Goal: Task Accomplishment & Management: Complete application form

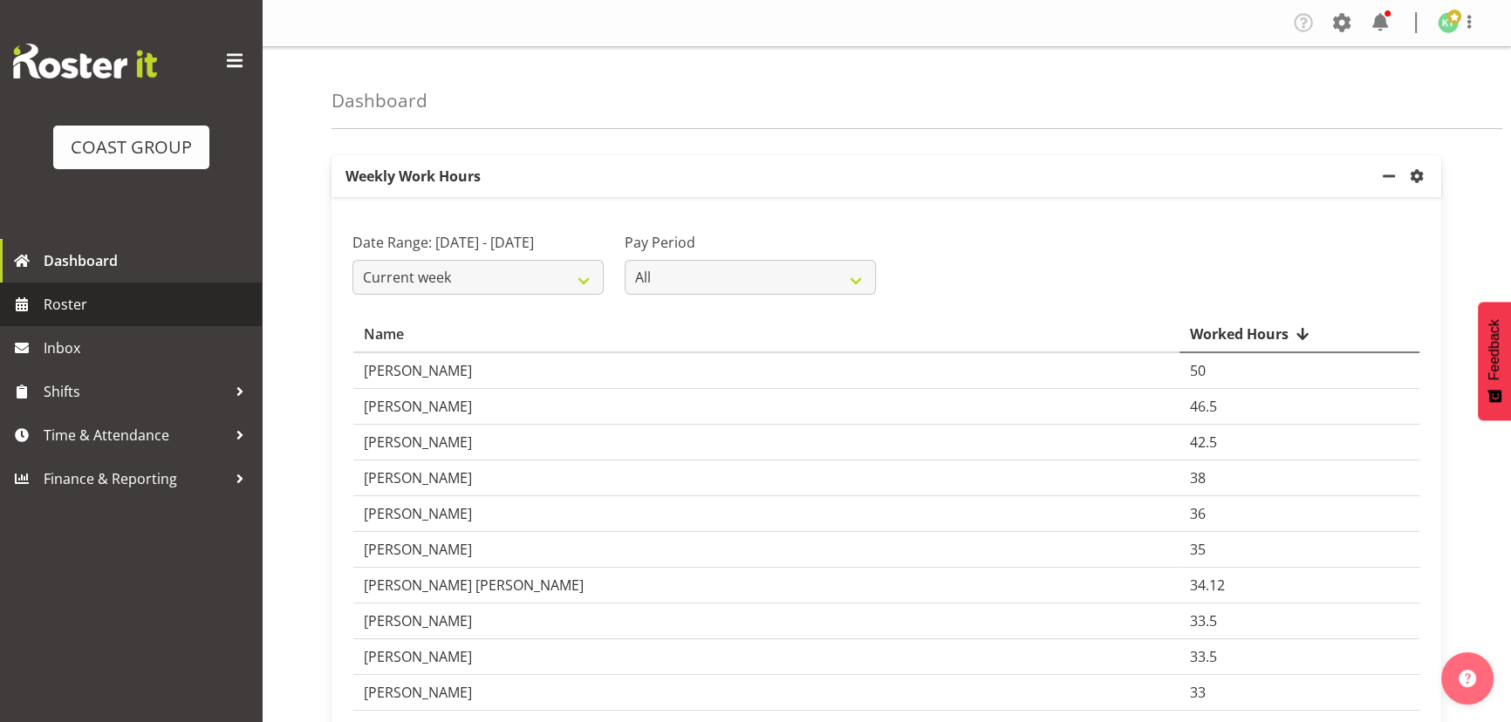
click at [202, 307] on span "Roster" at bounding box center [148, 304] width 209 height 26
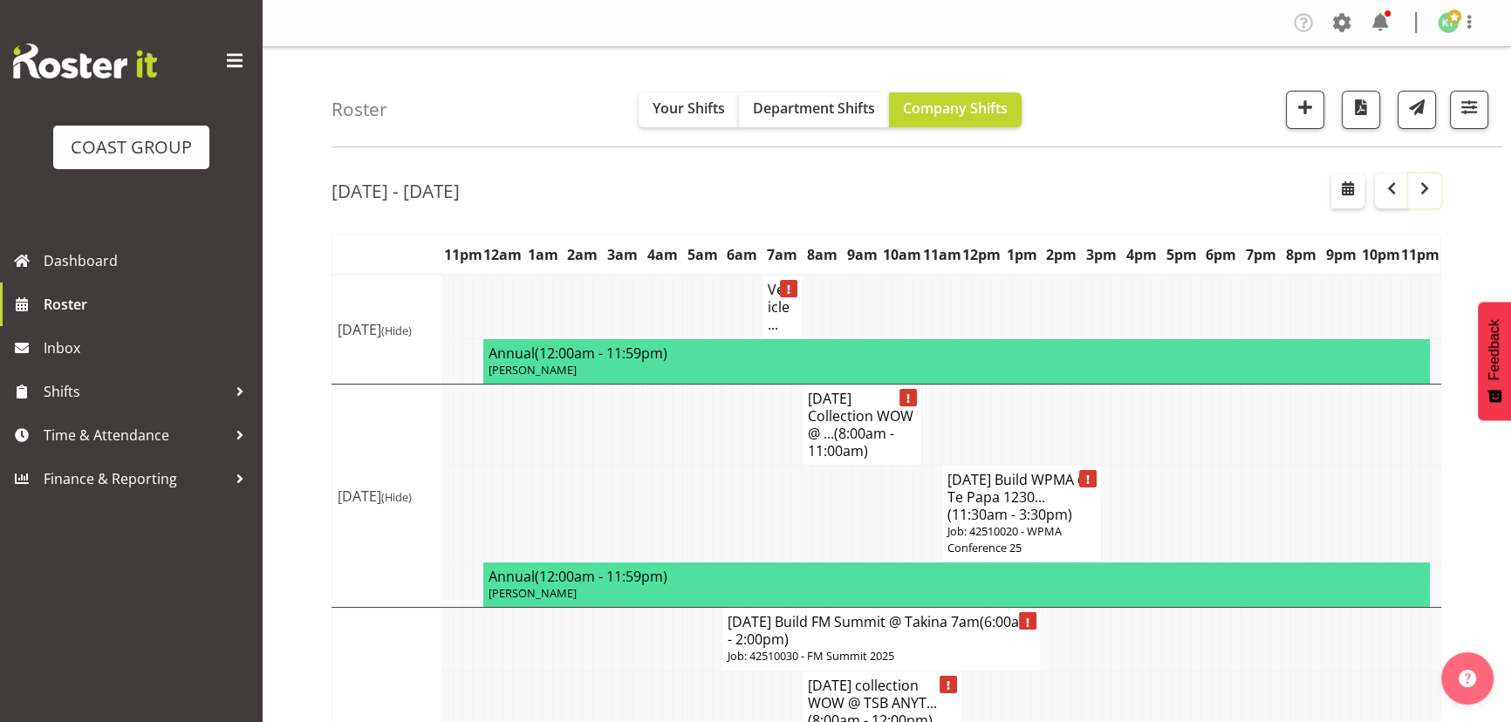
click at [1427, 191] on span "button" at bounding box center [1424, 188] width 21 height 21
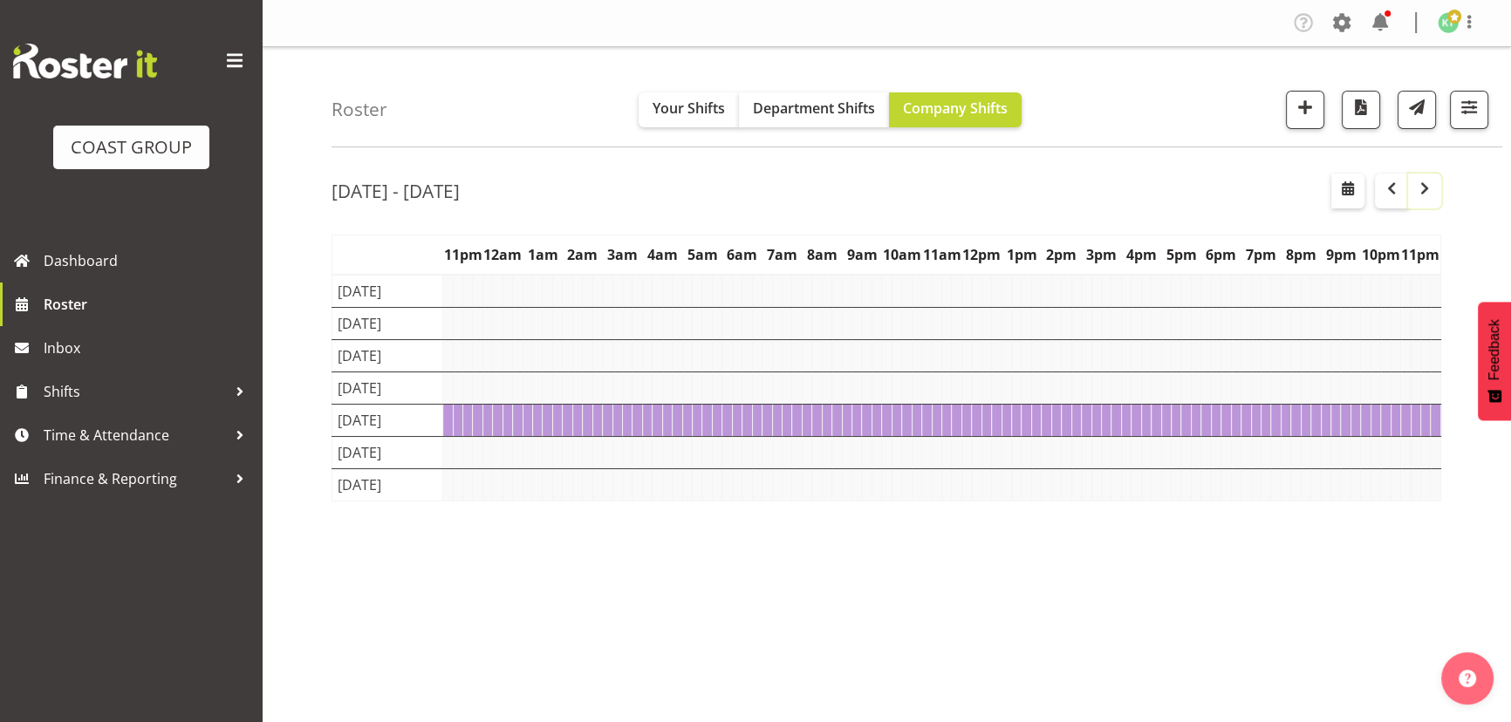
click at [1427, 191] on span "button" at bounding box center [1424, 188] width 21 height 21
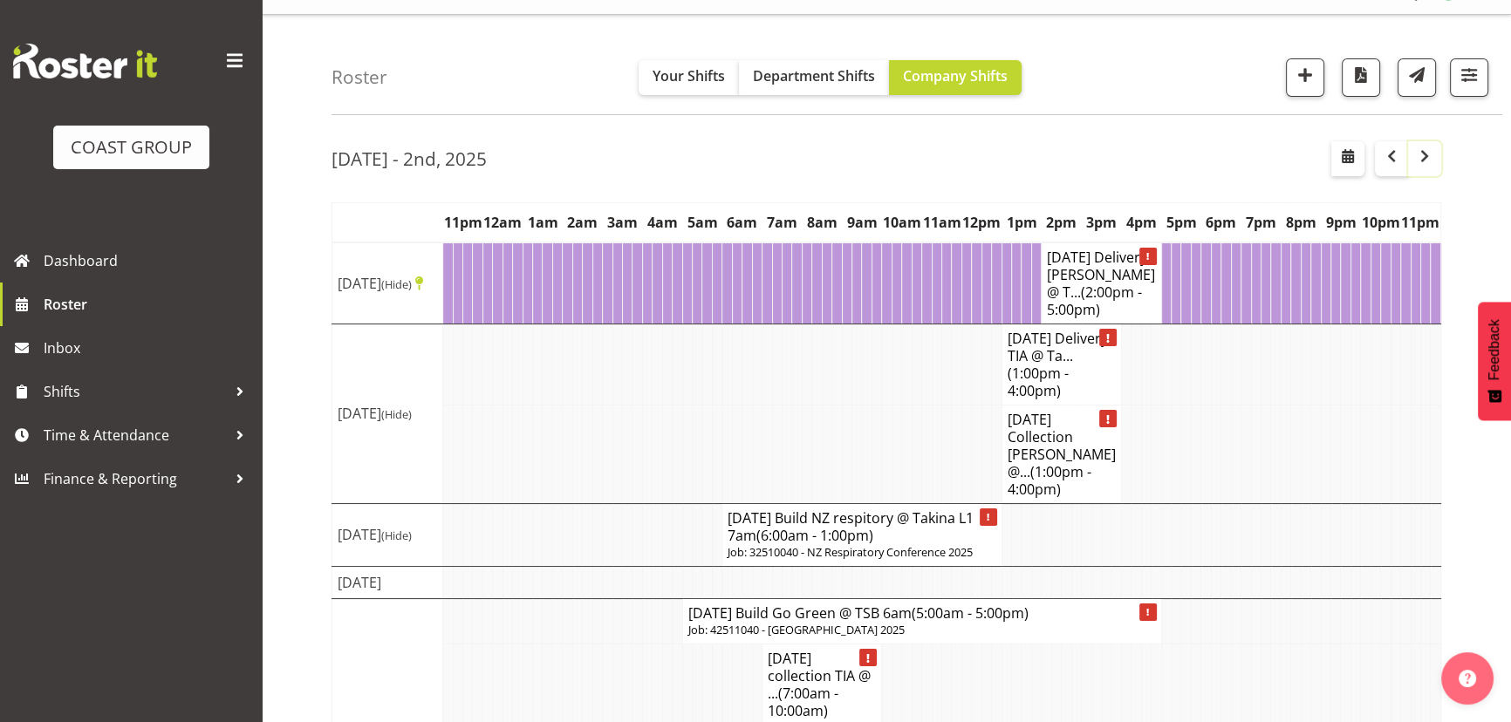
scroll to position [19, 0]
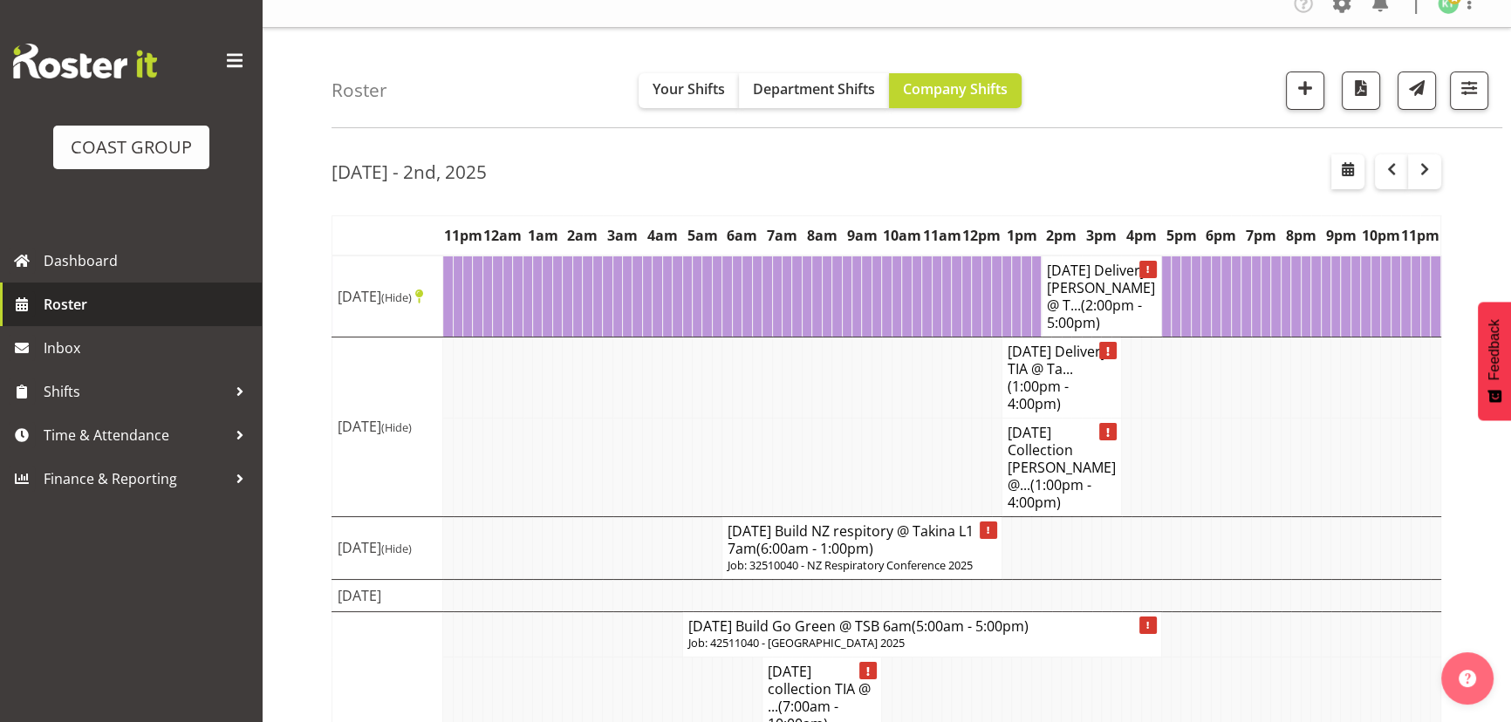
click at [112, 305] on span "Roster" at bounding box center [148, 304] width 209 height 26
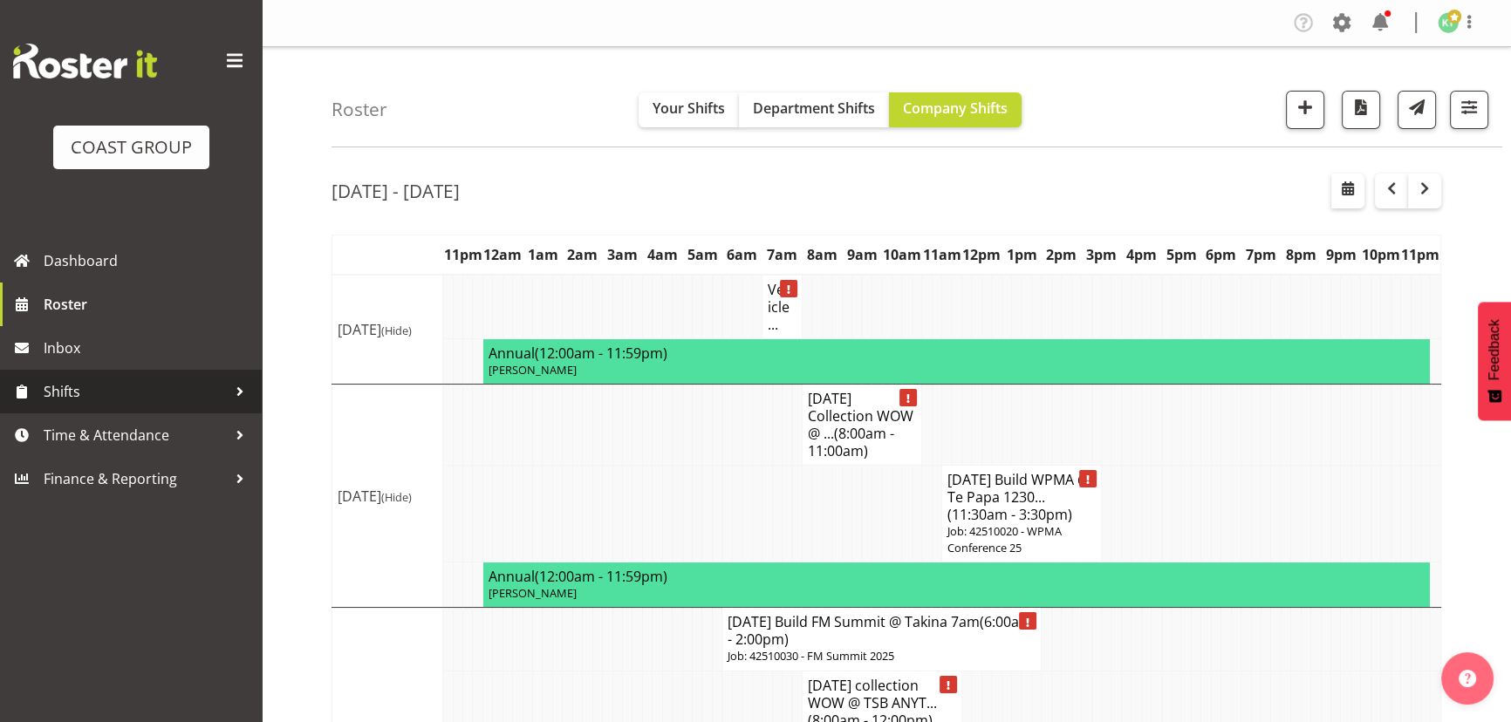
click at [161, 393] on span "Shifts" at bounding box center [135, 392] width 183 height 26
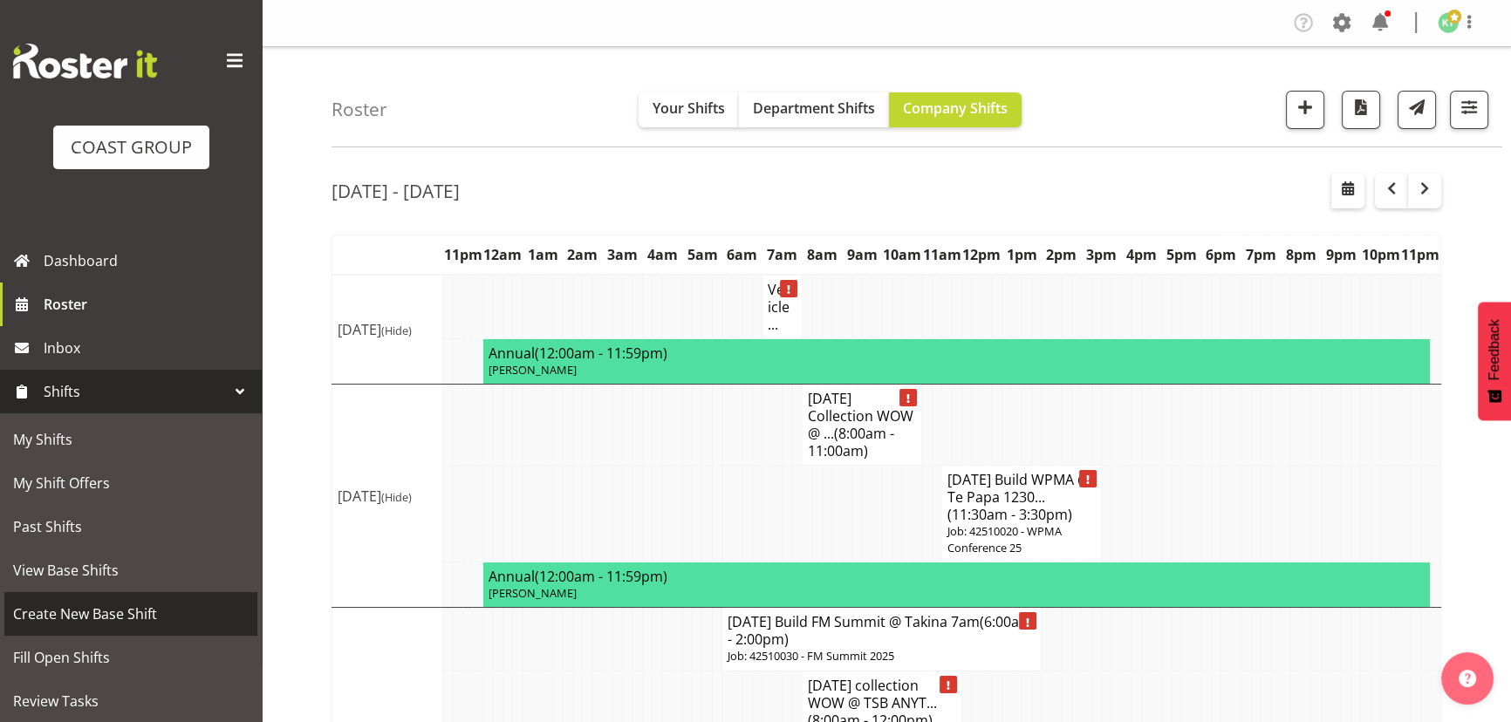
click at [166, 611] on span "Create New Base Shift" at bounding box center [131, 614] width 236 height 26
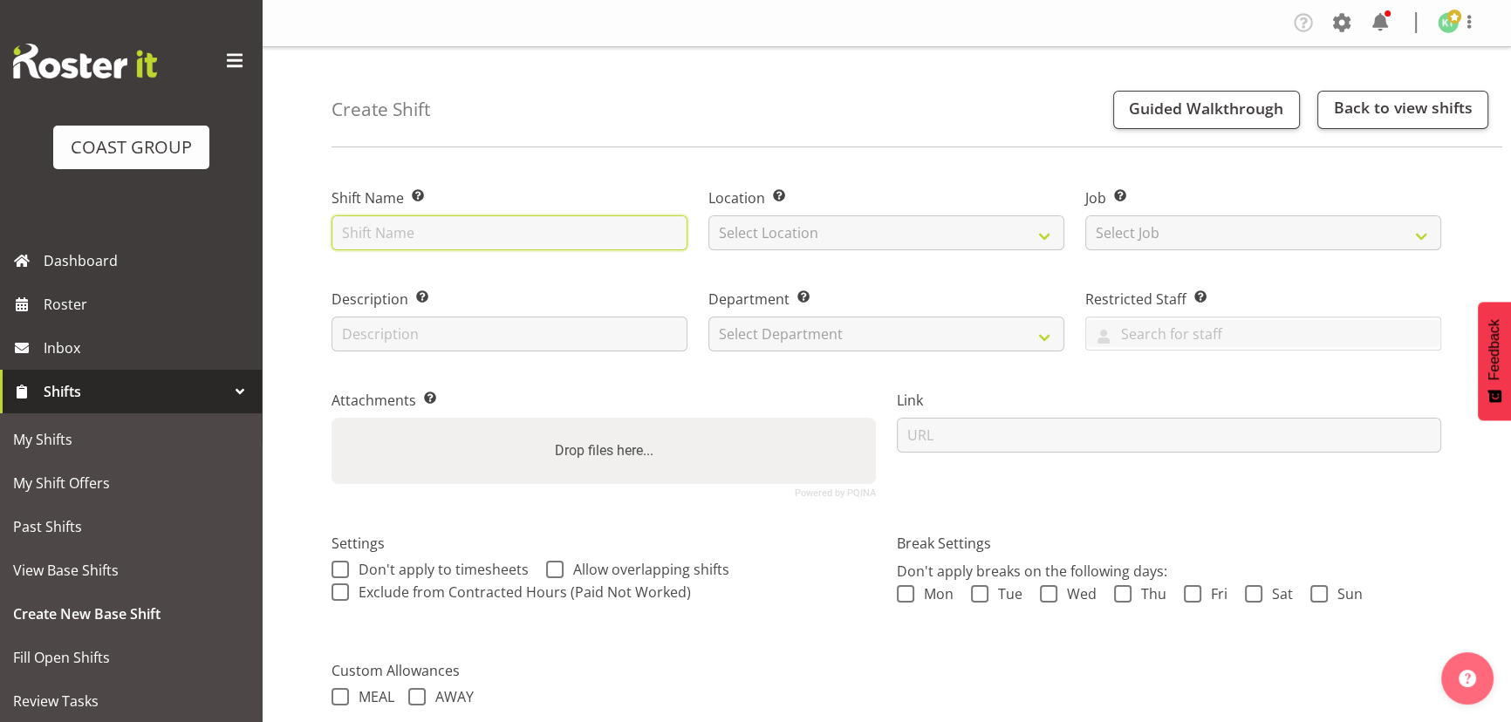
click at [450, 234] on input "text" at bounding box center [510, 233] width 356 height 35
type input "[DATE] Collection CARLTON @ Yard"
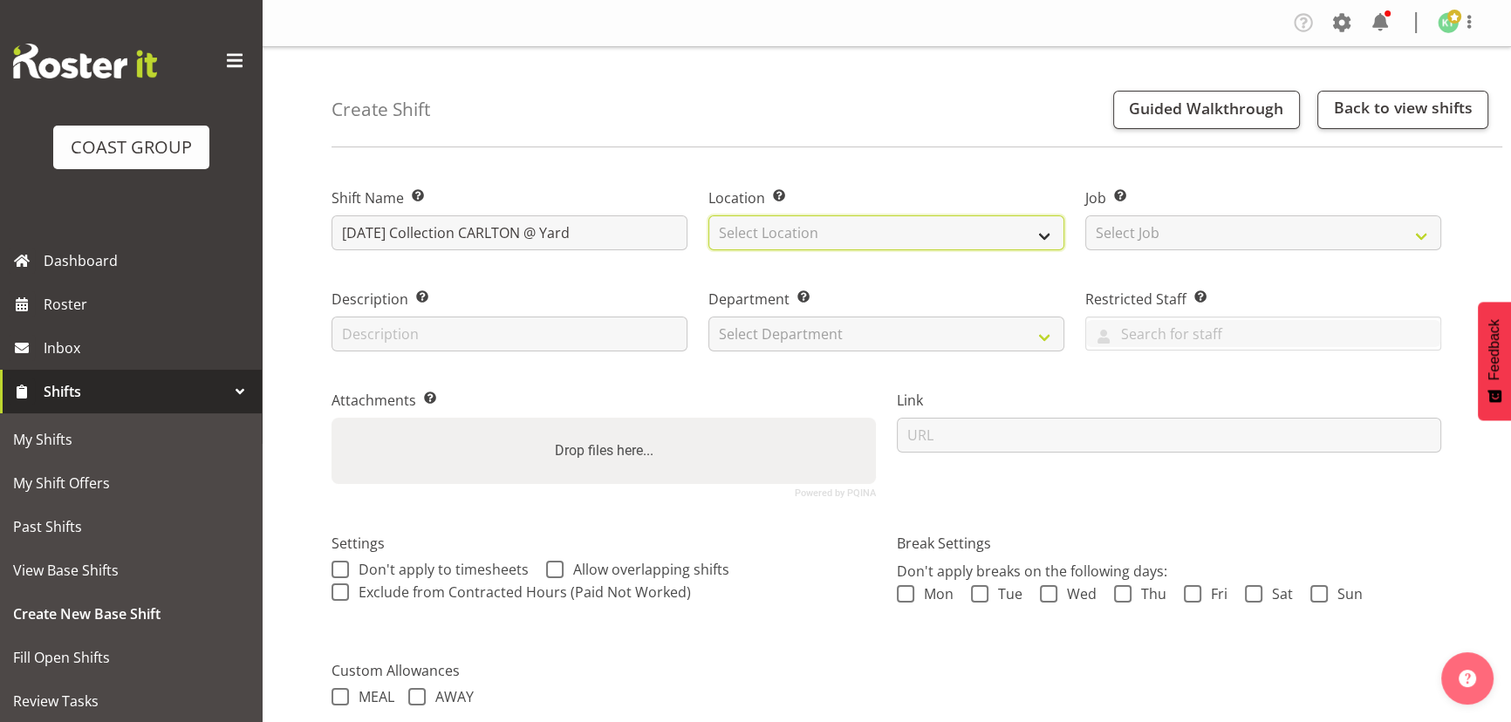
click at [866, 238] on select "Select Location EHS WLG DW WLG" at bounding box center [887, 233] width 356 height 35
select select "106"
click at [709, 216] on select "Select Location EHS WLG DW WLG" at bounding box center [887, 233] width 356 height 35
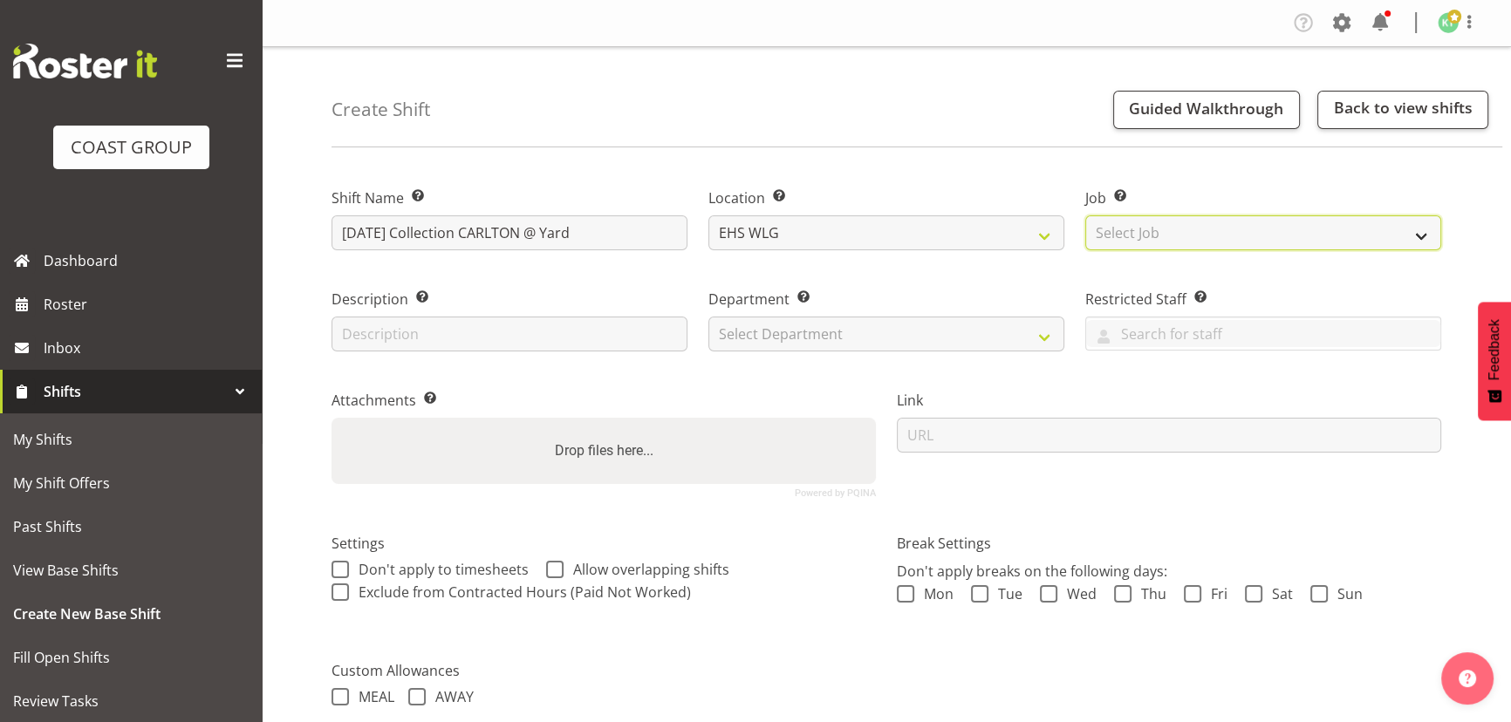
click at [1222, 231] on select "Select Job Create new job 1 Carlton Events 1 Carlton Hamilton 1 Carlton Welling…" at bounding box center [1263, 233] width 356 height 35
select select "8678"
click at [1085, 216] on select "Select Job Create new job 1 Carlton Events 1 Carlton Hamilton 1 Carlton Welling…" at bounding box center [1263, 233] width 356 height 35
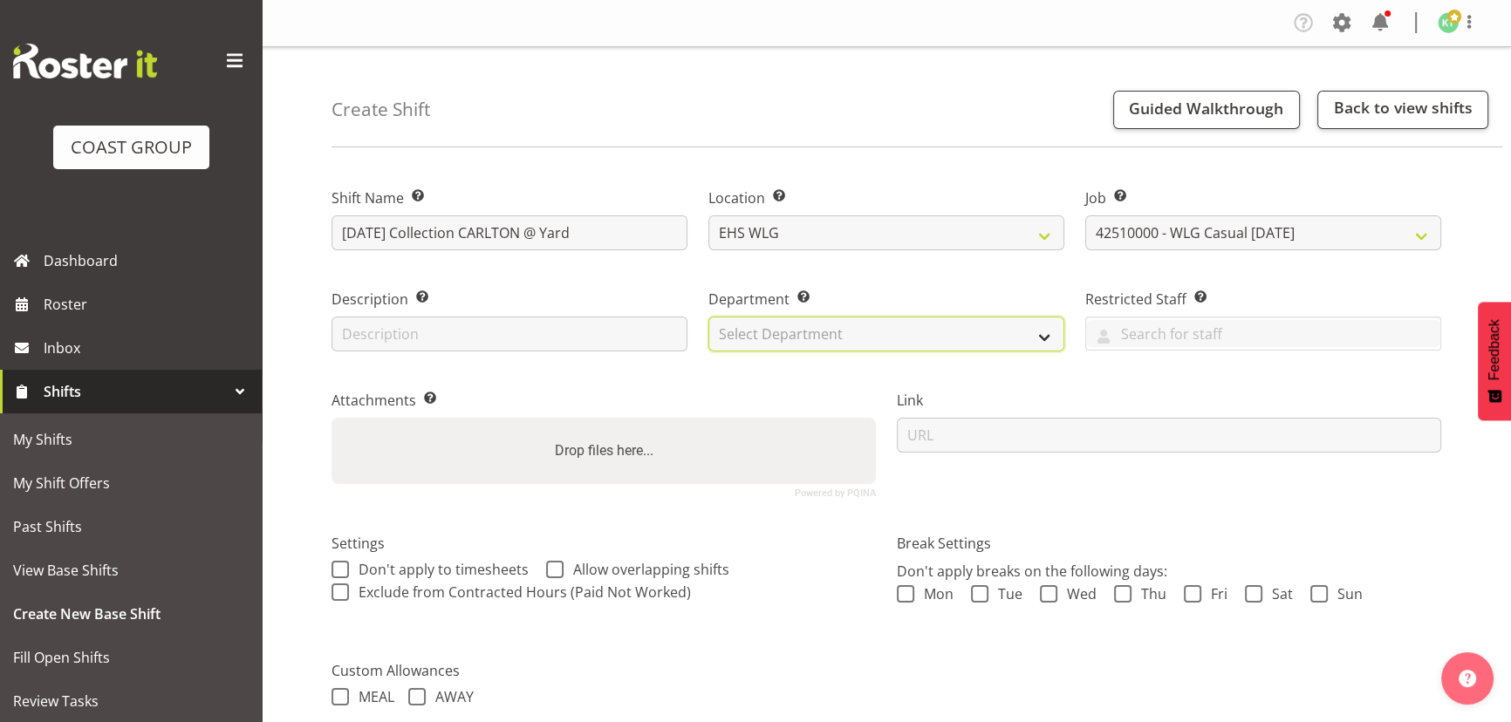
click at [952, 350] on select "Select Department EHS WLG OPS DW WLG DW WLG SALES" at bounding box center [887, 334] width 356 height 35
select select "43"
click at [709, 317] on select "Select Department EHS WLG OPS DW WLG DW WLG SALES" at bounding box center [887, 334] width 356 height 35
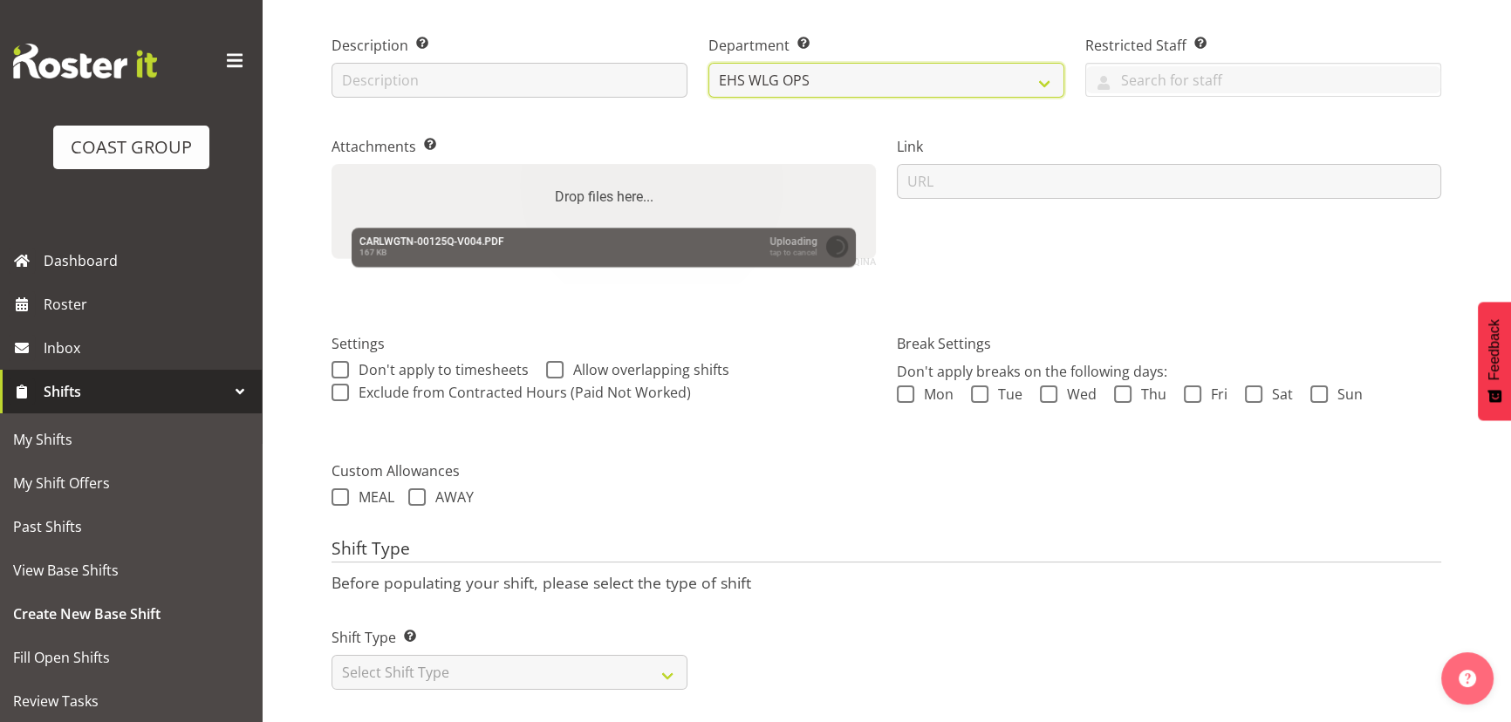
scroll to position [273, 0]
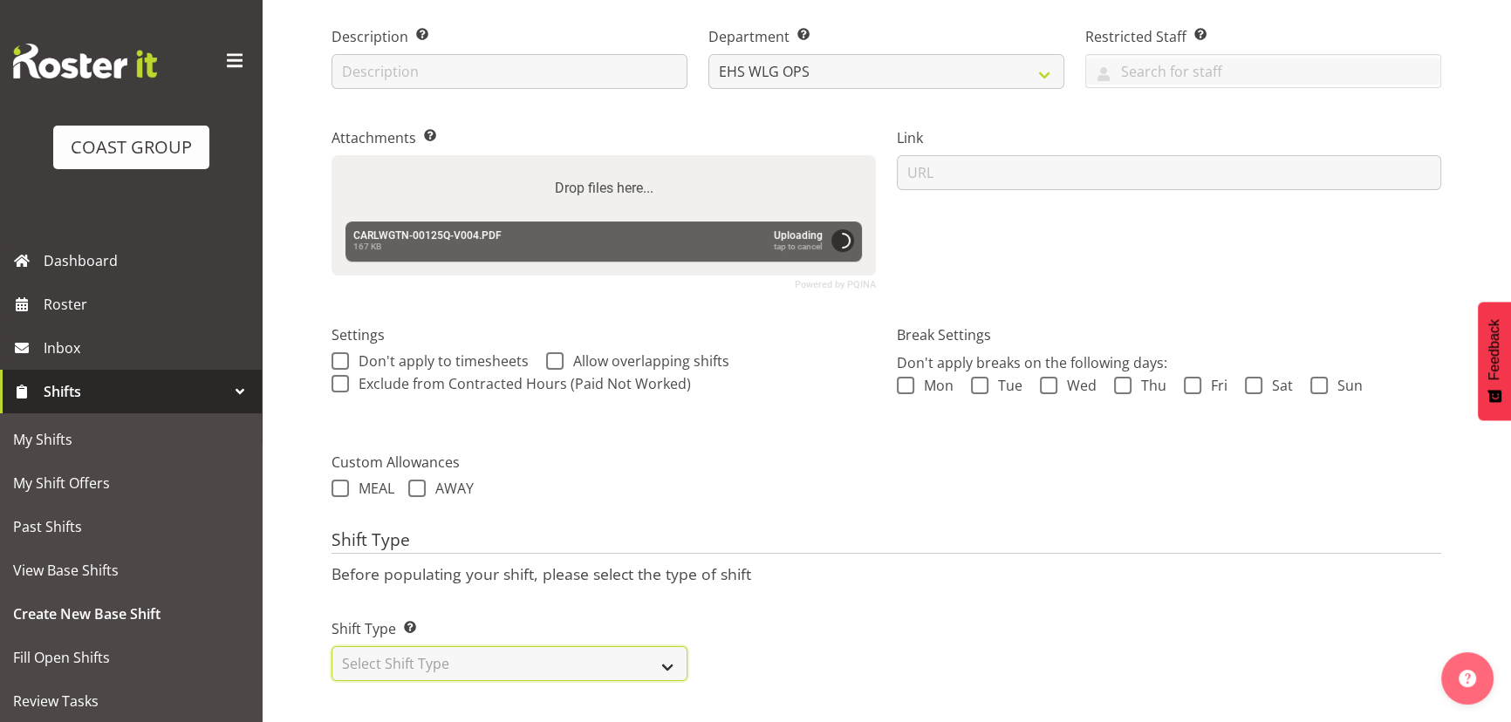
click at [520, 647] on select "Select Shift Type One Off Shift Recurring Shift Rotating Shift" at bounding box center [510, 664] width 356 height 35
select select "one_off"
click at [332, 647] on select "Select Shift Type One Off Shift Recurring Shift Rotating Shift" at bounding box center [510, 664] width 356 height 35
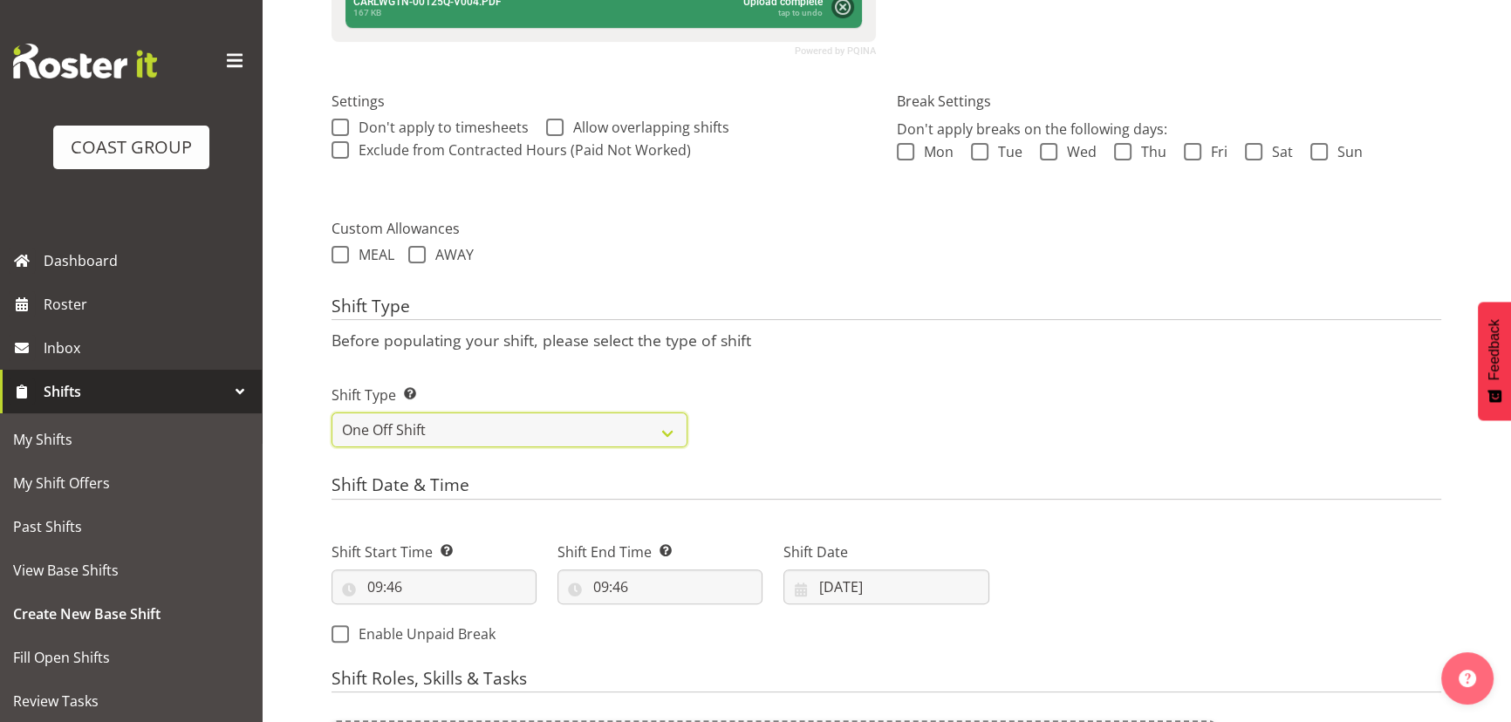
scroll to position [591, 0]
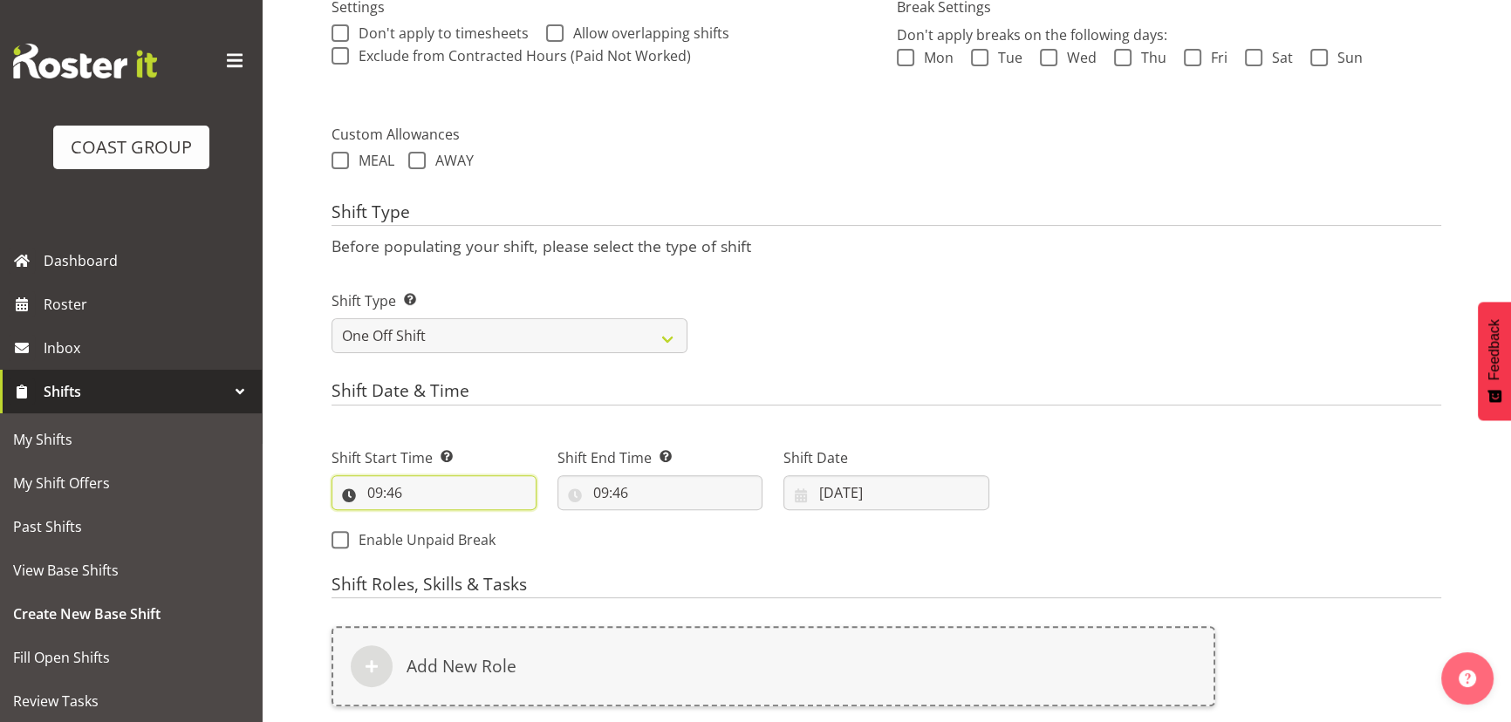
click at [420, 496] on input "09:46" at bounding box center [434, 493] width 205 height 35
click at [445, 548] on select "00 01 02 03 04 05 06 07 08 09 10 11 12 13 14 15 16 17 18 19 20 21 22 23" at bounding box center [450, 538] width 39 height 35
select select "7"
click at [431, 521] on select "00 01 02 03 04 05 06 07 08 09 10 11 12 13 14 15 16 17 18 19 20 21 22 23" at bounding box center [450, 538] width 39 height 35
type input "07:46"
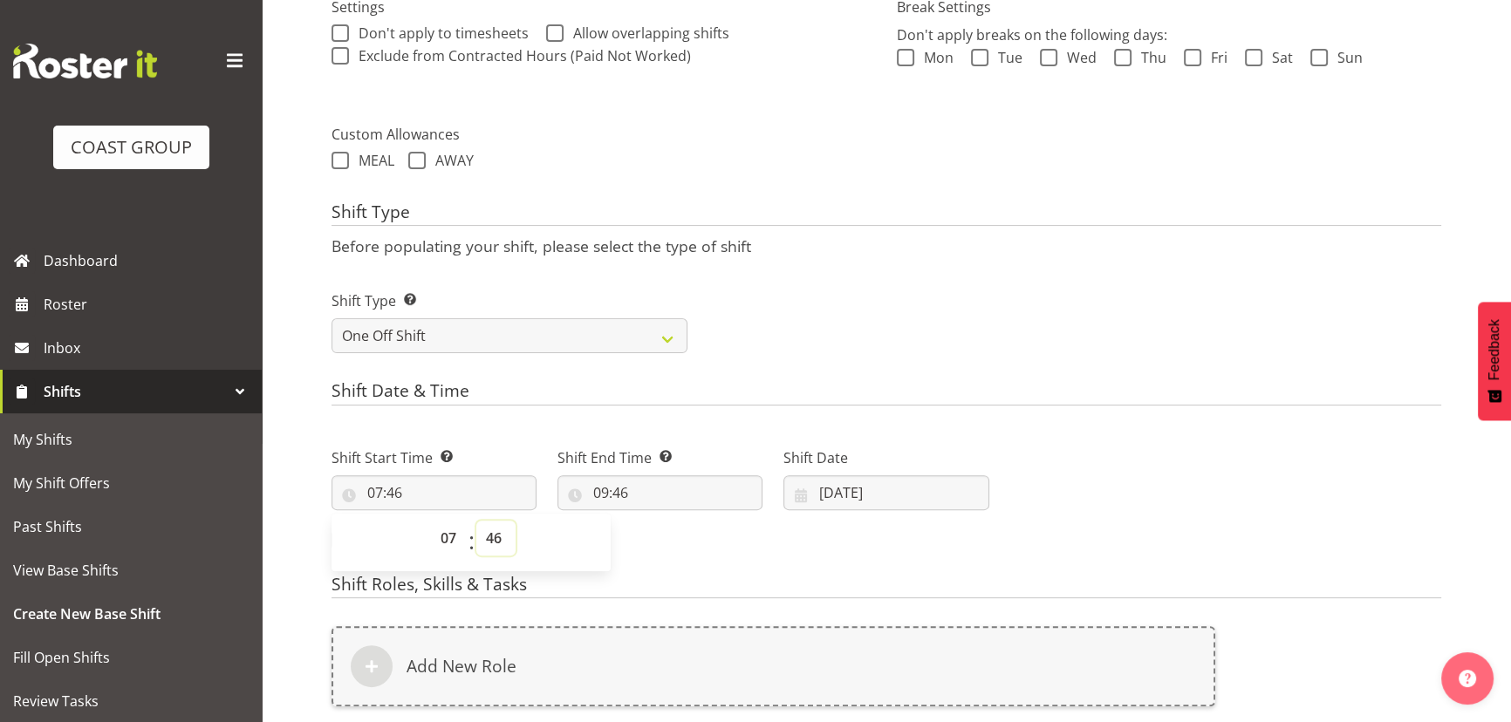
click at [487, 524] on select "00 01 02 03 04 05 06 07 08 09 10 11 12 13 14 15 16 17 18 19 20 21 22 23 24 25 2…" at bounding box center [495, 538] width 39 height 35
select select "0"
click at [476, 521] on select "00 01 02 03 04 05 06 07 08 09 10 11 12 13 14 15 16 17 18 19 20 21 22 23 24 25 2…" at bounding box center [495, 538] width 39 height 35
type input "07:00"
click at [670, 520] on div "Shift Start Time Set the time of the day you wish this shift to start 07:00 00 …" at bounding box center [660, 493] width 679 height 141
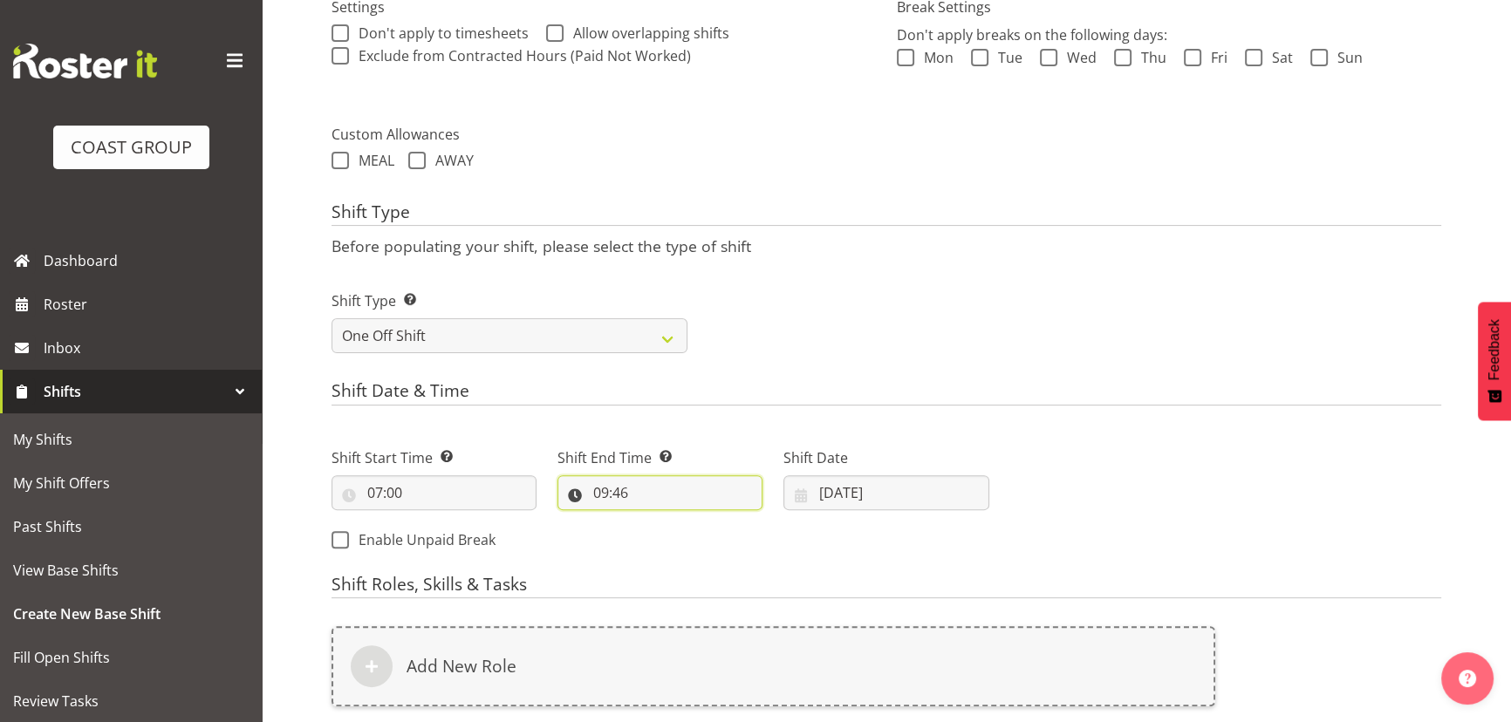
click at [681, 490] on input "09:46" at bounding box center [660, 493] width 205 height 35
drag, startPoint x: 668, startPoint y: 547, endPoint x: 670, endPoint y: 537, distance: 9.8
click at [668, 546] on select "00 01 02 03 04 05 06 07 08 09 10 11 12 13 14 15 16 17 18 19 20 21 22 23" at bounding box center [676, 538] width 39 height 35
click at [657, 521] on select "00 01 02 03 04 05 06 07 08 09 10 11 12 13 14 15 16 17 18 19 20 21 22 23" at bounding box center [676, 538] width 39 height 35
click at [719, 531] on select "00 01 02 03 04 05 06 07 08 09 10 11 12 13 14 15 16 17 18 19 20 21 22 23 24 25 2…" at bounding box center [721, 538] width 39 height 35
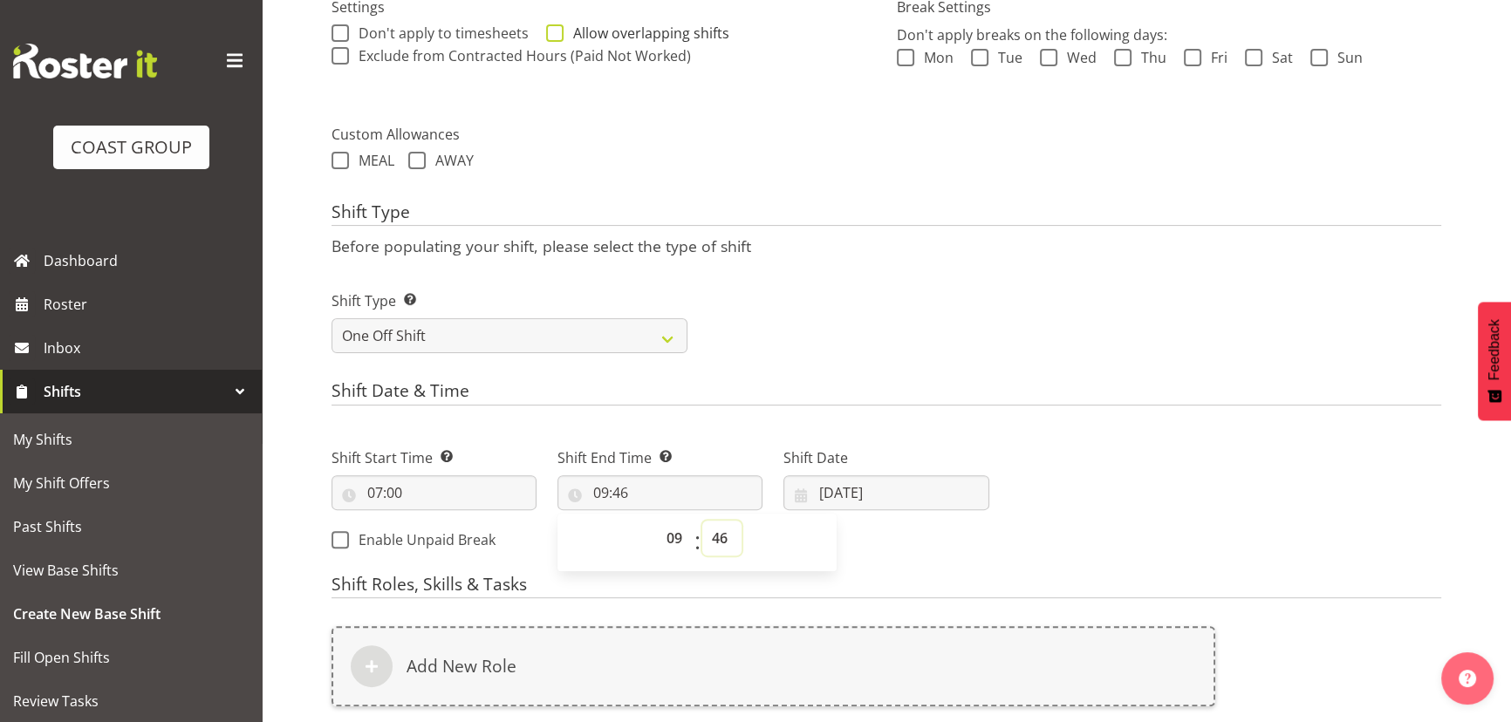
select select "0"
click at [702, 521] on select "00 01 02 03 04 05 06 07 08 09 10 11 12 13 14 15 16 17 18 19 20 21 22 23 24 25 2…" at bounding box center [721, 538] width 39 height 35
type input "09:00"
click at [889, 506] on input "06/10/2025" at bounding box center [886, 493] width 205 height 35
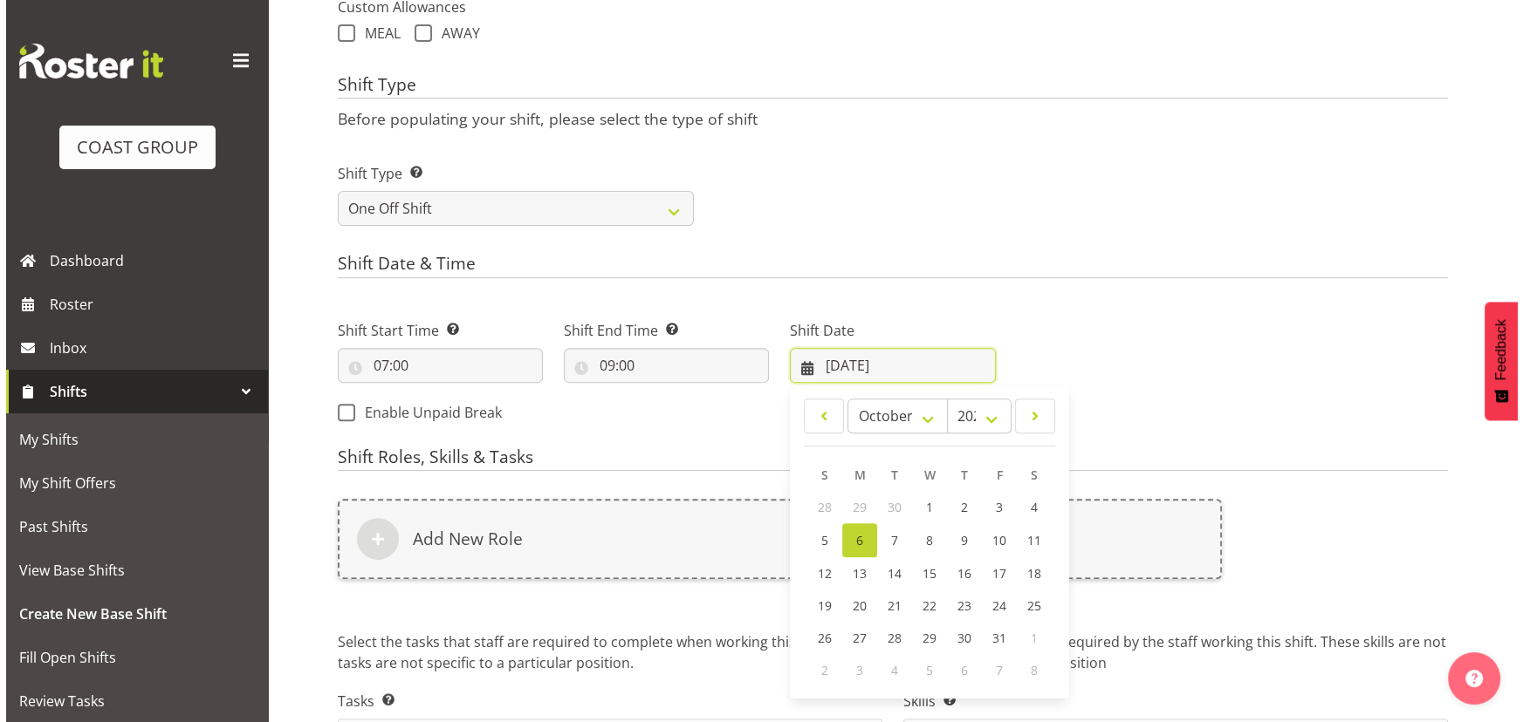
scroll to position [832, 0]
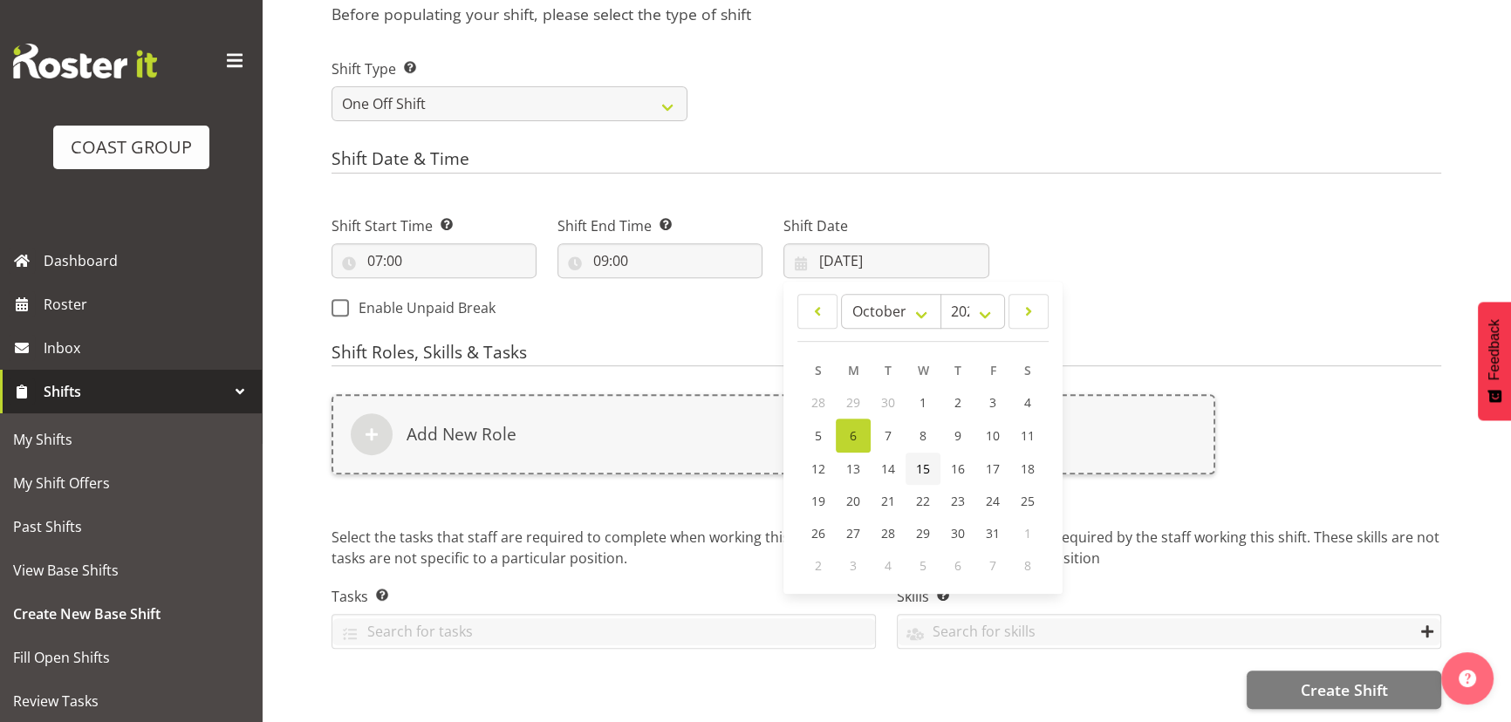
click at [925, 464] on span "15" at bounding box center [923, 469] width 14 height 17
type input "15/10/2025"
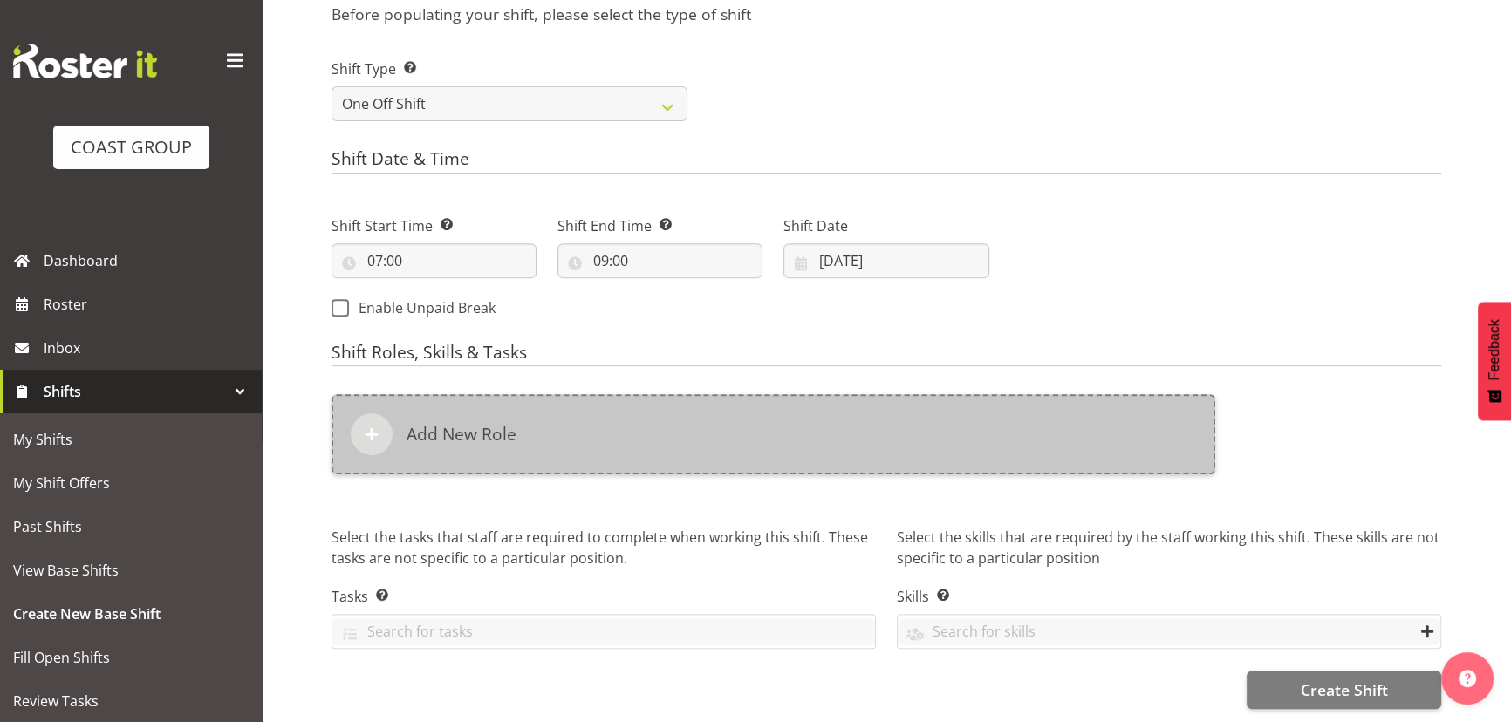
click at [927, 458] on div "Add New Role" at bounding box center [774, 434] width 884 height 80
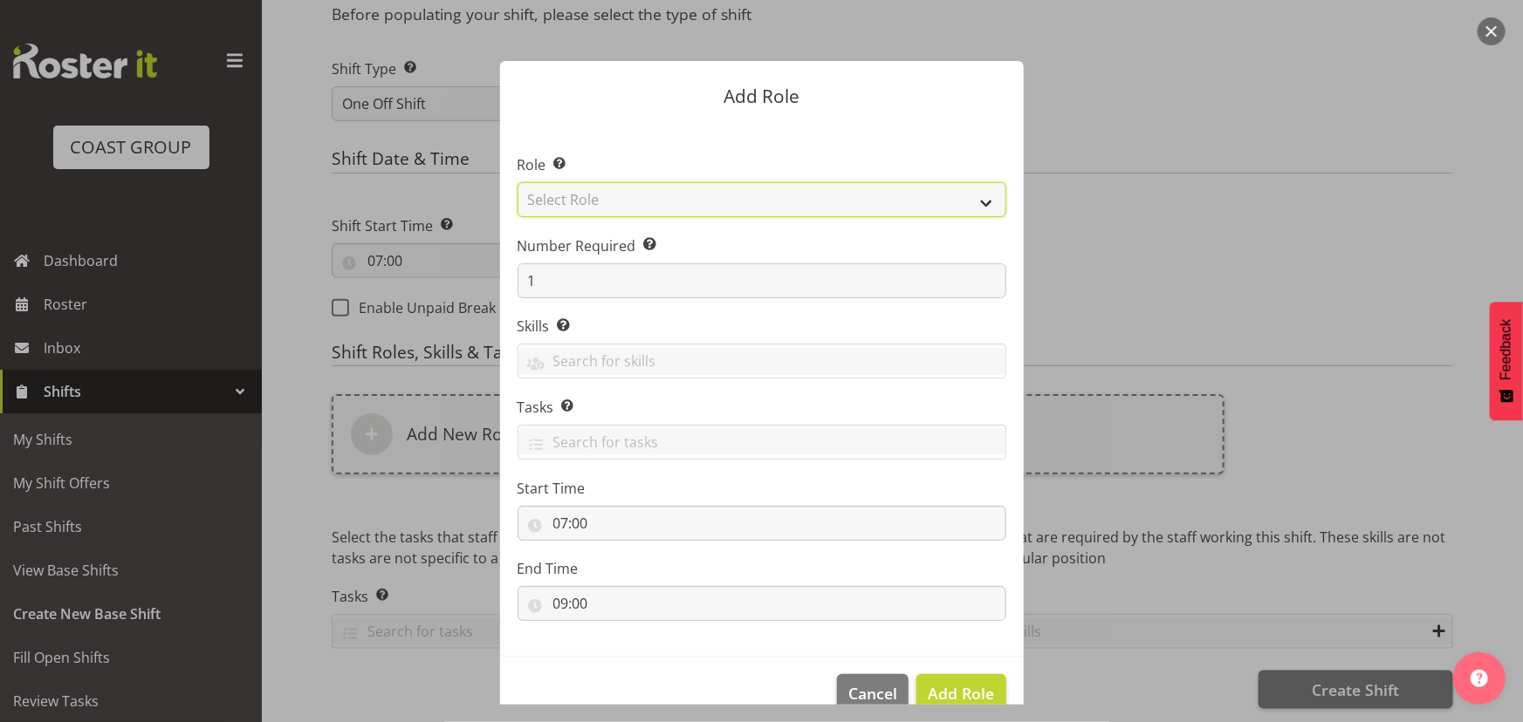
click at [718, 207] on select "Select Role ACCOUNT MANAGER ACCOUNT MANAGER DW ACCOUNTS AKL DIANNA VEHICLES AKL…" at bounding box center [761, 199] width 489 height 35
select select "191"
click at [517, 182] on select "Select Role ACCOUNT MANAGER ACCOUNT MANAGER DW ACCOUNTS AKL DIANNA VEHICLES AKL…" at bounding box center [761, 199] width 489 height 35
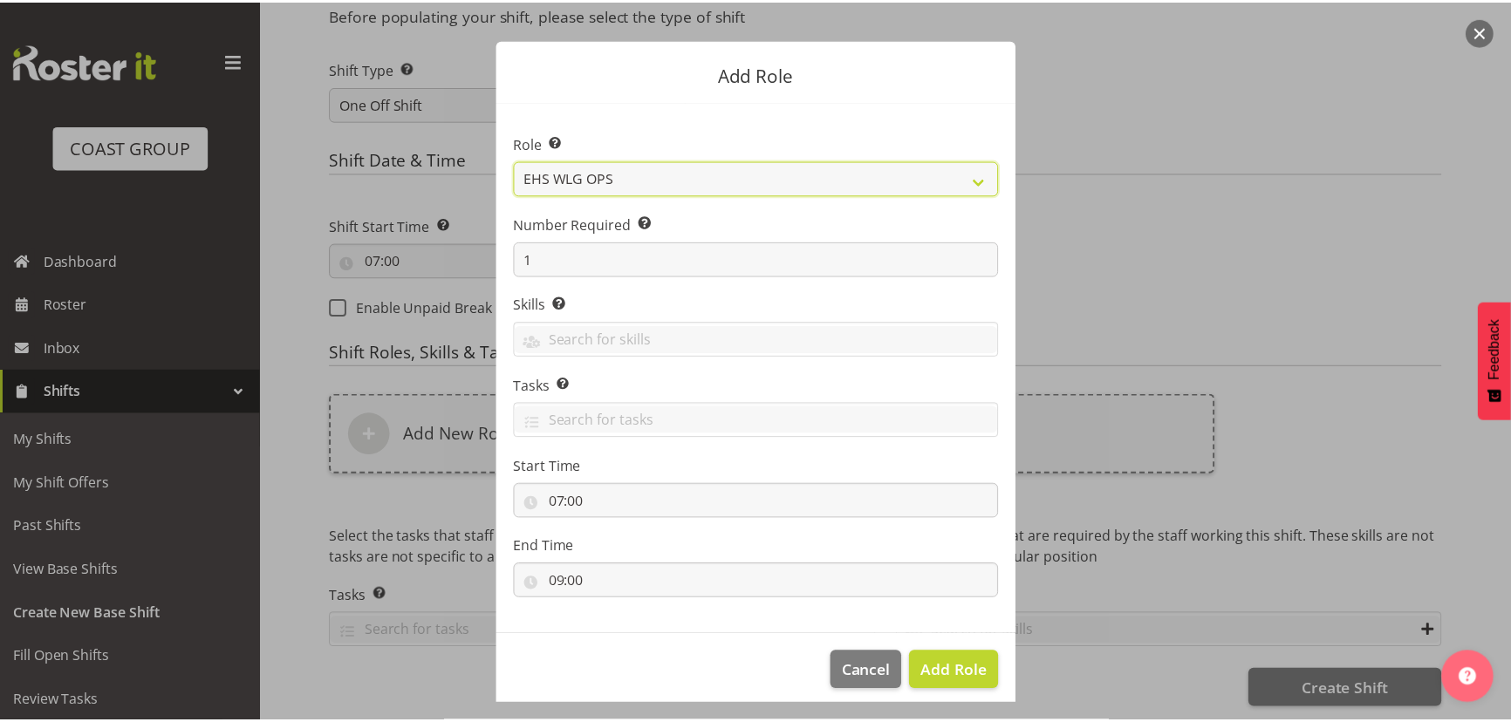
scroll to position [33, 0]
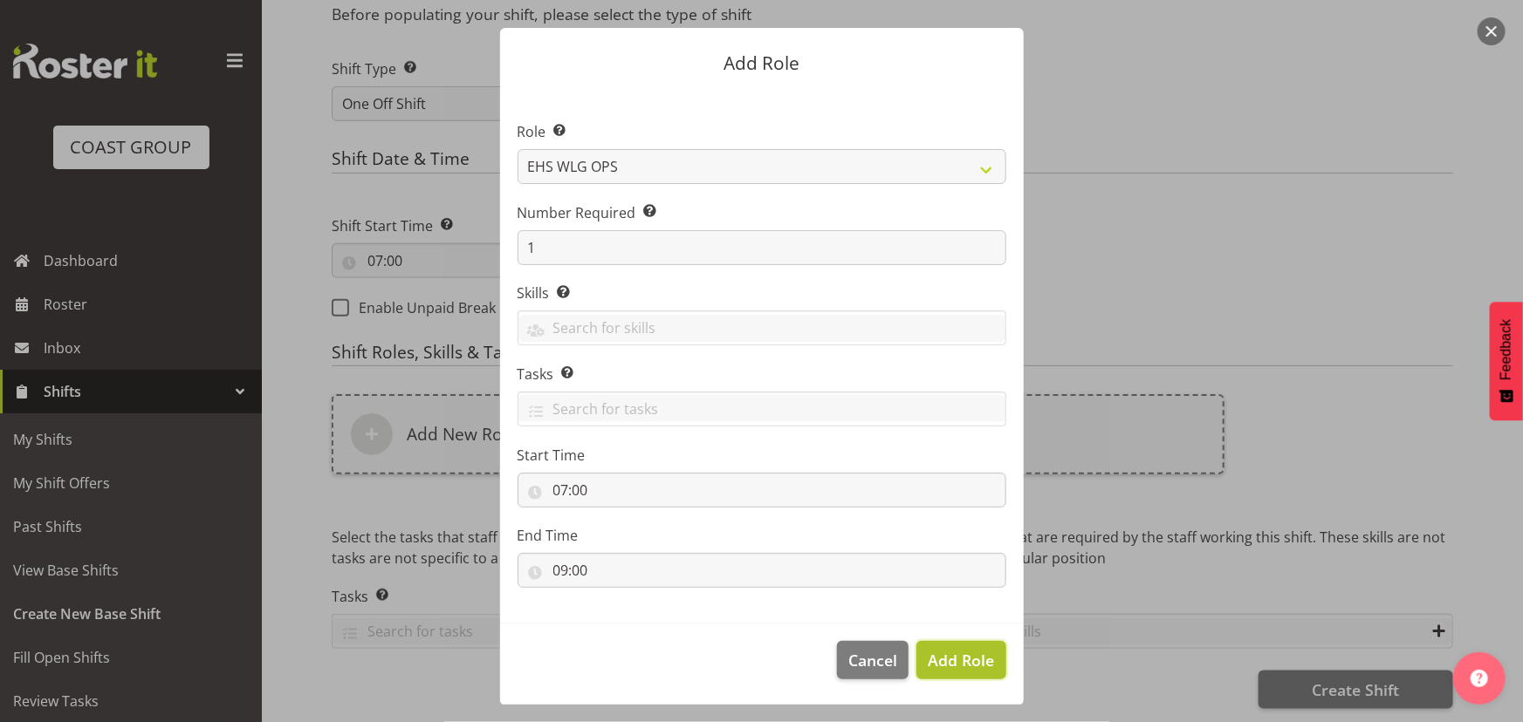
click at [960, 652] on span "Add Role" at bounding box center [961, 660] width 66 height 21
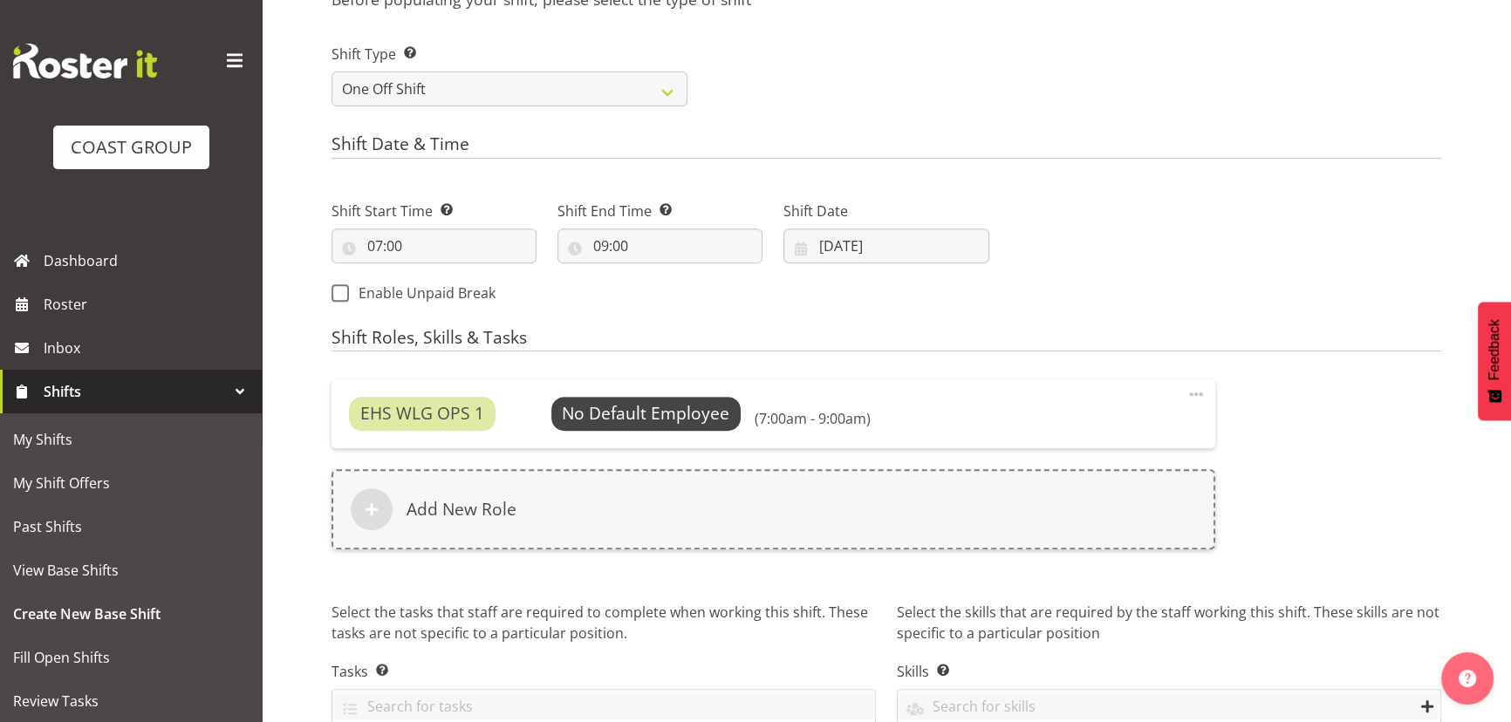
scroll to position [921, 0]
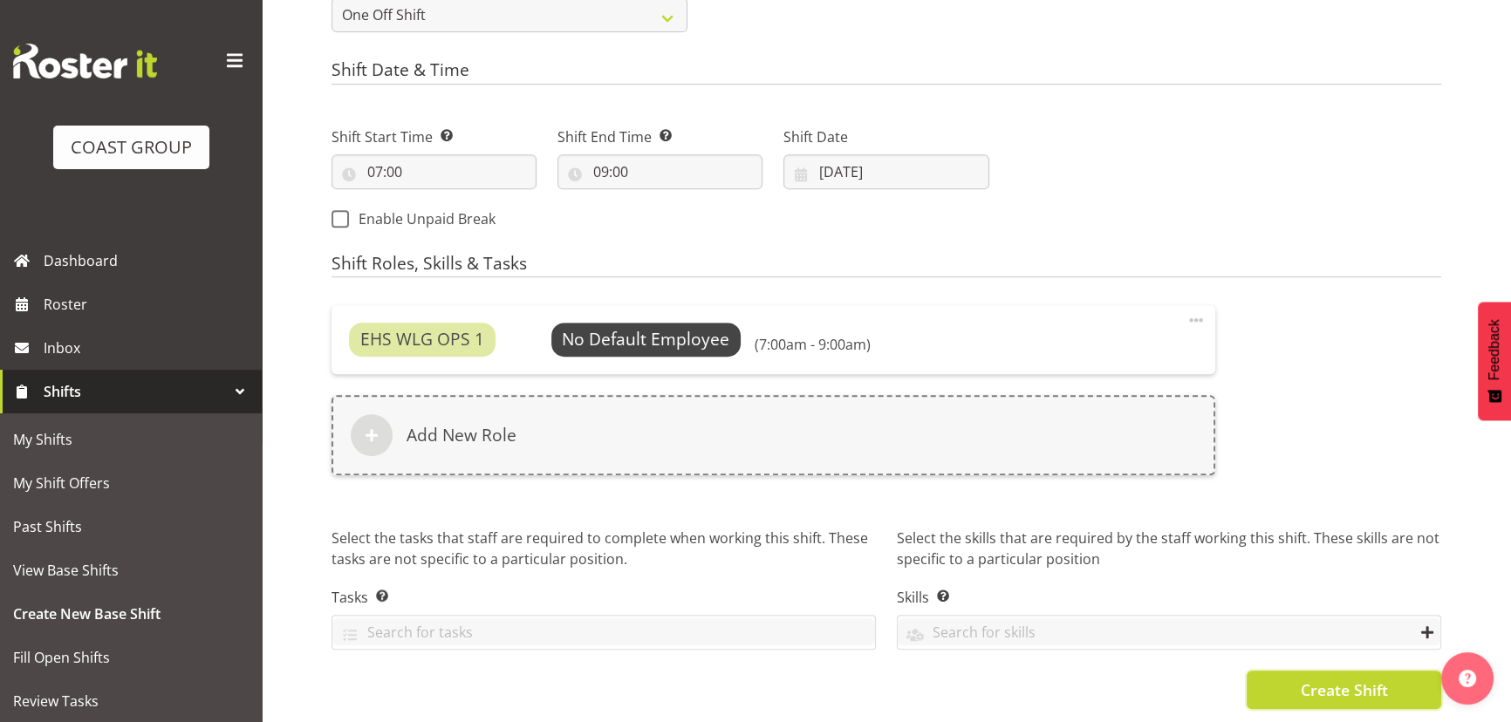
click at [1301, 671] on button "Create Shift" at bounding box center [1344, 690] width 195 height 38
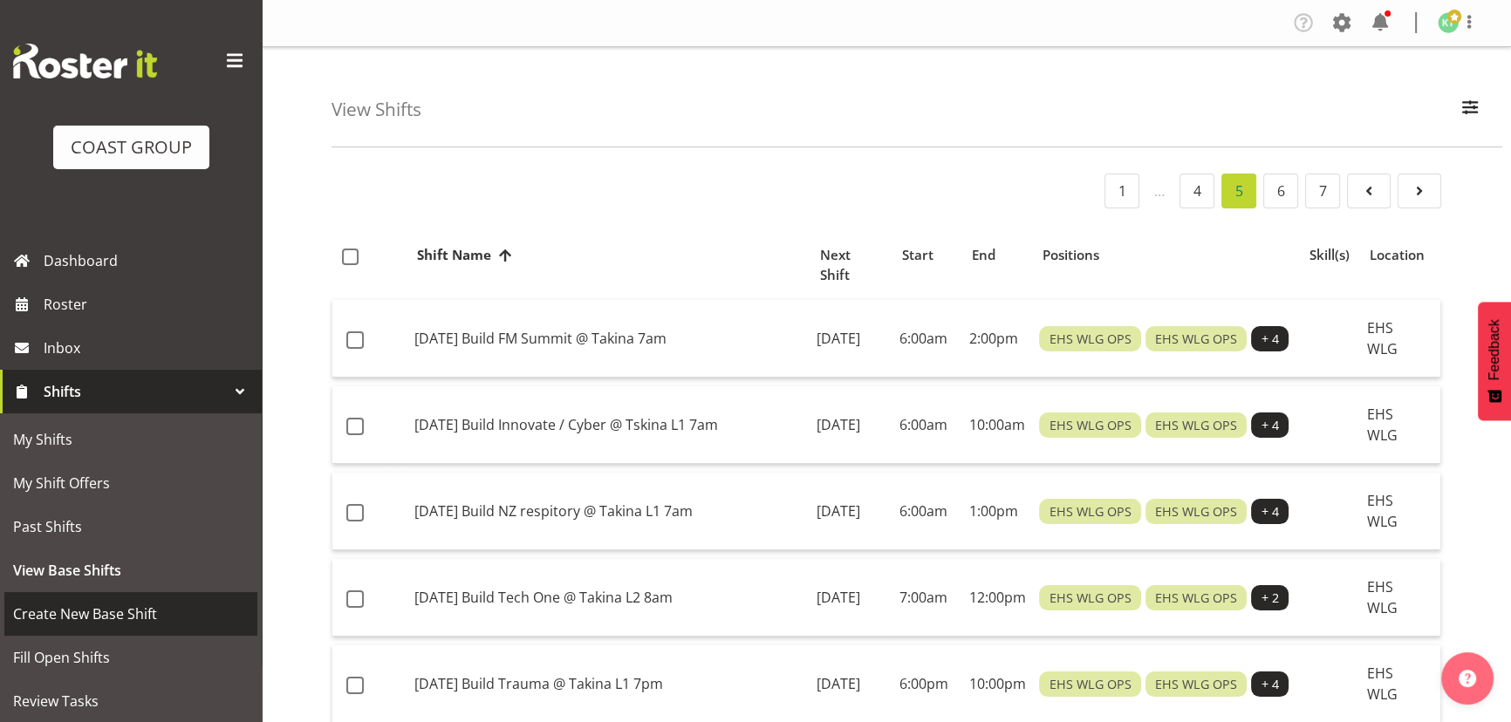
click at [163, 619] on span "Create New Base Shift" at bounding box center [131, 614] width 236 height 26
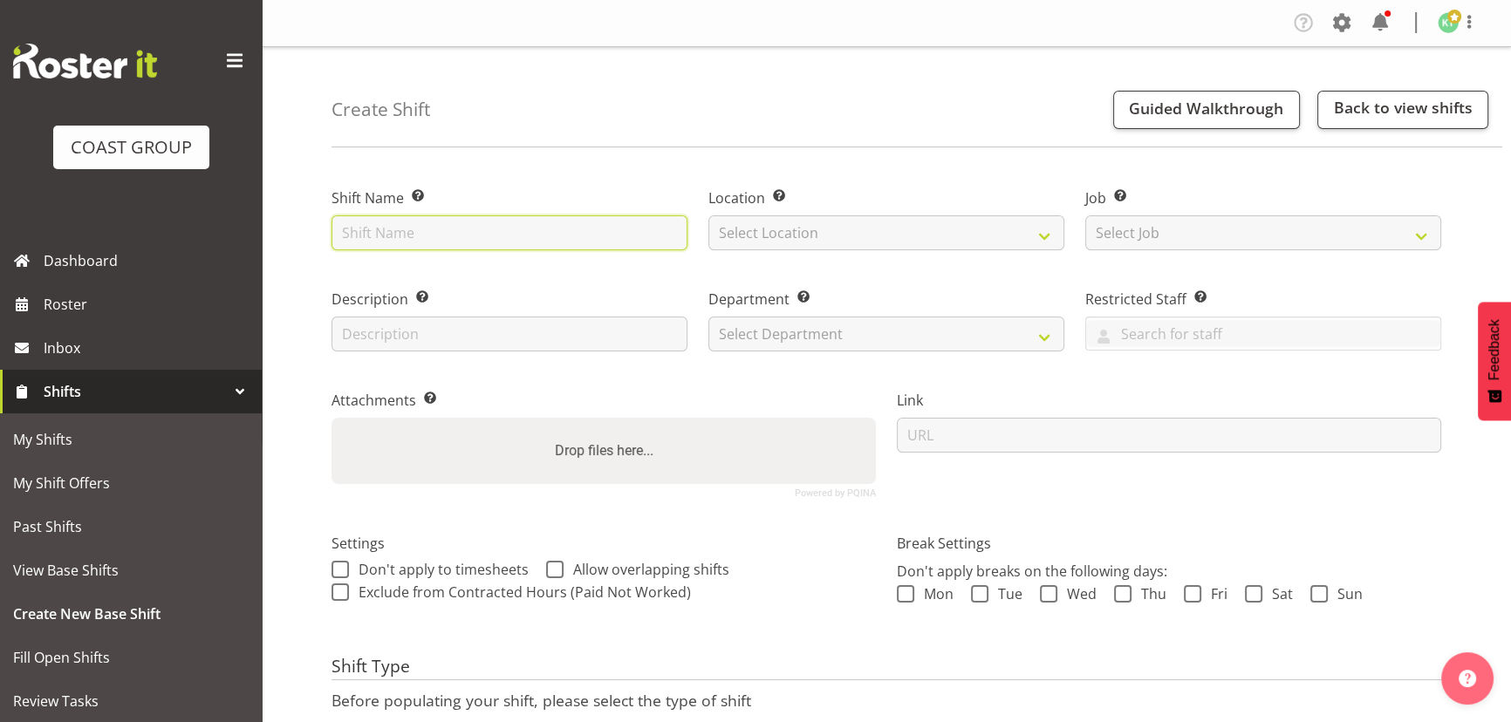
click at [505, 240] on input "text" at bounding box center [510, 233] width 356 height 35
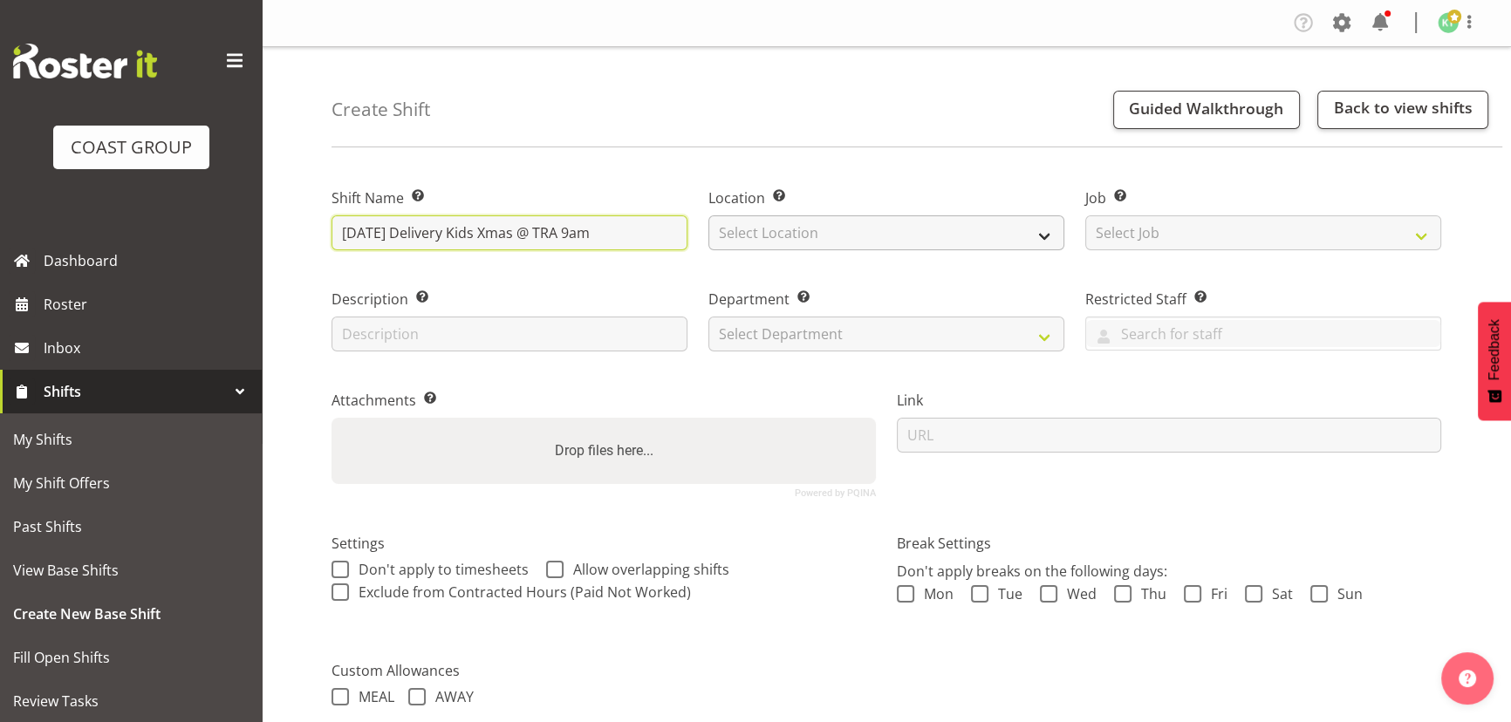
type input "[DATE] Delivery Kids Xmas @ TRA 9am"
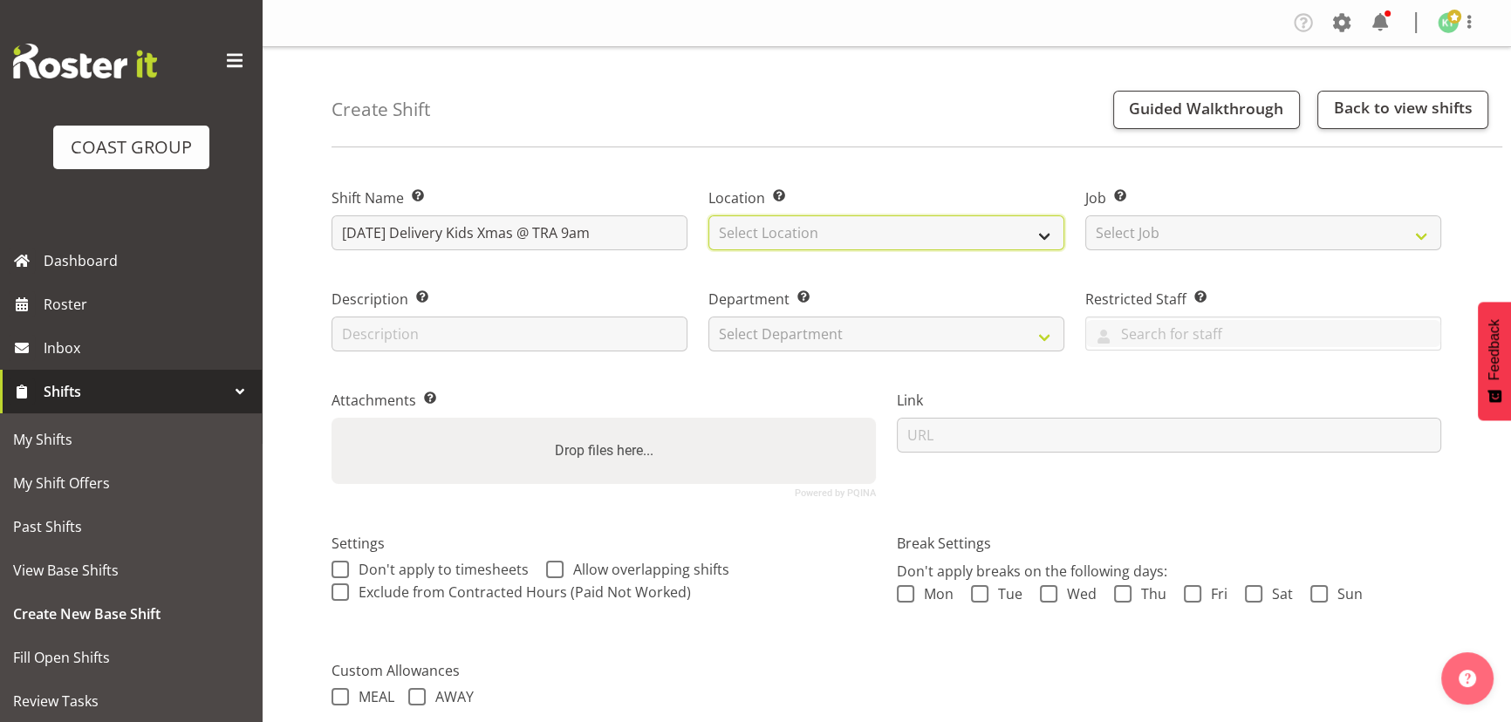
click at [737, 228] on select "Select Location EHS WLG DW WLG" at bounding box center [887, 233] width 356 height 35
select select "106"
click at [709, 216] on select "Select Location EHS WLG DW WLG" at bounding box center [887, 233] width 356 height 35
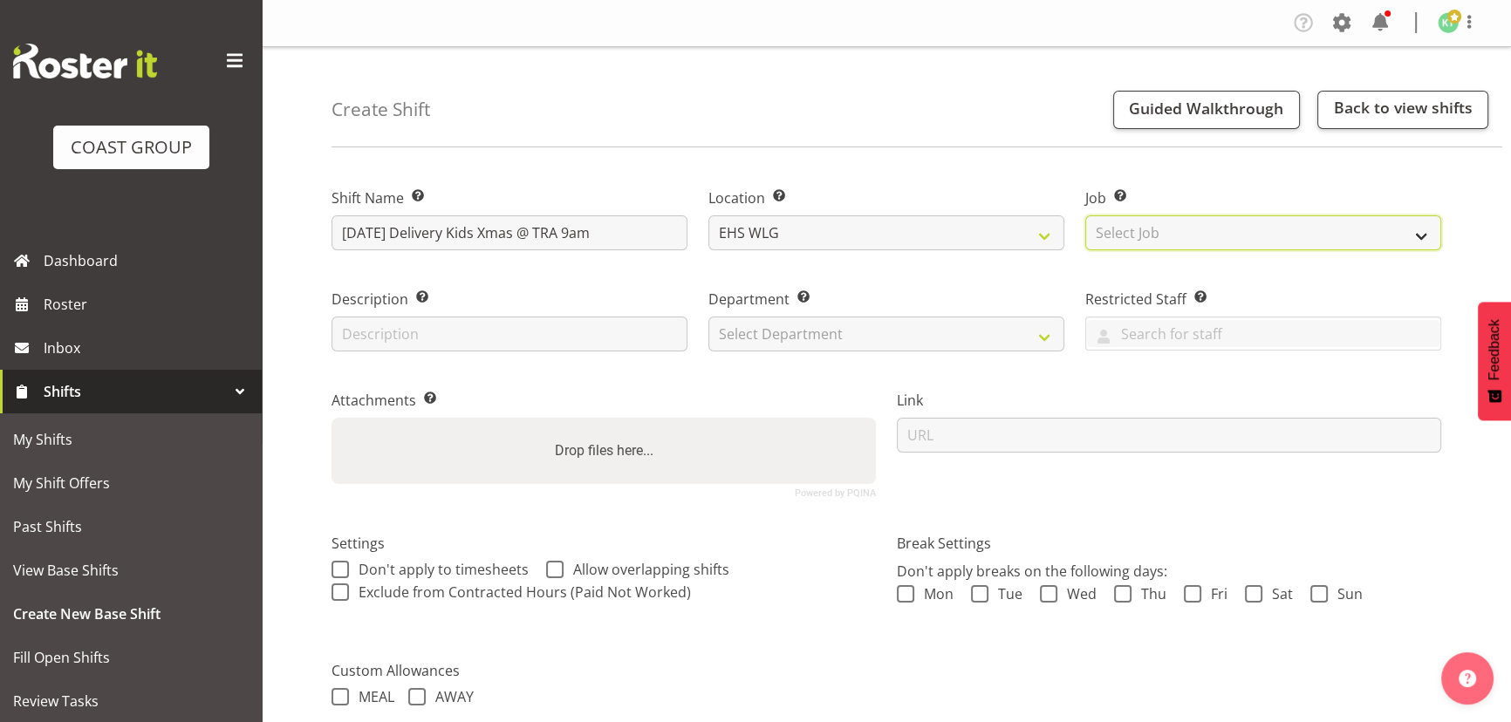
click at [1179, 225] on select "Select Job Create new job 1 Carlton Events 1 [PERSON_NAME][GEOGRAPHIC_DATA] 1 […" at bounding box center [1263, 233] width 356 height 35
select select "8679"
click at [1085, 216] on select "Select Job Create new job 1 Carlton Events 1 [PERSON_NAME][GEOGRAPHIC_DATA] 1 […" at bounding box center [1263, 233] width 356 height 35
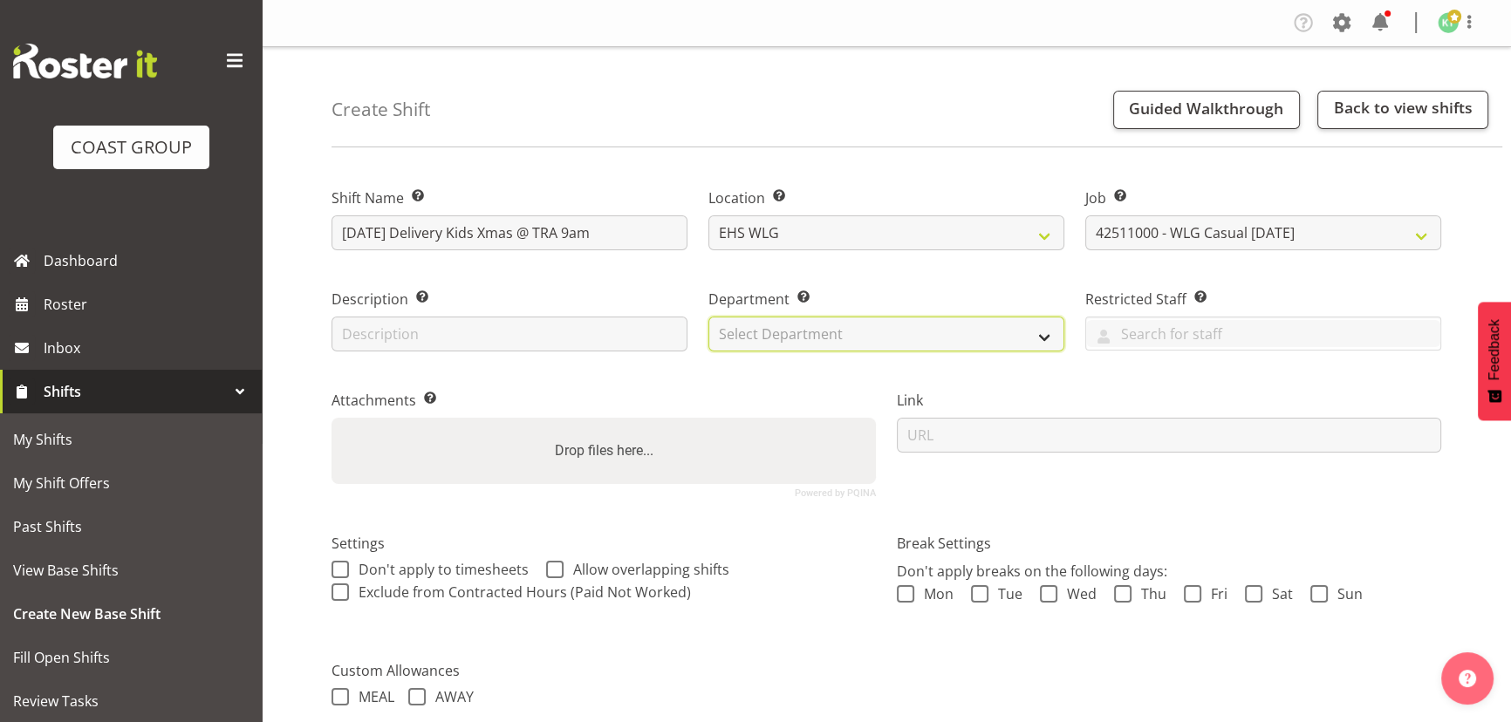
click at [982, 343] on select "Select Department EHS WLG OPS DW WLG DW WLG SALES" at bounding box center [887, 334] width 356 height 35
select select "43"
click at [709, 317] on select "Select Department EHS WLG OPS DW WLG DW WLG SALES" at bounding box center [887, 334] width 356 height 35
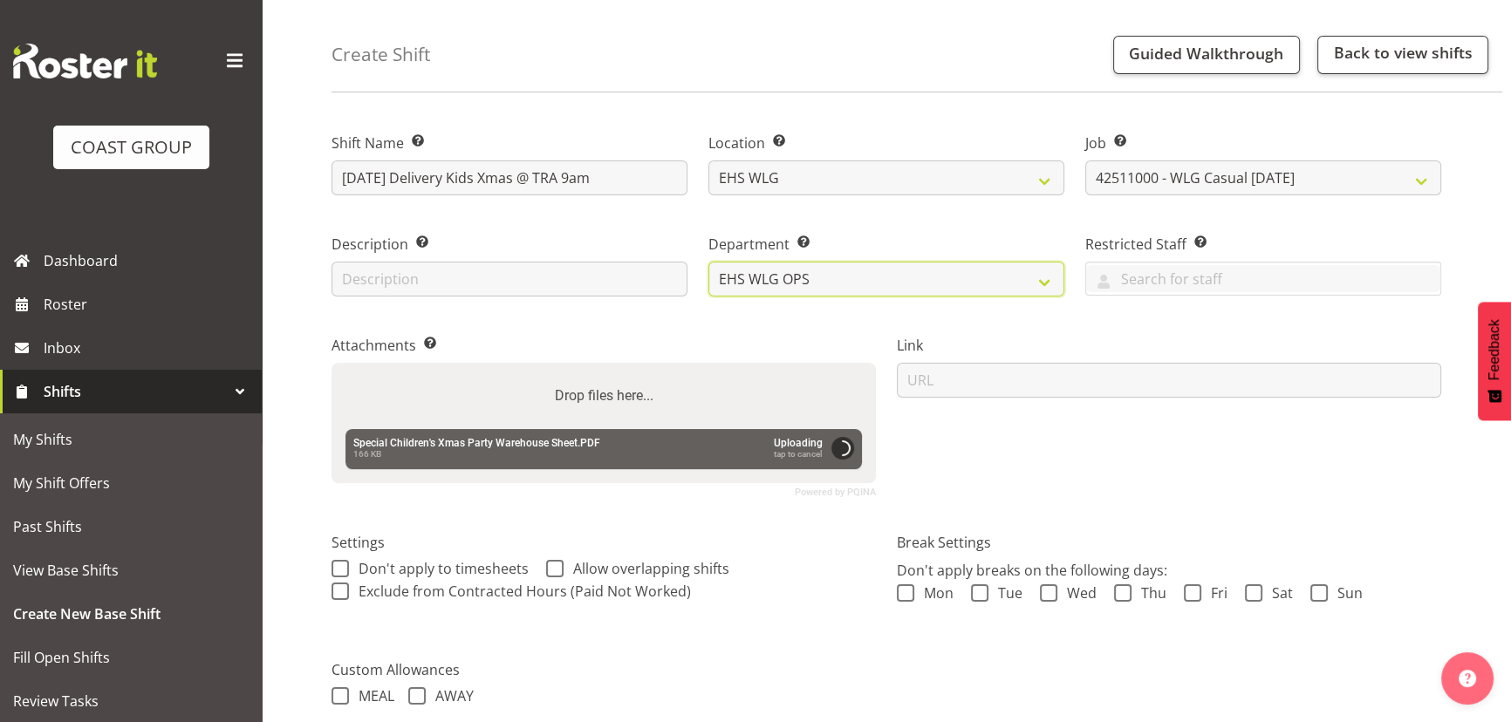
scroll to position [273, 0]
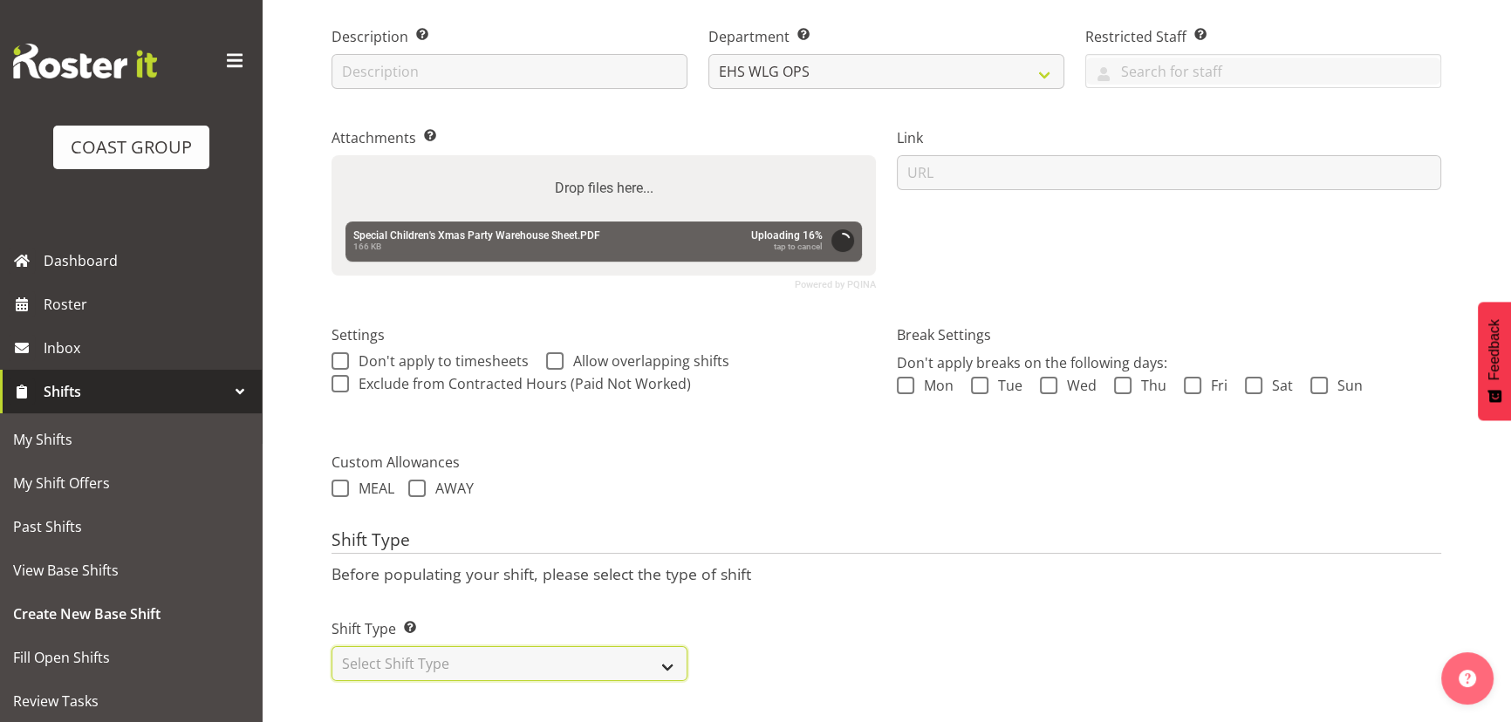
drag, startPoint x: 592, startPoint y: 652, endPoint x: 592, endPoint y: 639, distance: 13.1
click at [592, 652] on select "Select Shift Type One Off Shift Recurring Shift Rotating Shift" at bounding box center [510, 664] width 356 height 35
select select "one_off"
click at [332, 647] on select "Select Shift Type One Off Shift Recurring Shift Rotating Shift" at bounding box center [510, 664] width 356 height 35
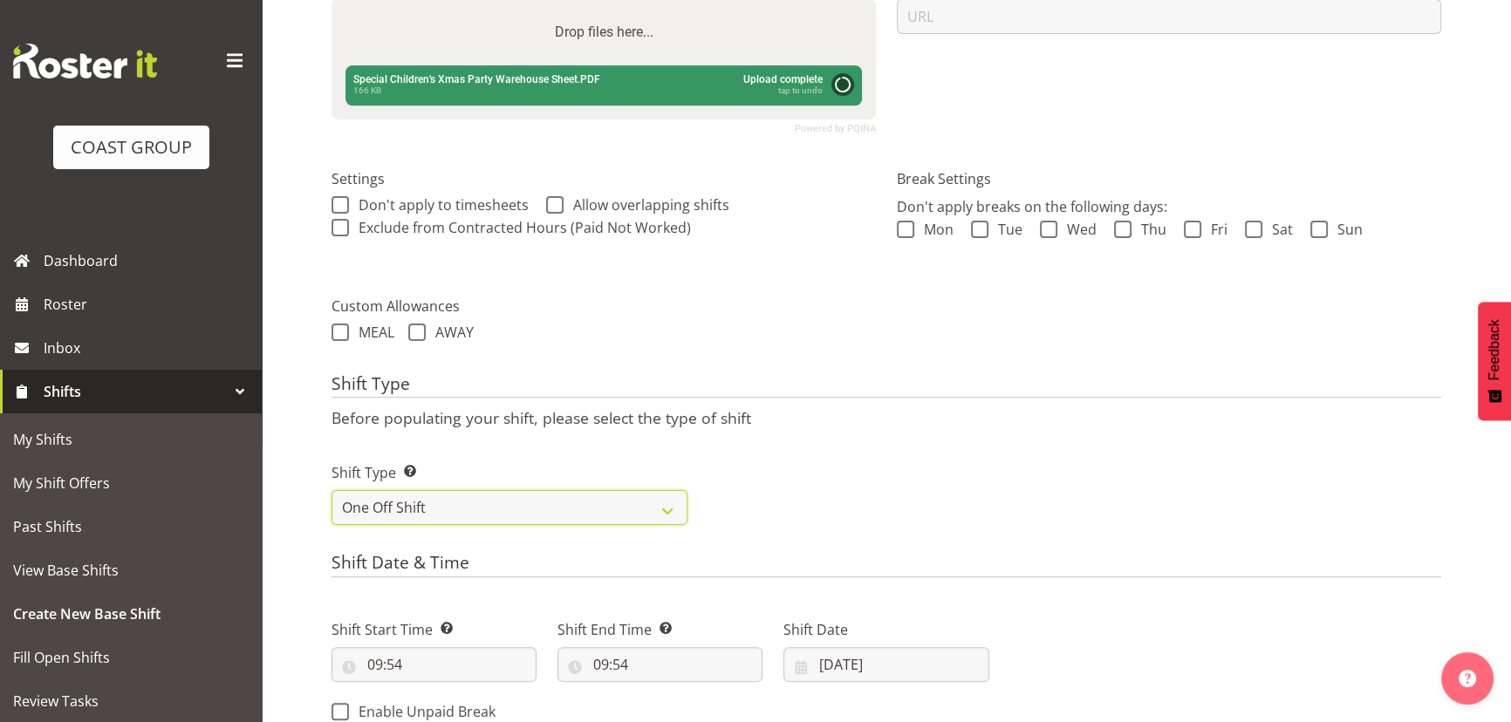
scroll to position [511, 0]
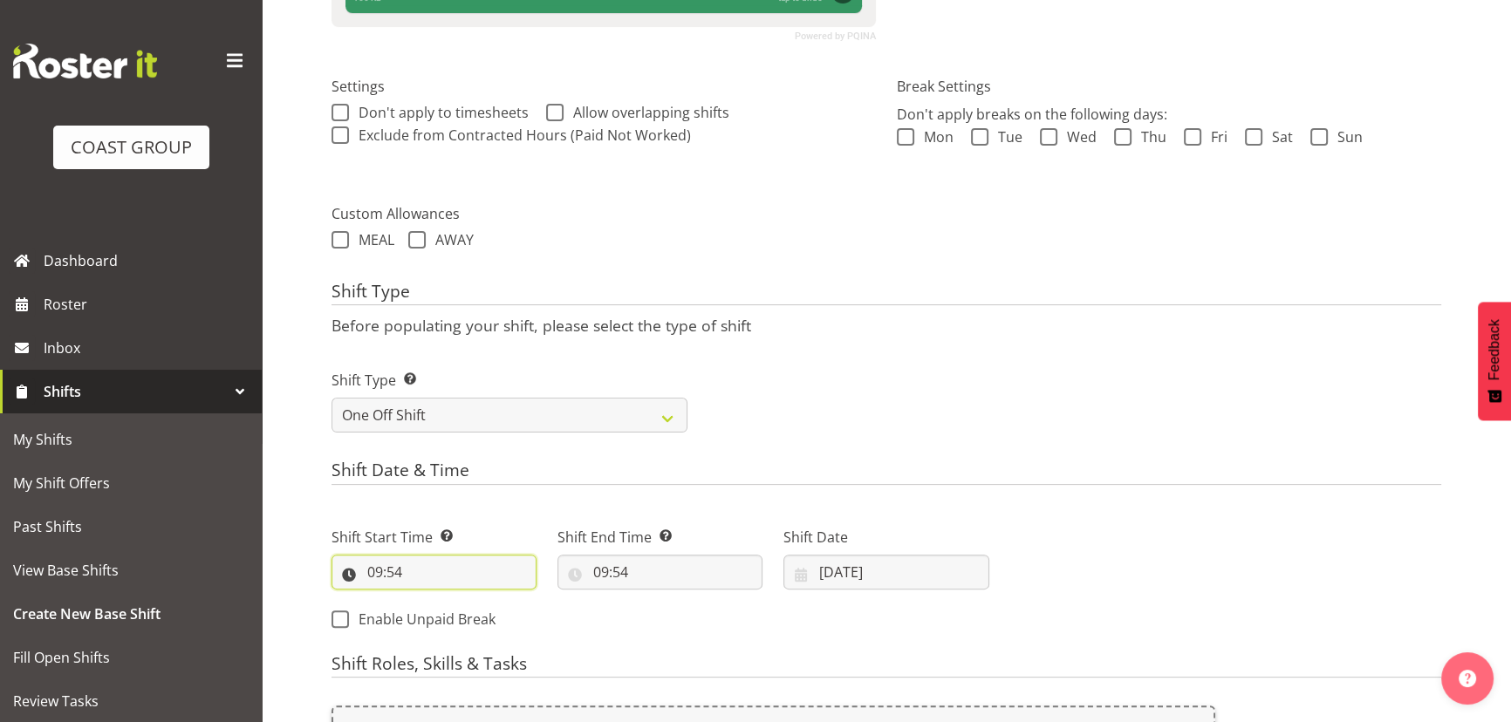
click at [480, 576] on input "09:54" at bounding box center [434, 572] width 205 height 35
drag, startPoint x: 450, startPoint y: 616, endPoint x: 473, endPoint y: 533, distance: 85.9
click at [450, 616] on select "00 01 02 03 04 05 06 07 08 09 10 11 12 13 14 15 16 17 18 19 20 21 22 23" at bounding box center [450, 617] width 39 height 35
select select "8"
click at [431, 600] on select "00 01 02 03 04 05 06 07 08 09 10 11 12 13 14 15 16 17 18 19 20 21 22 23" at bounding box center [450, 617] width 39 height 35
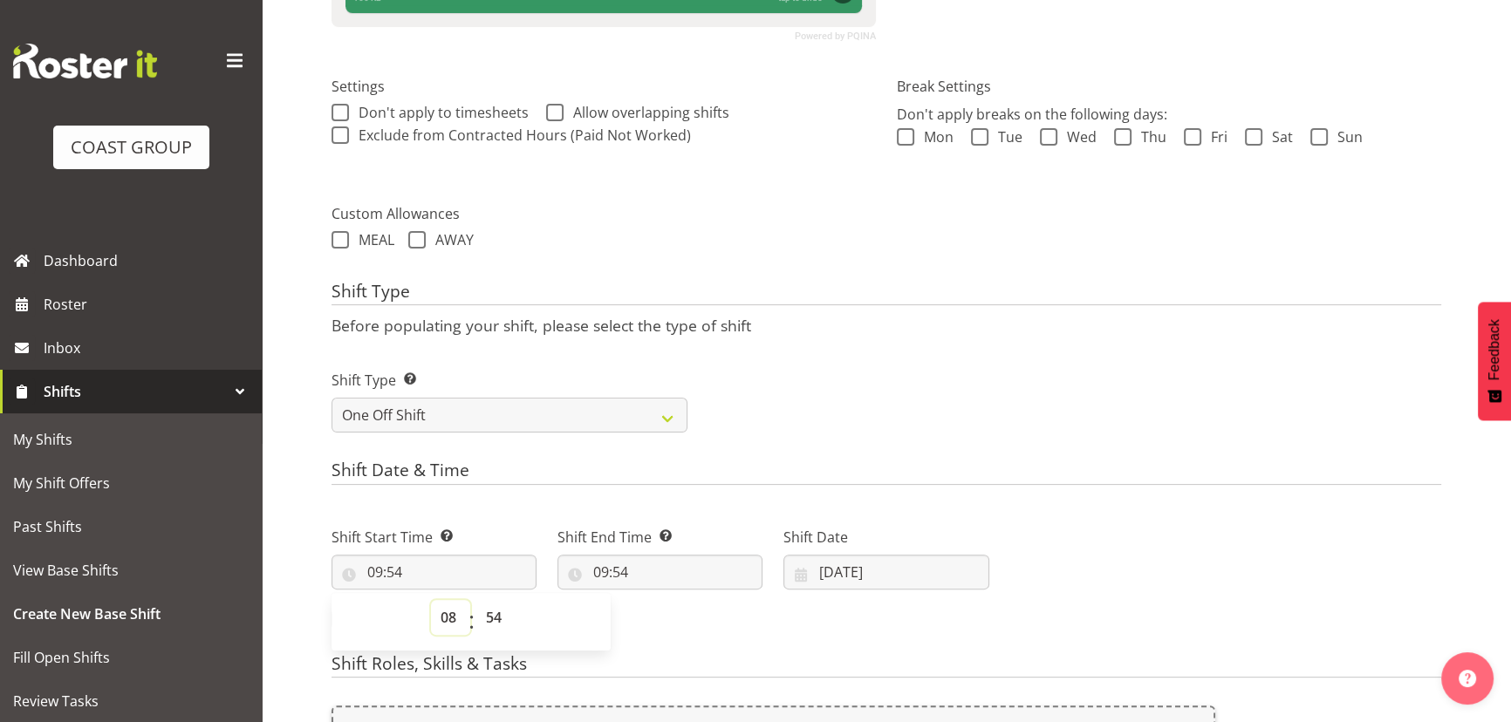
type input "08:54"
drag, startPoint x: 496, startPoint y: 618, endPoint x: 490, endPoint y: 602, distance: 16.9
click at [496, 618] on select "00 01 02 03 04 05 06 07 08 09 10 11 12 13 14 15 16 17 18 19 20 21 22 23 24 25 2…" at bounding box center [495, 617] width 39 height 35
select select "0"
click at [476, 600] on select "00 01 02 03 04 05 06 07 08 09 10 11 12 13 14 15 16 17 18 19 20 21 22 23 24 25 2…" at bounding box center [495, 617] width 39 height 35
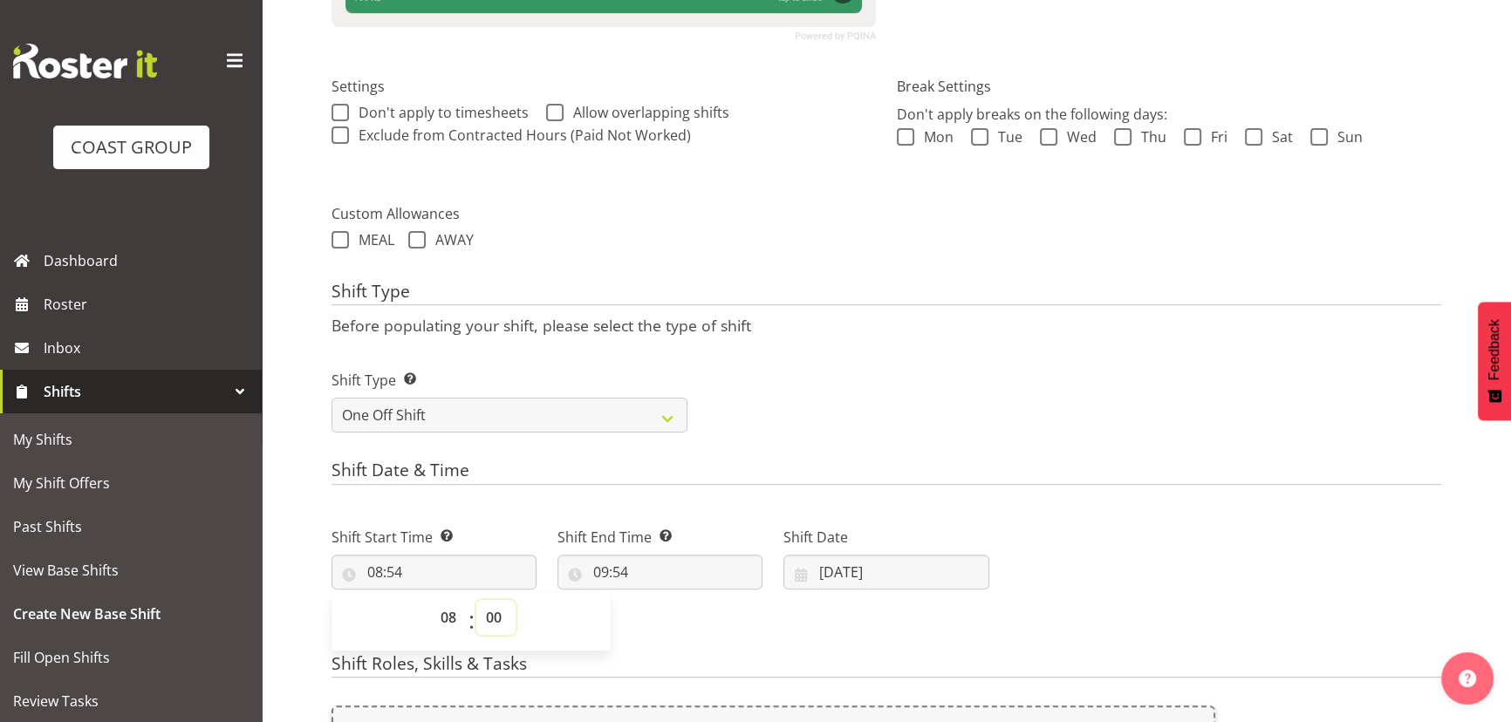
type input "08:00"
click at [672, 577] on input "09:54" at bounding box center [660, 572] width 205 height 35
drag, startPoint x: 676, startPoint y: 613, endPoint x: 680, endPoint y: 602, distance: 11.9
click at [676, 611] on select "00 01 02 03 04 05 06 07 08 09 10 11 12 13 14 15 16 17 18 19 20 21 22 23" at bounding box center [676, 617] width 39 height 35
select select "12"
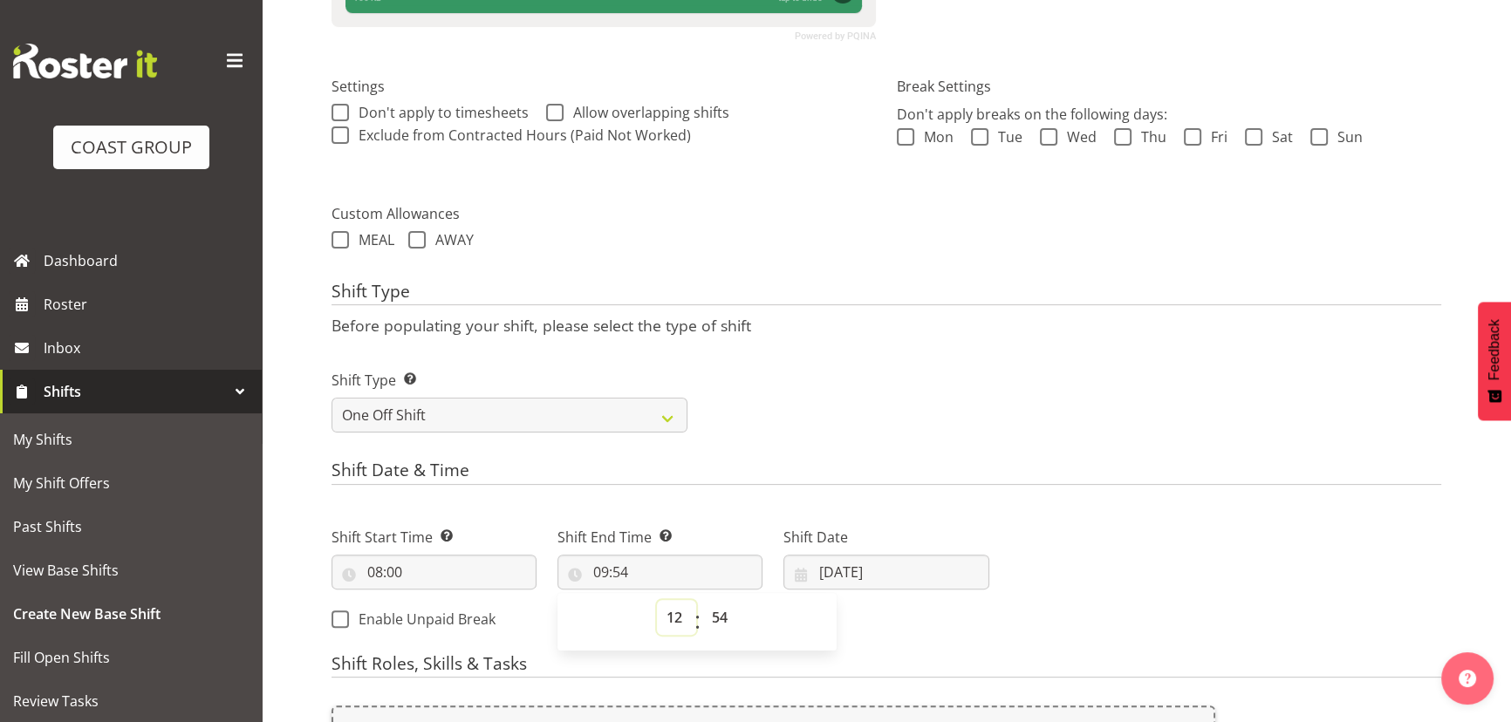
click at [657, 600] on select "00 01 02 03 04 05 06 07 08 09 10 11 12 13 14 15 16 17 18 19 20 21 22 23" at bounding box center [676, 617] width 39 height 35
type input "12:54"
click at [714, 625] on select "00 01 02 03 04 05 06 07 08 09 10 11 12 13 14 15 16 17 18 19 20 21 22 23 24 25 2…" at bounding box center [721, 617] width 39 height 35
select select "0"
click at [702, 600] on select "00 01 02 03 04 05 06 07 08 09 10 11 12 13 14 15 16 17 18 19 20 21 22 23 24 25 2…" at bounding box center [721, 617] width 39 height 35
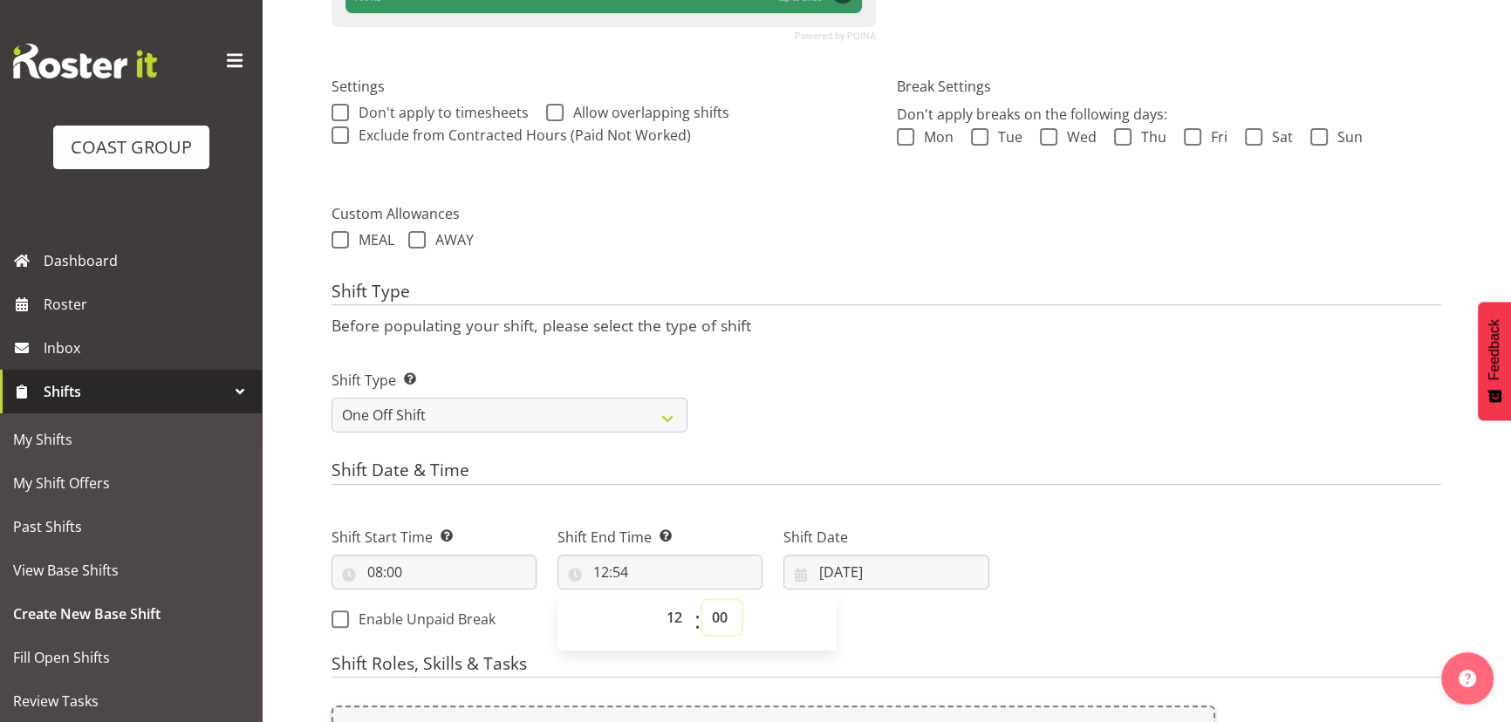
type input "12:00"
click at [902, 558] on input "[DATE]" at bounding box center [886, 572] width 205 height 35
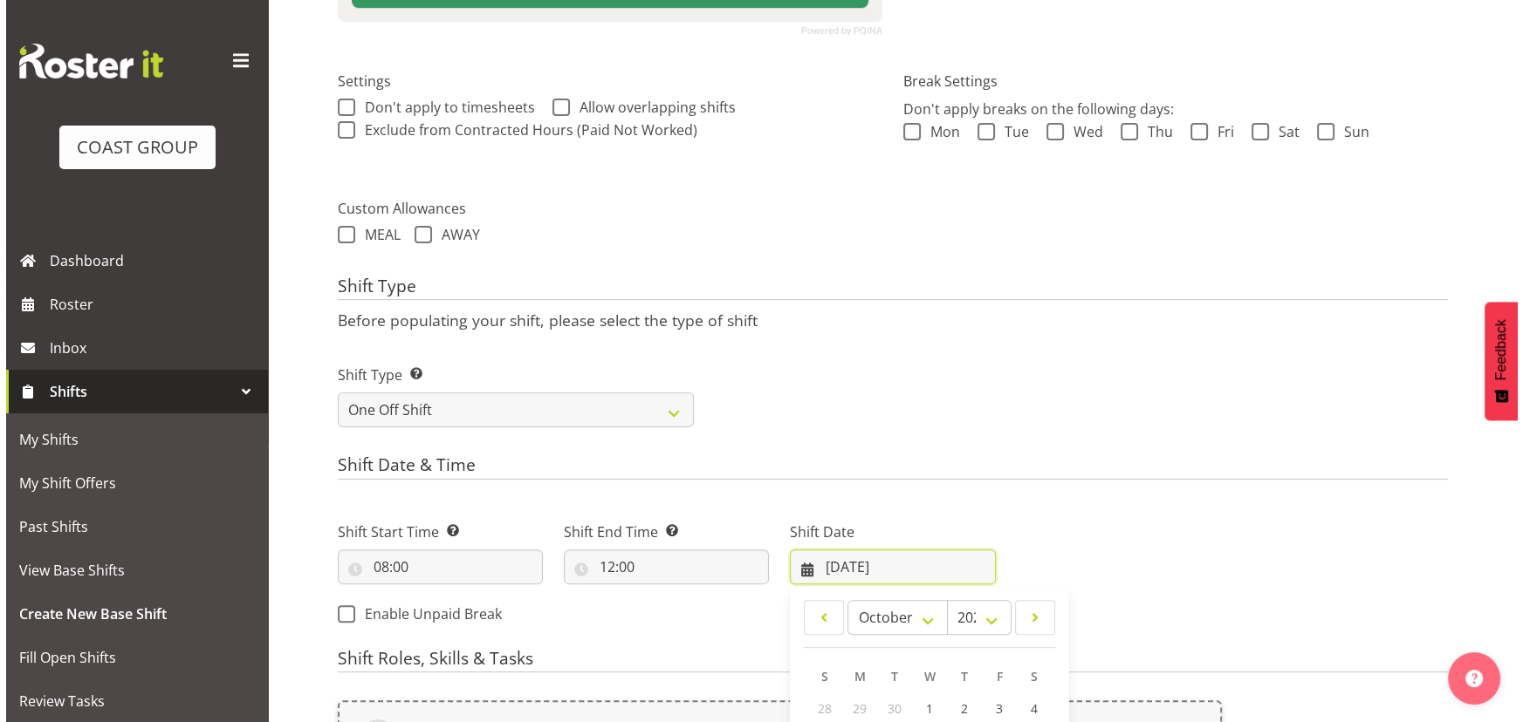
scroll to position [750, 0]
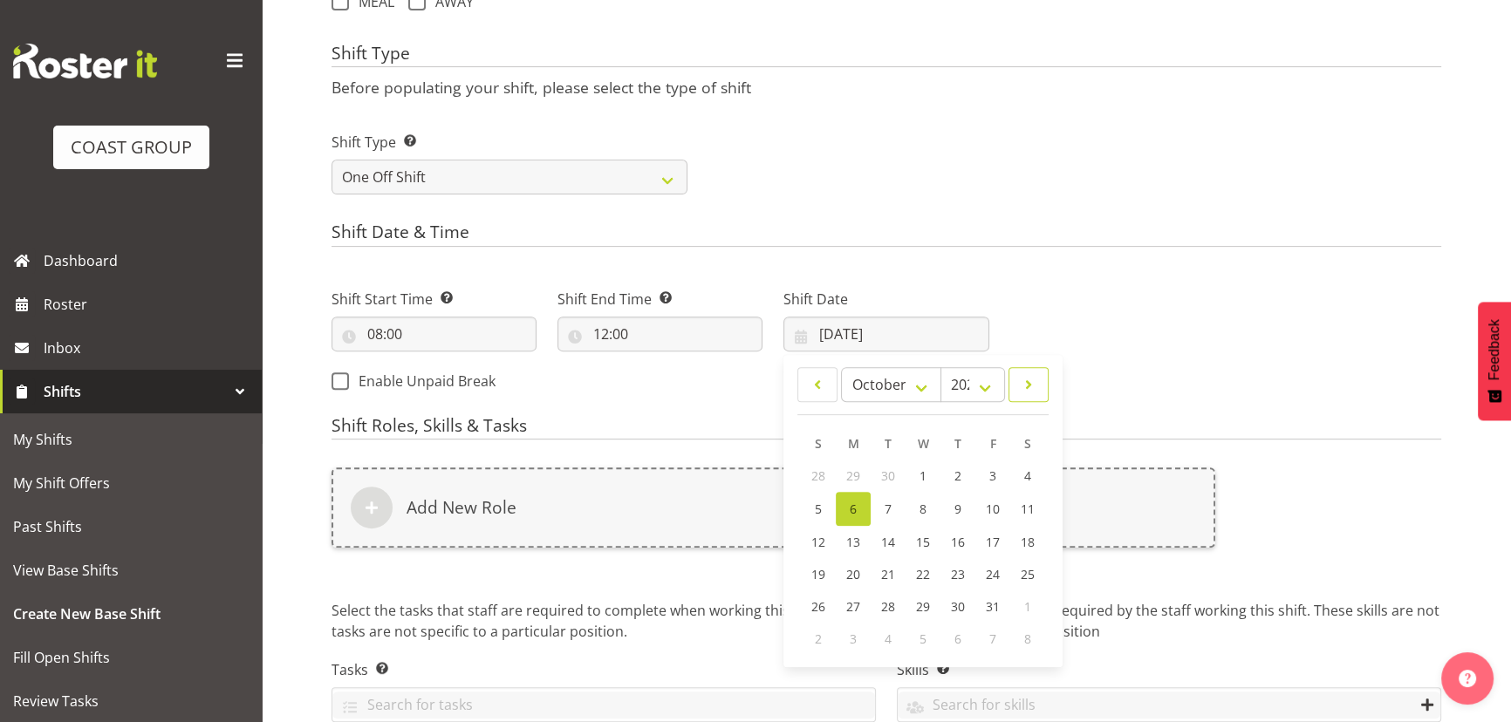
click at [1032, 398] on link at bounding box center [1029, 384] width 40 height 35
select select "10"
click at [985, 602] on link "28" at bounding box center [993, 605] width 35 height 32
type input "28/11/2025"
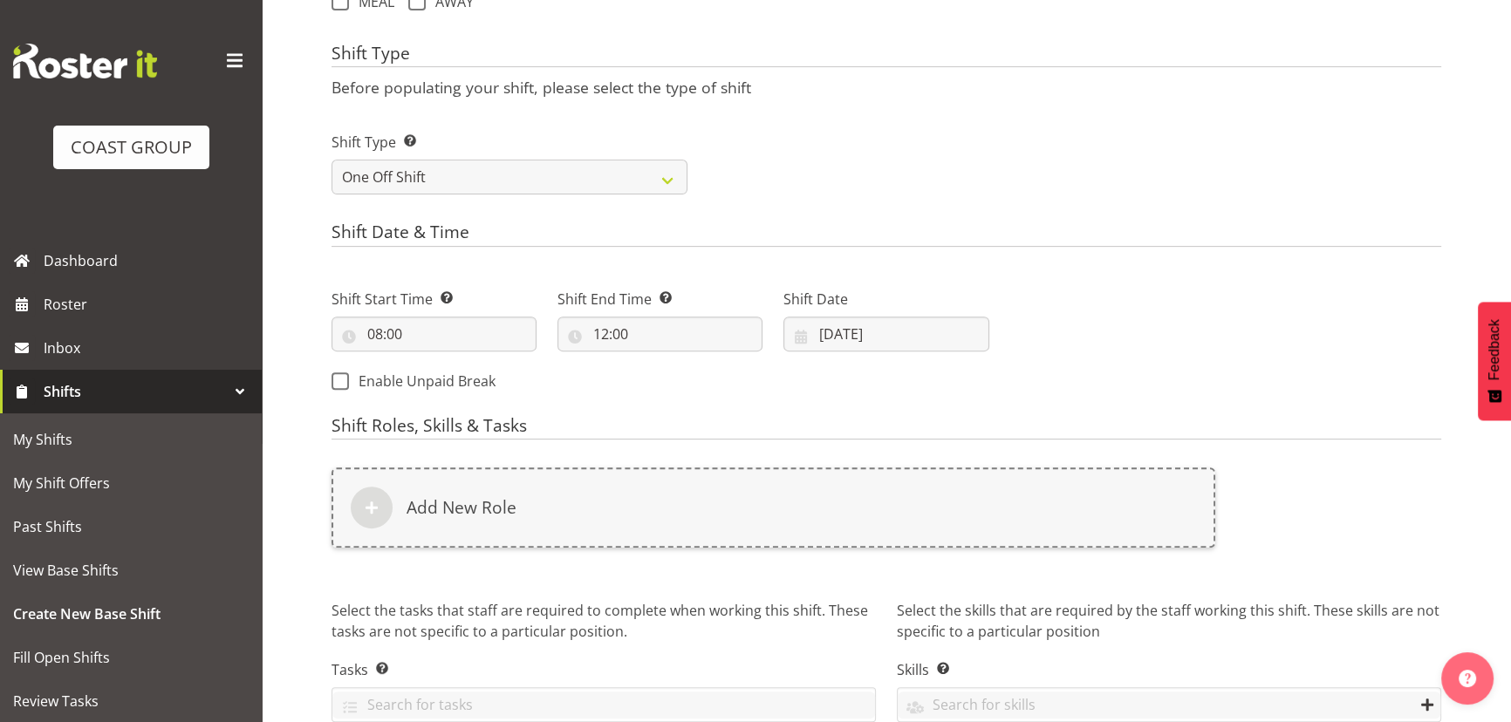
click at [1010, 548] on div "Add New Role" at bounding box center [773, 518] width 905 height 122
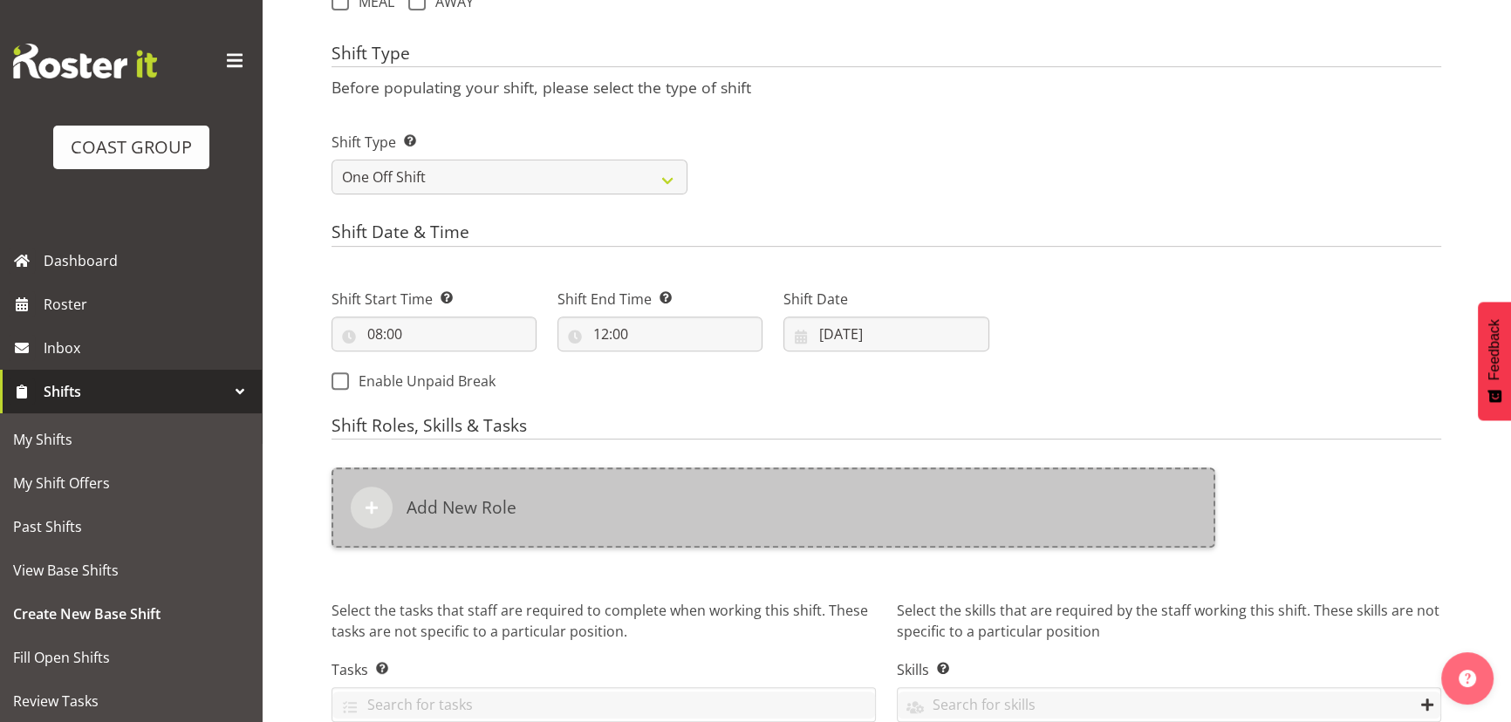
click at [1017, 521] on div "Add New Role" at bounding box center [774, 508] width 884 height 80
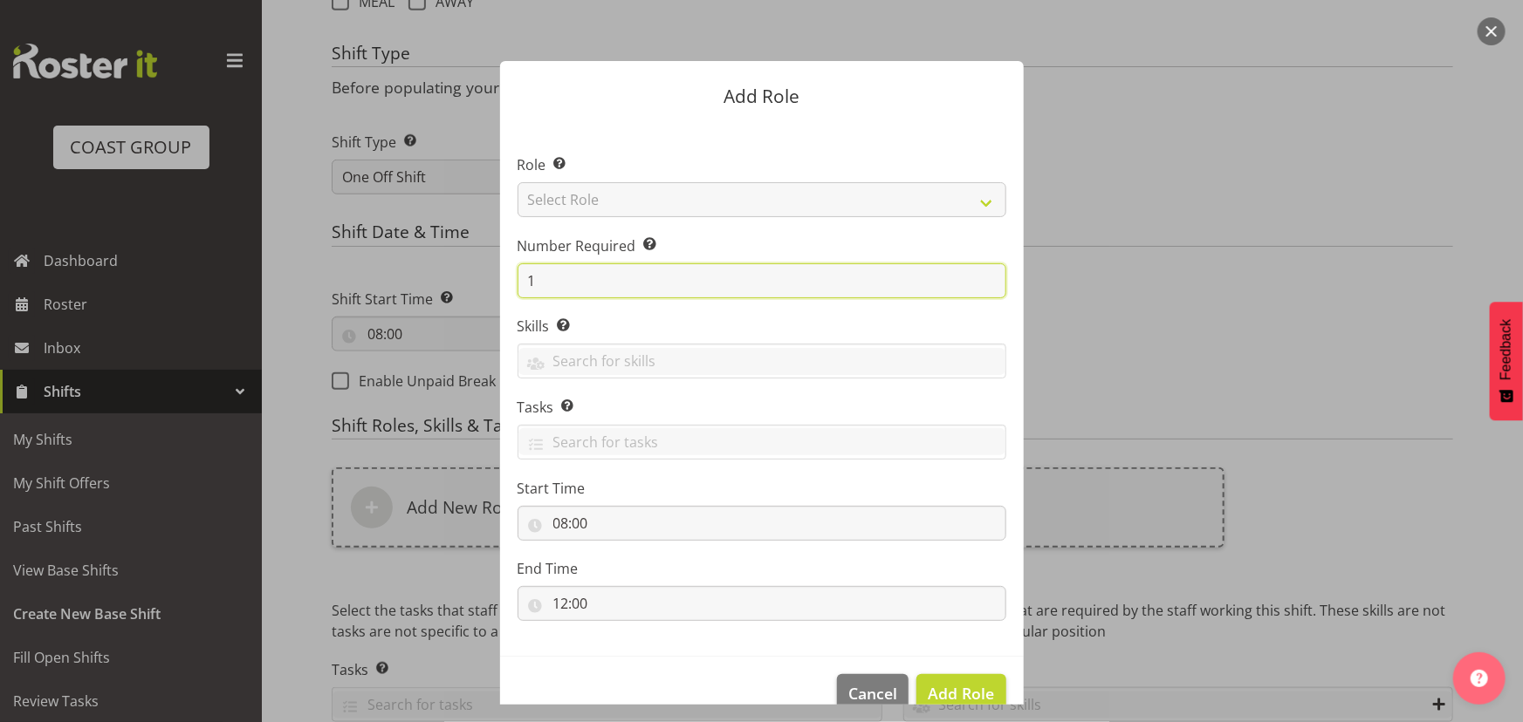
drag, startPoint x: 521, startPoint y: 279, endPoint x: 601, endPoint y: 285, distance: 80.5
click at [598, 290] on input "1" at bounding box center [761, 281] width 489 height 35
type input "3"
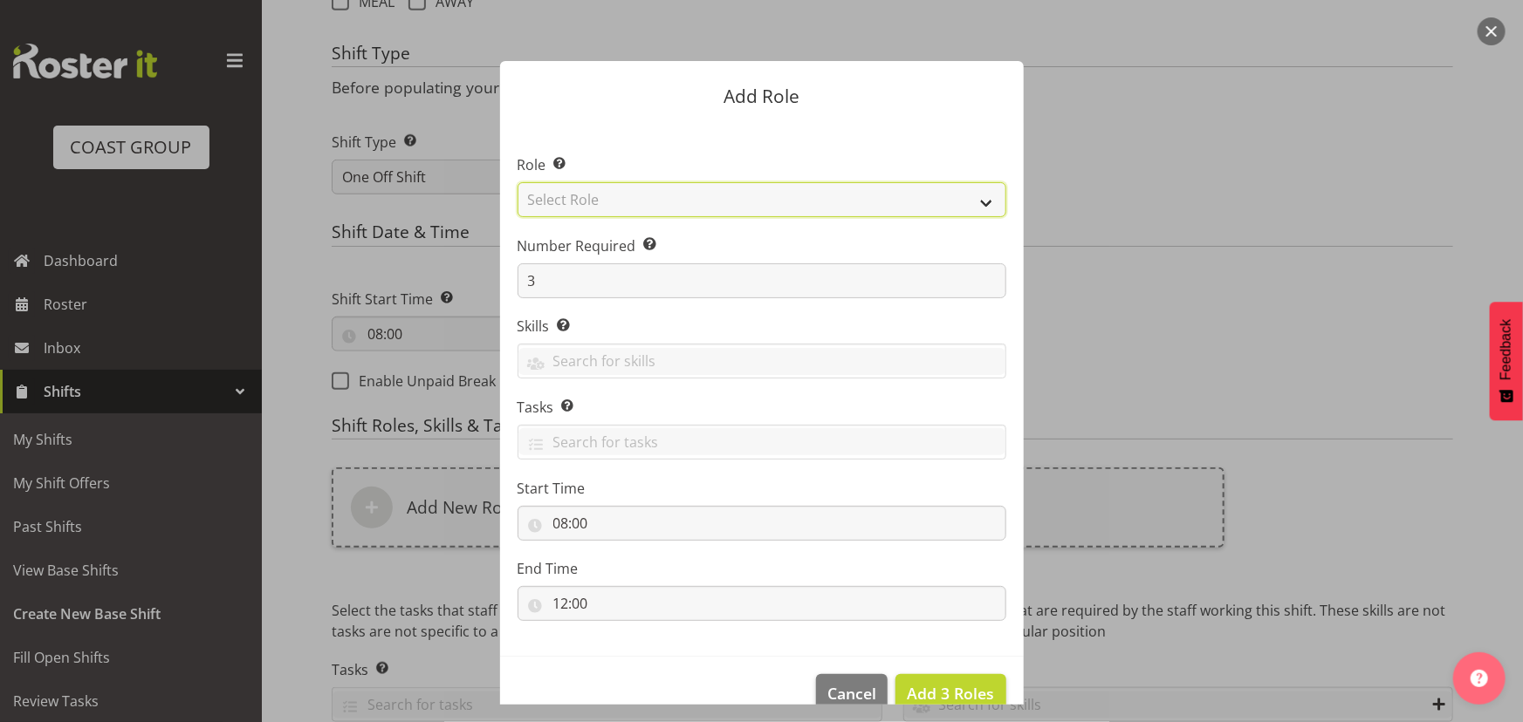
click at [649, 194] on select "Select Role ACCOUNT MANAGER ACCOUNT MANAGER DW ACCOUNTS [PERSON_NAME] VEHICLES …" at bounding box center [761, 199] width 489 height 35
select select "191"
click at [517, 182] on select "Select Role ACCOUNT MANAGER ACCOUNT MANAGER DW ACCOUNTS [PERSON_NAME] VEHICLES …" at bounding box center [761, 199] width 489 height 35
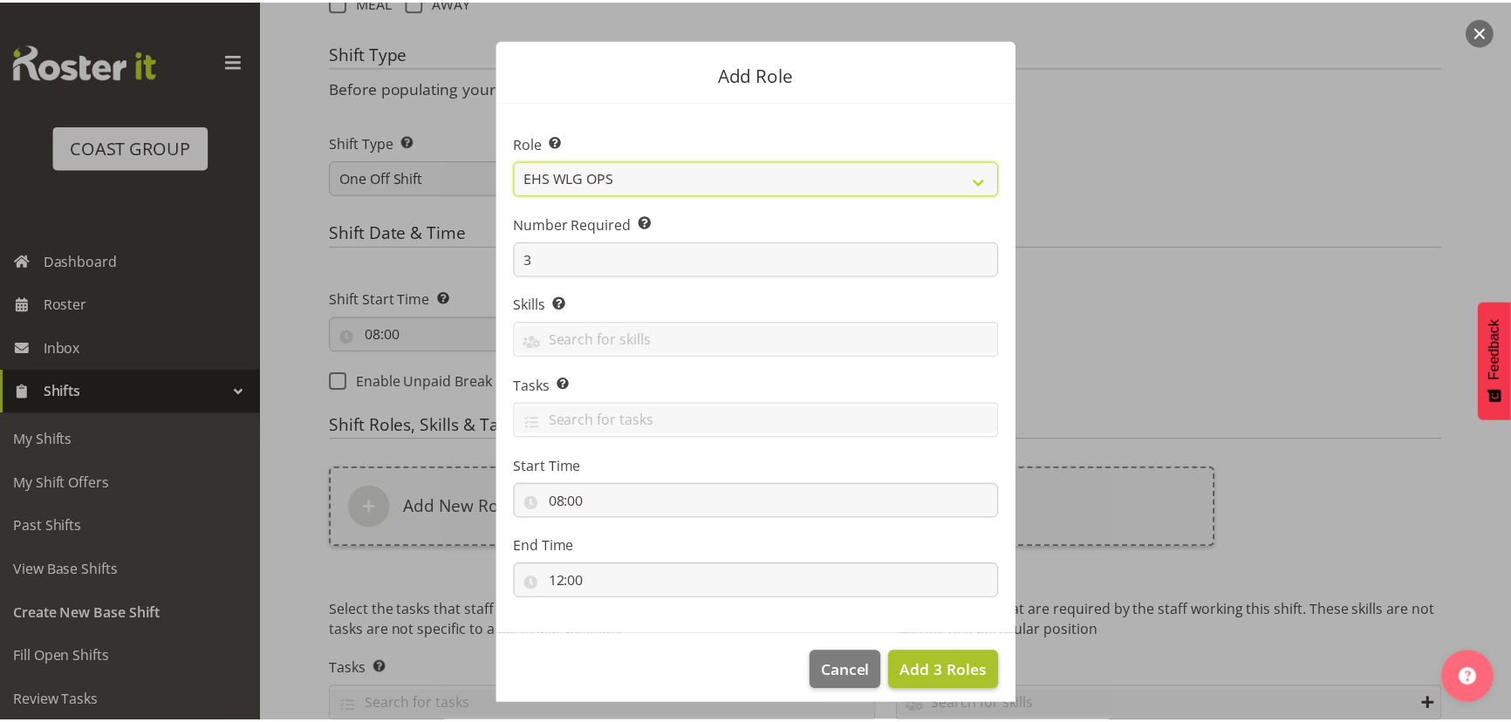
scroll to position [33, 0]
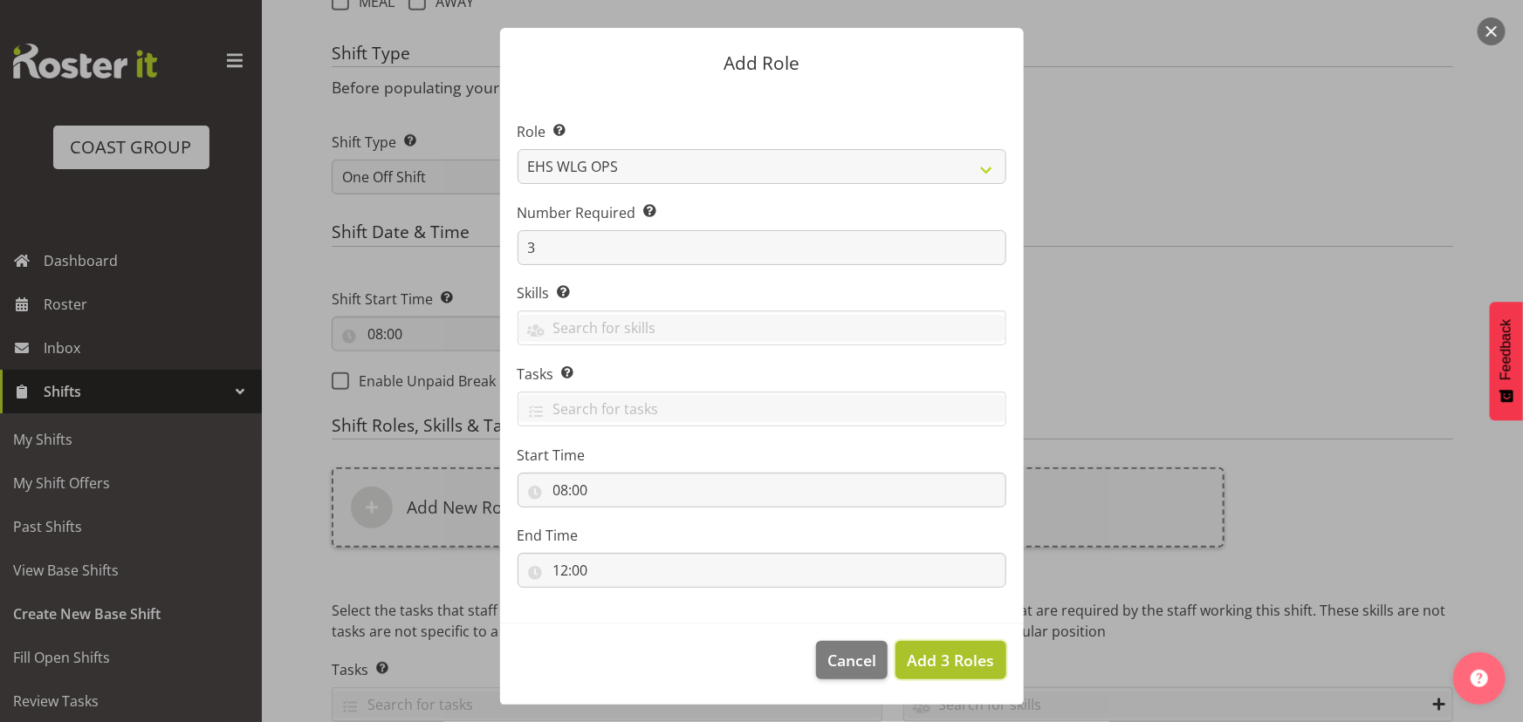
click at [940, 650] on span "Add 3 Roles" at bounding box center [950, 660] width 87 height 21
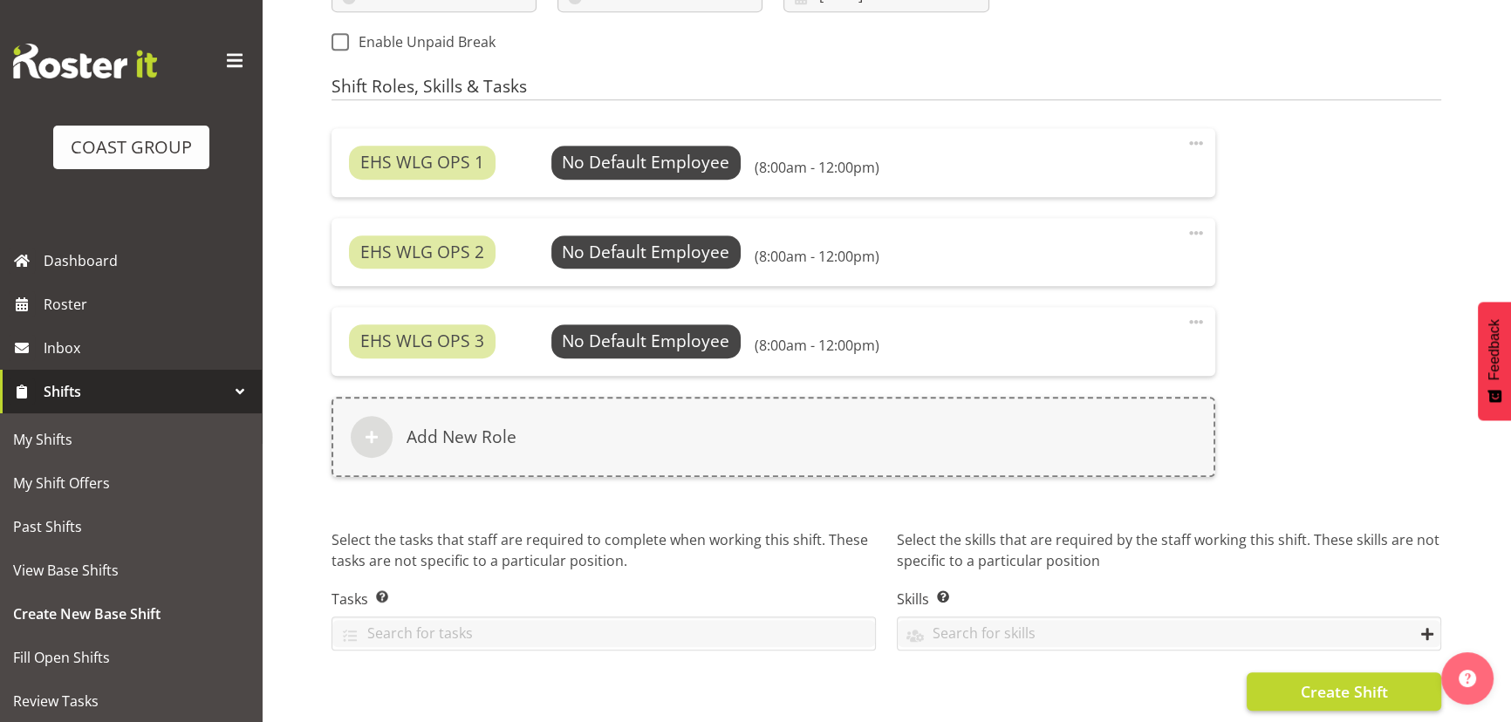
scroll to position [1100, 0]
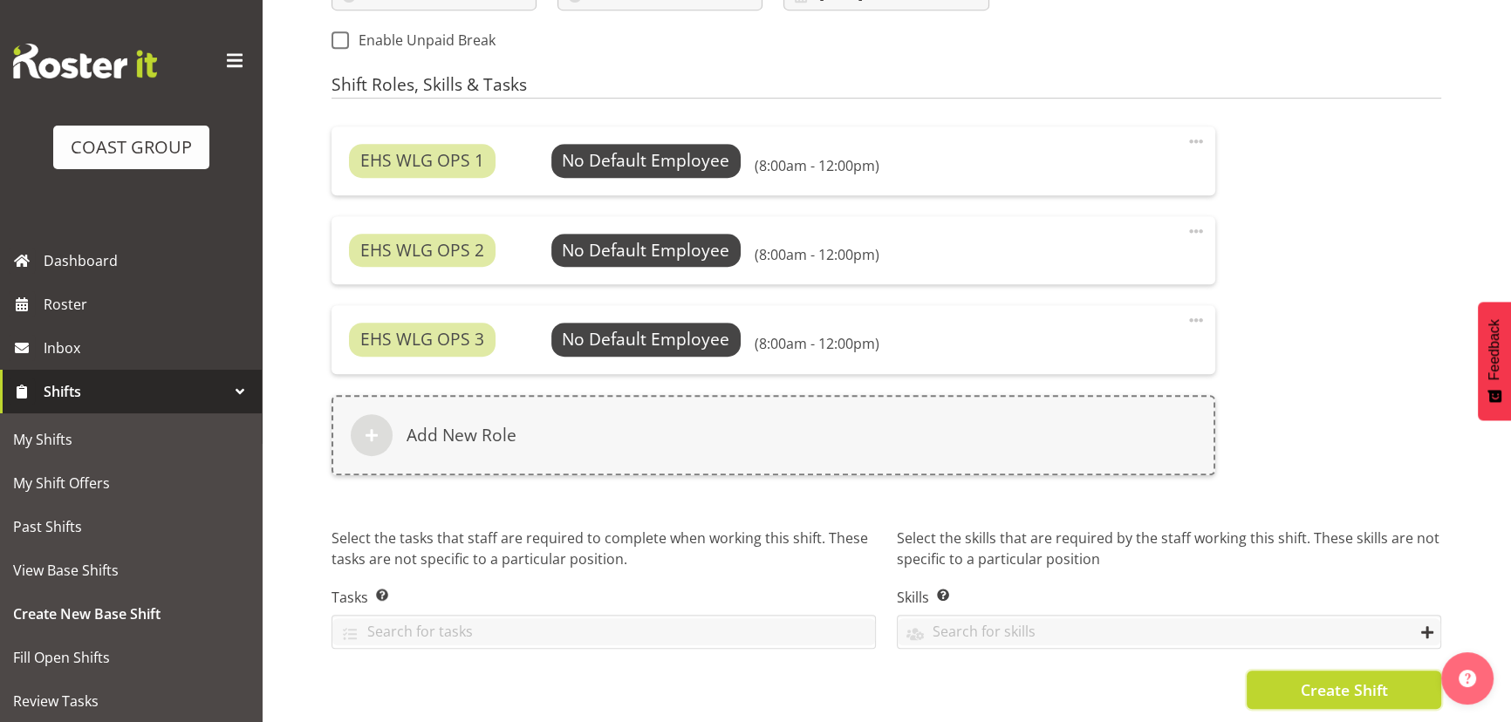
click at [1324, 690] on button "Create Shift" at bounding box center [1344, 690] width 195 height 38
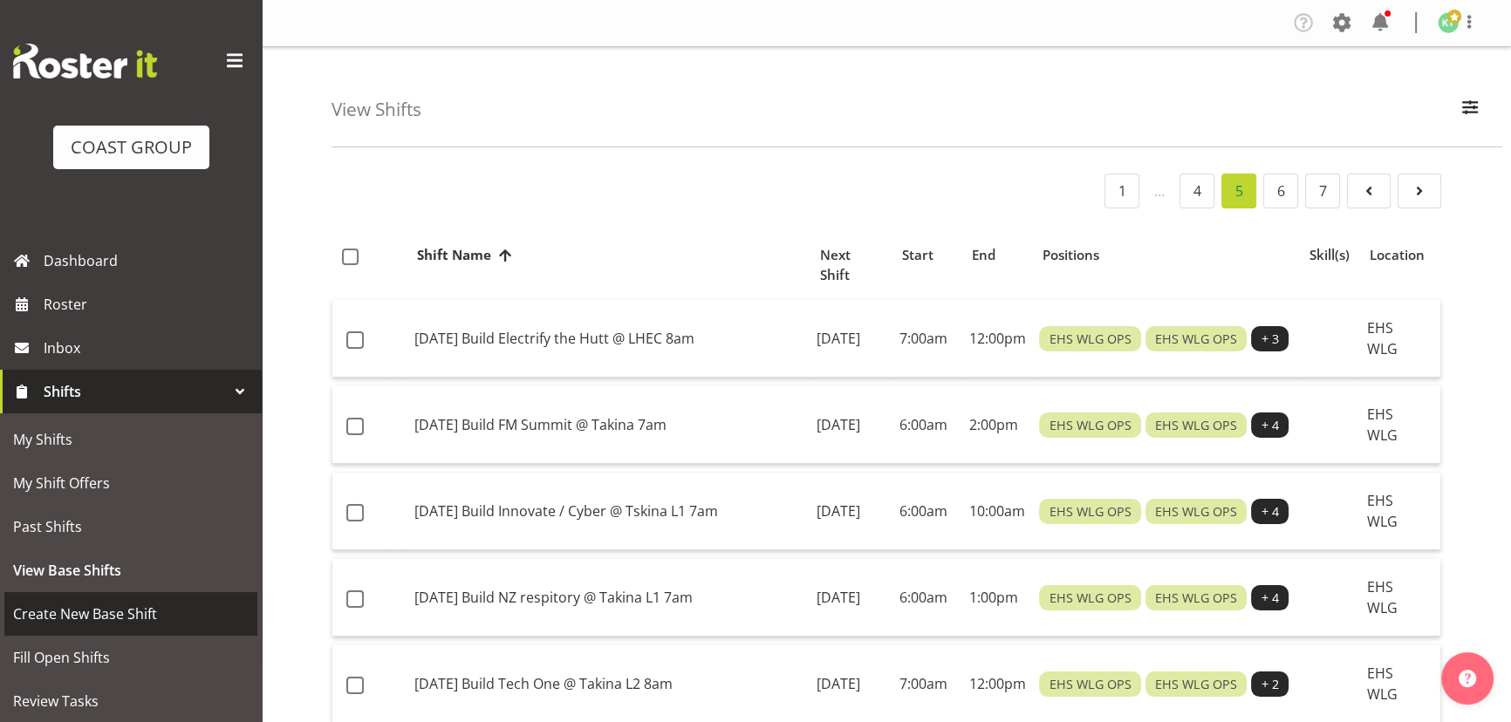
drag, startPoint x: 0, startPoint y: 0, endPoint x: 194, endPoint y: 620, distance: 649.1
click at [194, 620] on span "Create New Base Shift" at bounding box center [131, 614] width 236 height 26
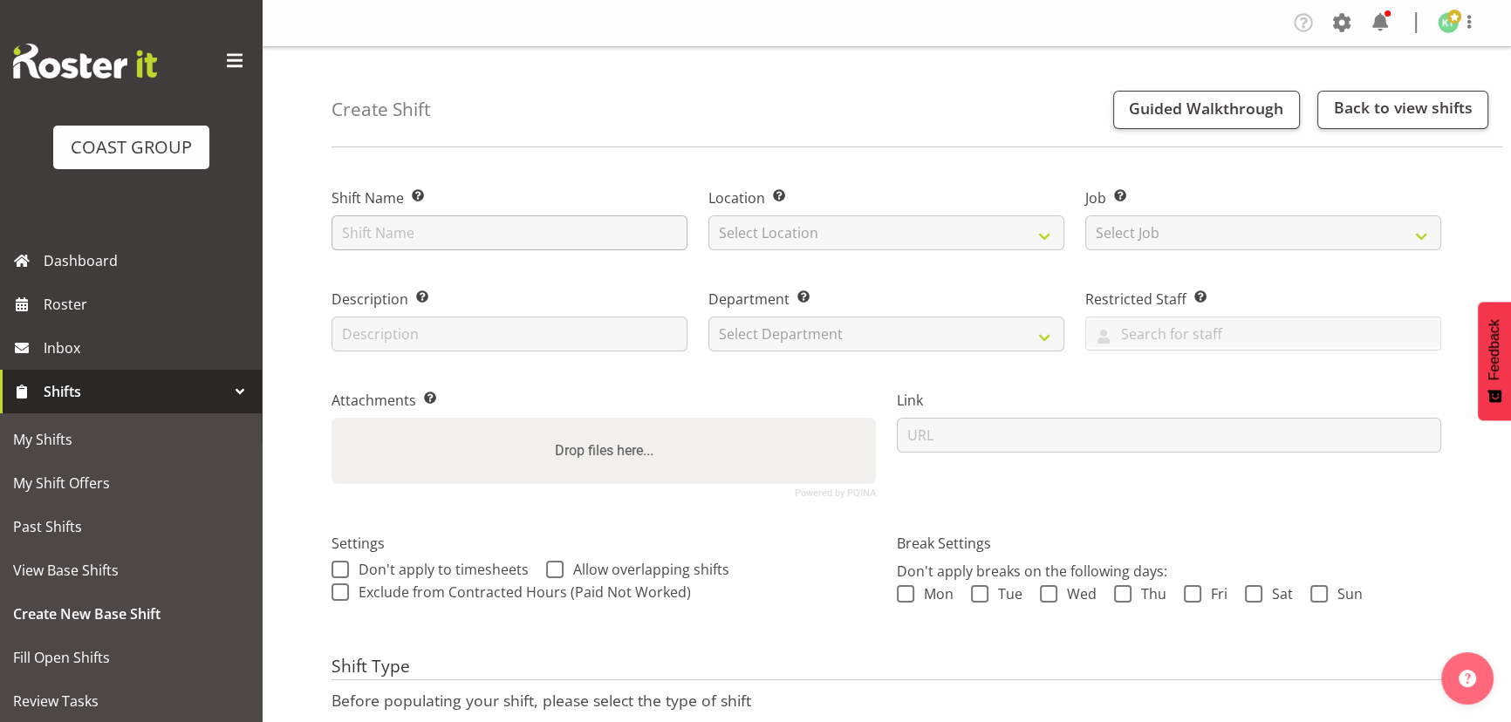
click at [437, 252] on div "Shift Name Enter a name for the shift (e.g. Day Shift)." at bounding box center [509, 213] width 377 height 101
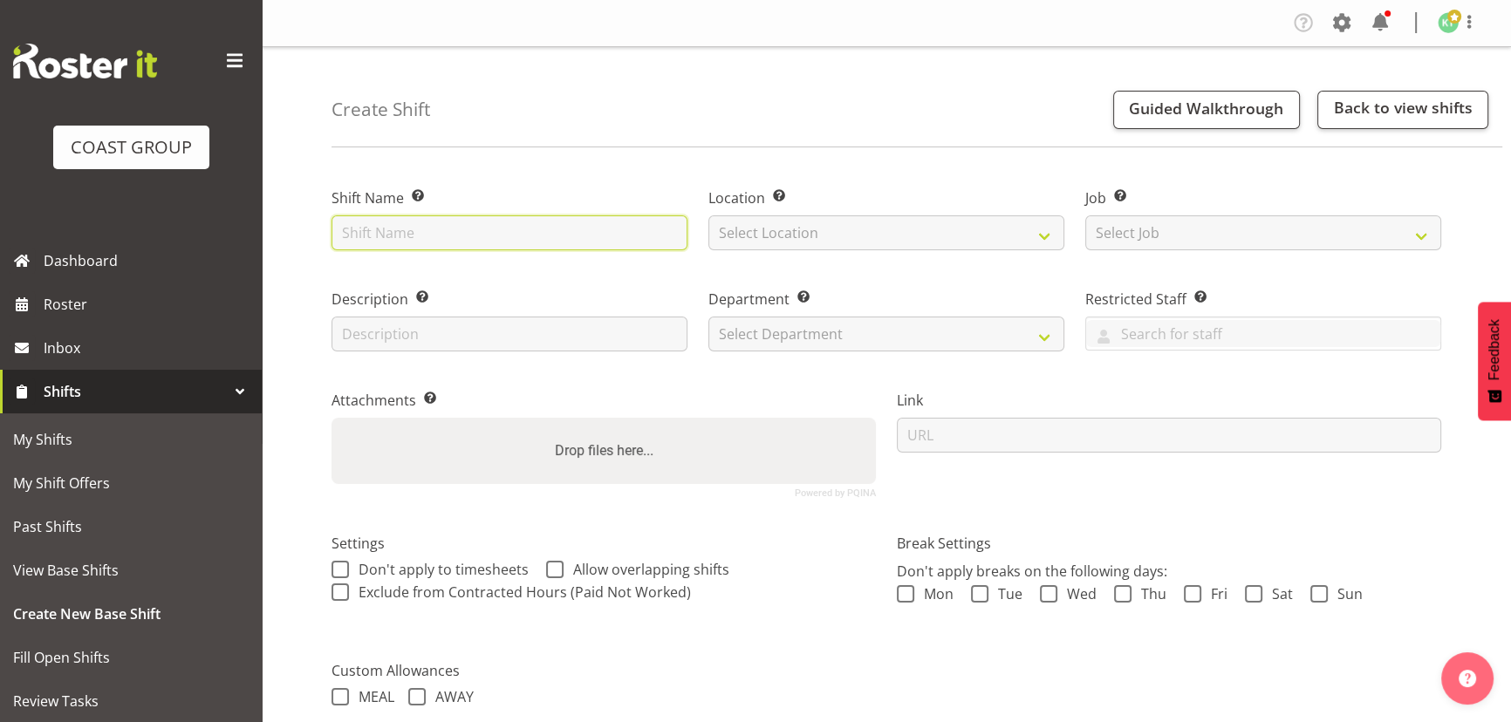
click at [438, 243] on input "text" at bounding box center [510, 233] width 356 height 35
type input "[DATE] Collection Kids Xmas @ TRA 4pm"
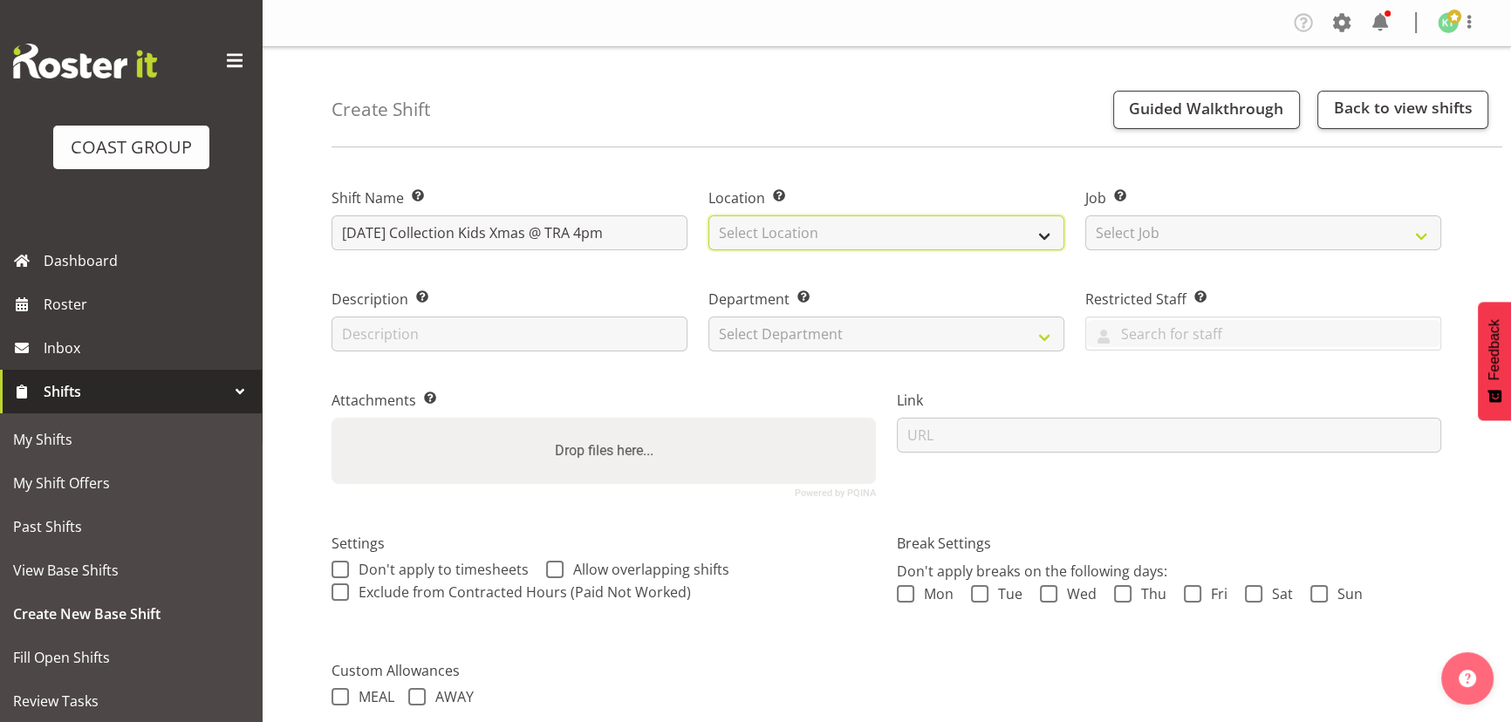
click at [749, 230] on select "Select Location EHS WLG DW WLG" at bounding box center [887, 233] width 356 height 35
select select "106"
click at [709, 216] on select "Select Location EHS WLG DW WLG" at bounding box center [887, 233] width 356 height 35
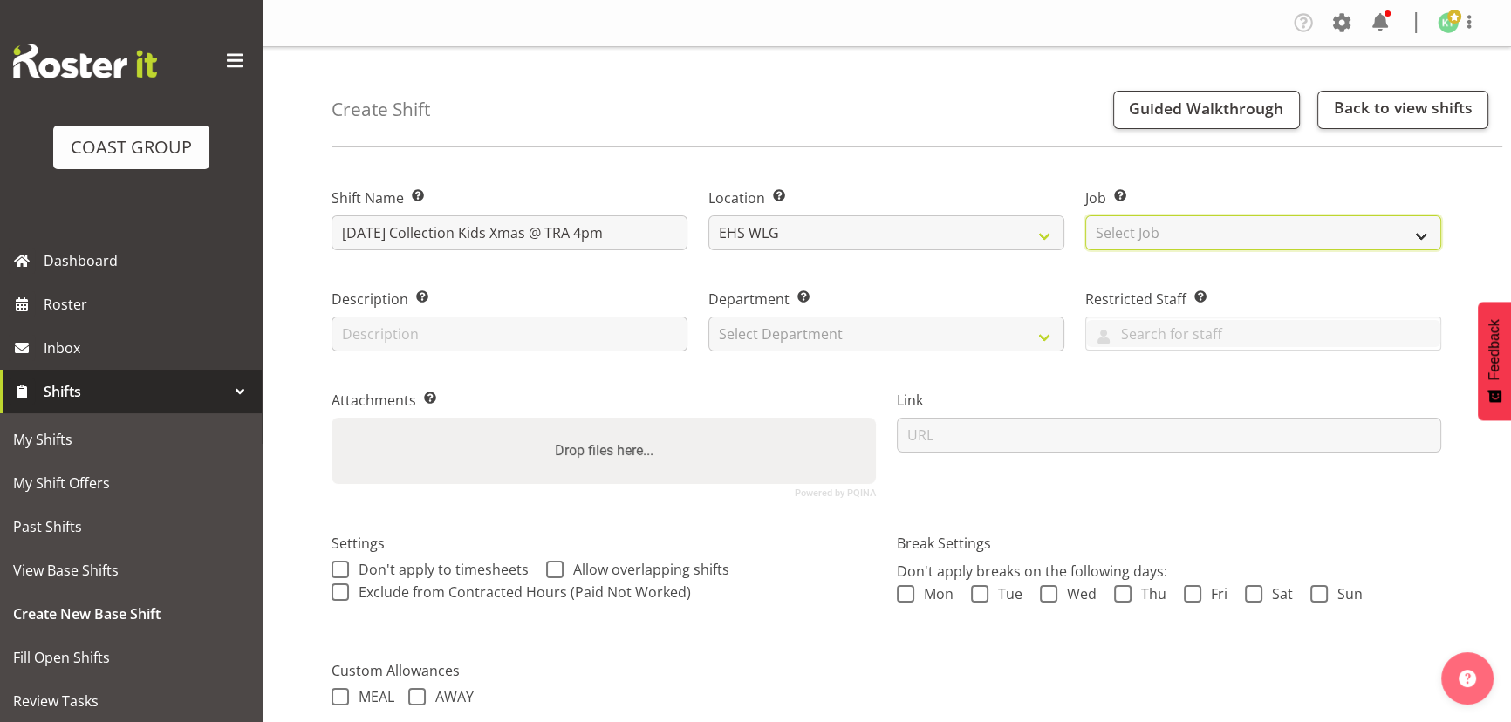
click at [1187, 242] on select "Select Job Create new job 1 Carlton Events 1 Carlton Hamilton 1 Carlton Welling…" at bounding box center [1263, 233] width 356 height 35
select select "8679"
click at [1085, 216] on select "Select Job Create new job 1 Carlton Events 1 Carlton Hamilton 1 Carlton Welling…" at bounding box center [1263, 233] width 356 height 35
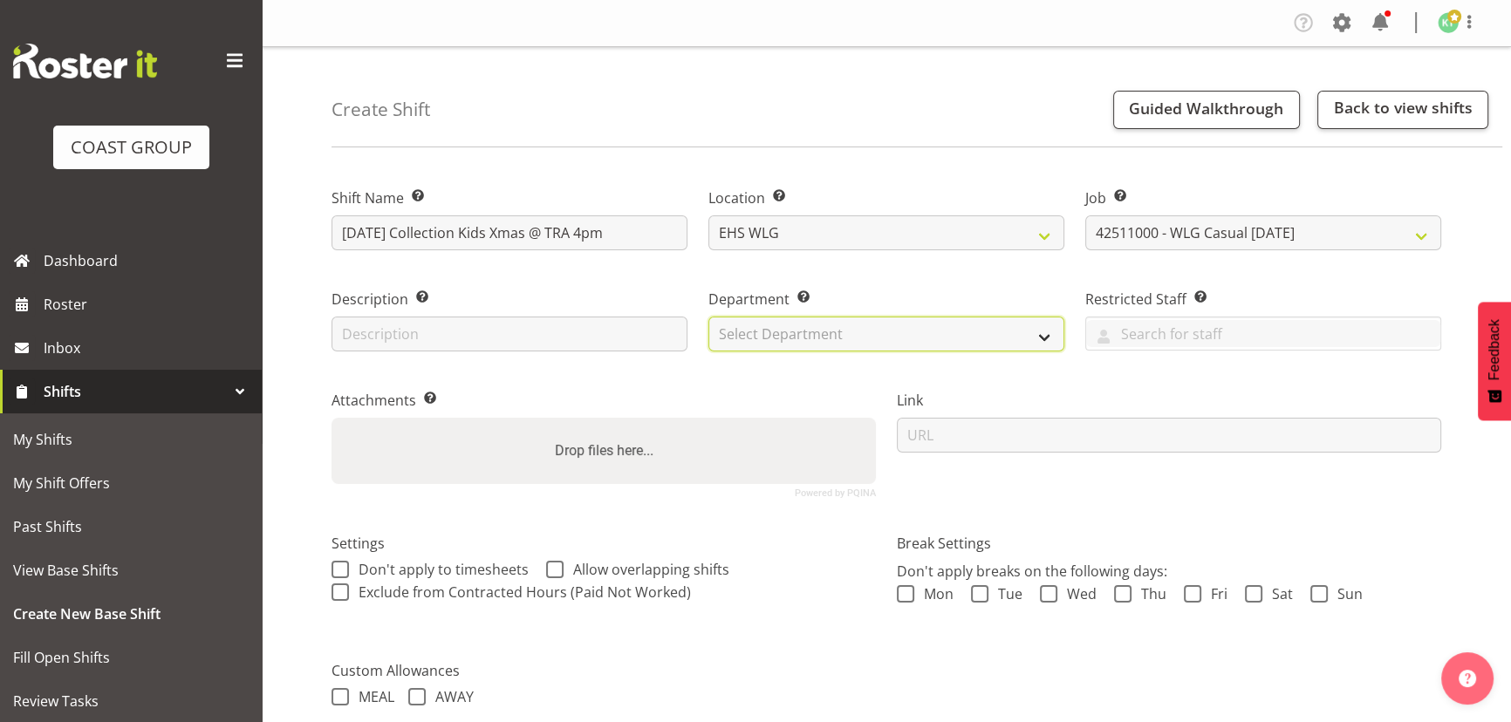
drag, startPoint x: 931, startPoint y: 331, endPoint x: 933, endPoint y: 340, distance: 9.8
click at [931, 331] on select "Select Department EHS WLG OPS DW WLG DW WLG SALES" at bounding box center [887, 334] width 356 height 35
select select "43"
click at [709, 317] on select "Select Department EHS WLG OPS DW WLG DW WLG SALES" at bounding box center [887, 334] width 356 height 35
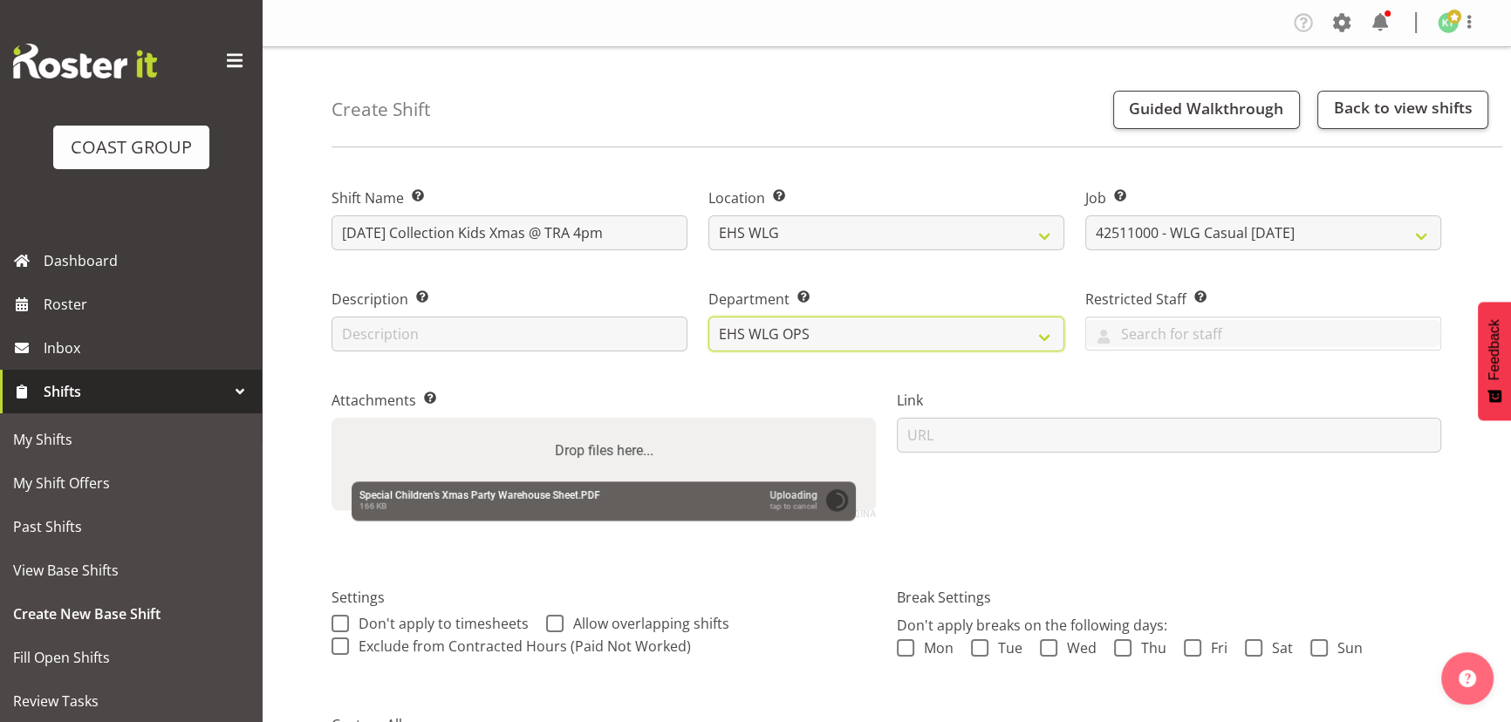
scroll to position [273, 0]
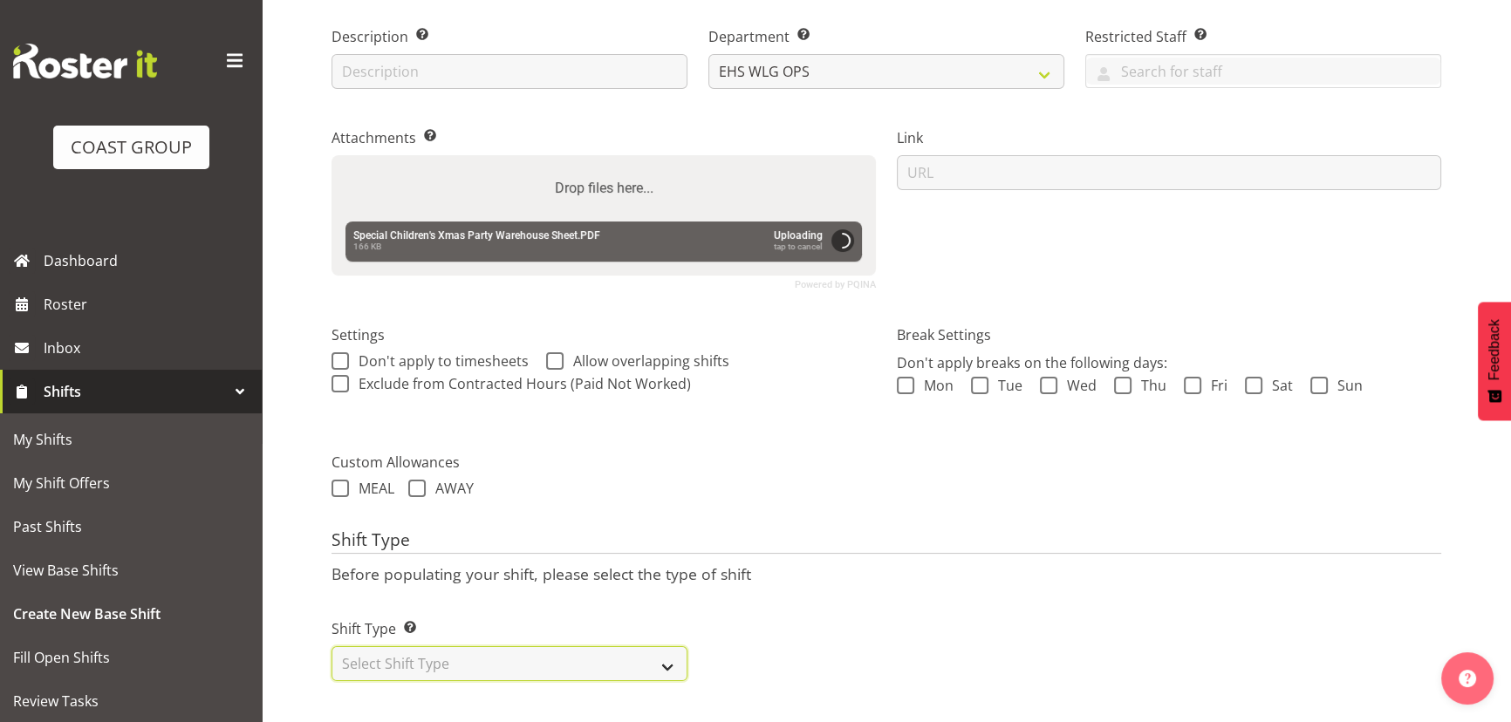
drag, startPoint x: 599, startPoint y: 658, endPoint x: 603, endPoint y: 645, distance: 13.8
click at [599, 658] on select "Select Shift Type One Off Shift Recurring Shift Rotating Shift" at bounding box center [510, 664] width 356 height 35
select select "one_off"
click at [332, 647] on select "Select Shift Type One Off Shift Recurring Shift Rotating Shift" at bounding box center [510, 664] width 356 height 35
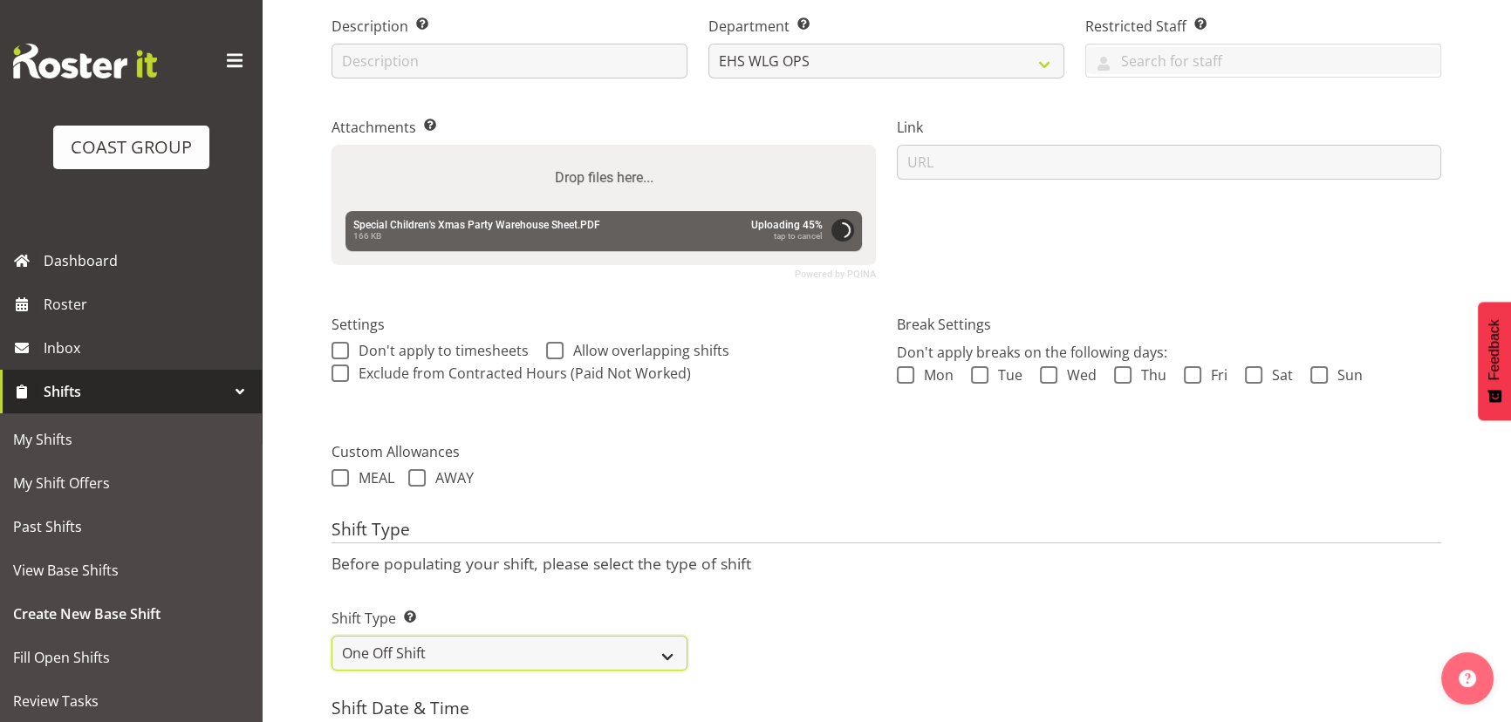
scroll to position [511, 0]
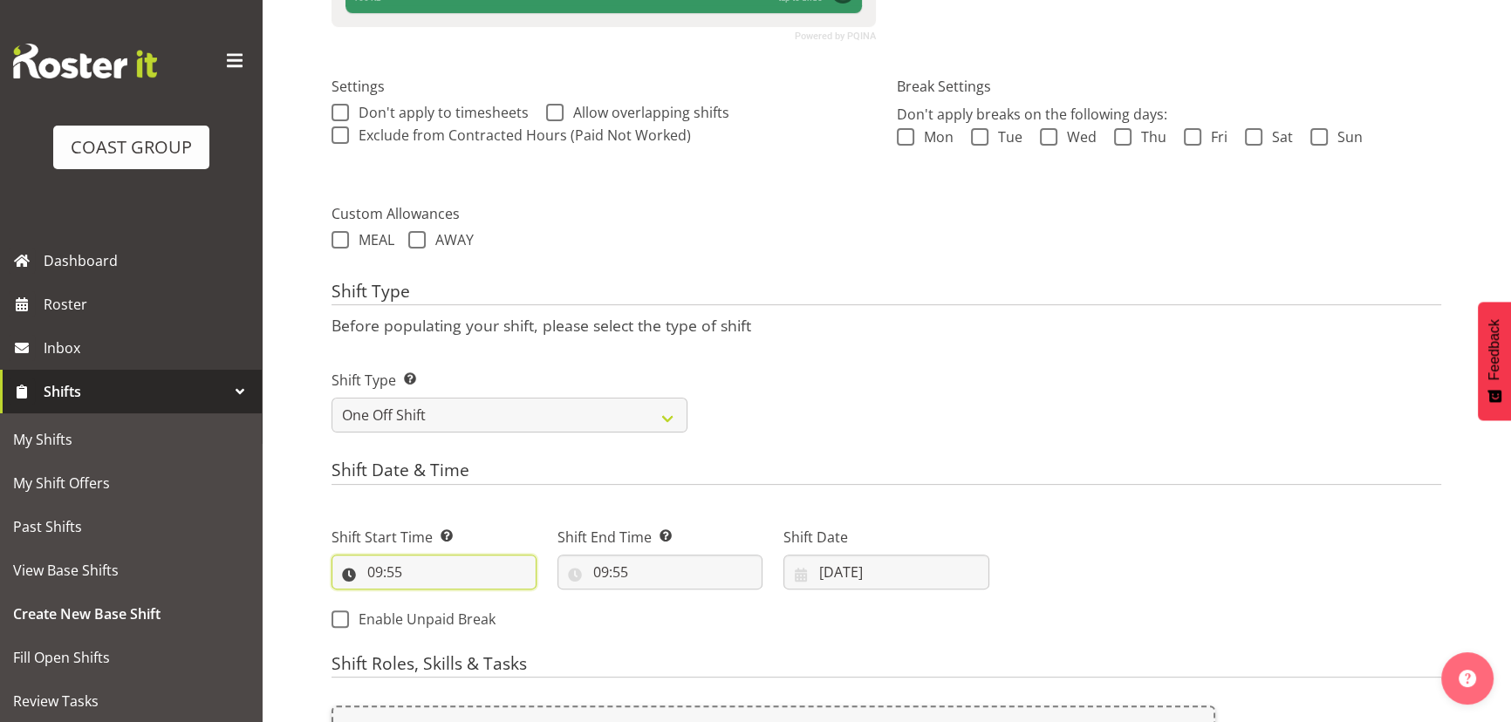
click at [459, 569] on input "09:55" at bounding box center [434, 572] width 205 height 35
click at [466, 606] on select "00 01 02 03 04 05 06 07 08 09 10 11 12 13 14 15 16 17 18 19 20 21 22 23" at bounding box center [450, 617] width 39 height 35
select select "15"
click at [431, 600] on select "00 01 02 03 04 05 06 07 08 09 10 11 12 13 14 15 16 17 18 19 20 21 22 23" at bounding box center [450, 617] width 39 height 35
type input "15:55"
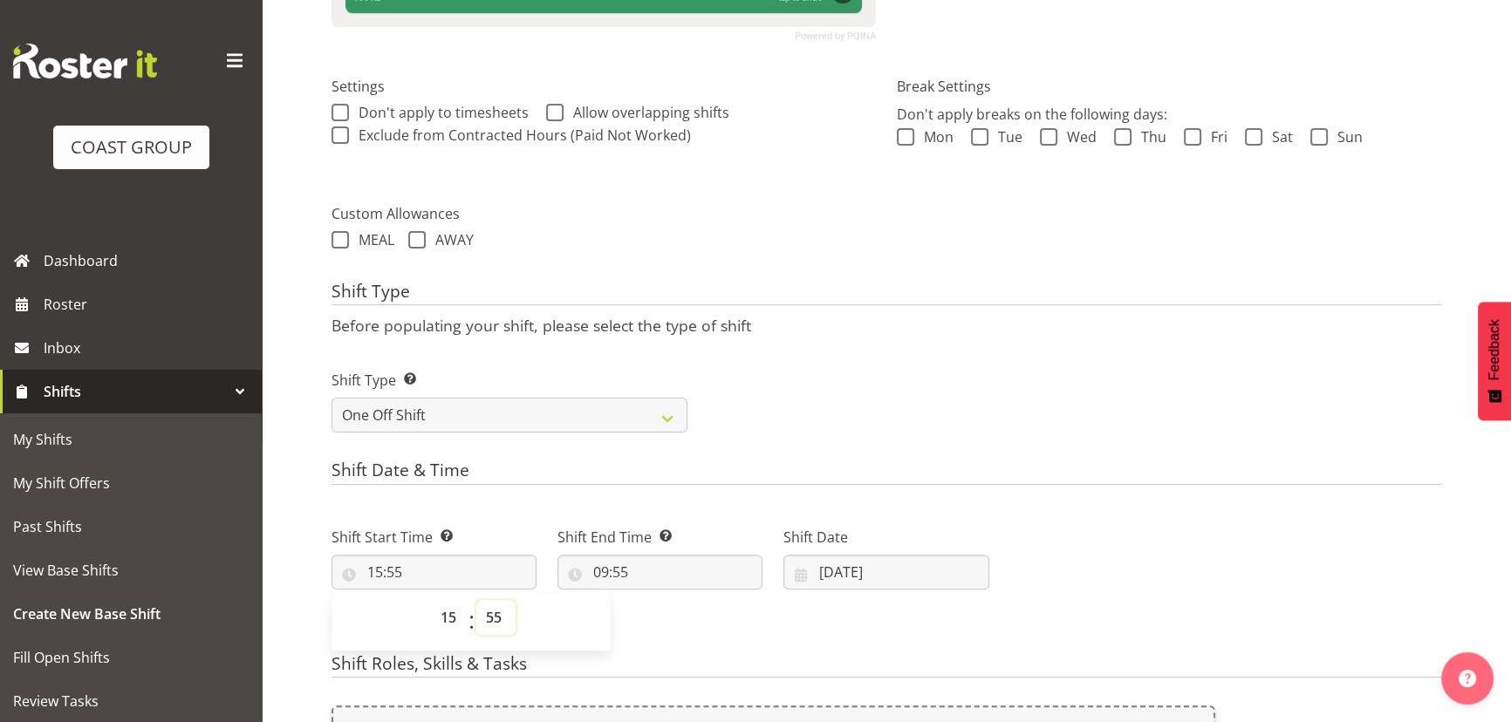
click at [497, 613] on select "00 01 02 03 04 05 06 07 08 09 10 11 12 13 14 15 16 17 18 19 20 21 22 23 24 25 2…" at bounding box center [495, 617] width 39 height 35
select select "0"
click at [476, 600] on select "00 01 02 03 04 05 06 07 08 09 10 11 12 13 14 15 16 17 18 19 20 21 22 23 24 25 2…" at bounding box center [495, 617] width 39 height 35
type input "15:00"
click at [635, 577] on input "09:55" at bounding box center [660, 572] width 205 height 35
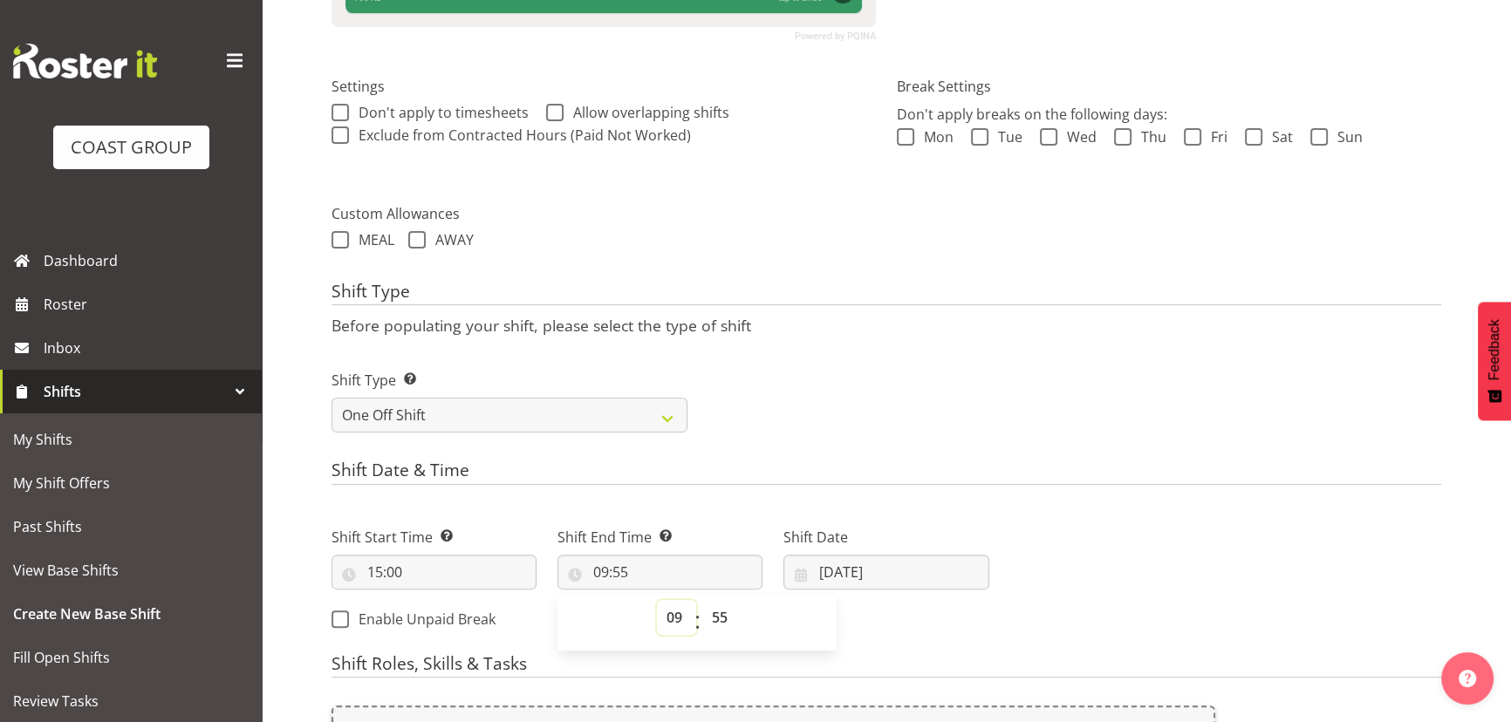
click at [688, 611] on select "00 01 02 03 04 05 06 07 08 09 10 11 12 13 14 15 16 17 18 19 20 21 22 23" at bounding box center [676, 617] width 39 height 35
select select "19"
click at [657, 600] on select "00 01 02 03 04 05 06 07 08 09 10 11 12 13 14 15 16 17 18 19 20 21 22 23" at bounding box center [676, 617] width 39 height 35
type input "19:55"
click at [716, 604] on select "00 01 02 03 04 05 06 07 08 09 10 11 12 13 14 15 16 17 18 19 20 21 22 23 24 25 2…" at bounding box center [721, 617] width 39 height 35
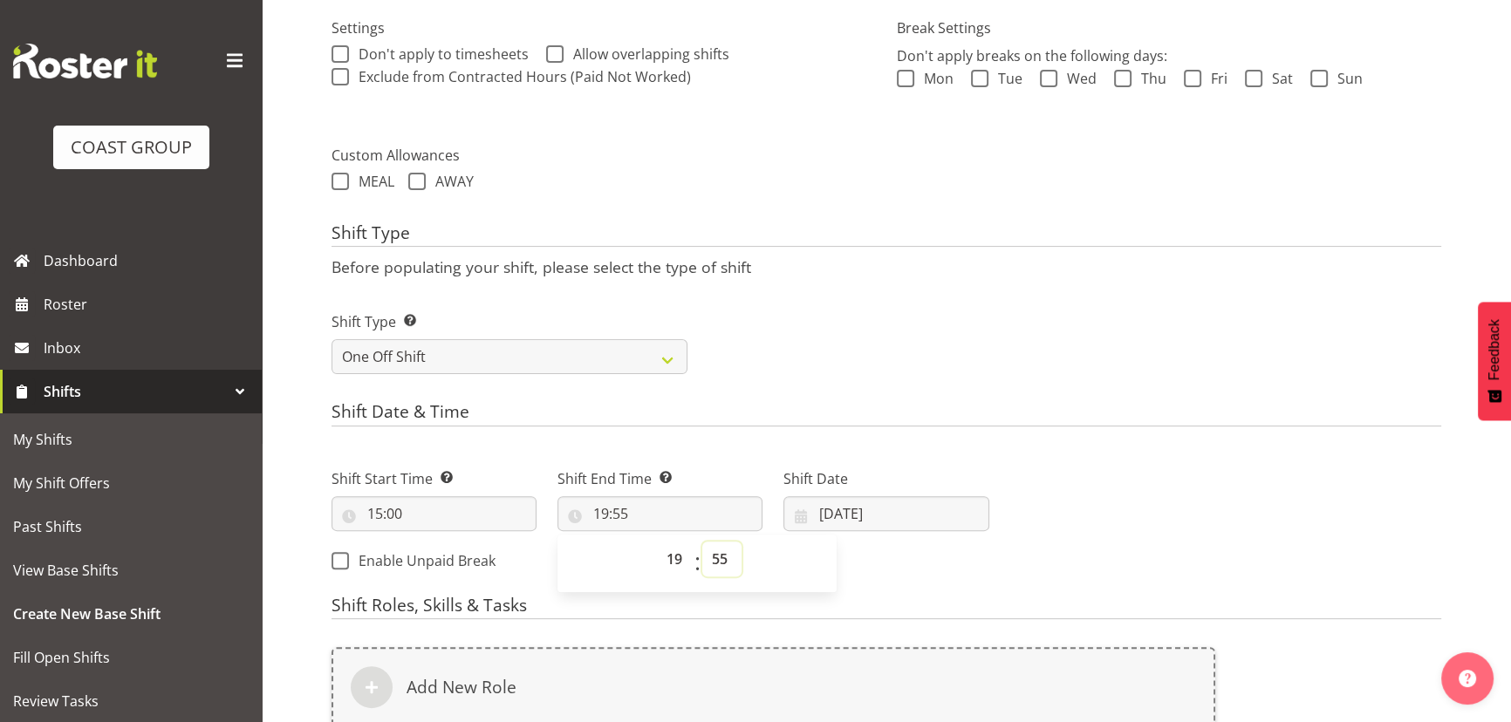
scroll to position [670, 0]
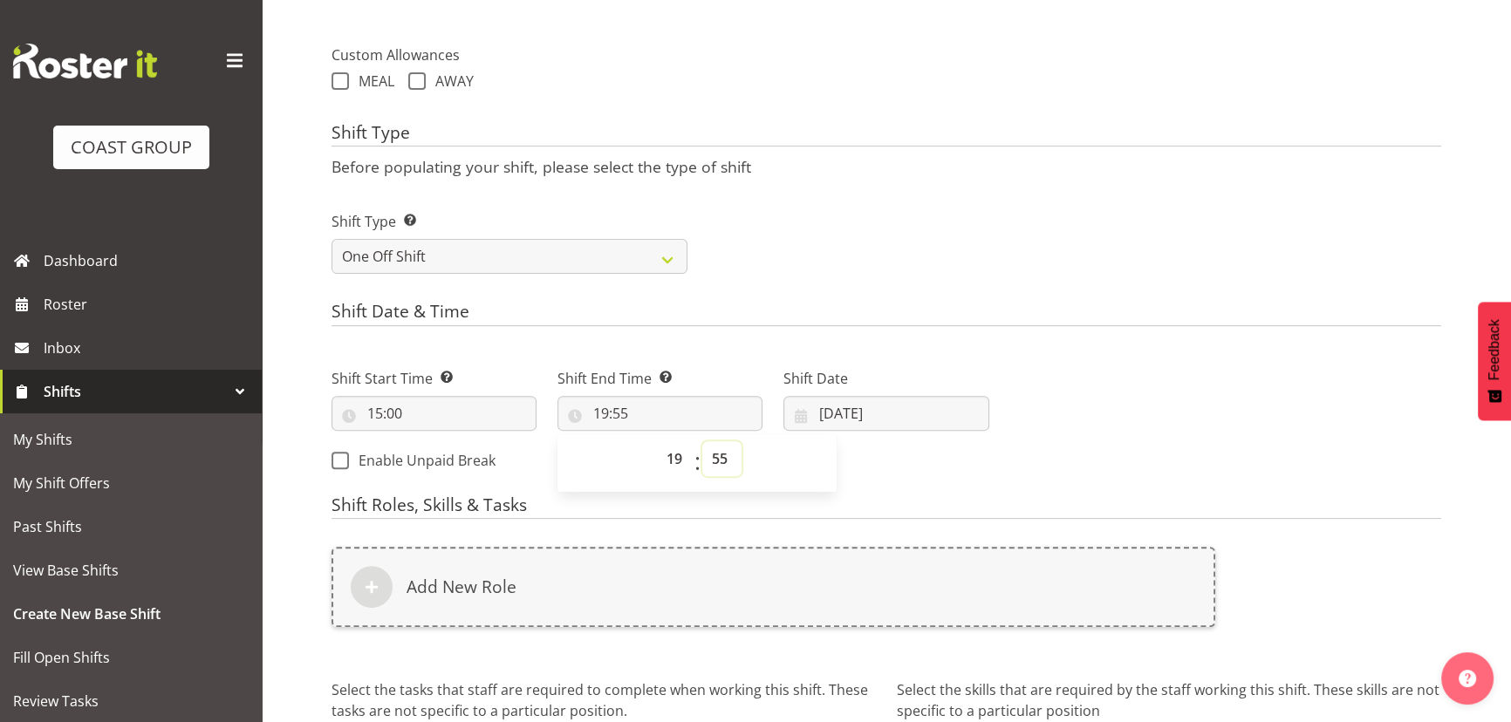
drag, startPoint x: 717, startPoint y: 462, endPoint x: 731, endPoint y: 442, distance: 25.2
click at [727, 454] on select "00 01 02 03 04 05 06 07 08 09 10 11 12 13 14 15 16 17 18 19 20 21 22 23 24 25 2…" at bounding box center [721, 459] width 39 height 35
drag, startPoint x: 728, startPoint y: 468, endPoint x: 727, endPoint y: 440, distance: 27.9
click at [728, 468] on select "00 01 02 03 04 05 06 07 08 09 10 11 12 13 14 15 16 17 18 19 20 21 22 23 24 25 2…" at bounding box center [721, 459] width 39 height 35
select select "0"
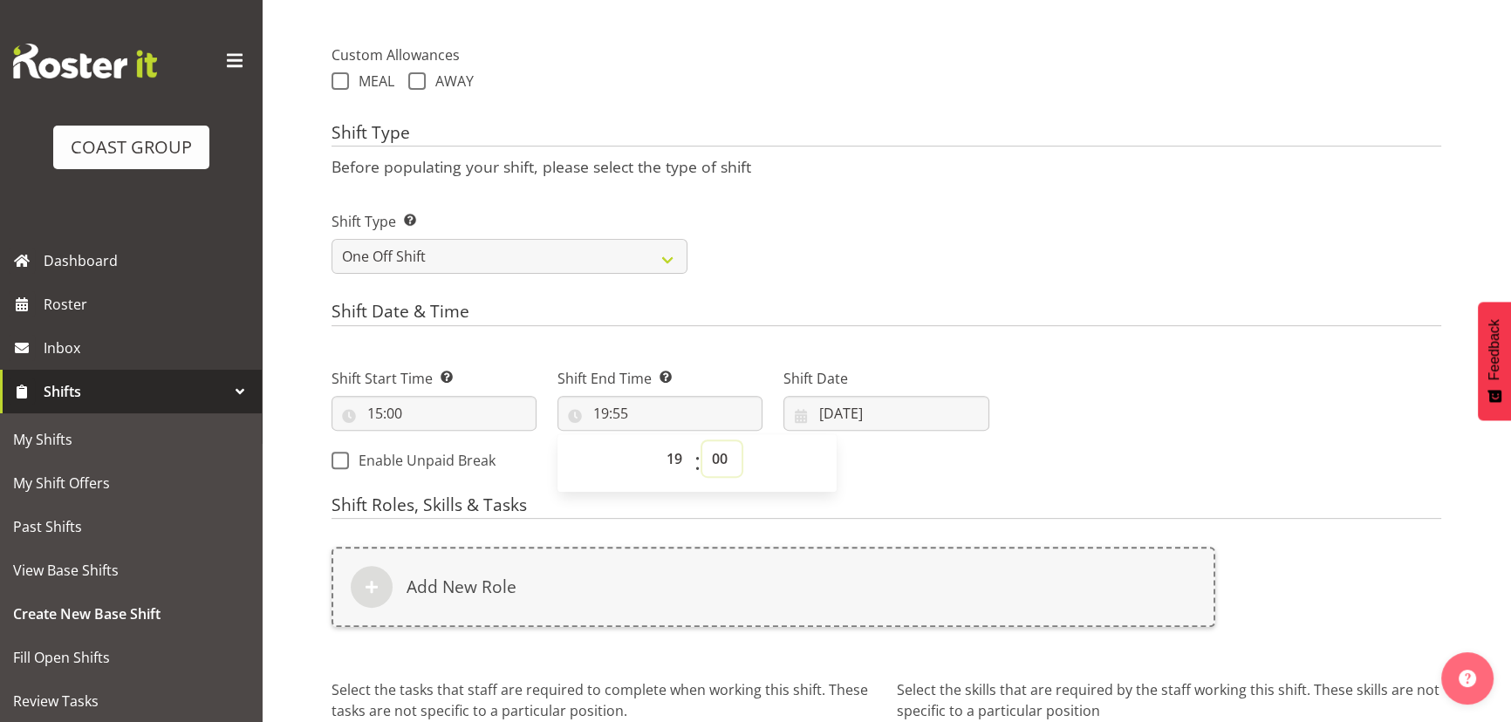
click at [702, 442] on select "00 01 02 03 04 05 06 07 08 09 10 11 12 13 14 15 16 17 18 19 20 21 22 23 24 25 2…" at bounding box center [721, 459] width 39 height 35
type input "19:00"
click at [894, 407] on input "[DATE]" at bounding box center [886, 413] width 205 height 35
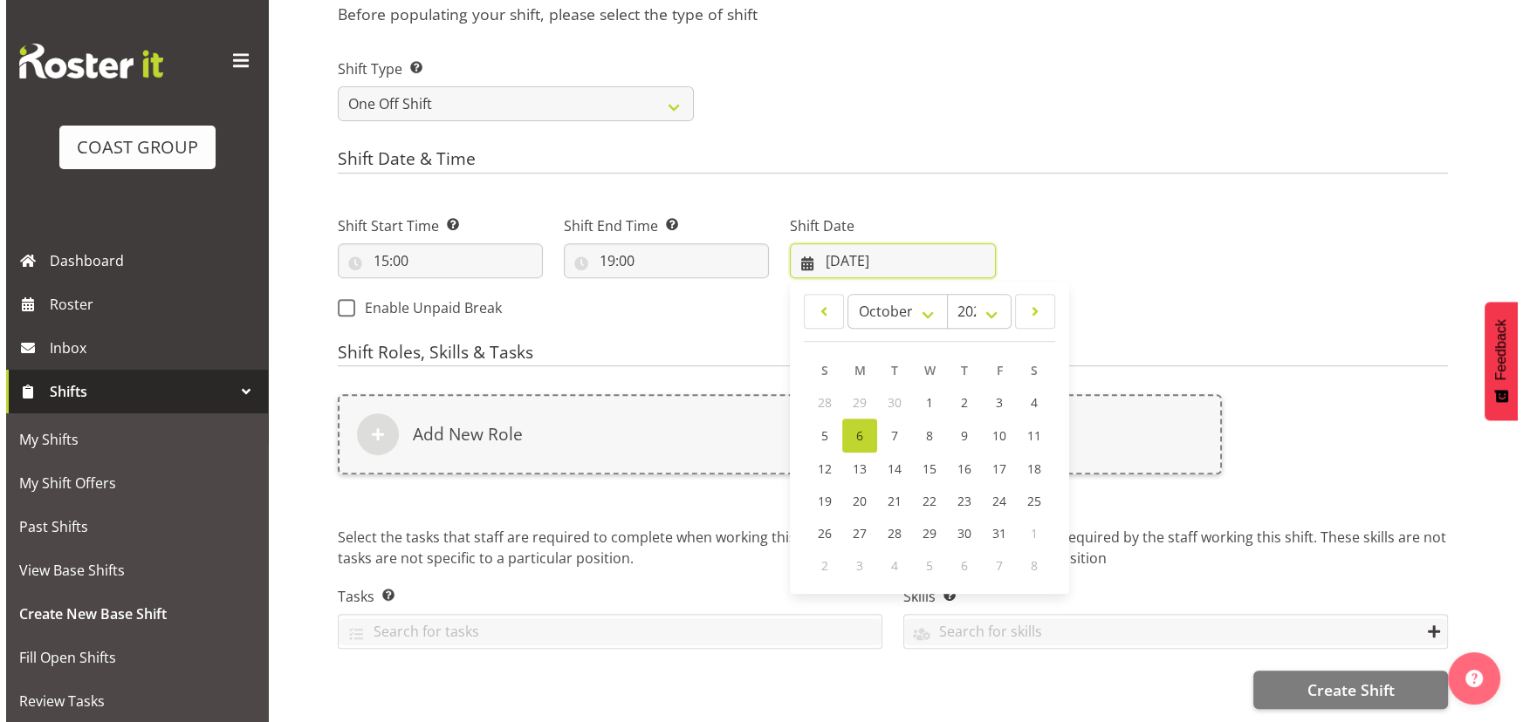
scroll to position [832, 0]
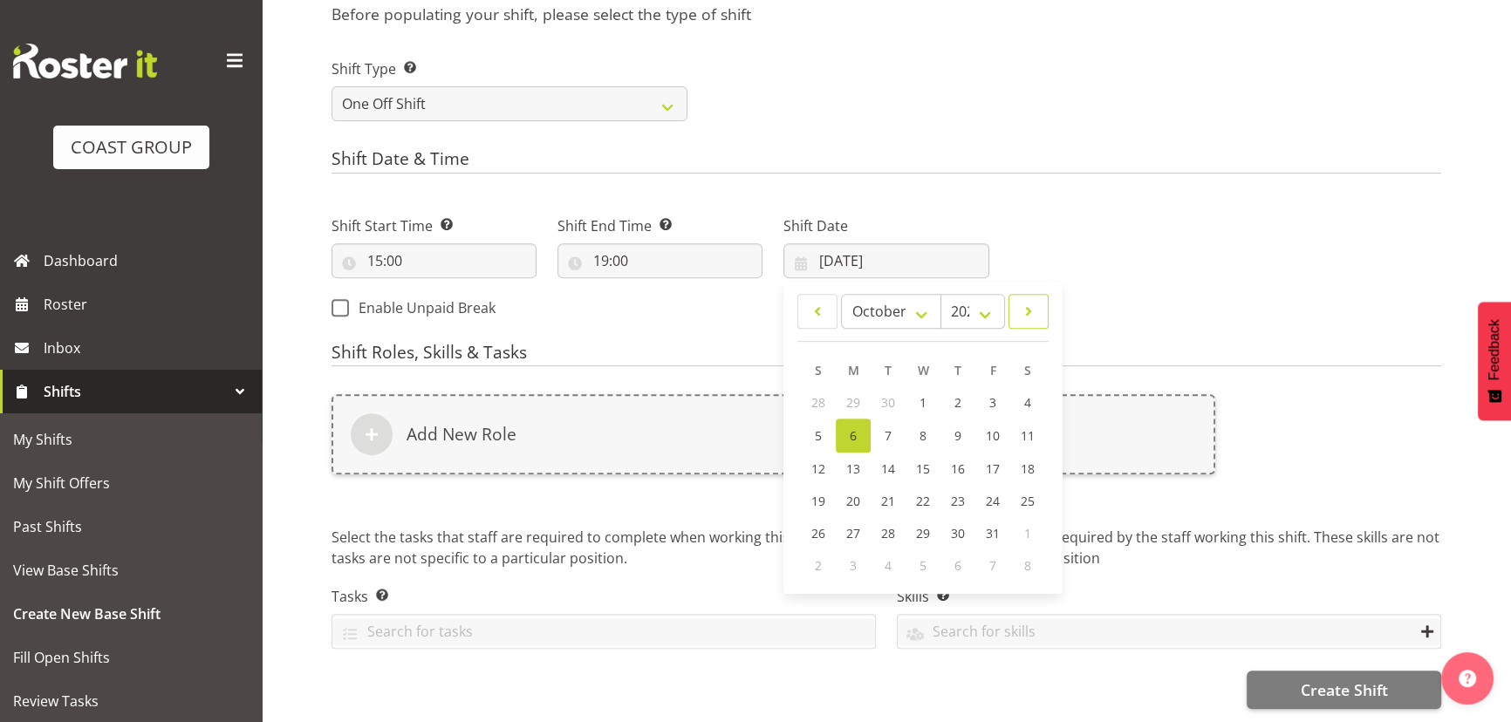
click at [1029, 306] on span at bounding box center [1028, 311] width 17 height 21
select select "10"
click at [1025, 524] on span "29" at bounding box center [1028, 532] width 14 height 17
type input "29/11/2025"
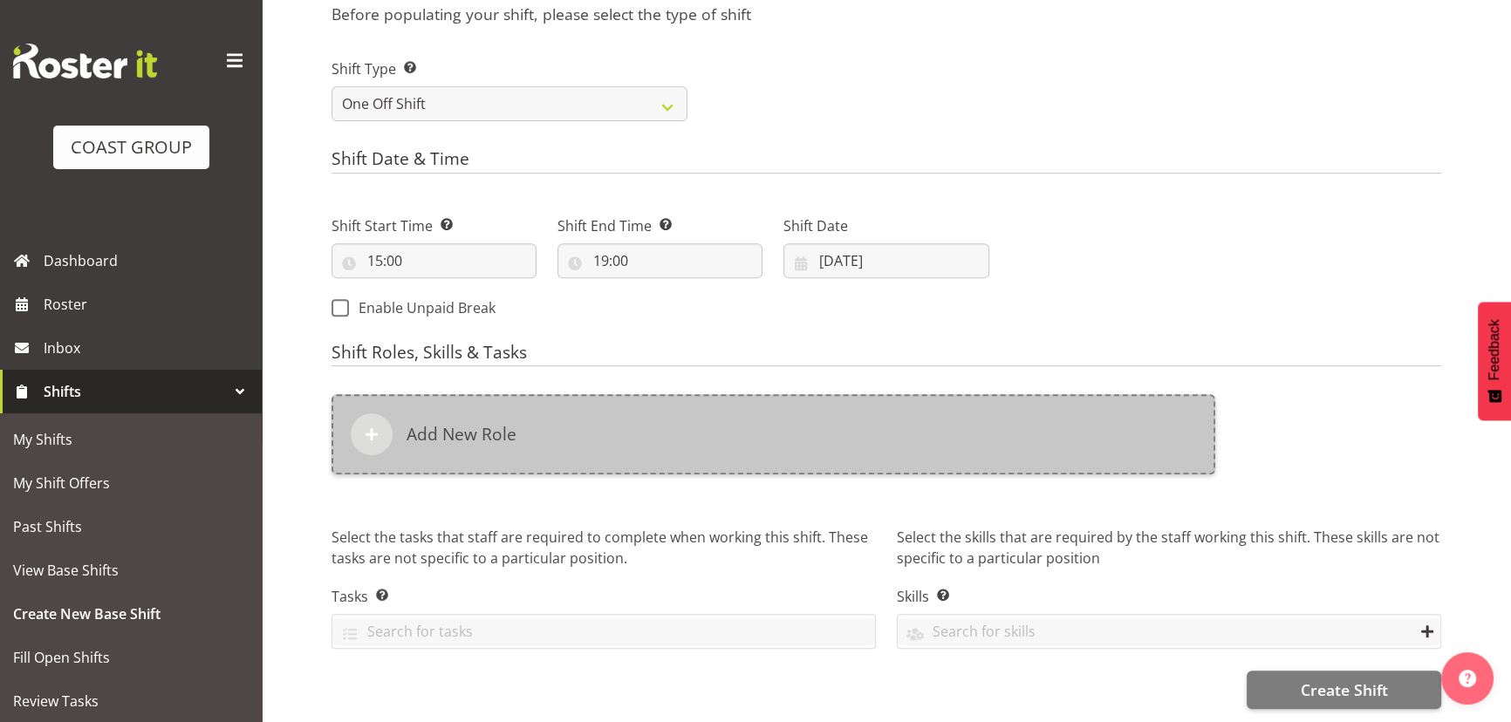
click at [1017, 455] on div "Add New Role" at bounding box center [774, 434] width 884 height 80
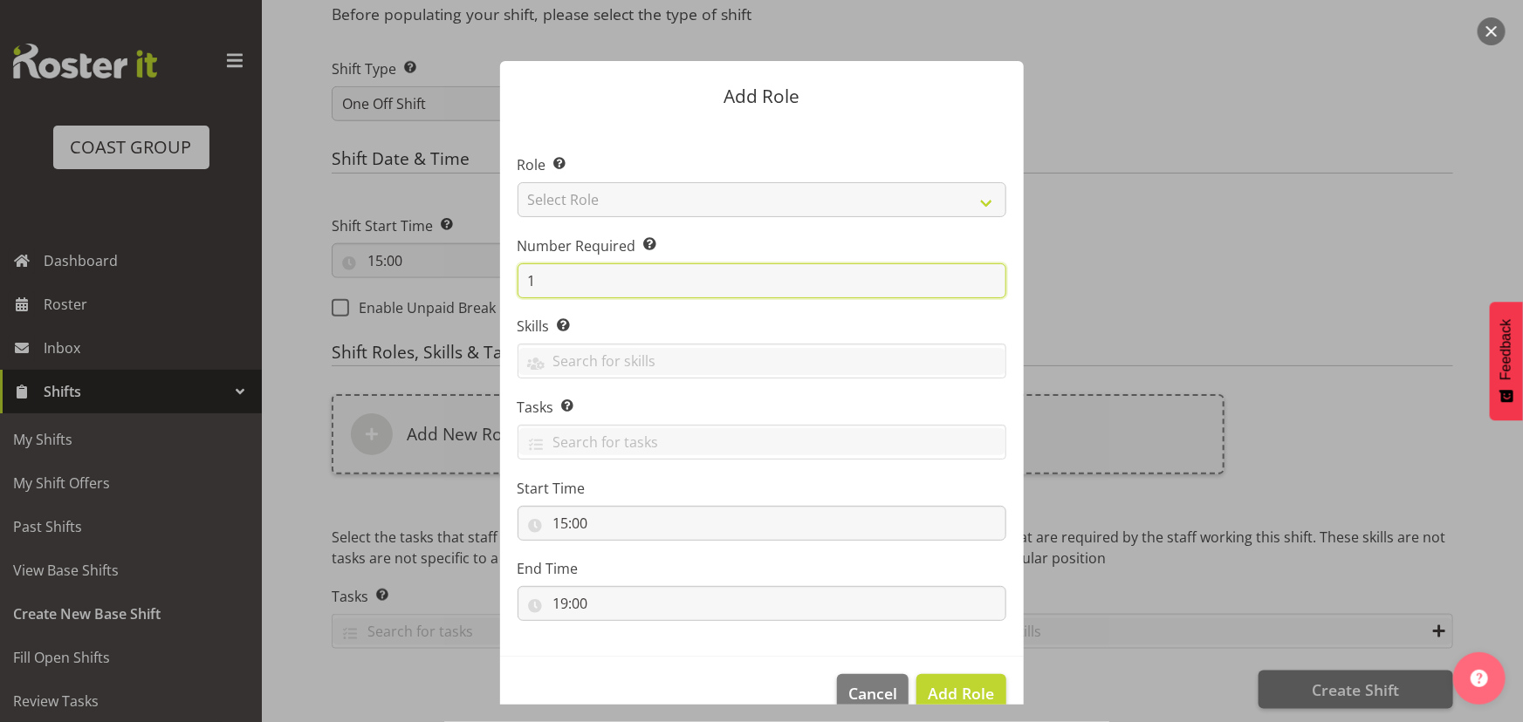
drag, startPoint x: 522, startPoint y: 282, endPoint x: 637, endPoint y: 267, distance: 116.1
click at [637, 267] on input "1" at bounding box center [761, 281] width 489 height 35
type input "3"
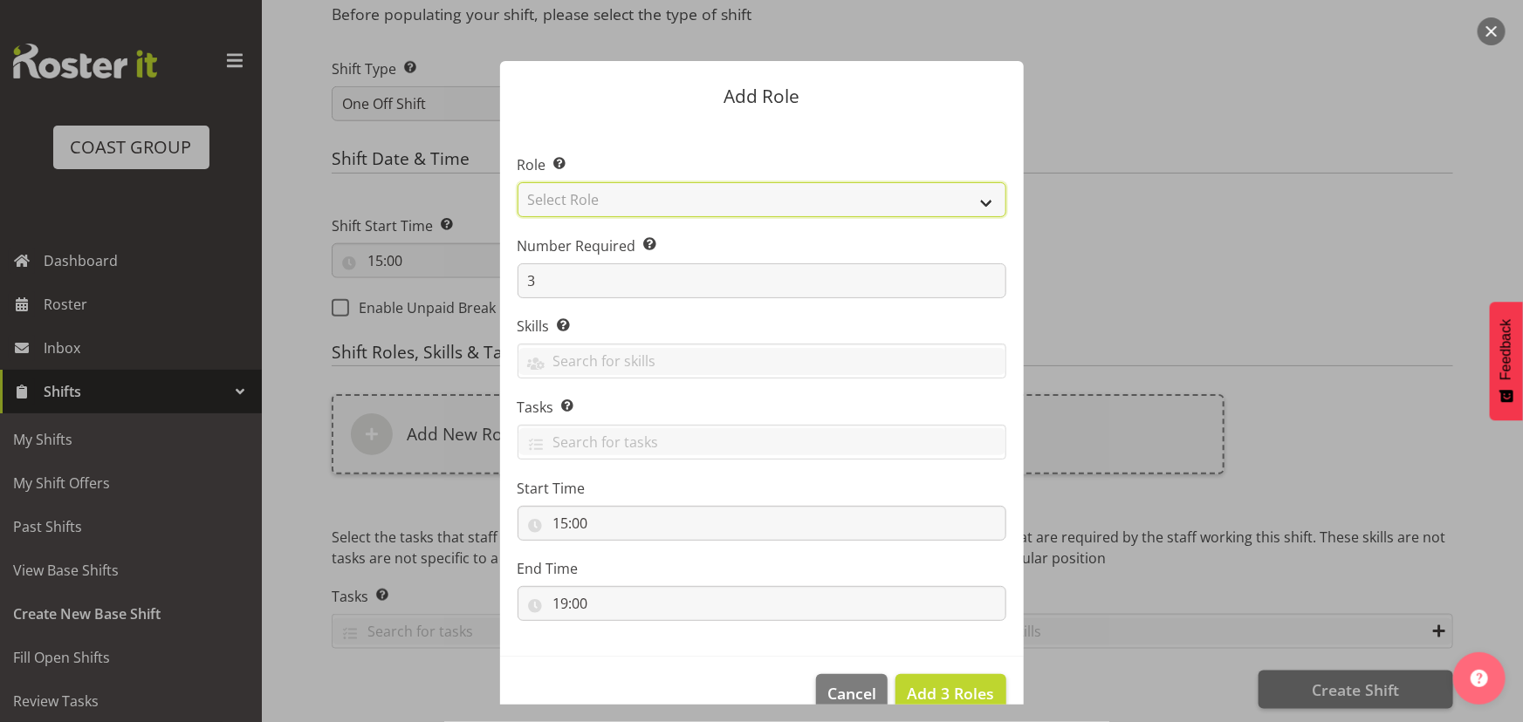
click at [722, 207] on select "Select Role ACCOUNT MANAGER ACCOUNT MANAGER DW ACCOUNTS [PERSON_NAME] VEHICLES …" at bounding box center [761, 199] width 489 height 35
select select "191"
click at [517, 182] on select "Select Role ACCOUNT MANAGER ACCOUNT MANAGER DW ACCOUNTS [PERSON_NAME] VEHICLES …" at bounding box center [761, 199] width 489 height 35
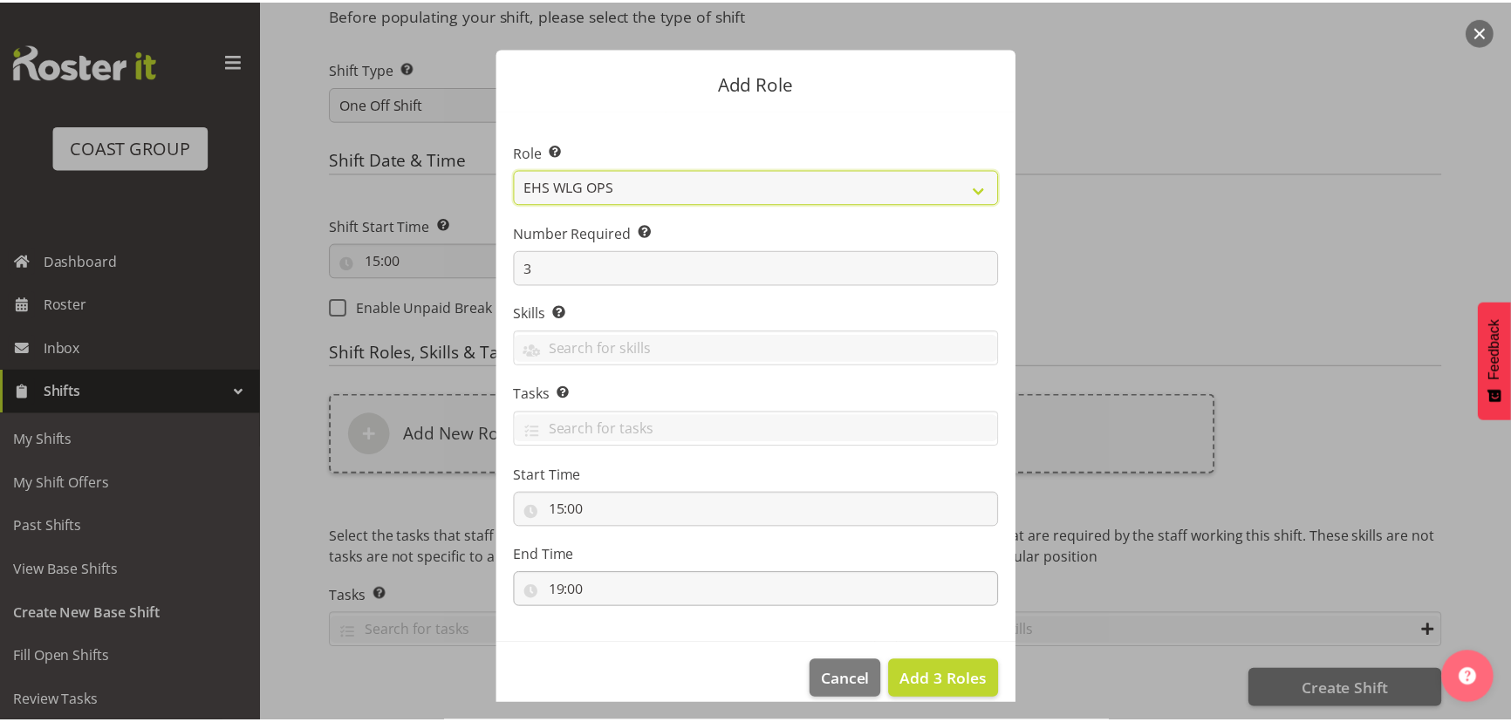
scroll to position [33, 0]
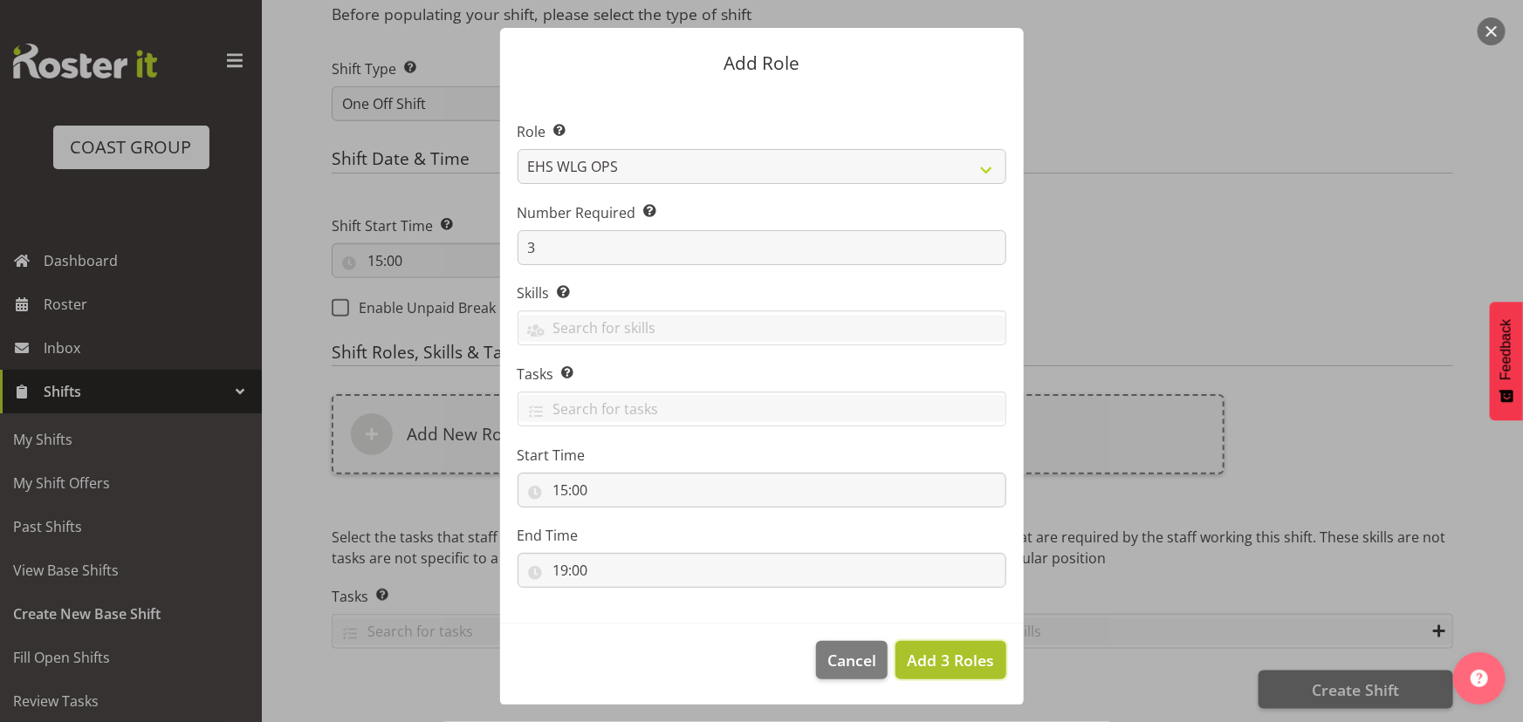
click at [928, 656] on span "Add 3 Roles" at bounding box center [950, 660] width 87 height 21
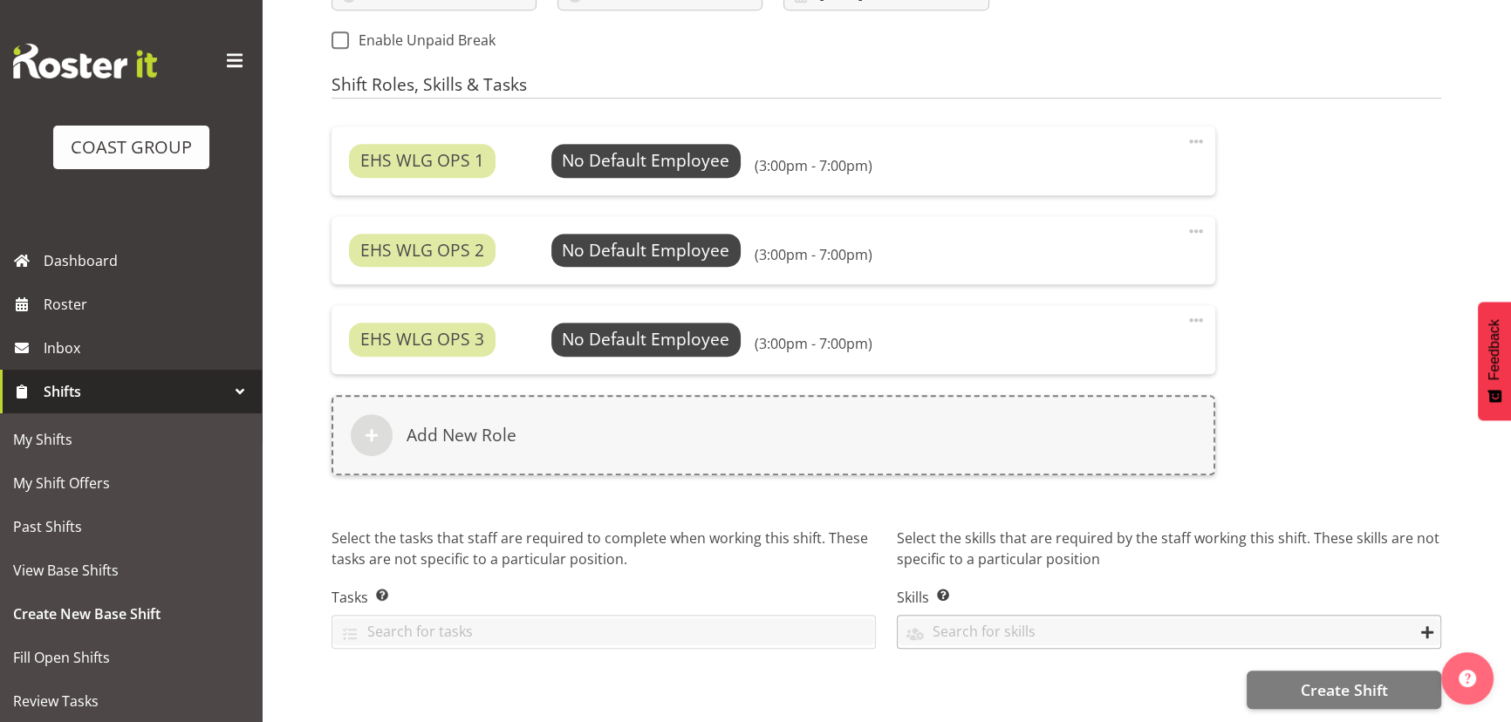
scroll to position [1100, 0]
click at [1359, 679] on span "Create Shift" at bounding box center [1343, 690] width 87 height 23
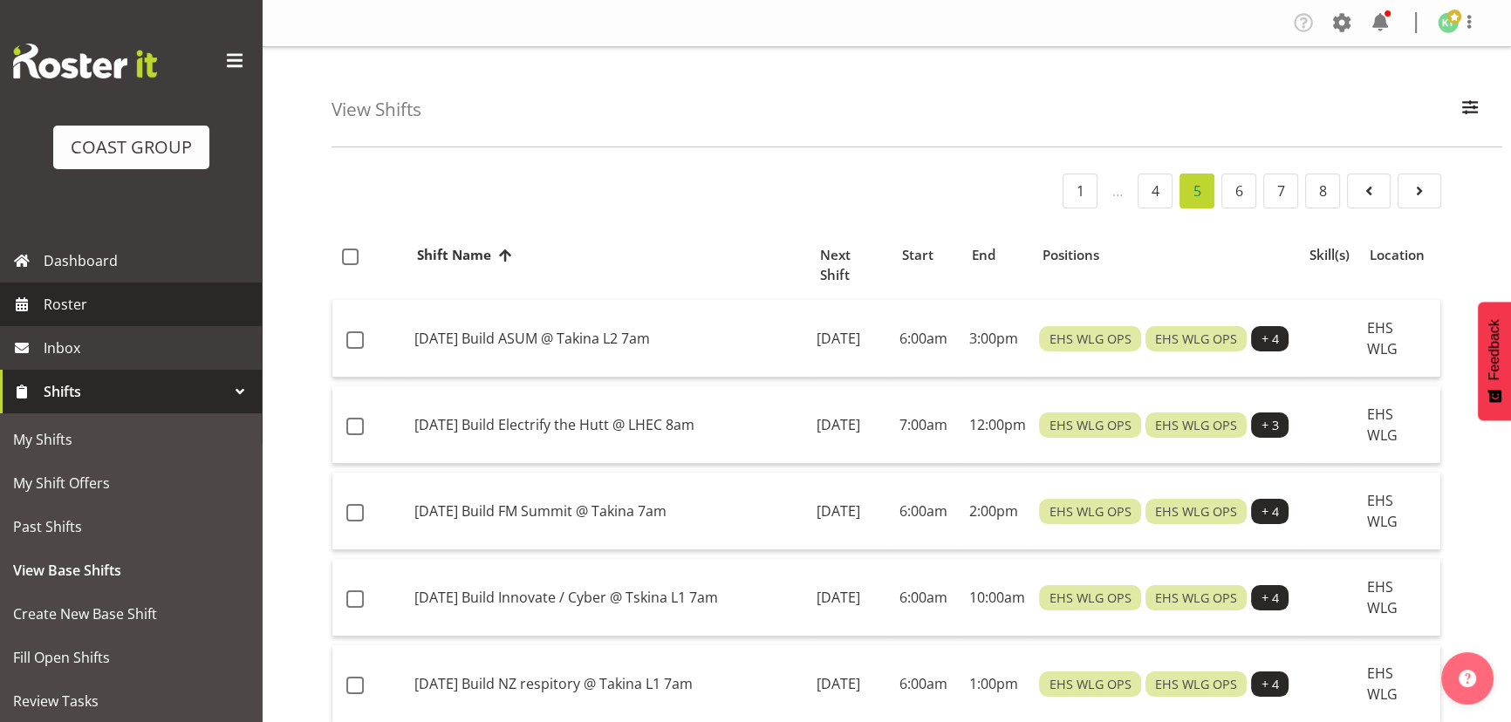
click at [148, 317] on span "Roster" at bounding box center [148, 304] width 209 height 26
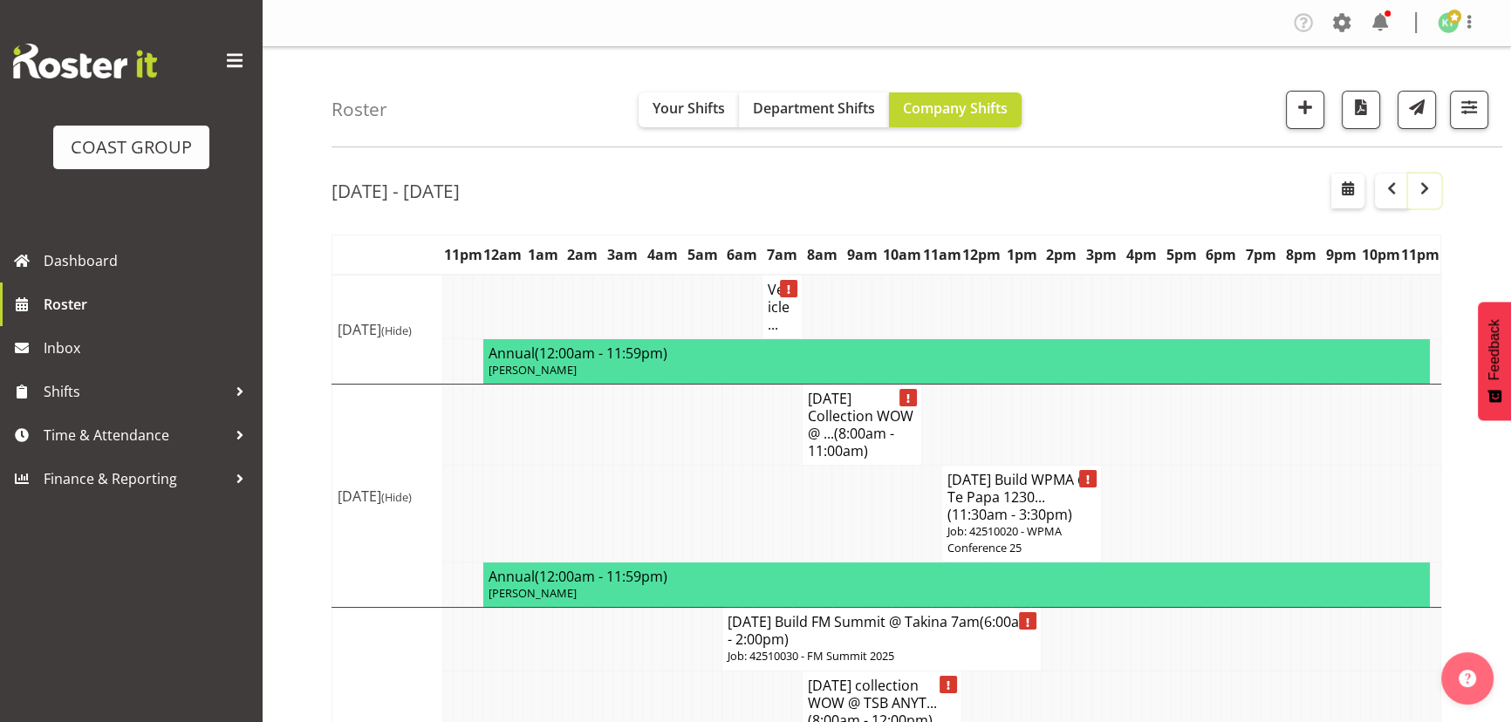
drag, startPoint x: 1435, startPoint y: 192, endPoint x: 1407, endPoint y: 245, distance: 60.5
click at [1435, 192] on button "button" at bounding box center [1424, 191] width 33 height 35
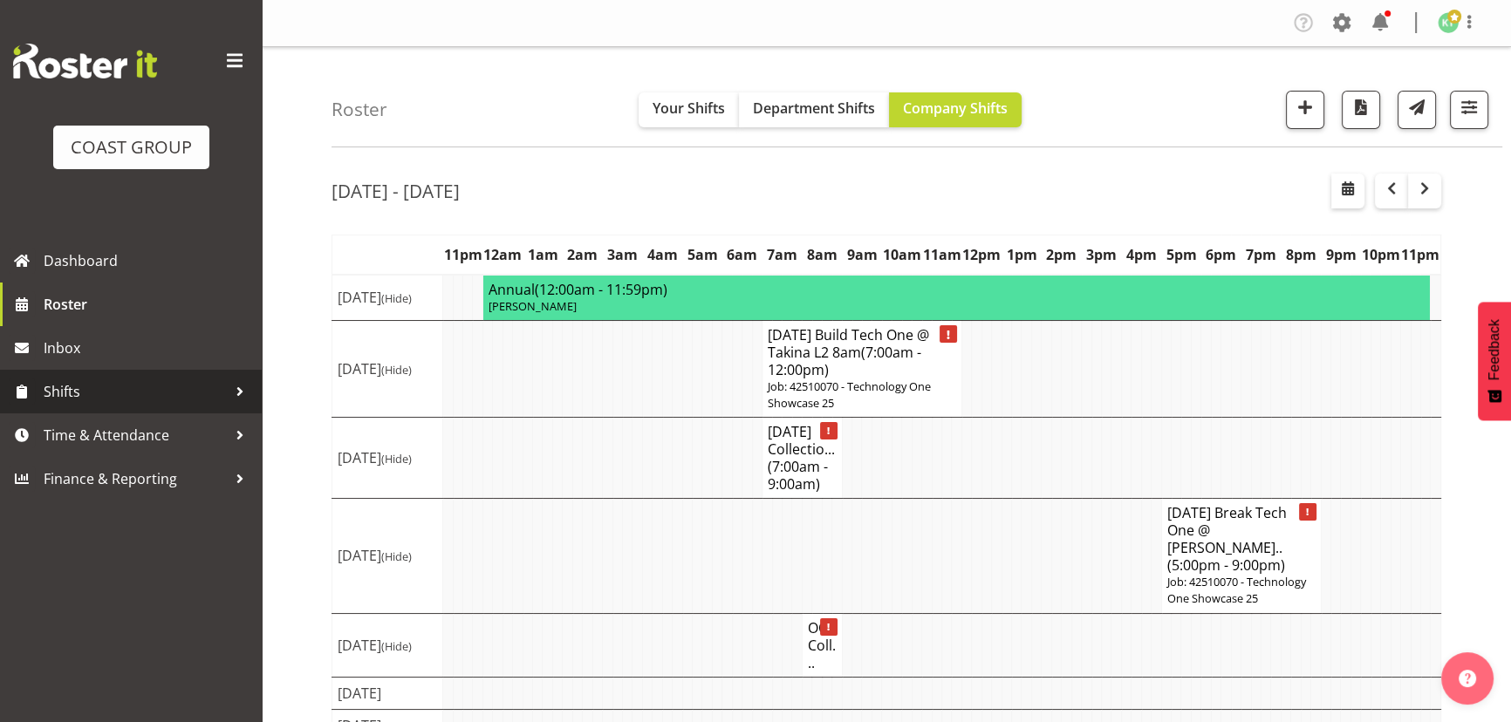
drag, startPoint x: 117, startPoint y: 384, endPoint x: 117, endPoint y: 401, distance: 16.6
click at [117, 384] on span "Shifts" at bounding box center [135, 392] width 183 height 26
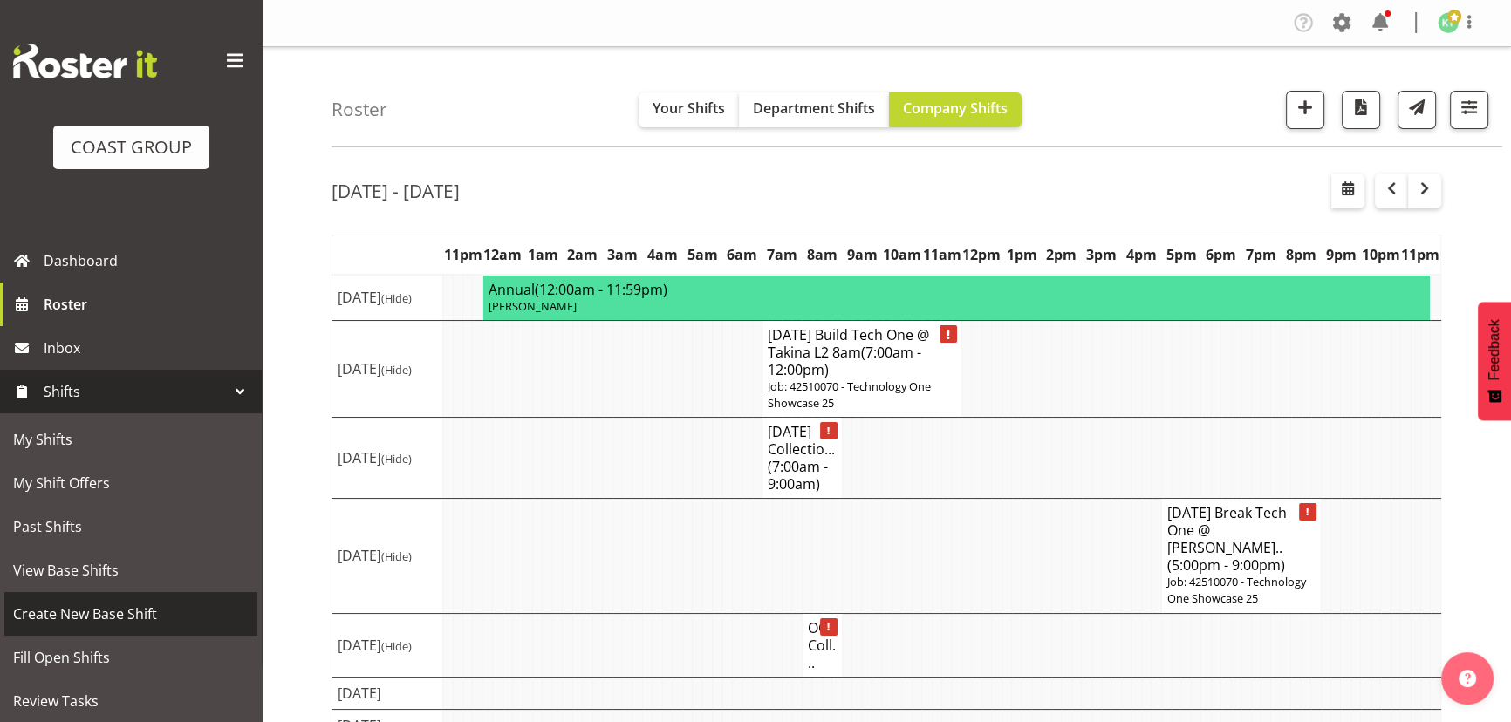
click at [127, 615] on span "Create New Base Shift" at bounding box center [131, 614] width 236 height 26
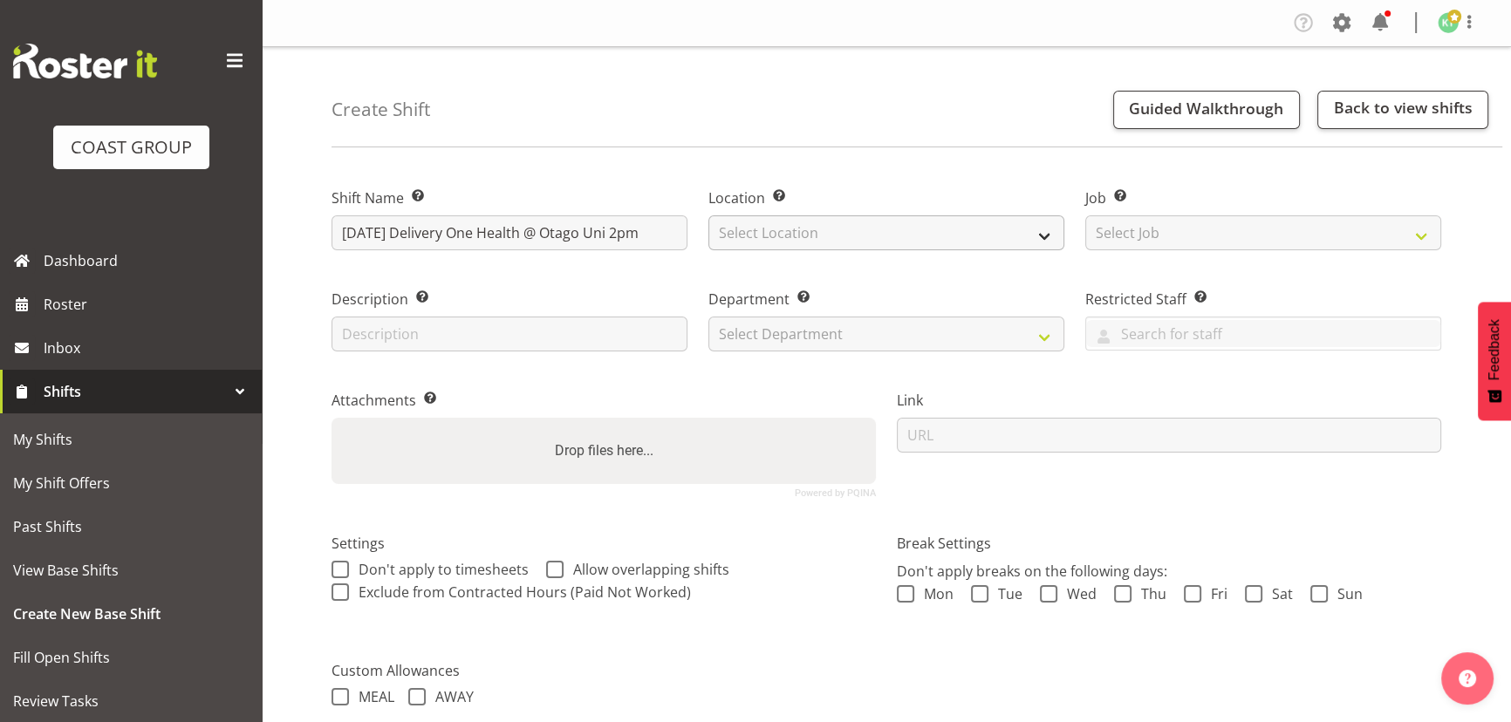
type input "[DATE] Delivery One Health @ Otago Uni 2pm"
click at [954, 236] on select "Select Location EHS WLG DW WLG" at bounding box center [887, 233] width 356 height 35
select select "106"
click at [709, 216] on select "Select Location EHS WLG DW WLG" at bounding box center [887, 233] width 356 height 35
click at [1145, 233] on select "Select Job Create new job 1 Carlton Events 1 [PERSON_NAME][GEOGRAPHIC_DATA] 1 […" at bounding box center [1263, 233] width 356 height 35
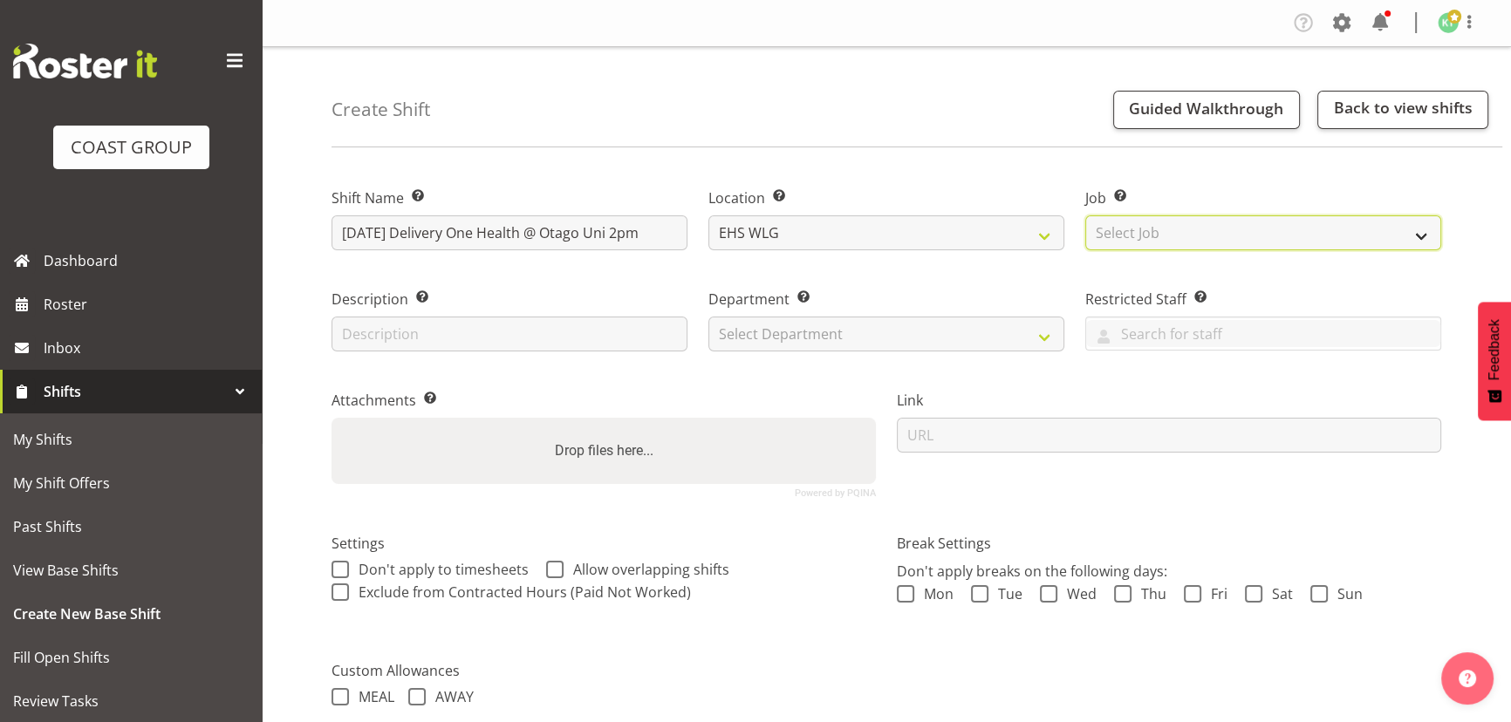
select select "8680"
click at [1085, 216] on select "Select Job Create new job 1 Carlton Events 1 [PERSON_NAME][GEOGRAPHIC_DATA] 1 […" at bounding box center [1263, 233] width 356 height 35
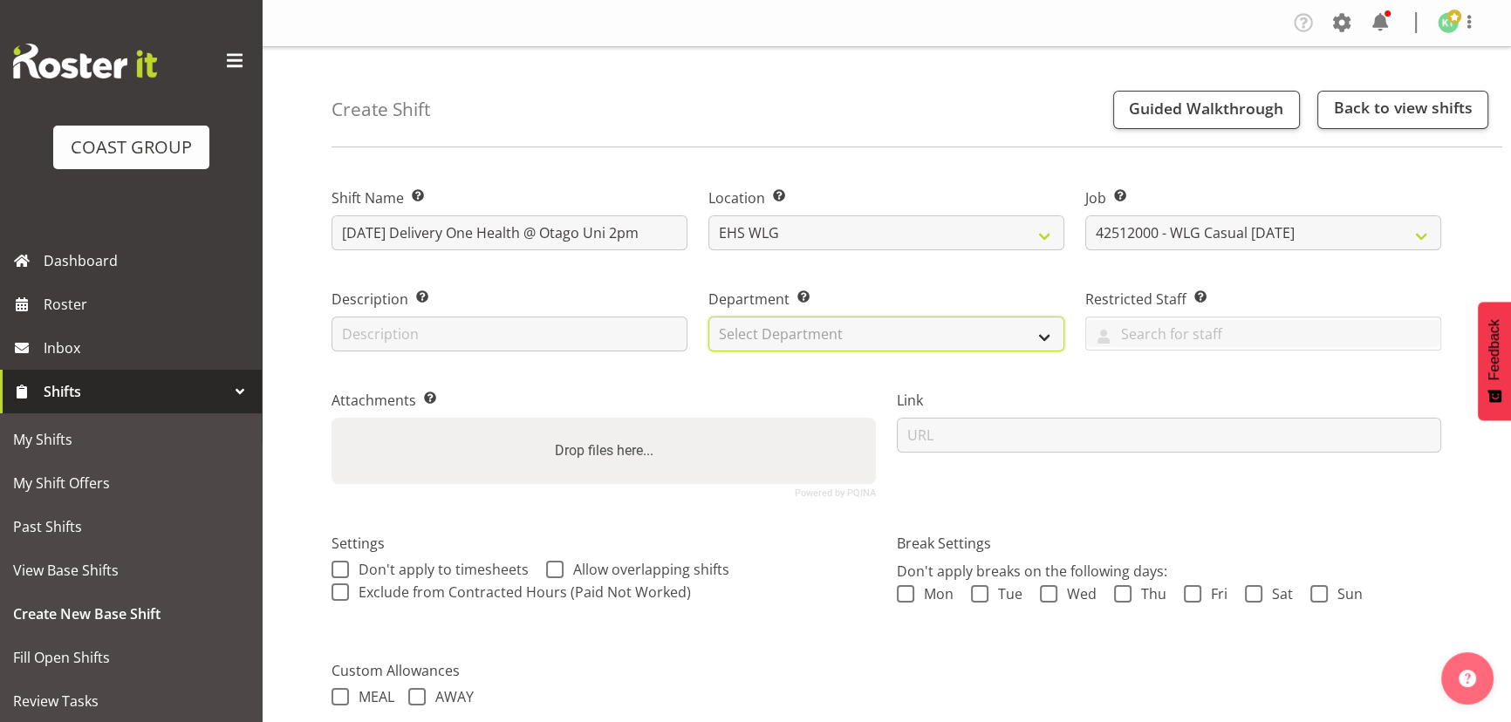
drag, startPoint x: 1008, startPoint y: 323, endPoint x: 1010, endPoint y: 341, distance: 18.5
click at [1008, 323] on select "Select Department EHS WLG OPS DW WLG DW WLG SALES" at bounding box center [887, 334] width 356 height 35
click at [1010, 344] on select "Select Department EHS WLG OPS DW WLG DW WLG SALES" at bounding box center [887, 334] width 356 height 35
select select "43"
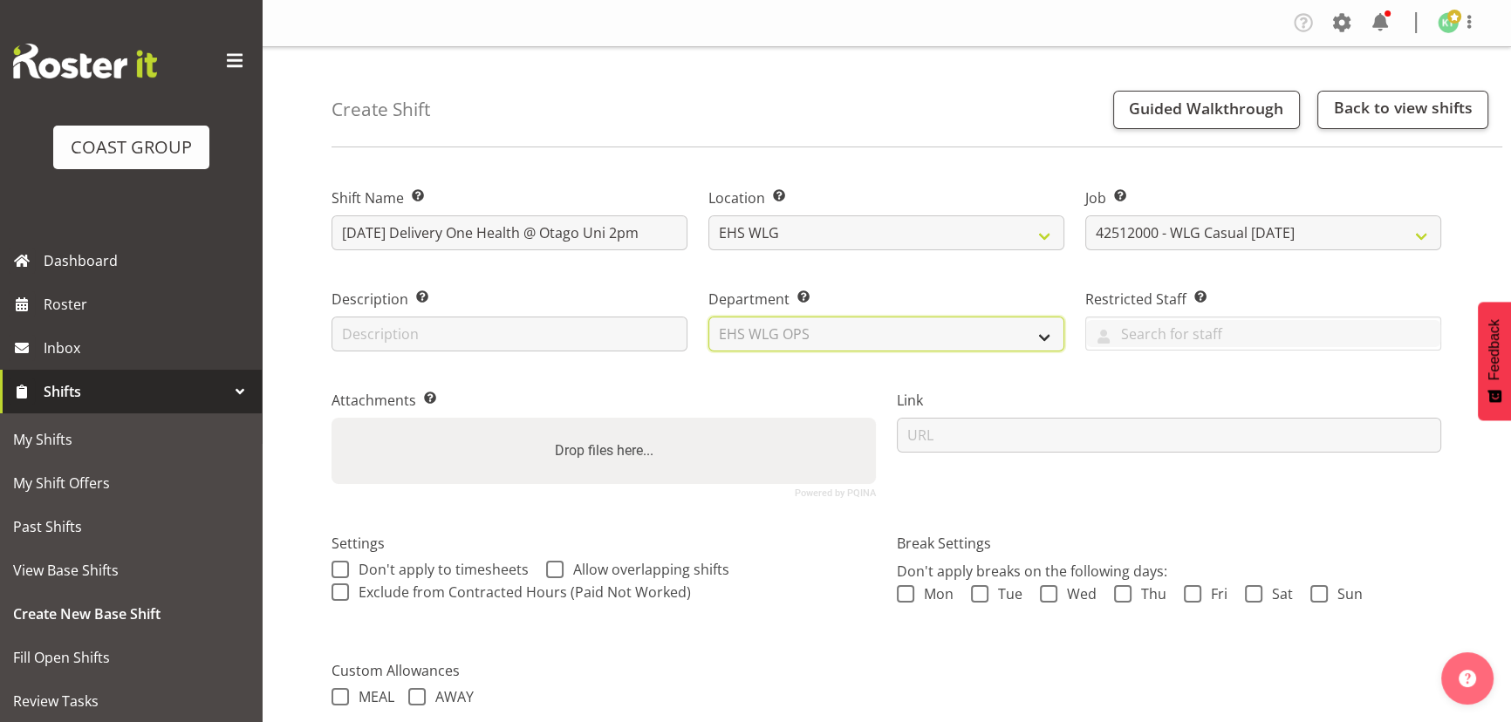
click at [709, 317] on select "Select Department EHS WLG OPS DW WLG DW WLG SALES" at bounding box center [887, 334] width 356 height 35
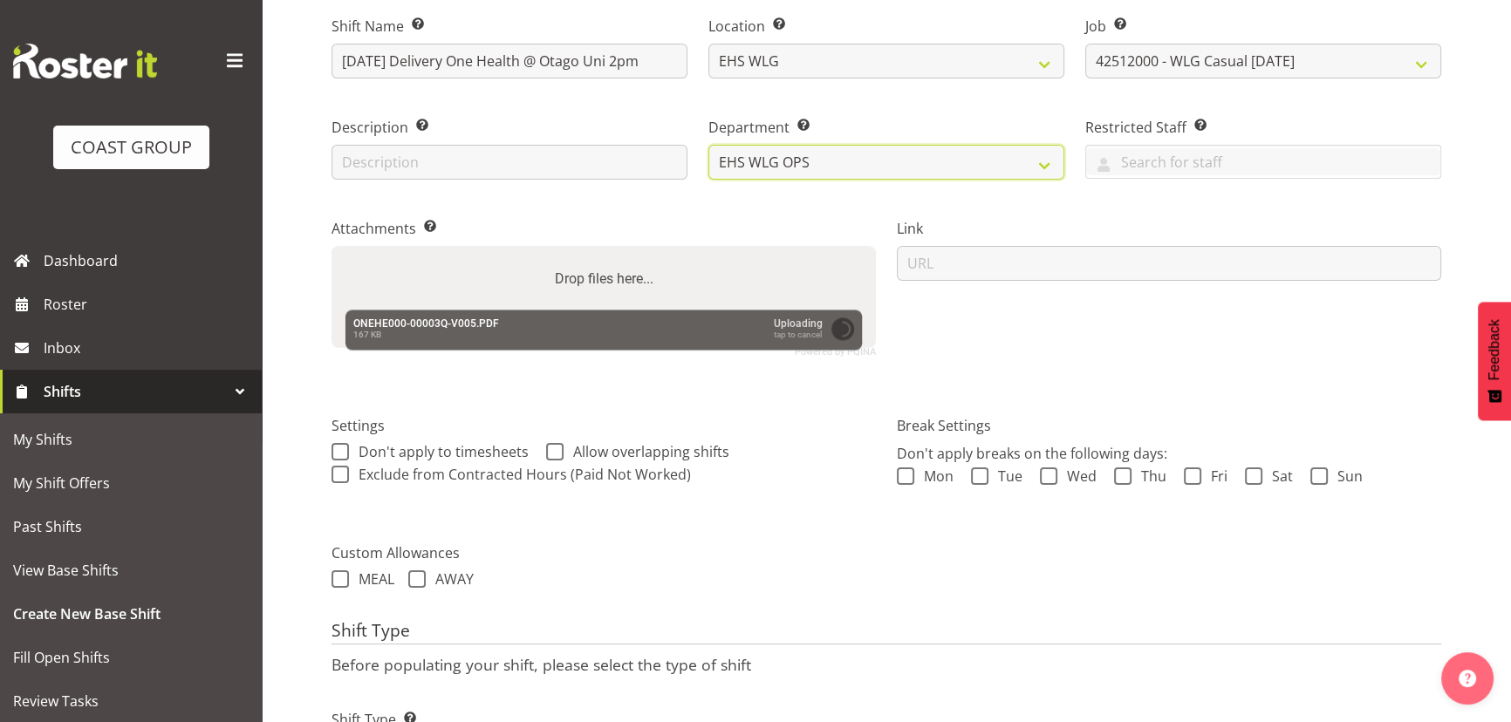
scroll to position [273, 0]
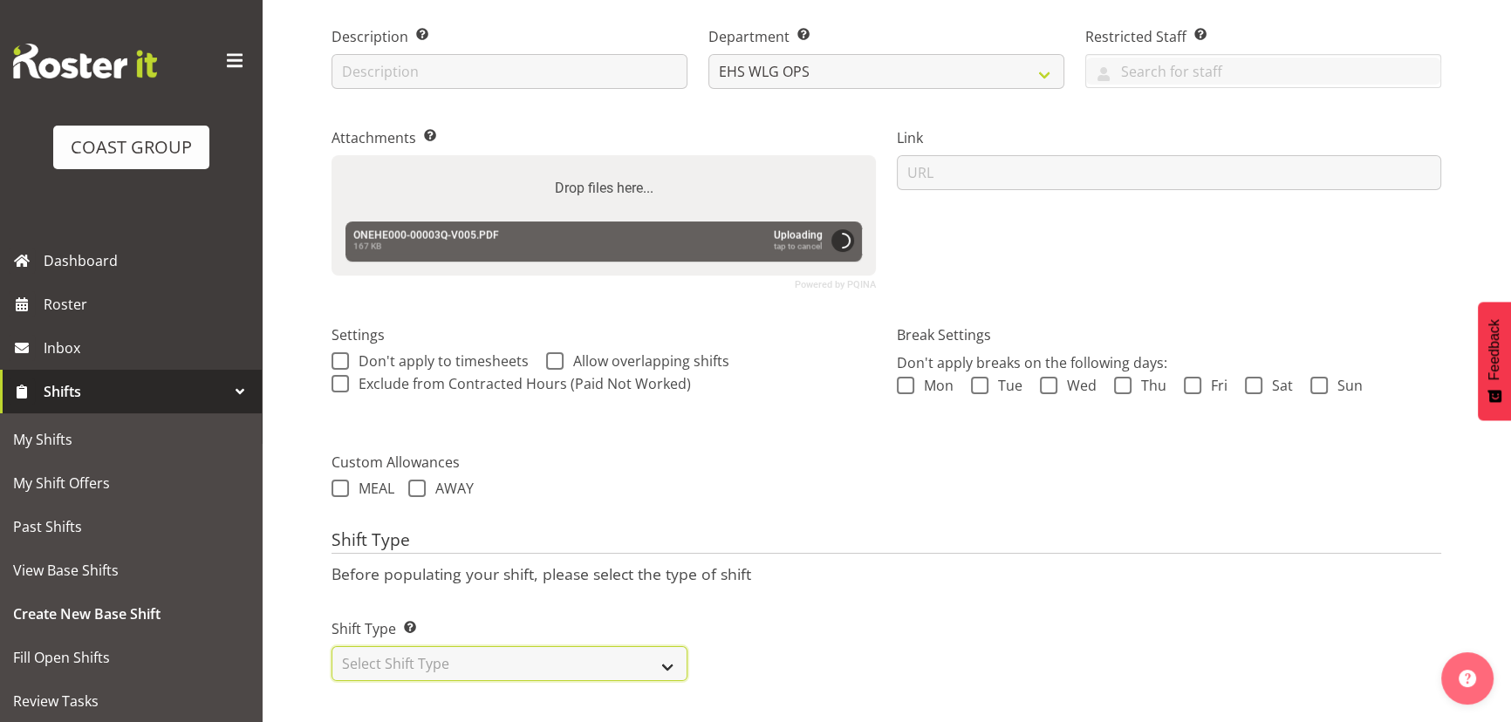
click at [592, 660] on select "Select Shift Type One Off Shift Recurring Shift Rotating Shift" at bounding box center [510, 664] width 356 height 35
select select "one_off"
click at [332, 647] on select "Select Shift Type One Off Shift Recurring Shift Rotating Shift" at bounding box center [510, 664] width 356 height 35
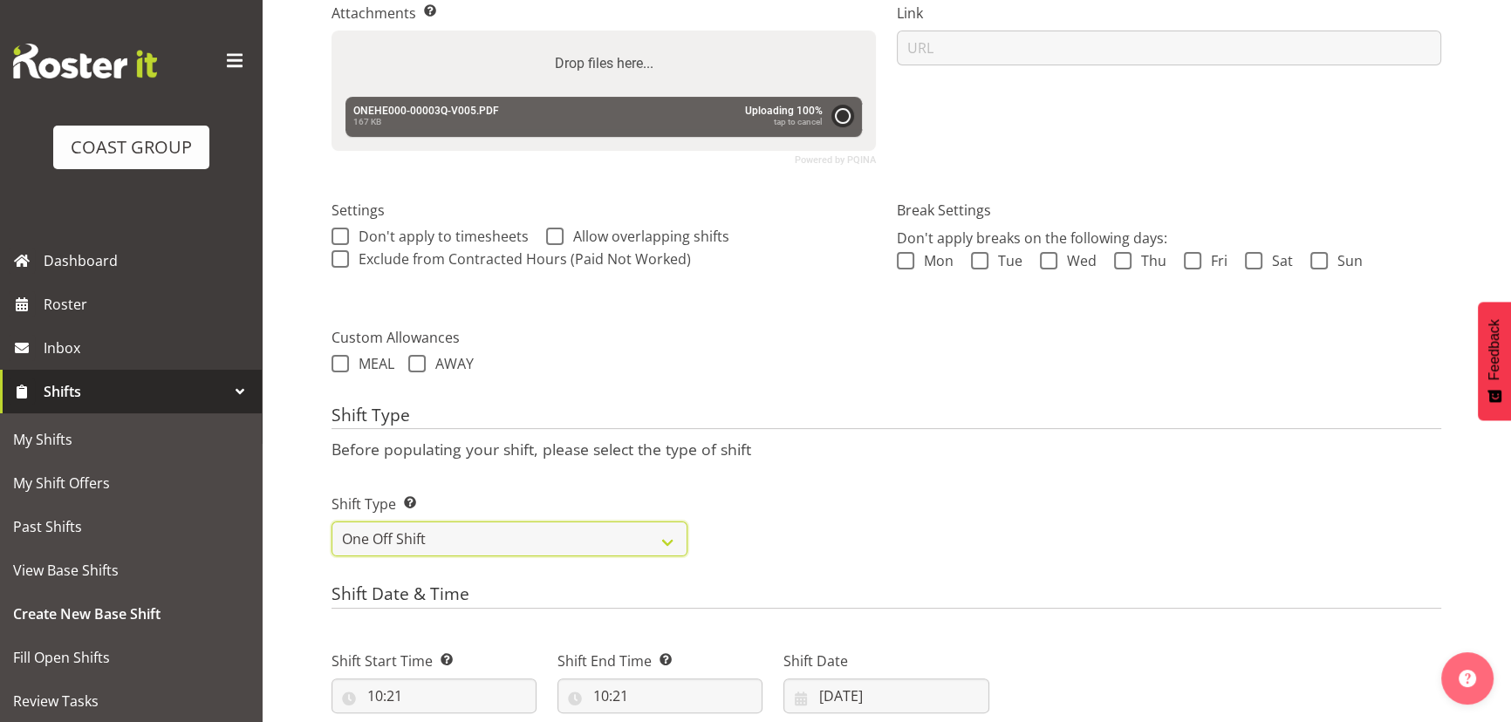
scroll to position [511, 0]
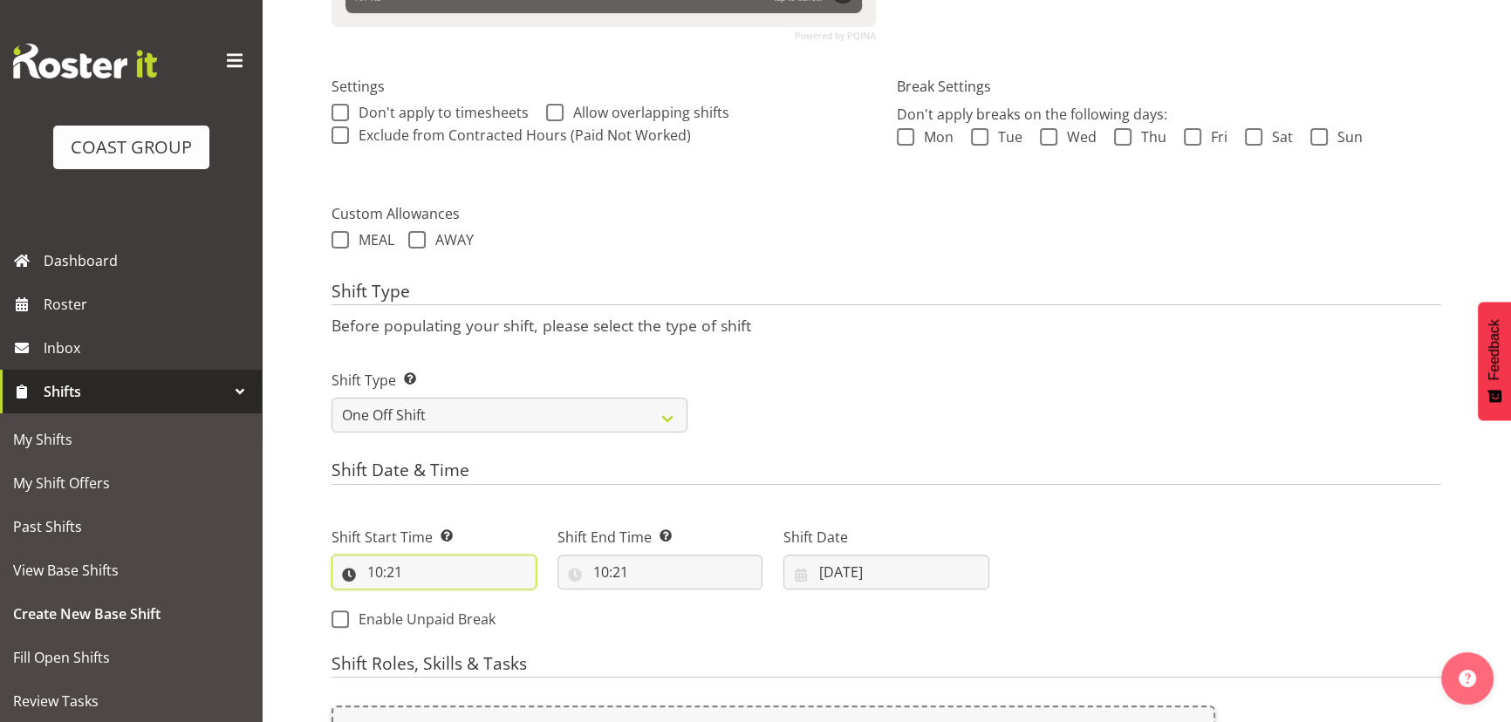
click at [434, 556] on input "10:21" at bounding box center [434, 572] width 205 height 35
drag, startPoint x: 440, startPoint y: 612, endPoint x: 443, endPoint y: 601, distance: 11.0
click at [440, 613] on select "00 01 02 03 04 05 06 07 08 09 10 11 12 13 14 15 16 17 18 19 20 21 22 23" at bounding box center [450, 617] width 39 height 35
select select "13"
click at [431, 600] on select "00 01 02 03 04 05 06 07 08 09 10 11 12 13 14 15 16 17 18 19 20 21 22 23" at bounding box center [450, 617] width 39 height 35
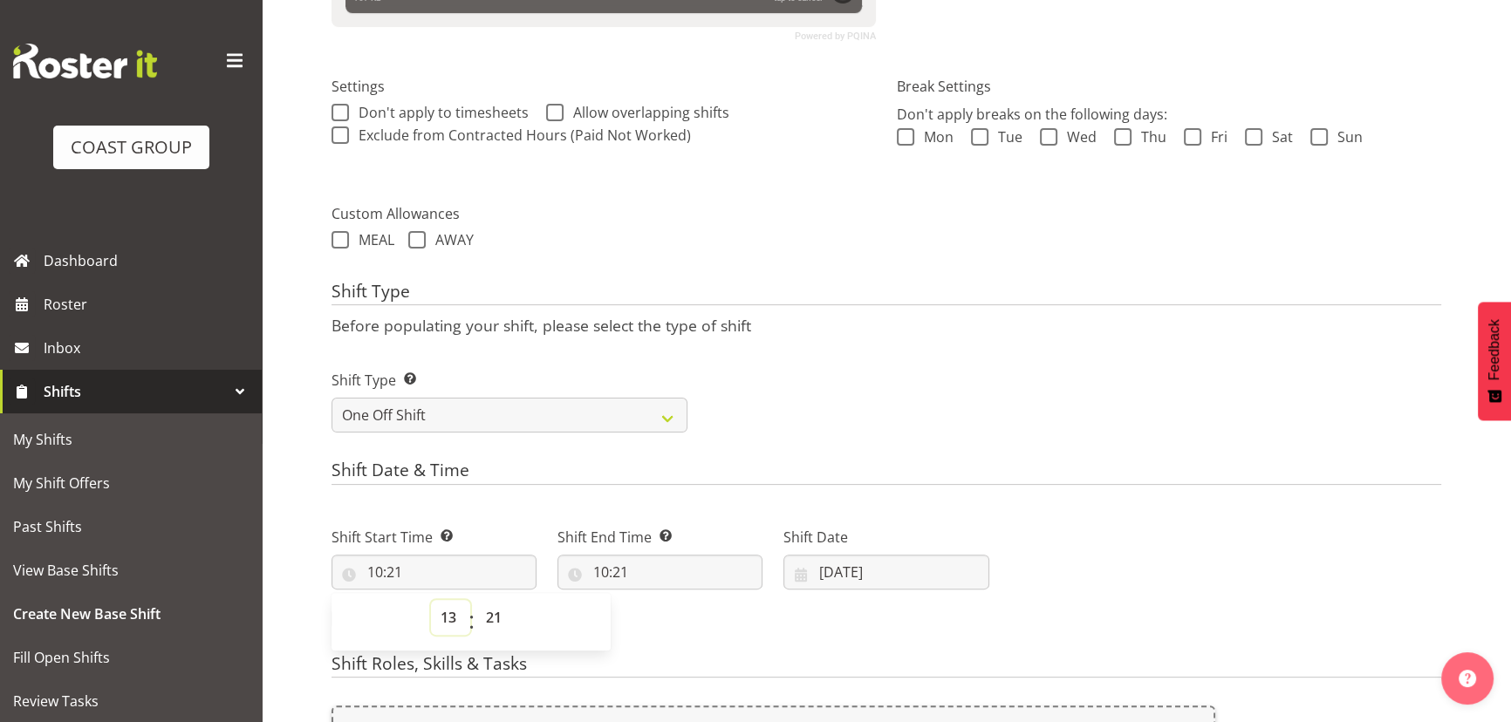
type input "13:21"
click at [505, 605] on select "00 01 02 03 04 05 06 07 08 09 10 11 12 13 14 15 16 17 18 19 20 21 22 23 24 25 2…" at bounding box center [495, 617] width 39 height 35
select select "0"
click at [476, 600] on select "00 01 02 03 04 05 06 07 08 09 10 11 12 13 14 15 16 17 18 19 20 21 22 23 24 25 2…" at bounding box center [495, 617] width 39 height 35
type input "13:00"
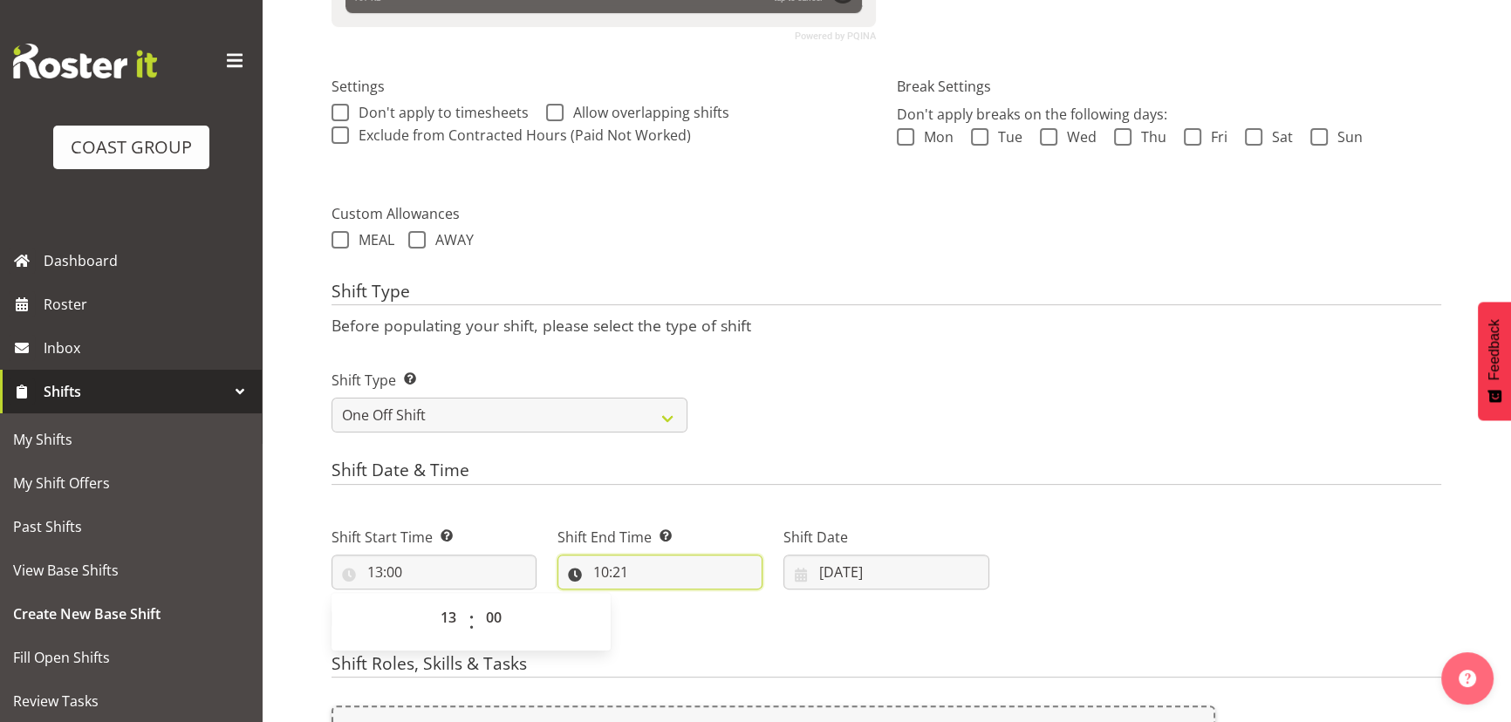
click at [637, 576] on input "10:21" at bounding box center [660, 572] width 205 height 35
click at [674, 620] on select "00 01 02 03 04 05 06 07 08 09 10 11 12 13 14 15 16 17 18 19 20 21 22 23" at bounding box center [676, 617] width 39 height 35
select select "16"
click at [657, 600] on select "00 01 02 03 04 05 06 07 08 09 10 11 12 13 14 15 16 17 18 19 20 21 22 23" at bounding box center [676, 617] width 39 height 35
type input "16:21"
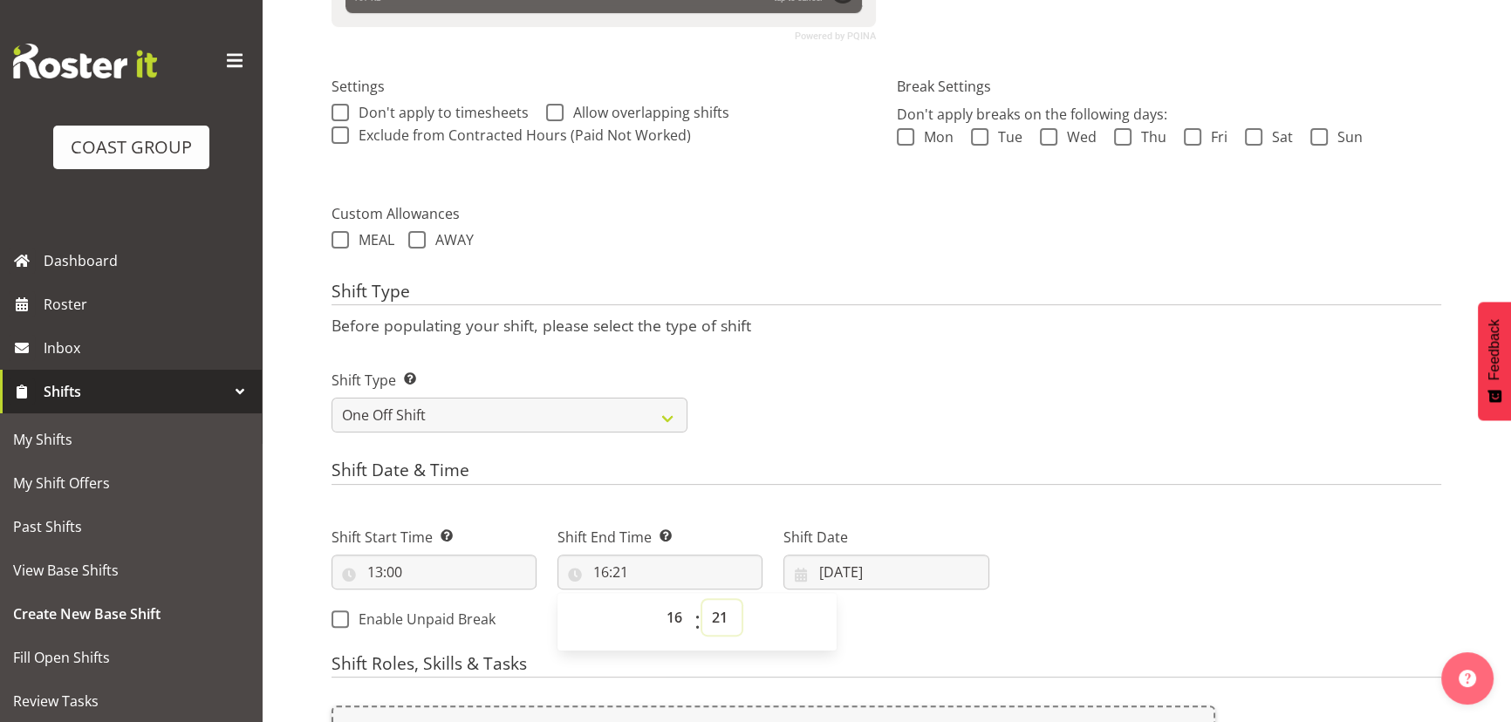
click at [709, 608] on select "00 01 02 03 04 05 06 07 08 09 10 11 12 13 14 15 16 17 18 19 20 21 22 23 24 25 2…" at bounding box center [721, 617] width 39 height 35
select select "0"
click at [702, 600] on select "00 01 02 03 04 05 06 07 08 09 10 11 12 13 14 15 16 17 18 19 20 21 22 23 24 25 2…" at bounding box center [721, 617] width 39 height 35
type input "16:00"
click at [928, 577] on input "[DATE]" at bounding box center [886, 572] width 205 height 35
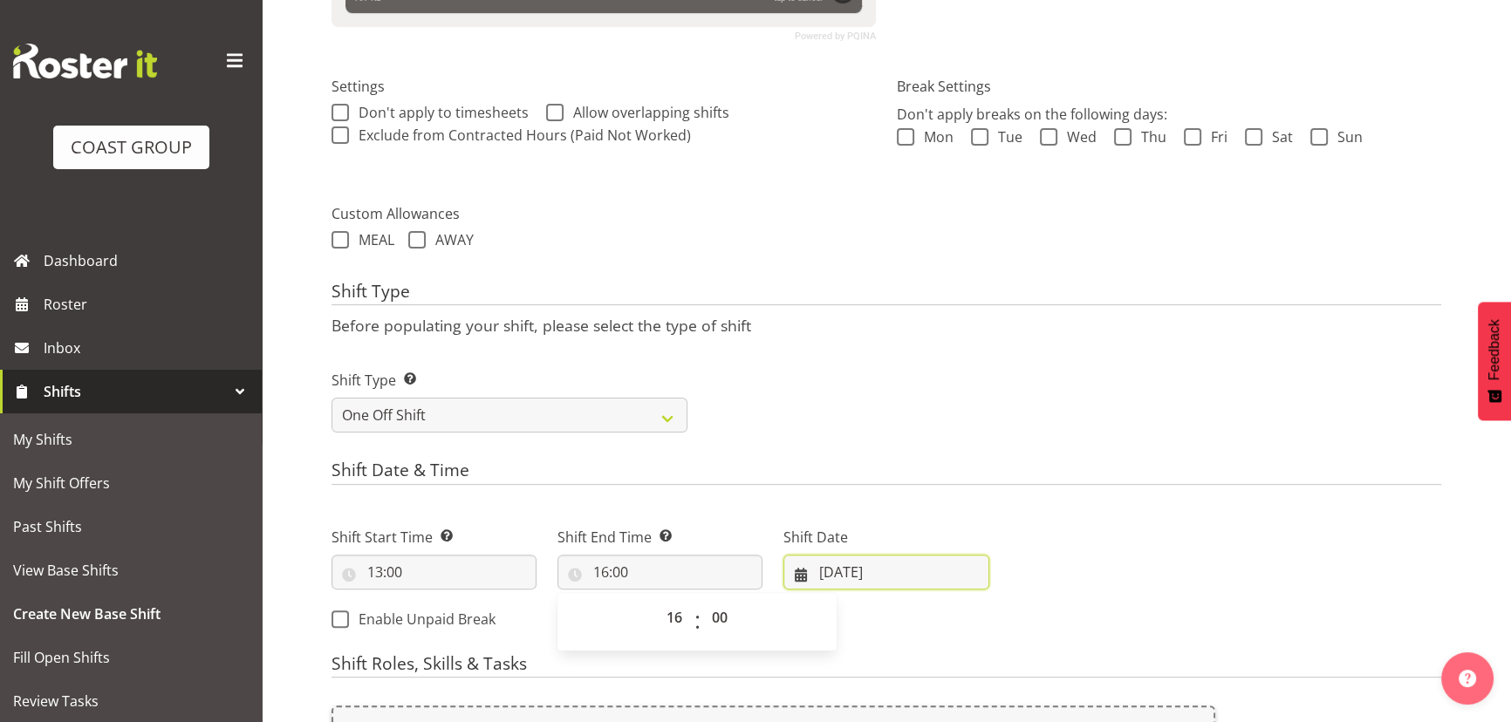
click at [928, 575] on input "[DATE]" at bounding box center [886, 572] width 205 height 35
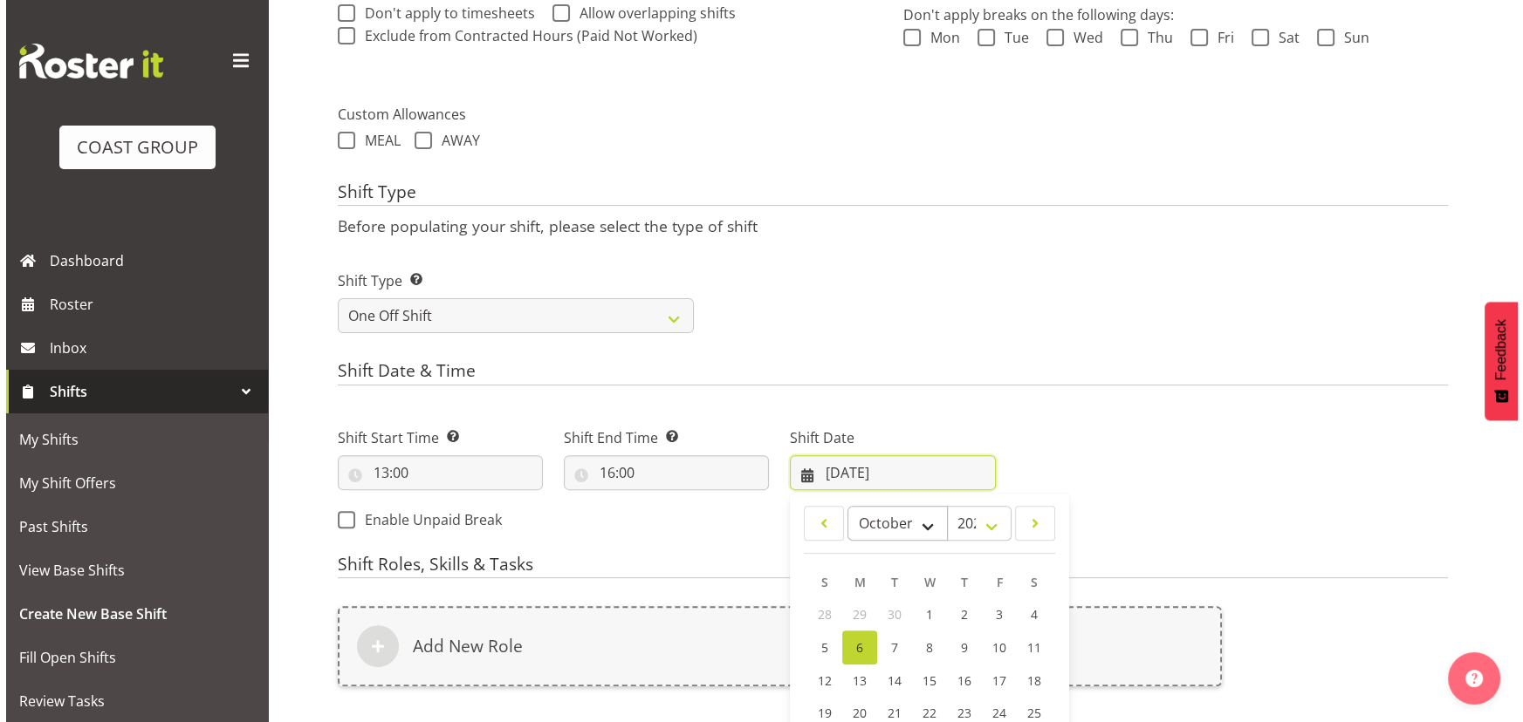
scroll to position [750, 0]
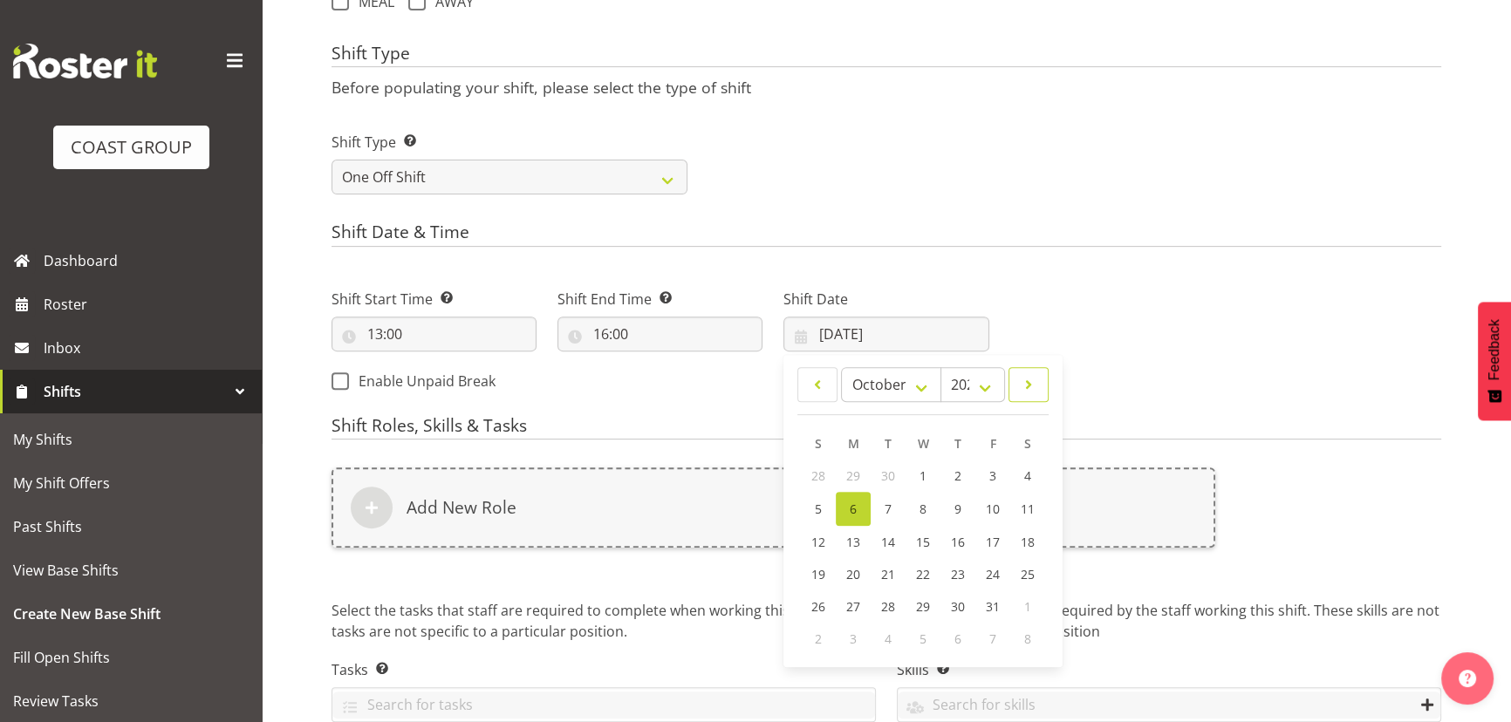
click at [1024, 385] on span at bounding box center [1028, 384] width 17 height 21
select select "11"
click at [857, 475] on link "1" at bounding box center [853, 476] width 35 height 32
type input "[DATE]"
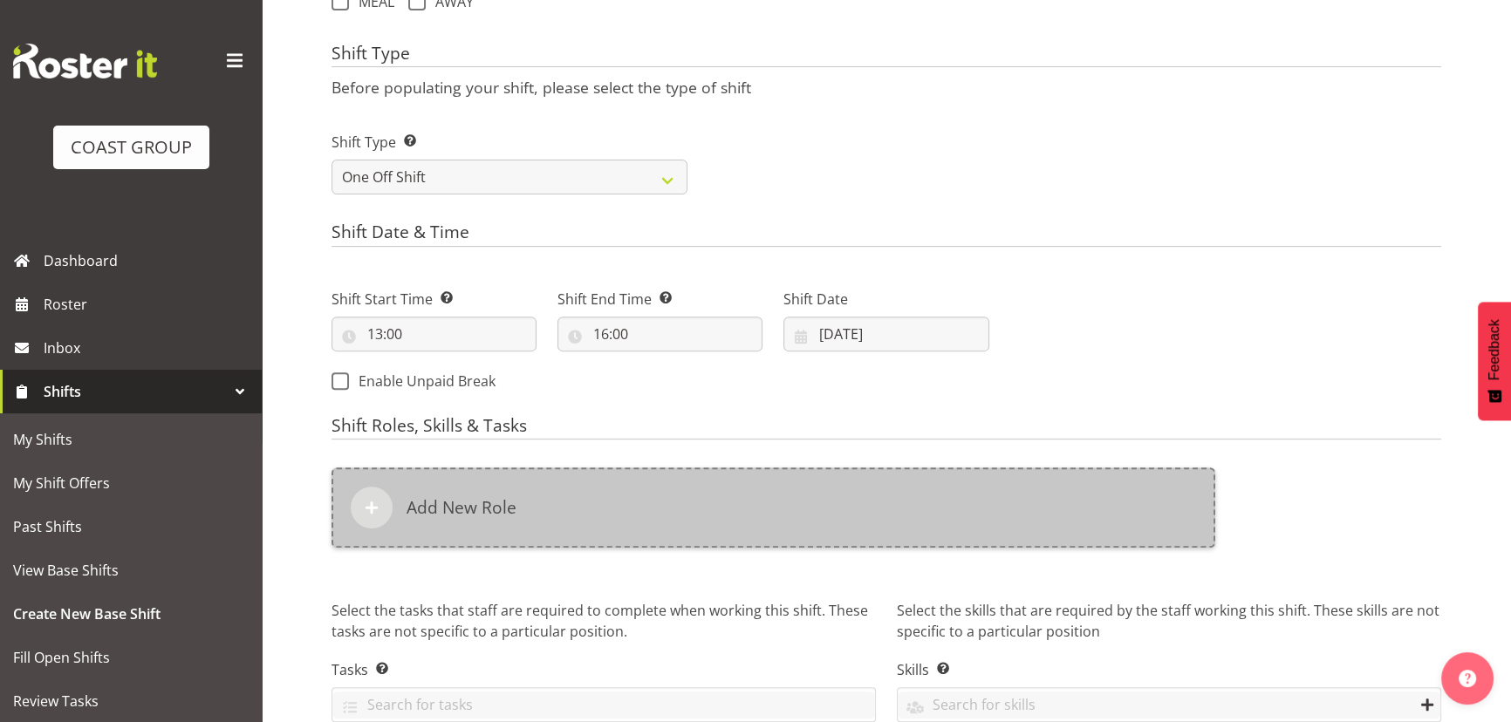
click at [847, 510] on div "Add New Role" at bounding box center [774, 508] width 884 height 80
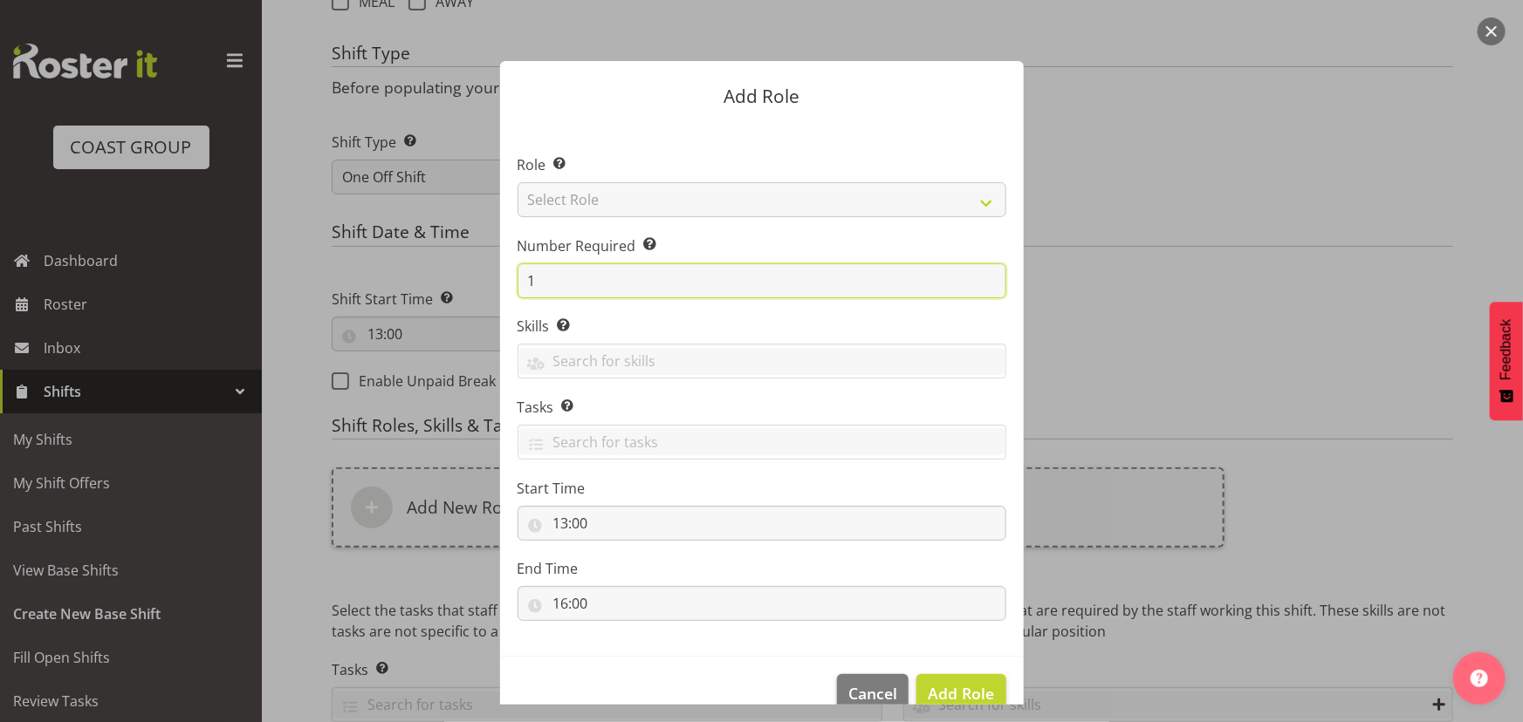
drag, startPoint x: 518, startPoint y: 279, endPoint x: 570, endPoint y: 273, distance: 51.8
click at [548, 279] on input "1" at bounding box center [761, 281] width 489 height 35
type input "2"
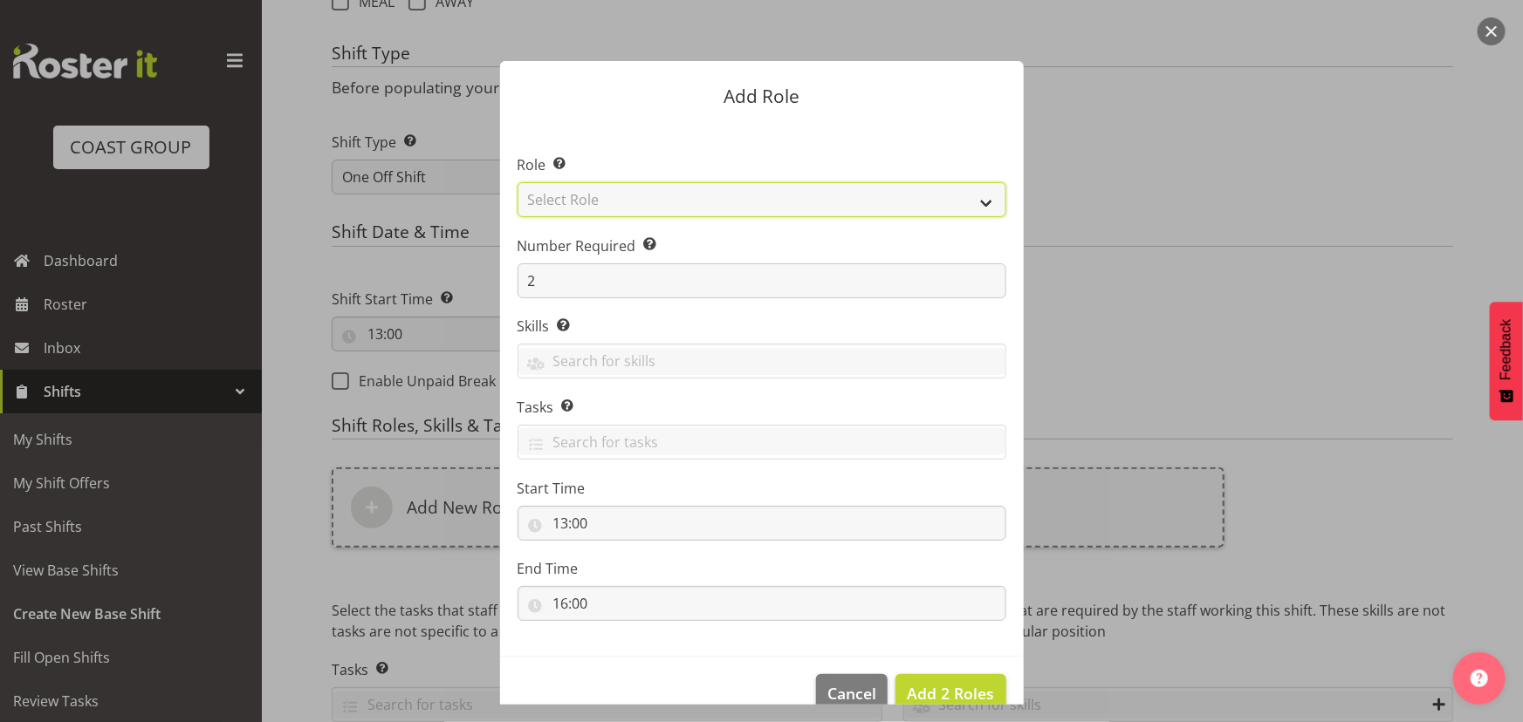
click at [630, 209] on select "Select Role ACCOUNT MANAGER ACCOUNT MANAGER DW ACCOUNTS [PERSON_NAME] VEHICLES …" at bounding box center [761, 199] width 489 height 35
select select "191"
click at [517, 182] on select "Select Role ACCOUNT MANAGER ACCOUNT MANAGER DW ACCOUNTS [PERSON_NAME] VEHICLES …" at bounding box center [761, 199] width 489 height 35
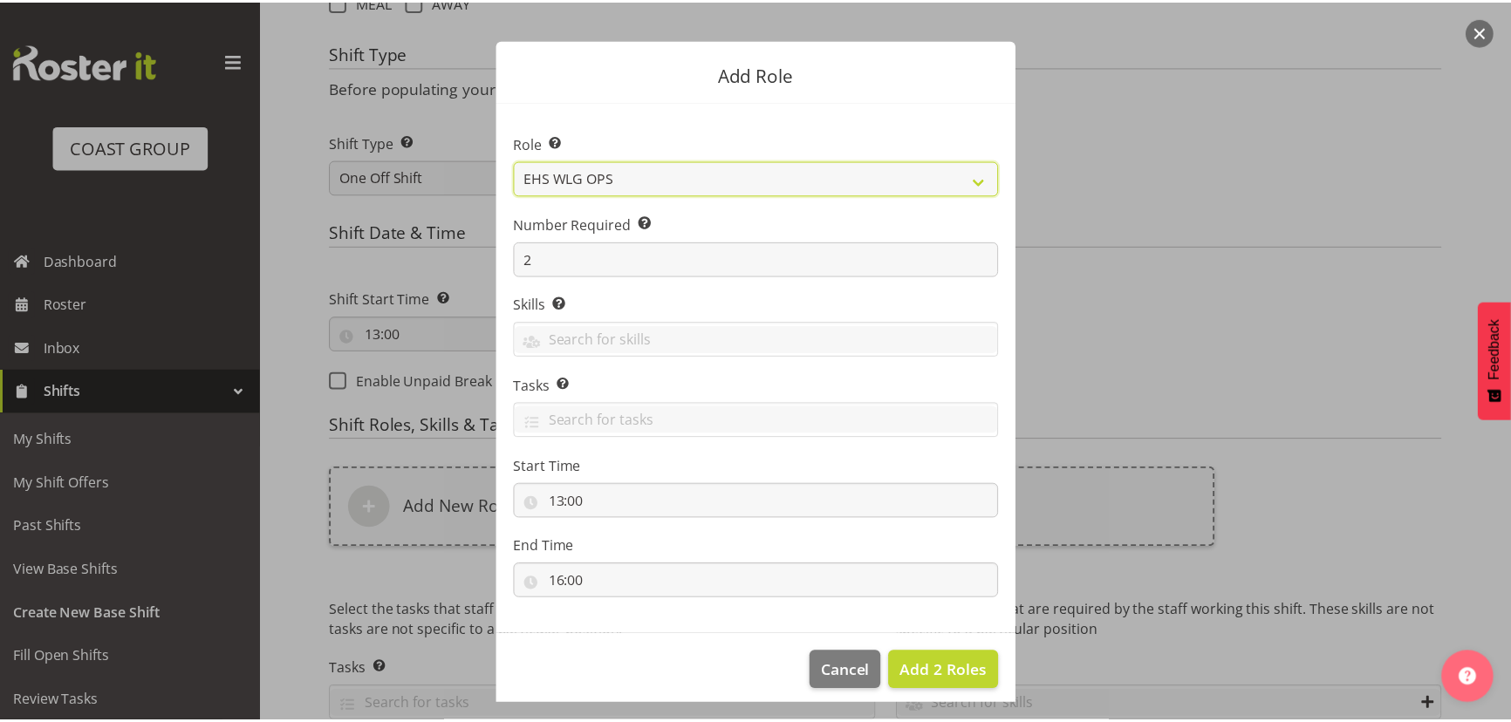
scroll to position [33, 0]
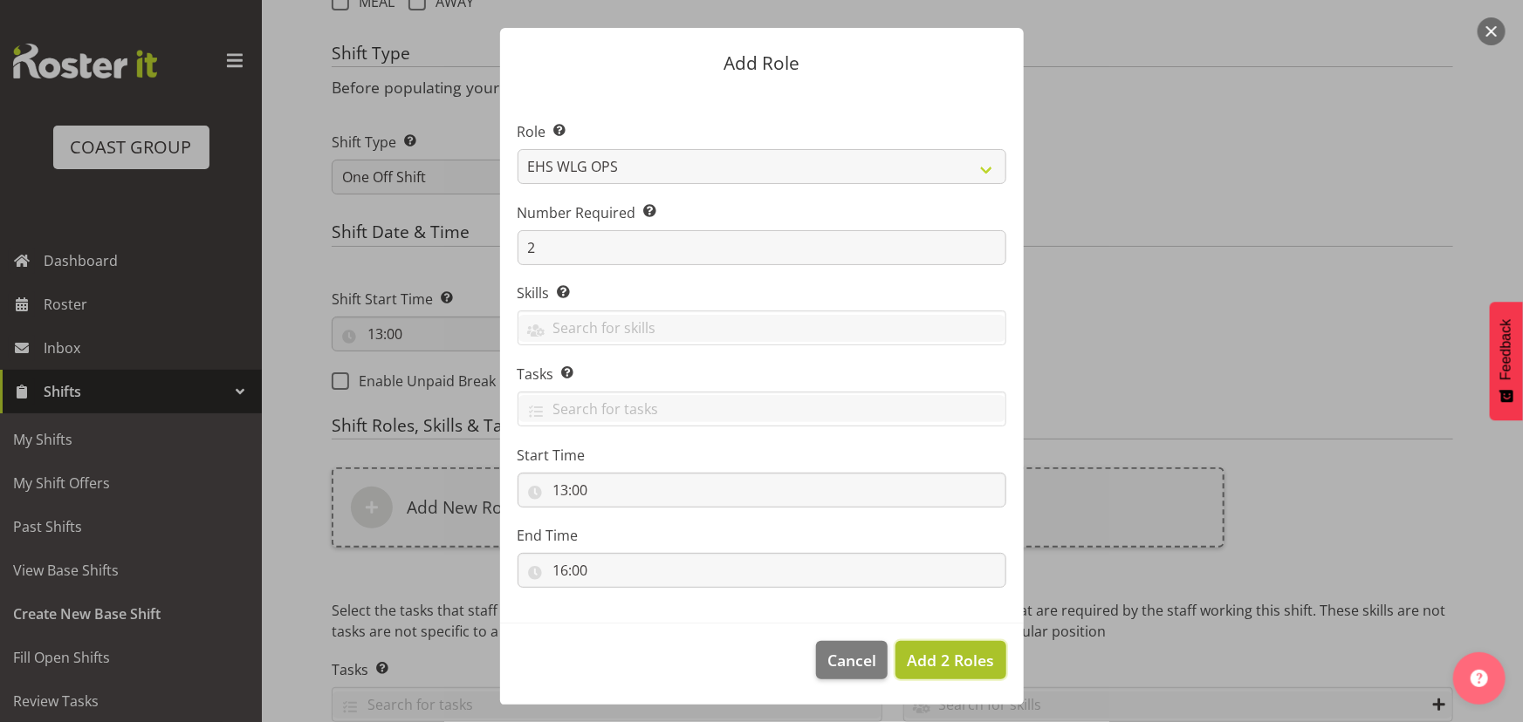
click at [921, 651] on span "Add 2 Roles" at bounding box center [950, 660] width 87 height 21
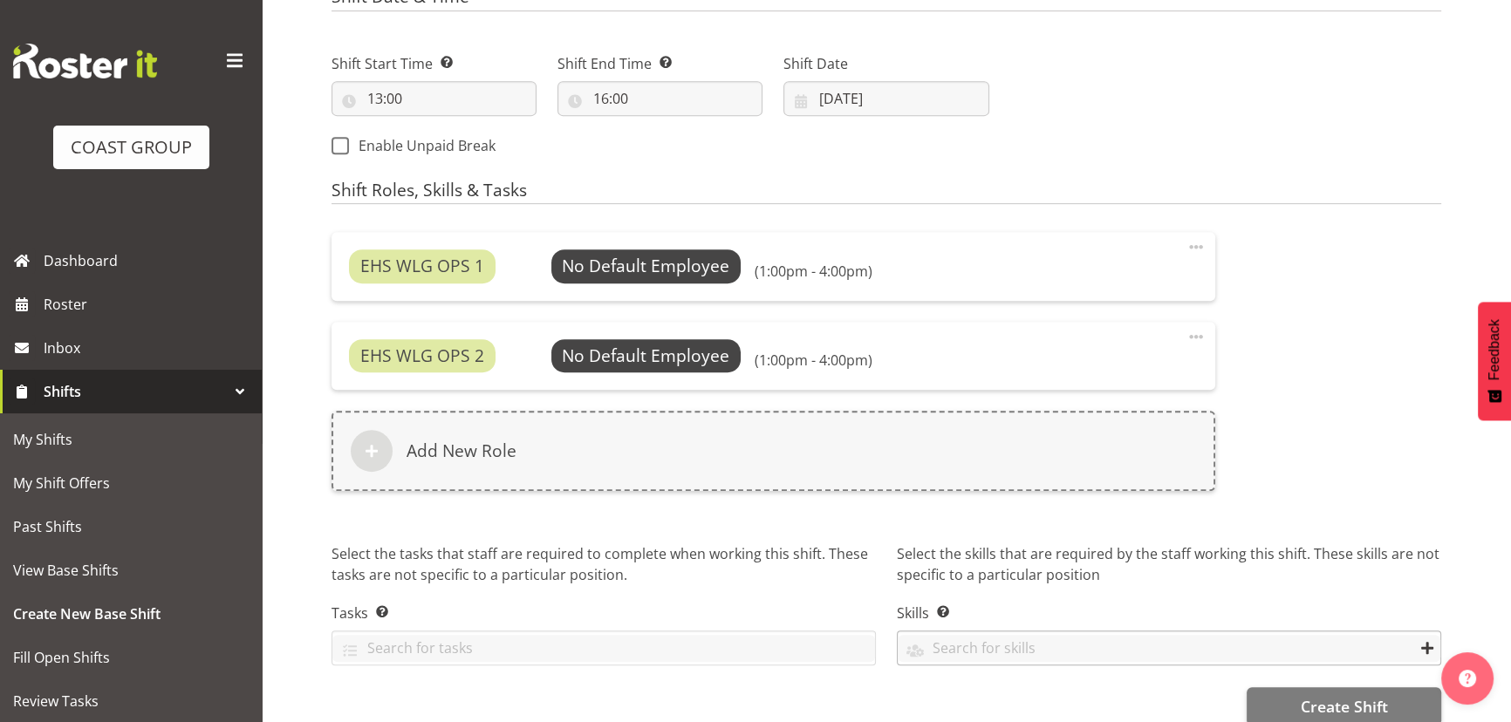
scroll to position [1011, 0]
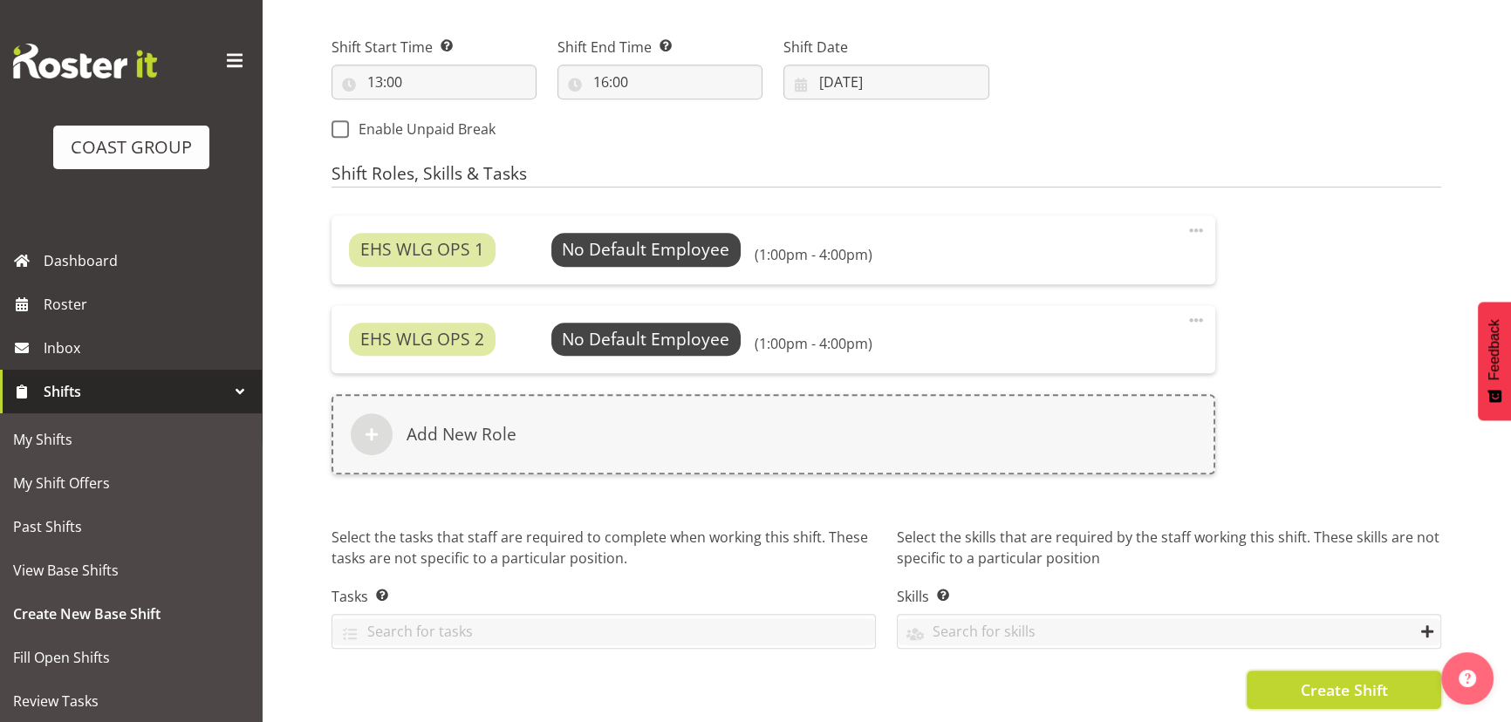
click at [1340, 692] on button "Create Shift" at bounding box center [1344, 690] width 195 height 38
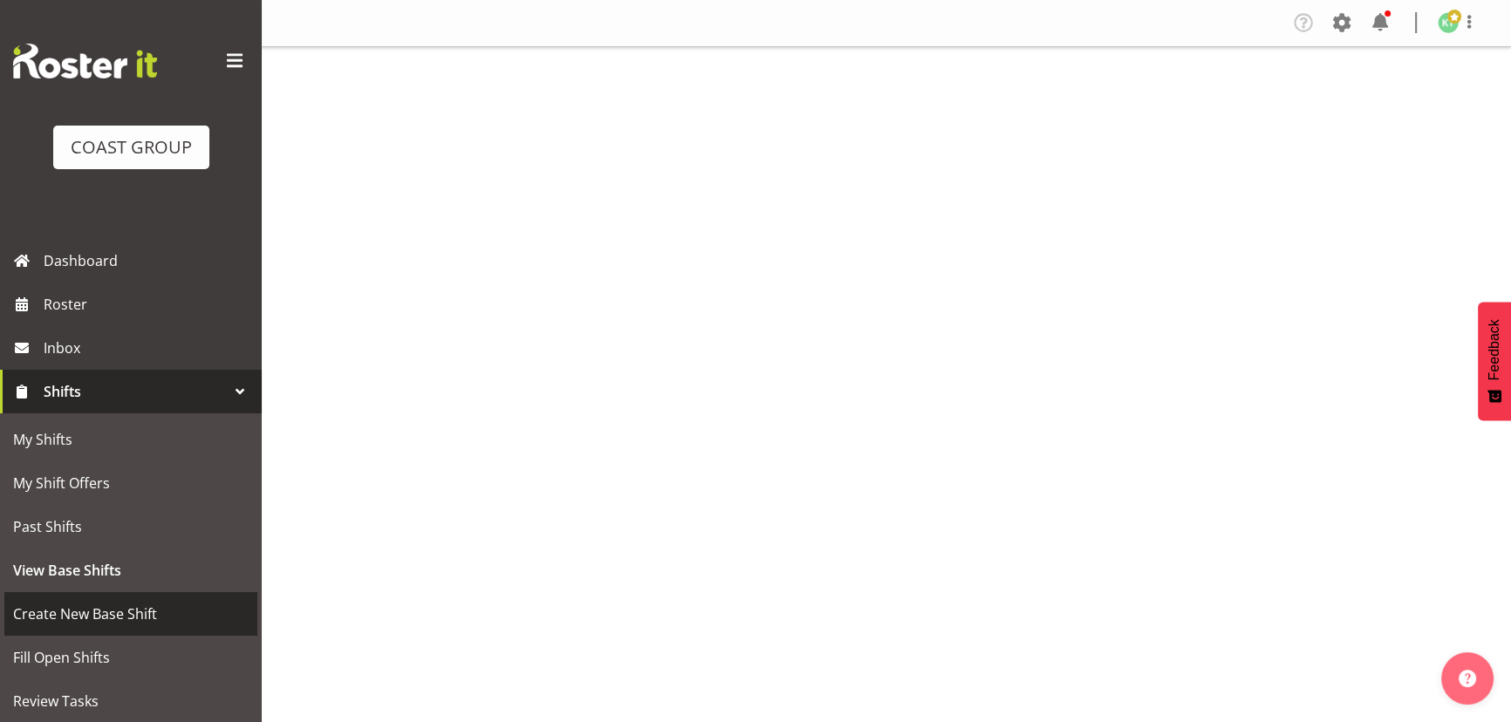
click at [187, 613] on span "Create New Base Shift" at bounding box center [131, 614] width 236 height 26
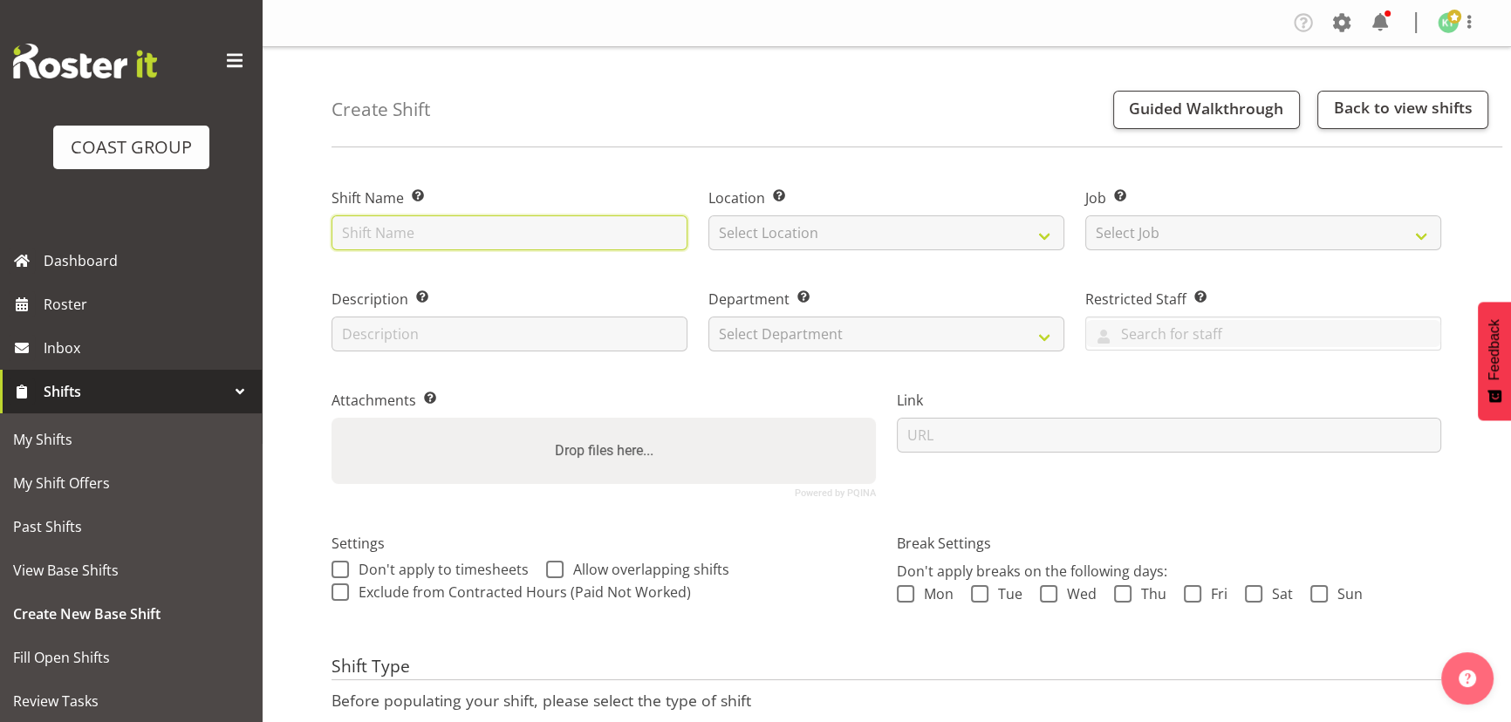
click at [455, 233] on input "text" at bounding box center [510, 233] width 356 height 35
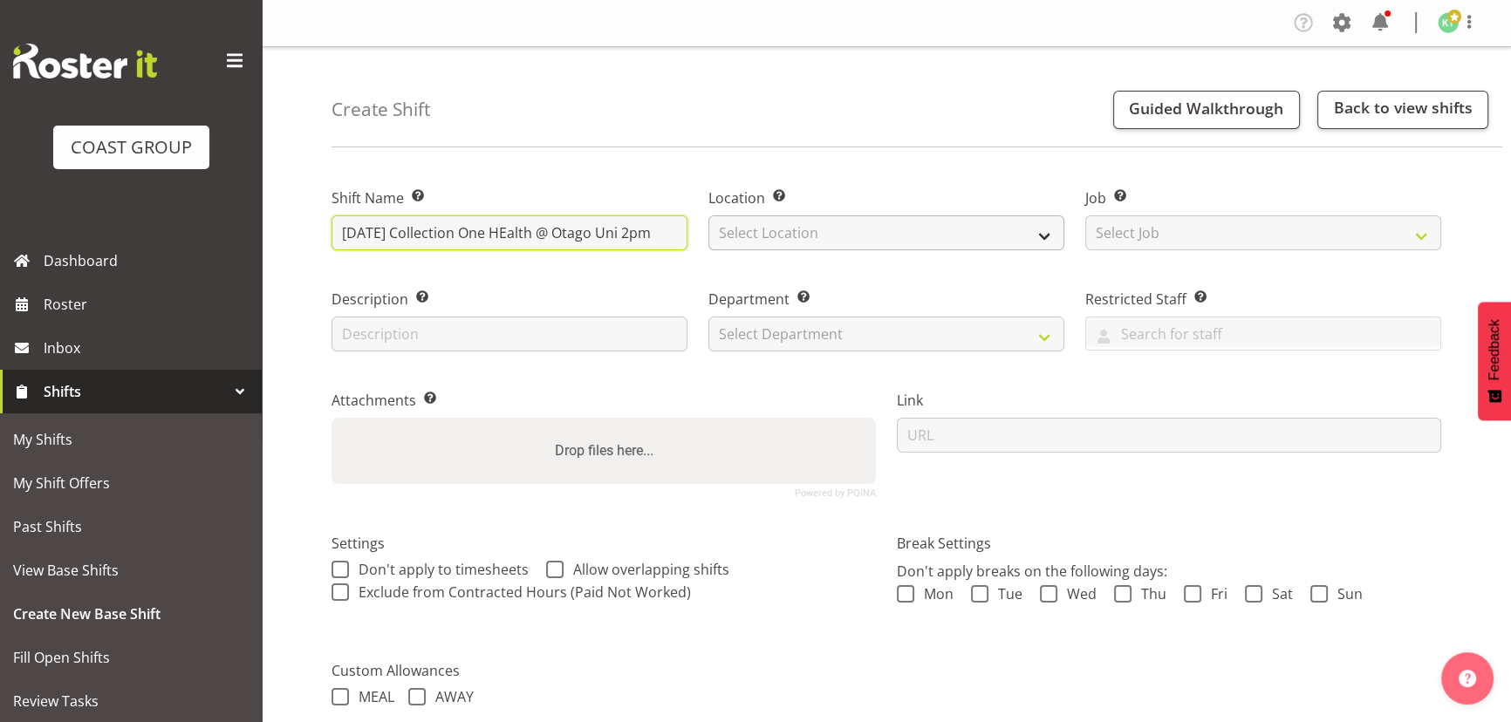
type input "[DATE] Collection One HEalth @ Otago Uni 2pm"
click at [828, 250] on div "Location Enter the location where the shift will occur. Select Location EHS WLG…" at bounding box center [886, 213] width 377 height 101
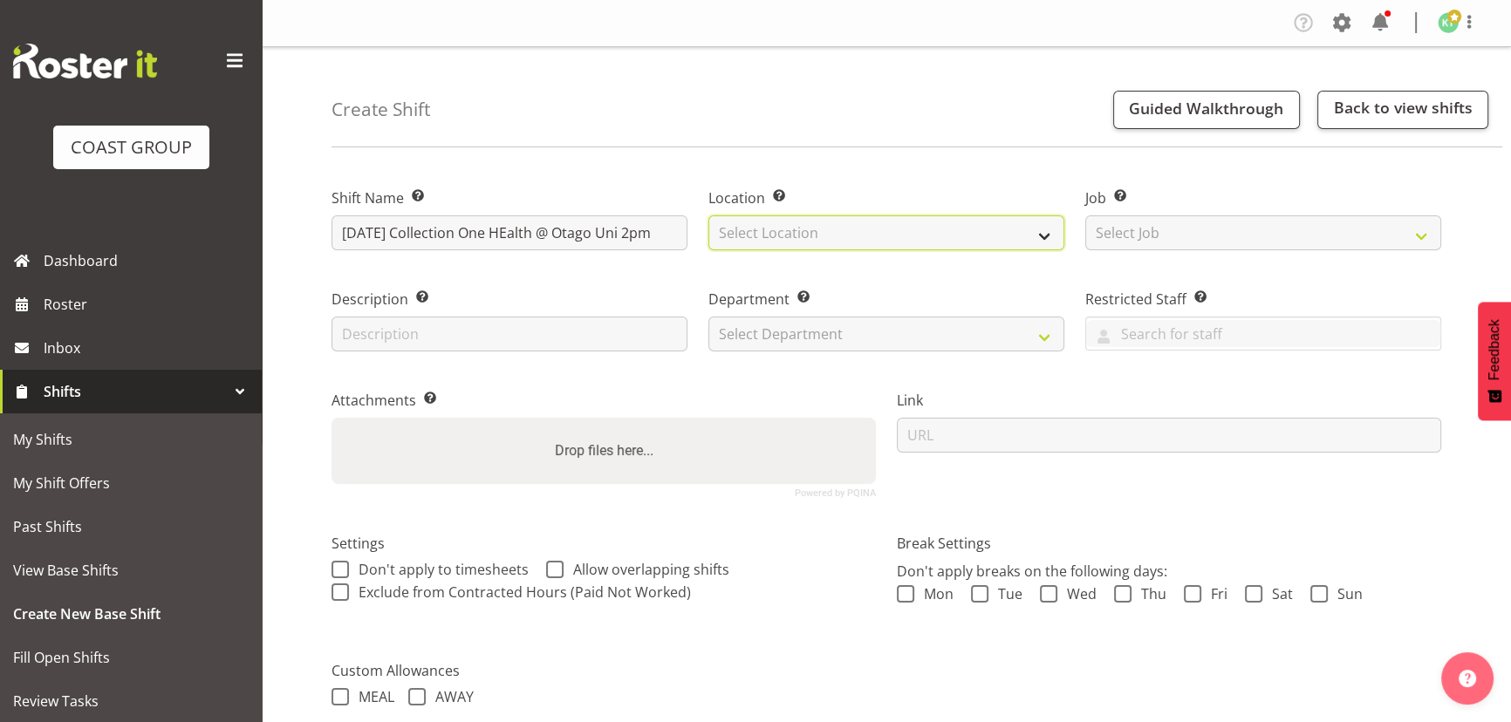
drag, startPoint x: 856, startPoint y: 231, endPoint x: 856, endPoint y: 245, distance: 14.0
click at [856, 231] on select "Select Location EHS WLG DW WLG" at bounding box center [887, 233] width 356 height 35
select select "106"
click at [709, 216] on select "Select Location EHS WLG DW WLG" at bounding box center [887, 233] width 356 height 35
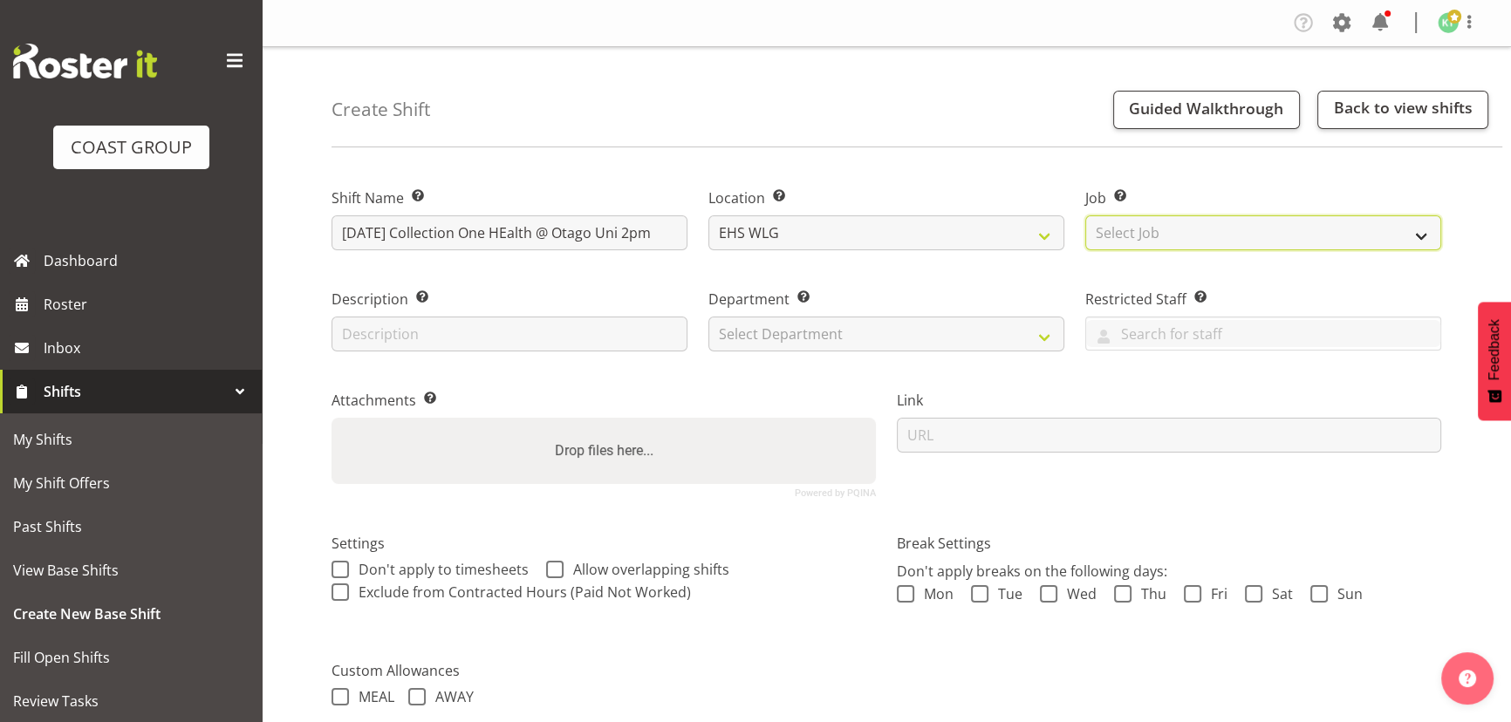
click at [1233, 236] on select "Select Job Create new job 1 Carlton Events 1 [PERSON_NAME][GEOGRAPHIC_DATA] 1 […" at bounding box center [1263, 233] width 356 height 35
select select "8680"
click at [1085, 216] on select "Select Job Create new job 1 Carlton Events 1 [PERSON_NAME][GEOGRAPHIC_DATA] 1 […" at bounding box center [1263, 233] width 356 height 35
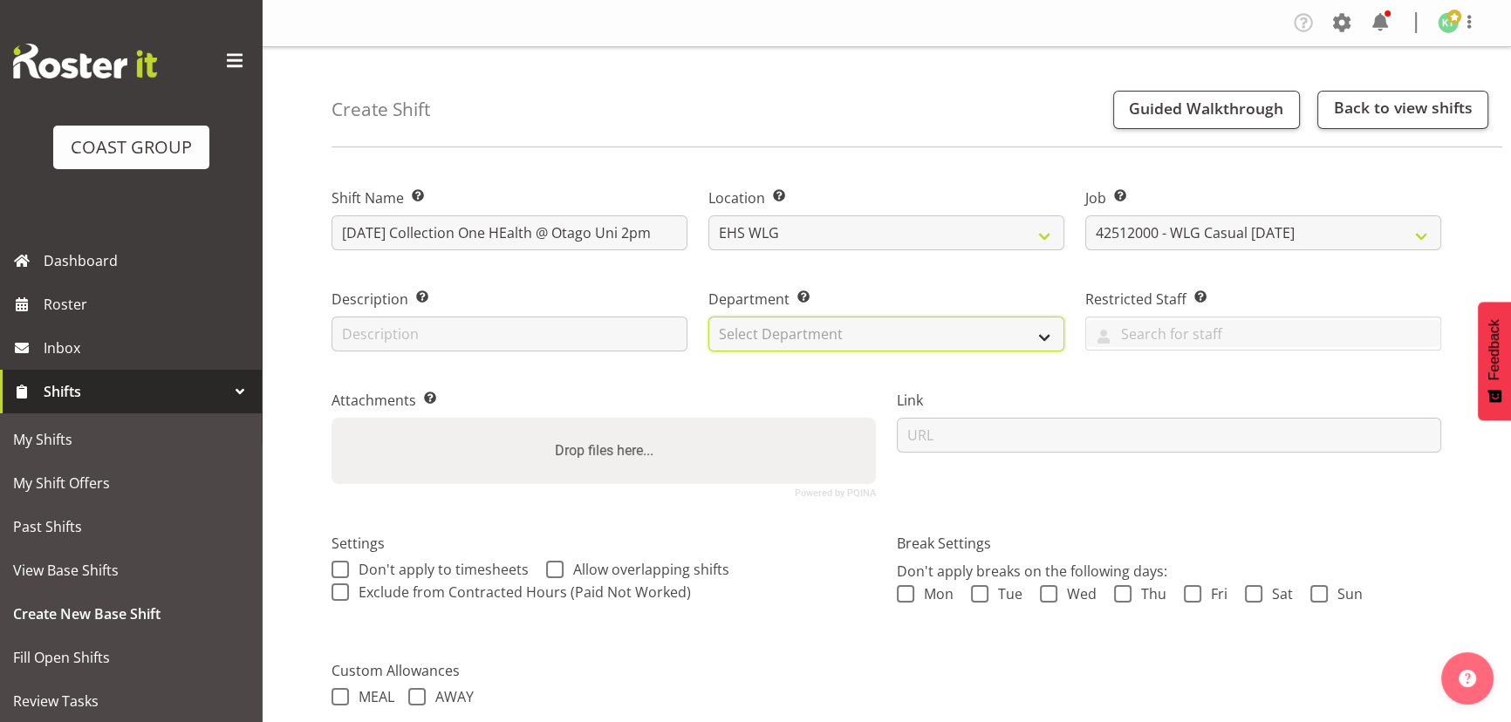
drag, startPoint x: 874, startPoint y: 318, endPoint x: 869, endPoint y: 346, distance: 29.3
click at [874, 318] on select "Select Department EHS WLG OPS DW WLG DW WLG SALES" at bounding box center [887, 334] width 356 height 35
select select "43"
click at [709, 317] on select "Select Department EHS WLG OPS DW WLG DW WLG SALES" at bounding box center [887, 334] width 356 height 35
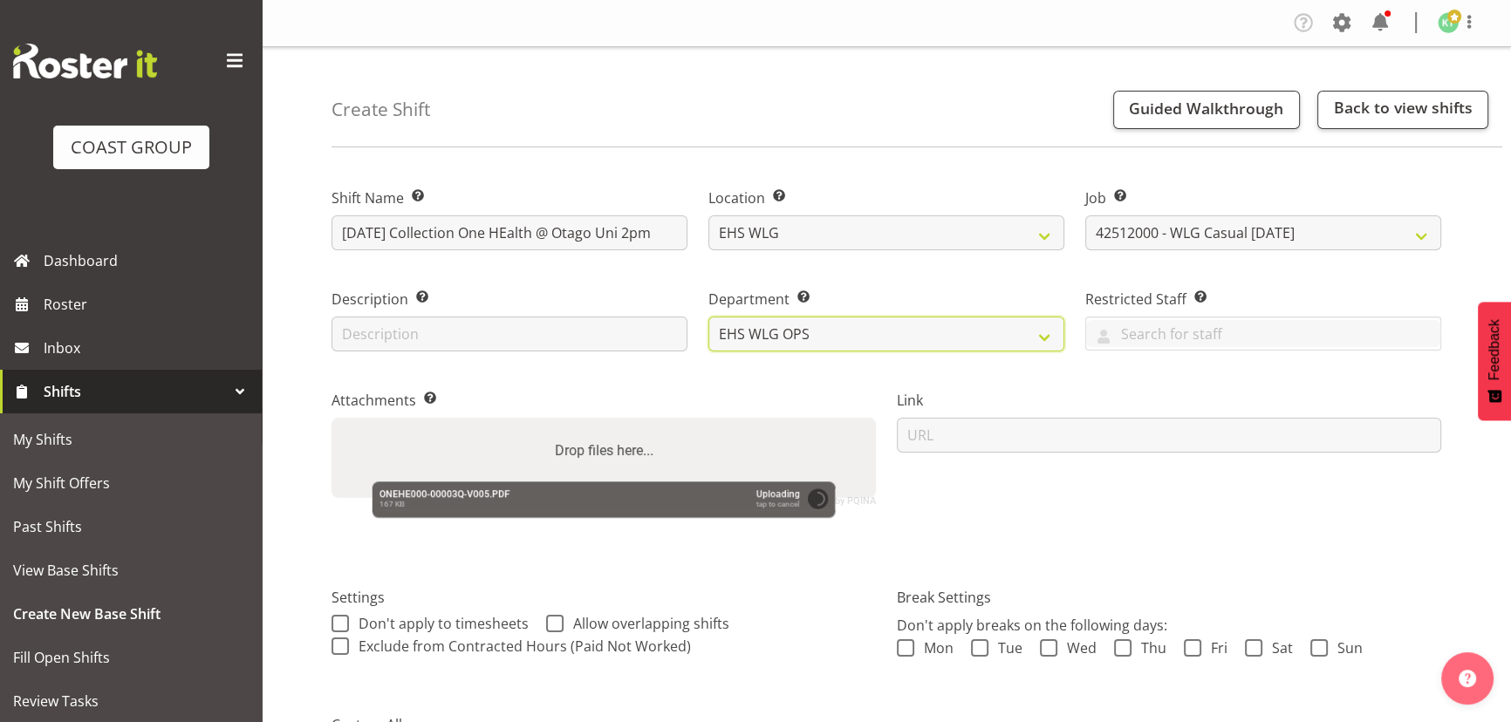
scroll to position [273, 0]
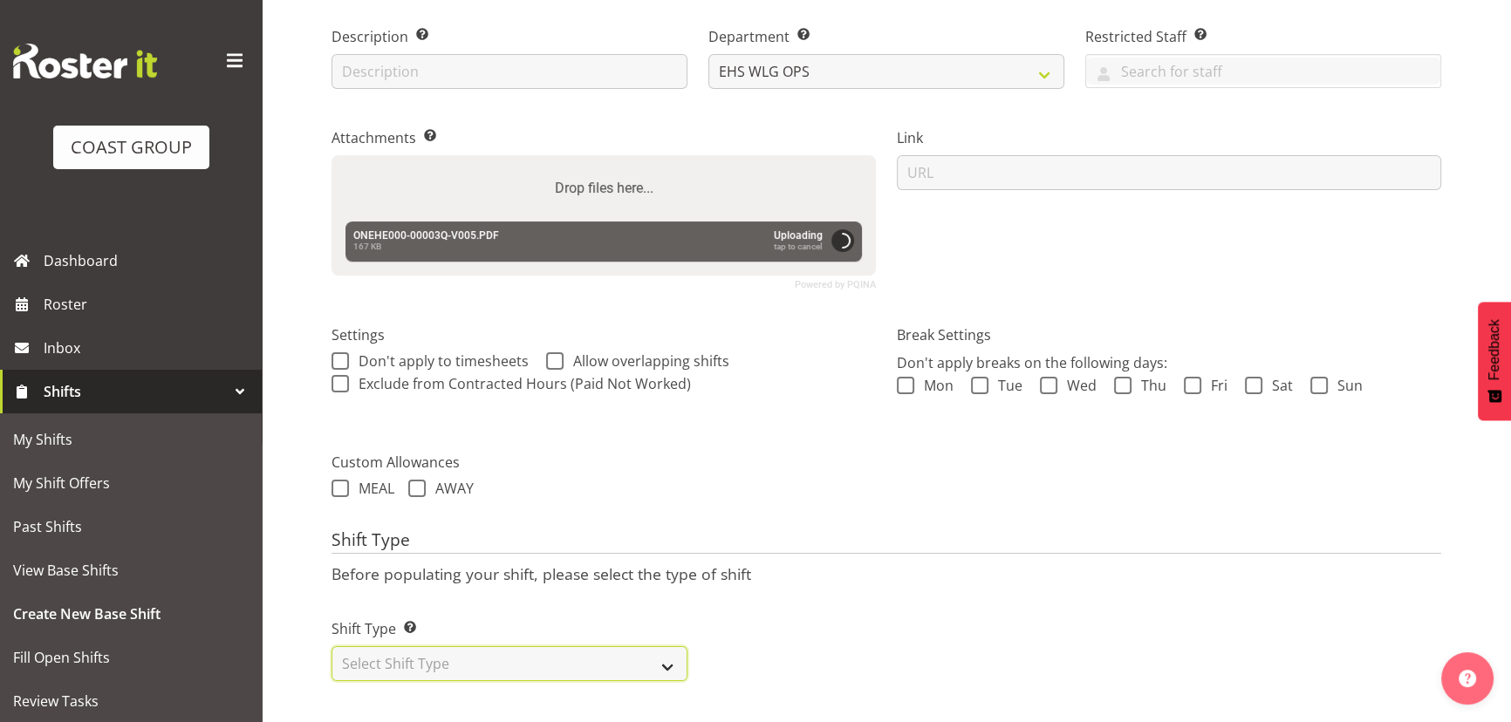
click at [652, 647] on select "Select Shift Type One Off Shift Recurring Shift Rotating Shift" at bounding box center [510, 664] width 356 height 35
select select "one_off"
click at [332, 647] on select "Select Shift Type One Off Shift Recurring Shift Rotating Shift" at bounding box center [510, 664] width 356 height 35
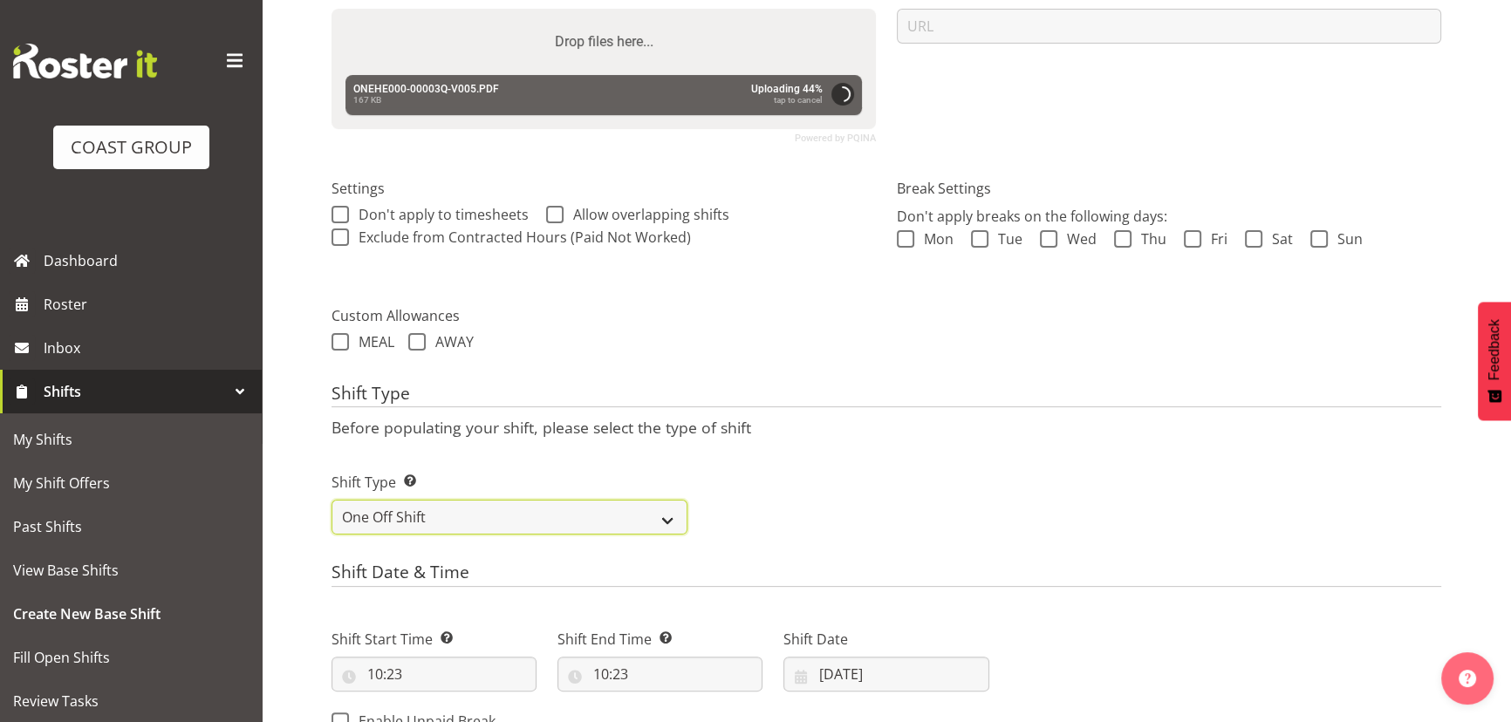
scroll to position [511, 0]
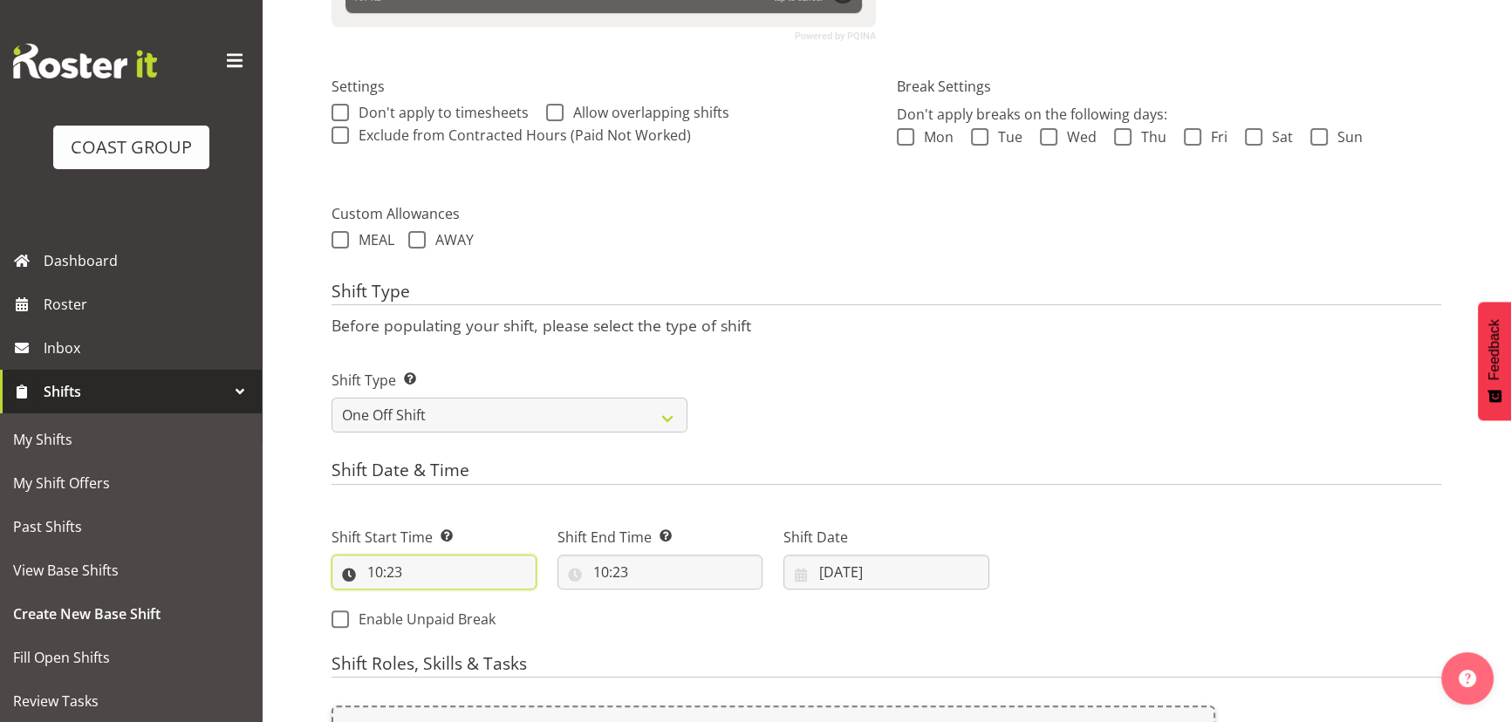
click at [481, 571] on input "10:23" at bounding box center [434, 572] width 205 height 35
click at [490, 573] on input "10:23" at bounding box center [434, 572] width 205 height 35
click at [462, 571] on input "10:23" at bounding box center [434, 572] width 205 height 35
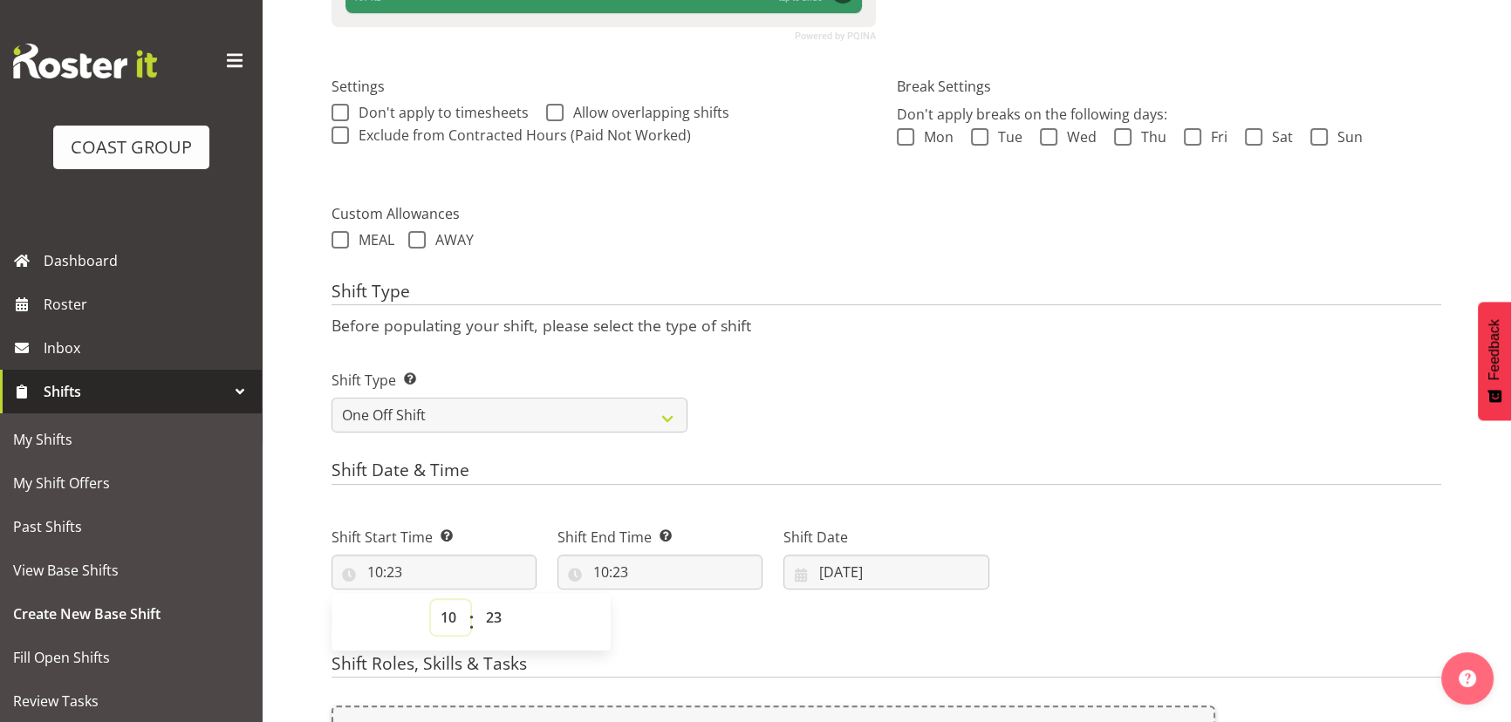
click at [449, 618] on select "00 01 02 03 04 05 06 07 08 09 10 11 12 13 14 15 16 17 18 19 20 21 22 23" at bounding box center [450, 617] width 39 height 35
select select "13"
click at [431, 600] on select "00 01 02 03 04 05 06 07 08 09 10 11 12 13 14 15 16 17 18 19 20 21 22 23" at bounding box center [450, 617] width 39 height 35
type input "13:23"
click at [496, 611] on select "00 01 02 03 04 05 06 07 08 09 10 11 12 13 14 15 16 17 18 19 20 21 22 23 24 25 2…" at bounding box center [495, 617] width 39 height 35
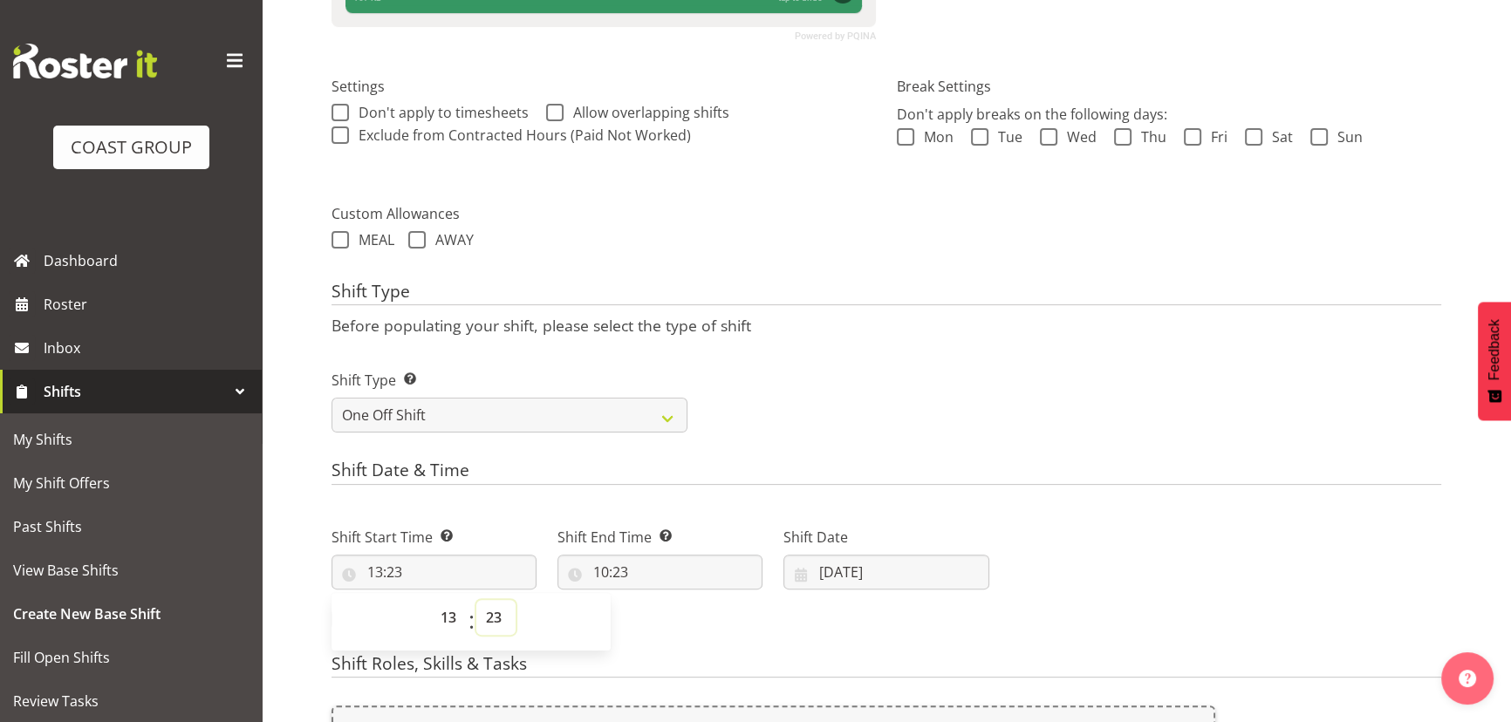
select select "0"
click at [476, 600] on select "00 01 02 03 04 05 06 07 08 09 10 11 12 13 14 15 16 17 18 19 20 21 22 23 24 25 2…" at bounding box center [495, 617] width 39 height 35
type input "13:00"
click at [636, 564] on input "10:23" at bounding box center [660, 572] width 205 height 35
click at [676, 606] on select "00 01 02 03 04 05 06 07 08 09 10 11 12 13 14 15 16 17 18 19 20 21 22 23" at bounding box center [676, 617] width 39 height 35
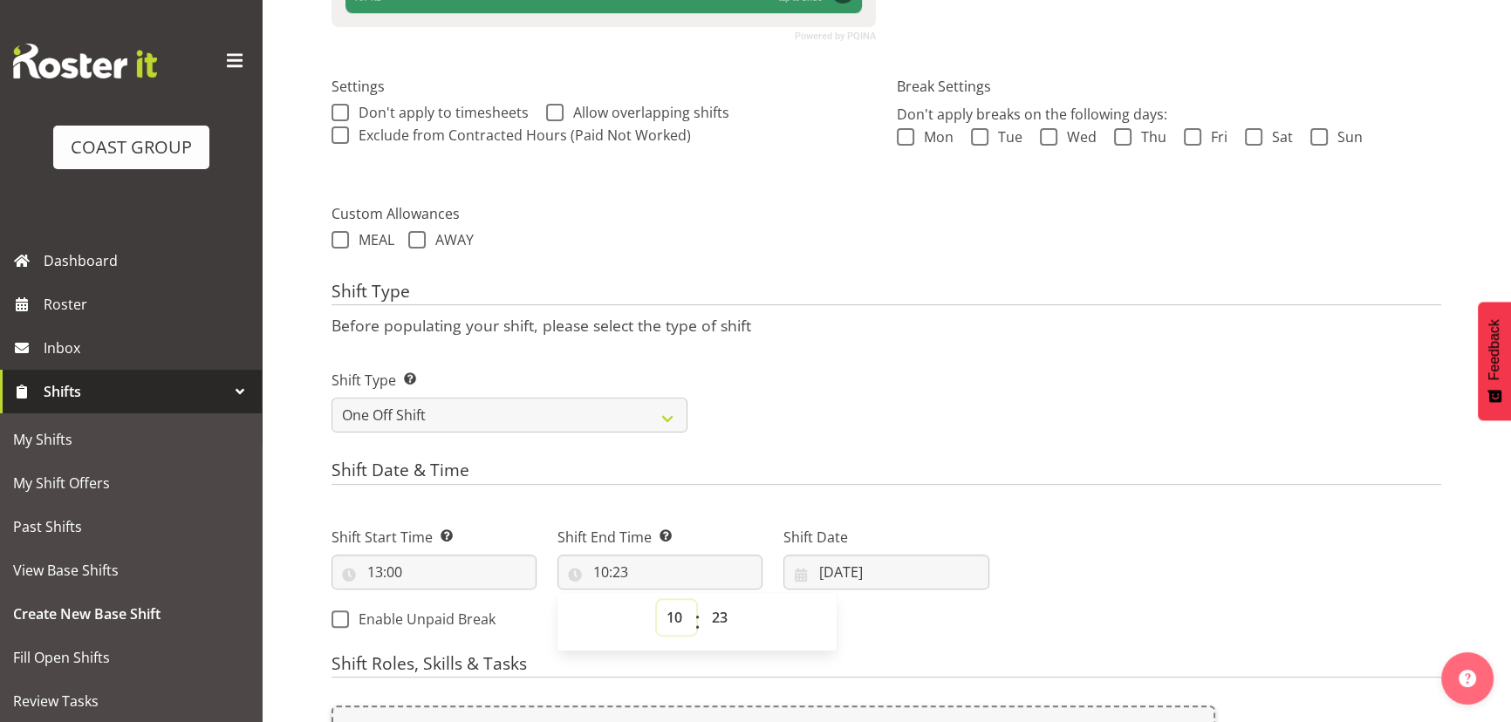
select select "16"
click at [657, 600] on select "00 01 02 03 04 05 06 07 08 09 10 11 12 13 14 15 16 17 18 19 20 21 22 23" at bounding box center [676, 617] width 39 height 35
type input "16:23"
drag, startPoint x: 709, startPoint y: 628, endPoint x: 715, endPoint y: 603, distance: 25.8
click at [710, 628] on select "00 01 02 03 04 05 06 07 08 09 10 11 12 13 14 15 16 17 18 19 20 21 22 23 24 25 2…" at bounding box center [721, 617] width 39 height 35
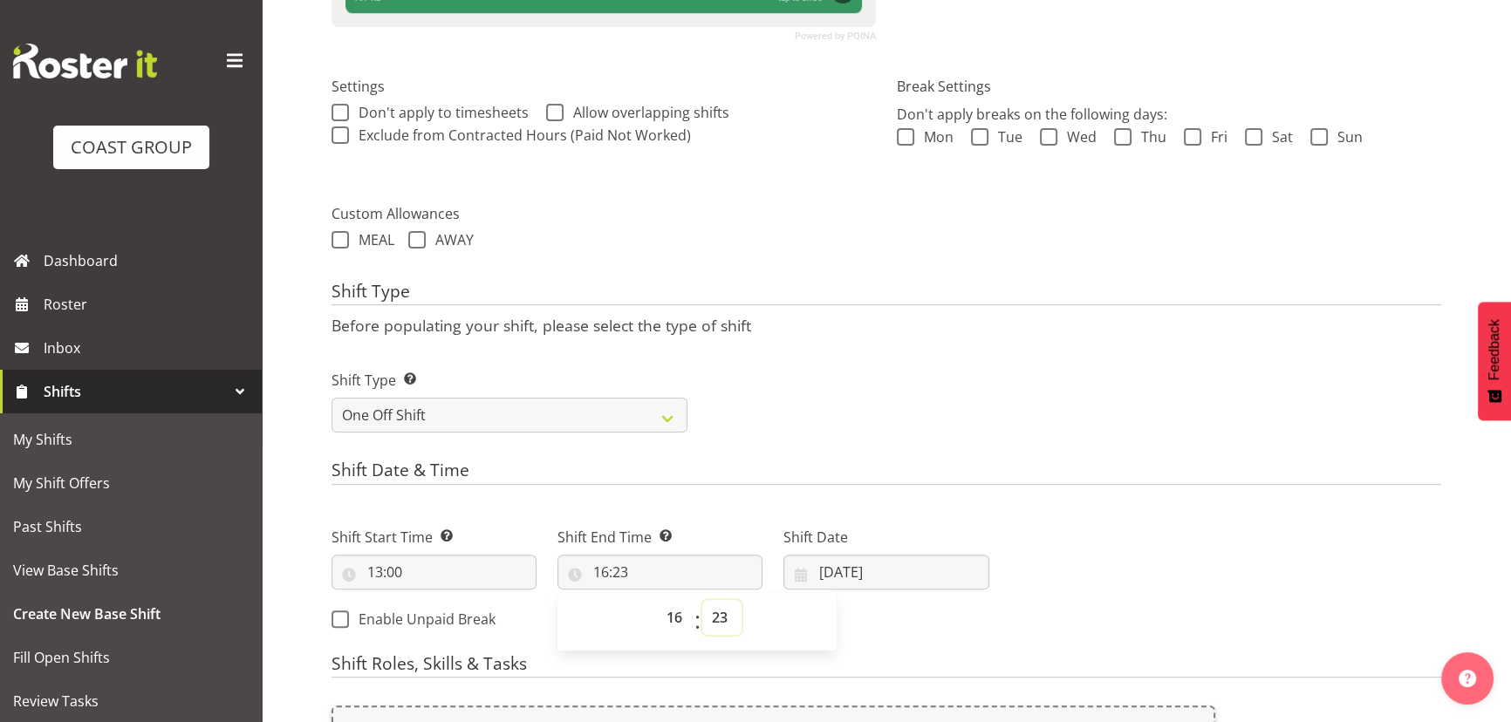
select select "0"
click at [702, 600] on select "00 01 02 03 04 05 06 07 08 09 10 11 12 13 14 15 16 17 18 19 20 21 22 23 24 25 2…" at bounding box center [721, 617] width 39 height 35
type input "16:00"
click at [859, 585] on input "[DATE]" at bounding box center [886, 572] width 205 height 35
click at [1040, 628] on link at bounding box center [1029, 623] width 40 height 35
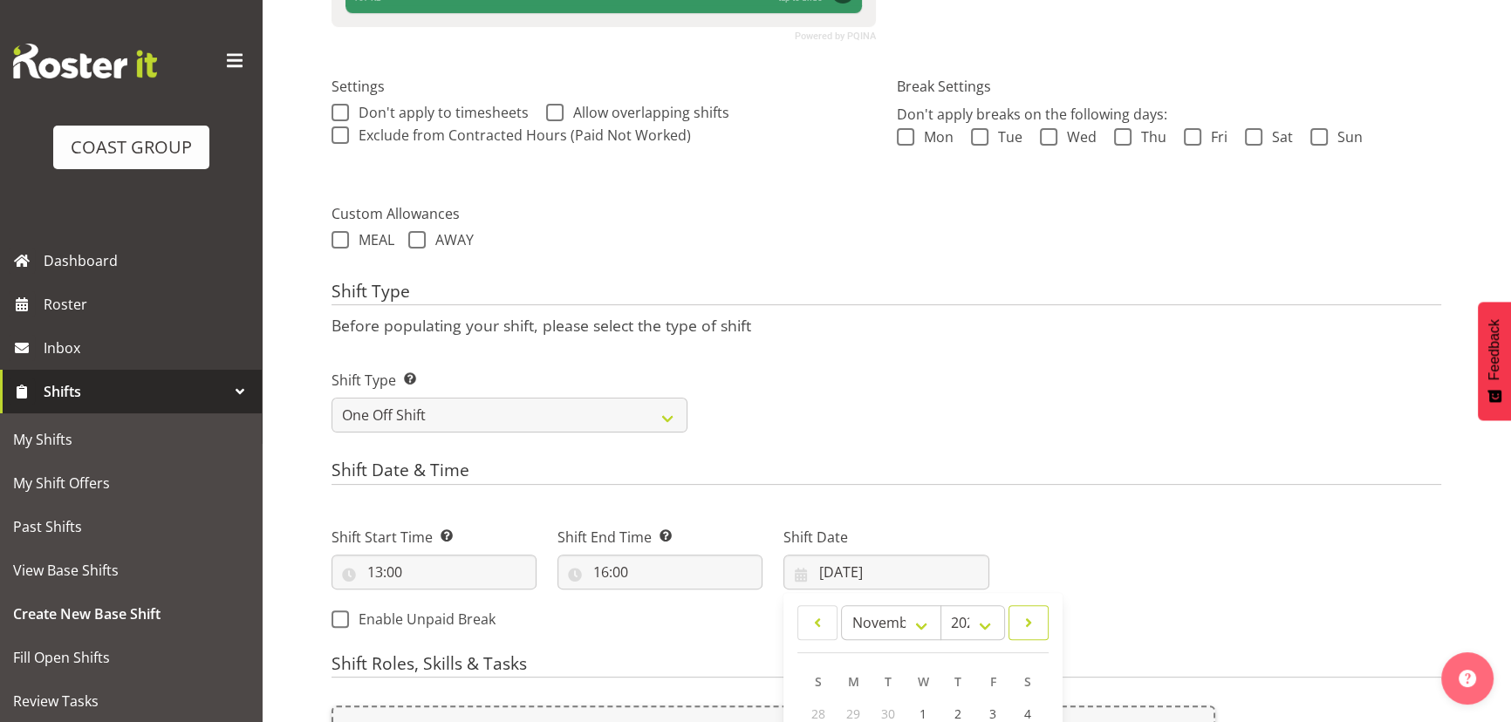
click at [1040, 628] on link at bounding box center [1029, 623] width 40 height 35
select select "11"
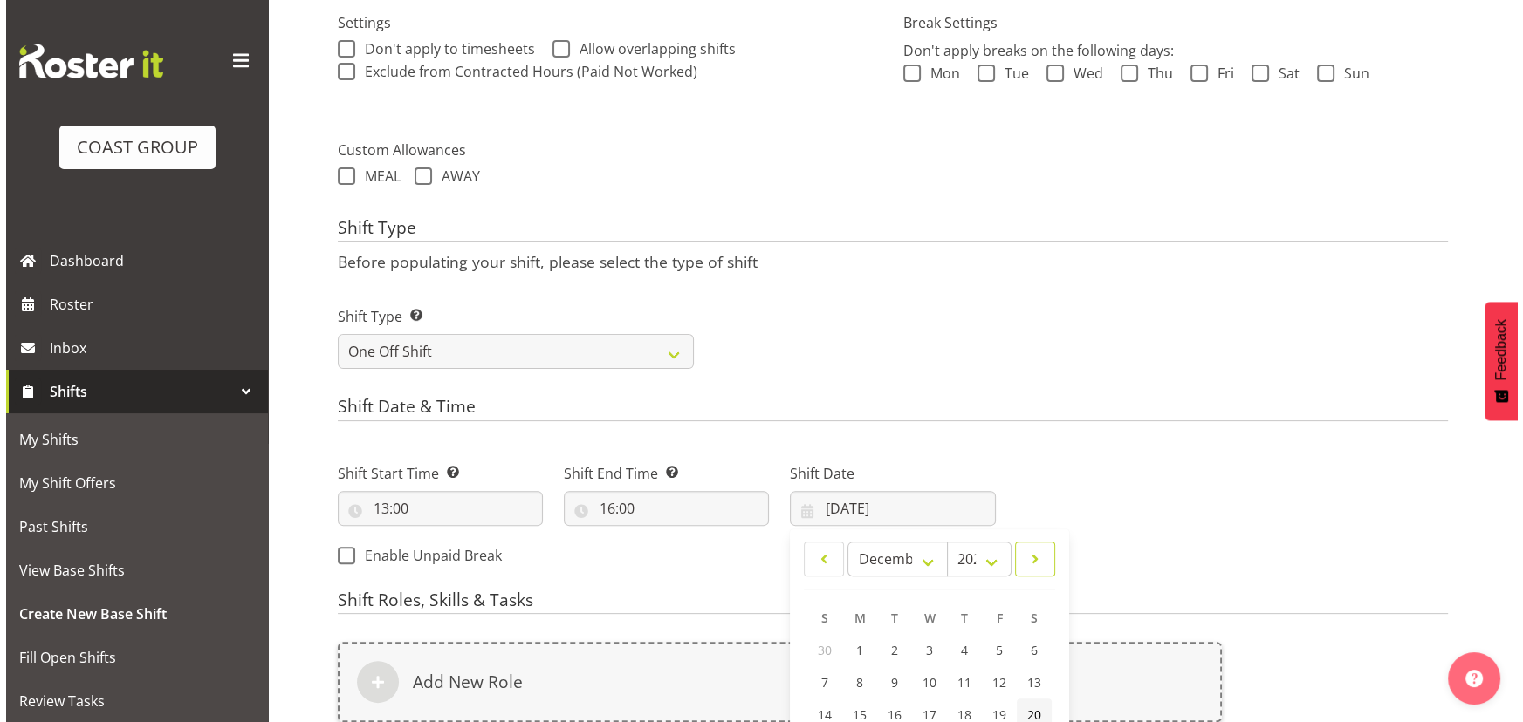
scroll to position [670, 0]
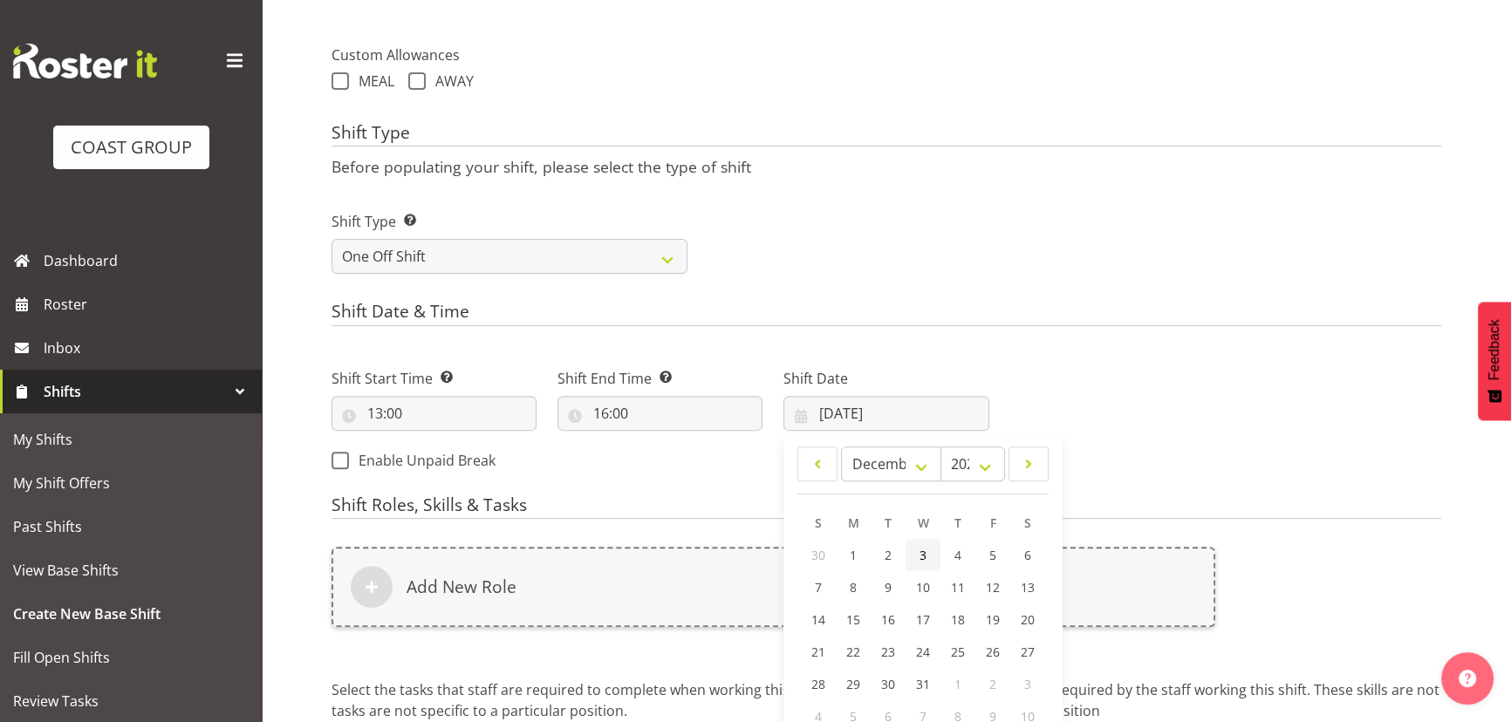
click at [920, 562] on link "3" at bounding box center [923, 555] width 35 height 32
type input "[DATE]"
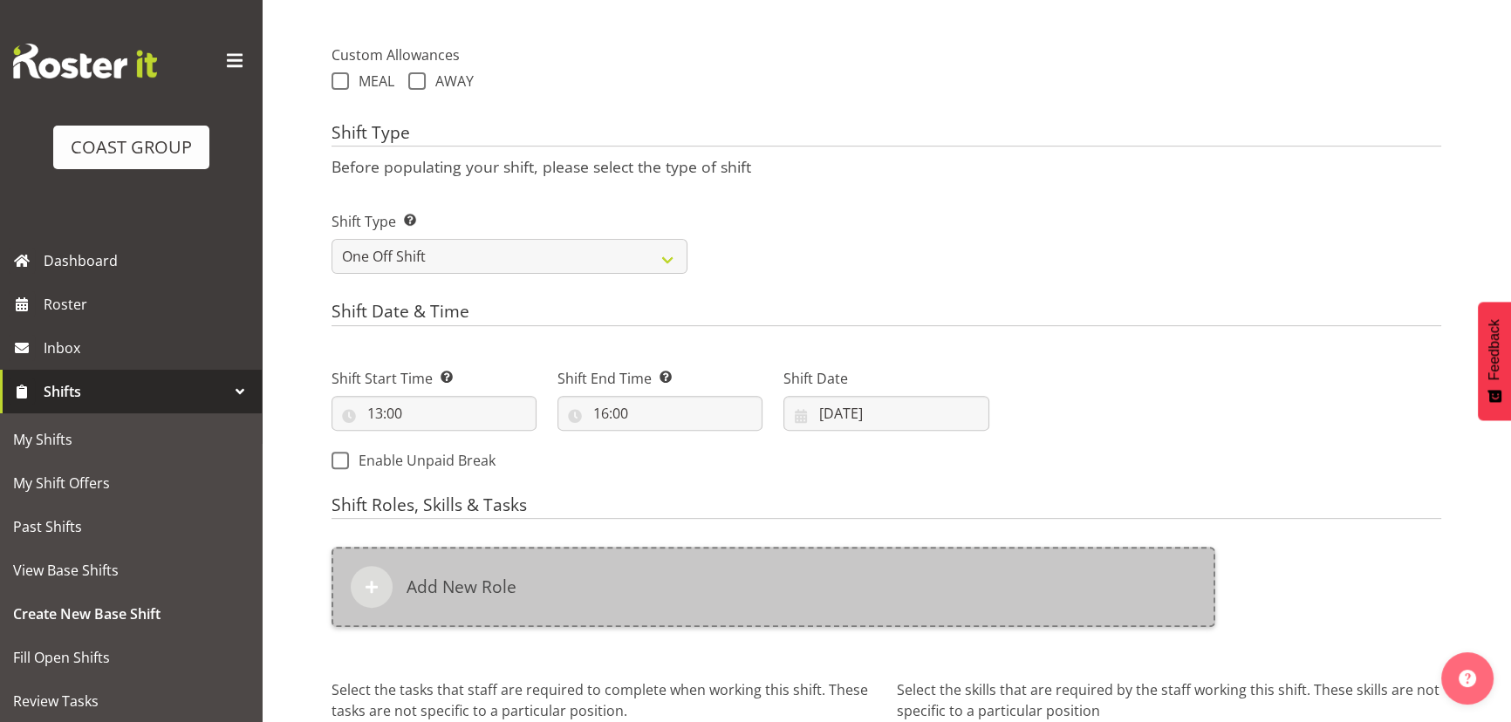
click at [918, 565] on div "Add New Role" at bounding box center [774, 587] width 884 height 80
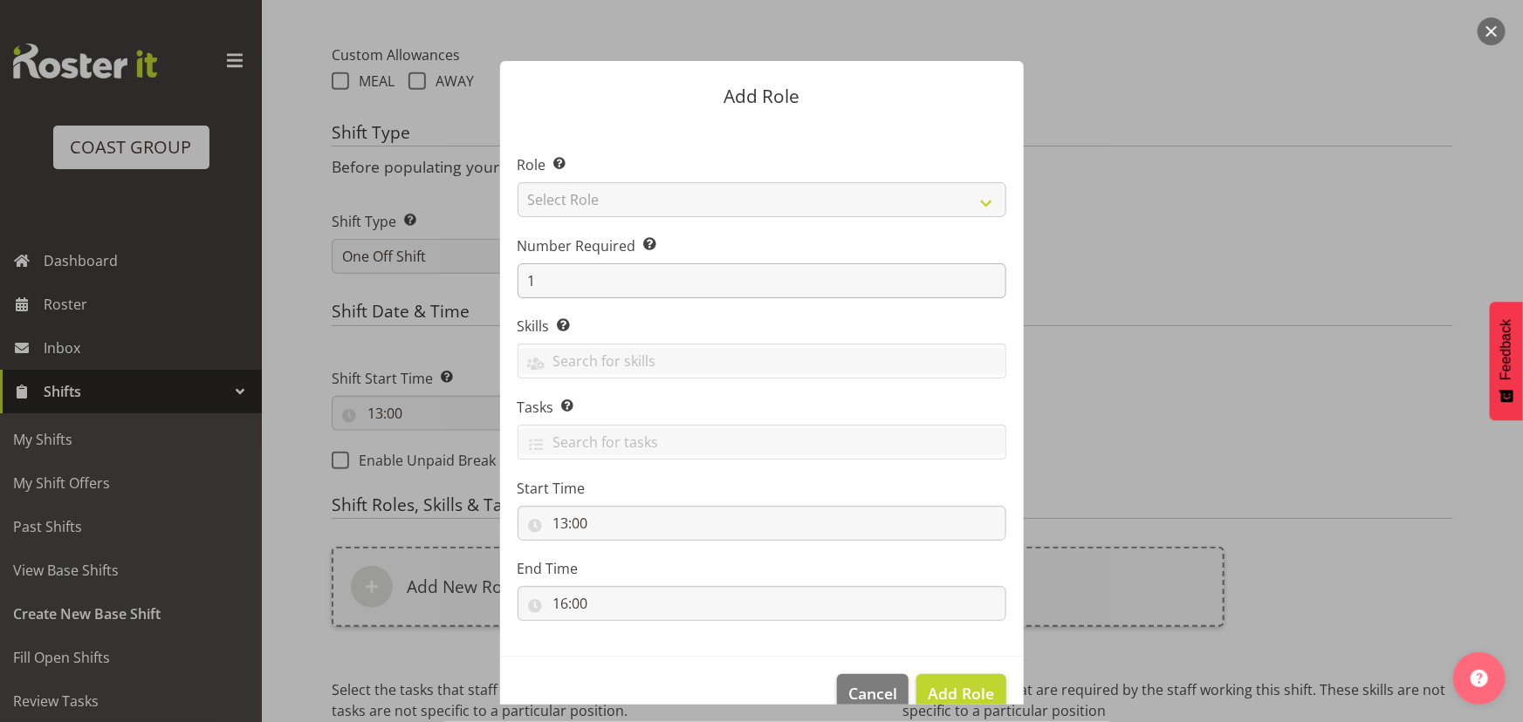
drag, startPoint x: 516, startPoint y: 298, endPoint x: 550, endPoint y: 286, distance: 36.2
click at [541, 265] on section "Role Select the role you wish to add to the shift. Select Role ACCOUNT MANAGER …" at bounding box center [762, 390] width 524 height 534
drag, startPoint x: 543, startPoint y: 279, endPoint x: 471, endPoint y: 284, distance: 71.7
click at [474, 288] on form "Add Role Role Select the role you wish to add to the shift. Select Role ACCOUNT…" at bounding box center [762, 361] width 838 height 688
type input "2"
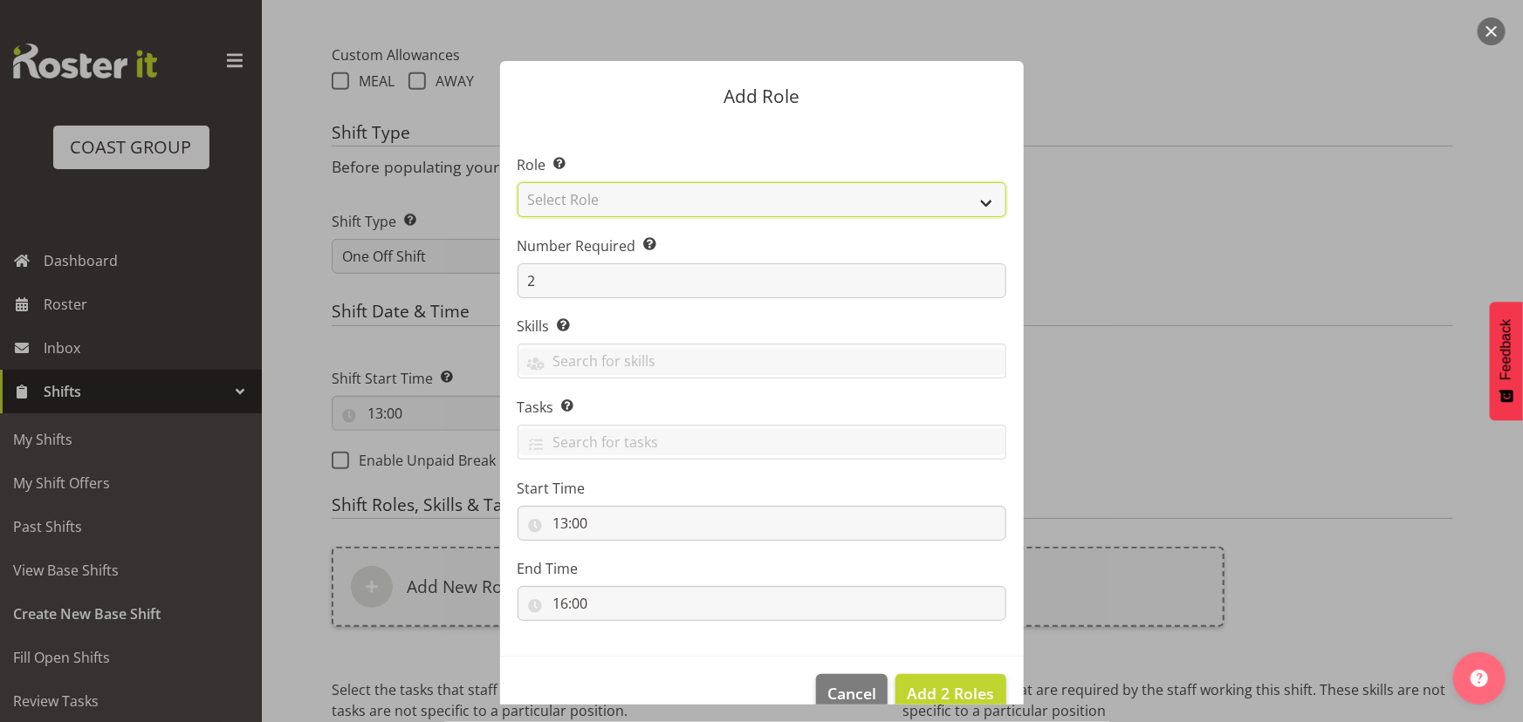
click at [789, 207] on select "Select Role ACCOUNT MANAGER ACCOUNT MANAGER DW ACCOUNTS [PERSON_NAME] VEHICLES …" at bounding box center [761, 199] width 489 height 35
select select "191"
click at [517, 182] on select "Select Role ACCOUNT MANAGER ACCOUNT MANAGER DW ACCOUNTS [PERSON_NAME] VEHICLES …" at bounding box center [761, 199] width 489 height 35
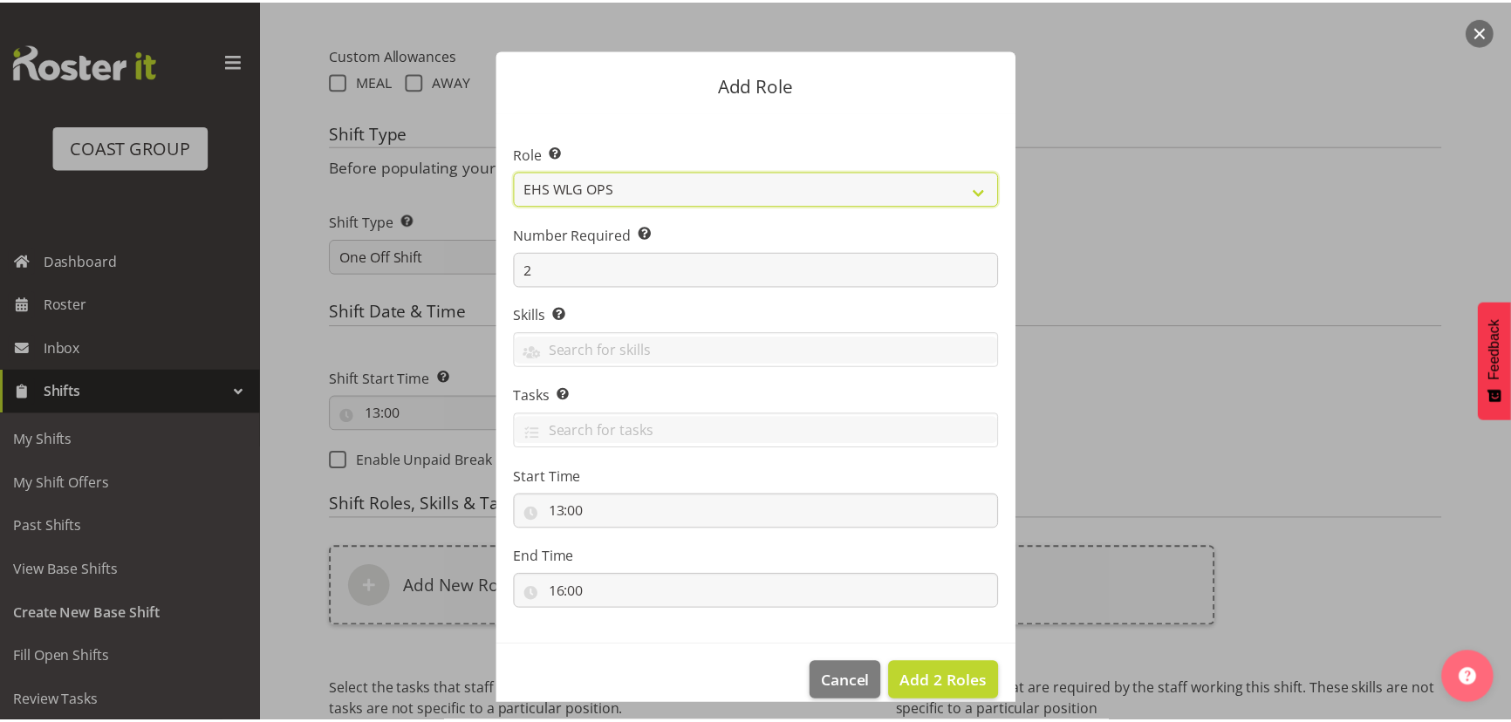
scroll to position [33, 0]
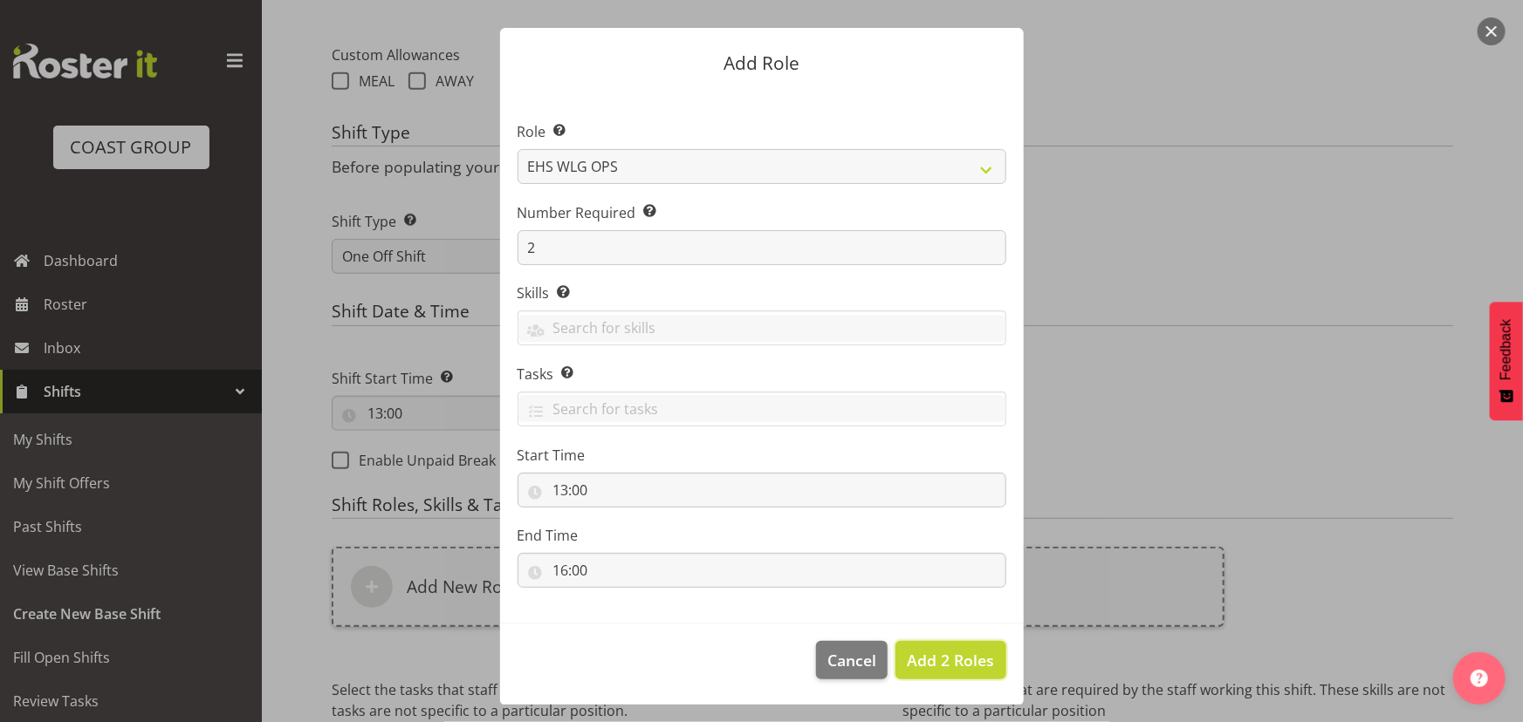
click at [919, 646] on button "Add 2 Roles" at bounding box center [950, 660] width 110 height 38
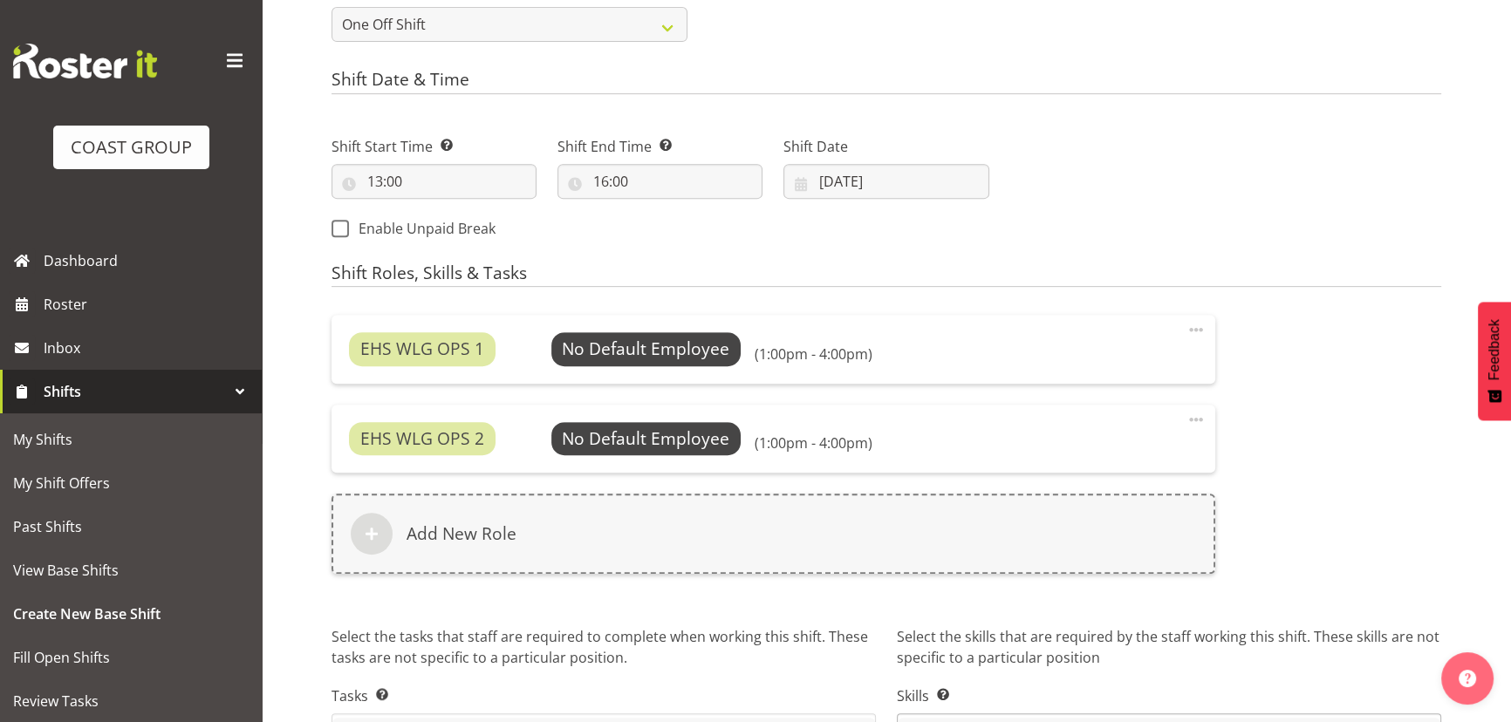
scroll to position [1011, 0]
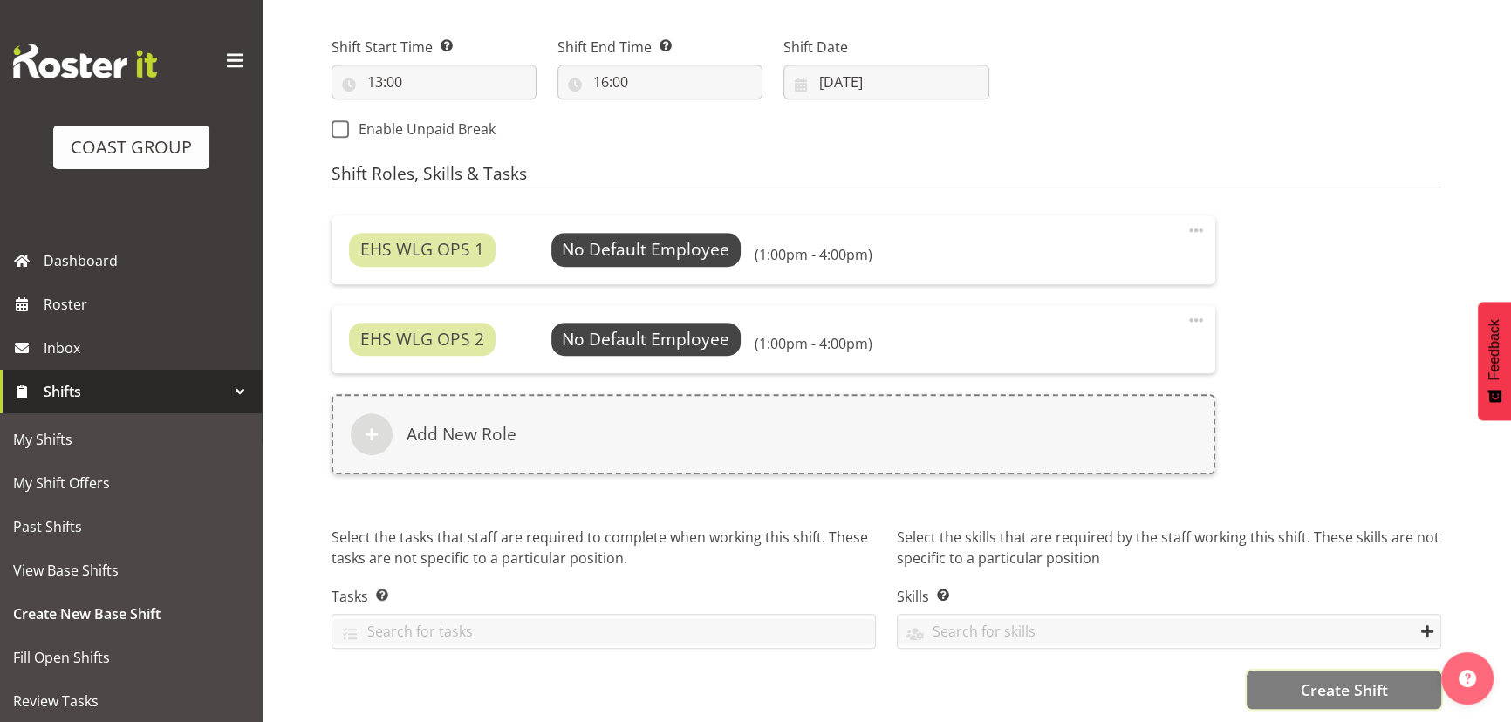
click at [1308, 679] on span "Create Shift" at bounding box center [1343, 690] width 87 height 23
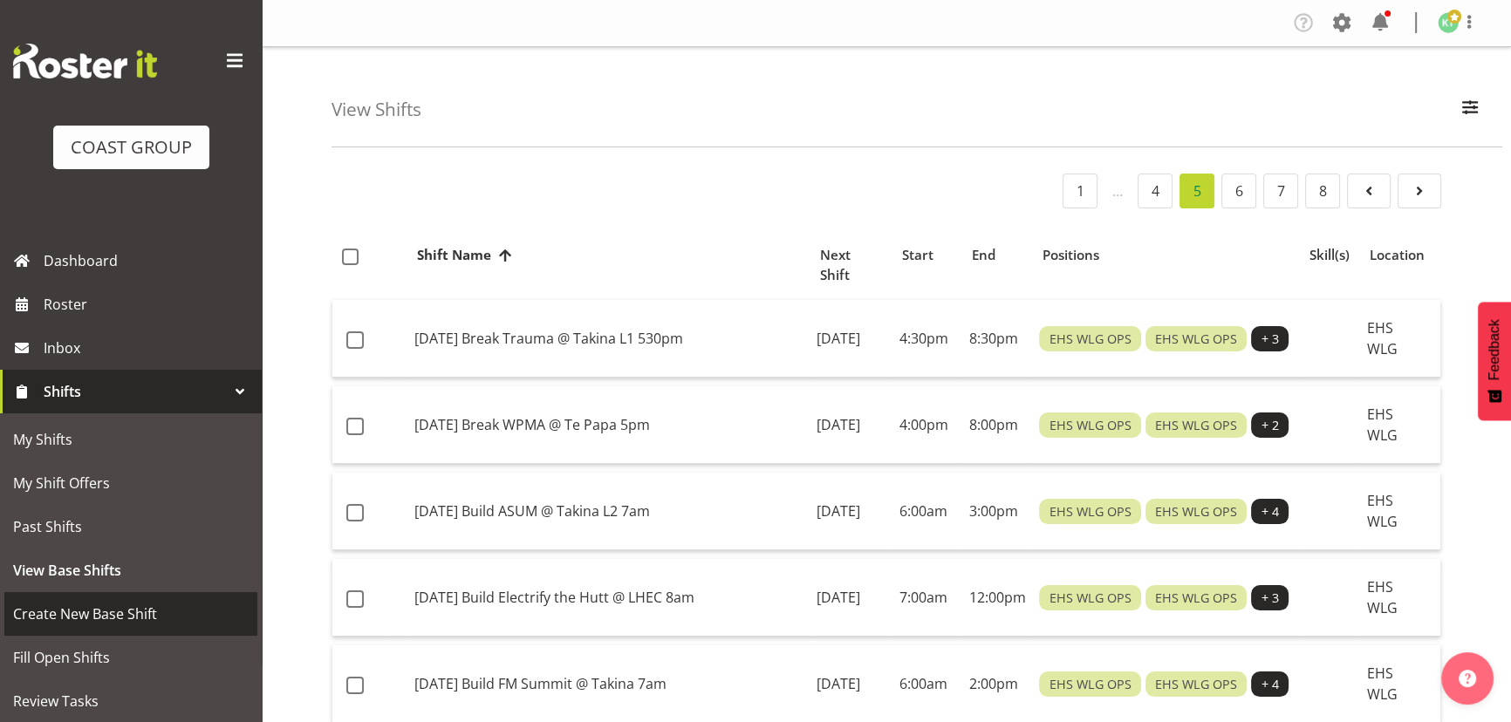
click at [35, 604] on span "Create New Base Shift" at bounding box center [131, 614] width 236 height 26
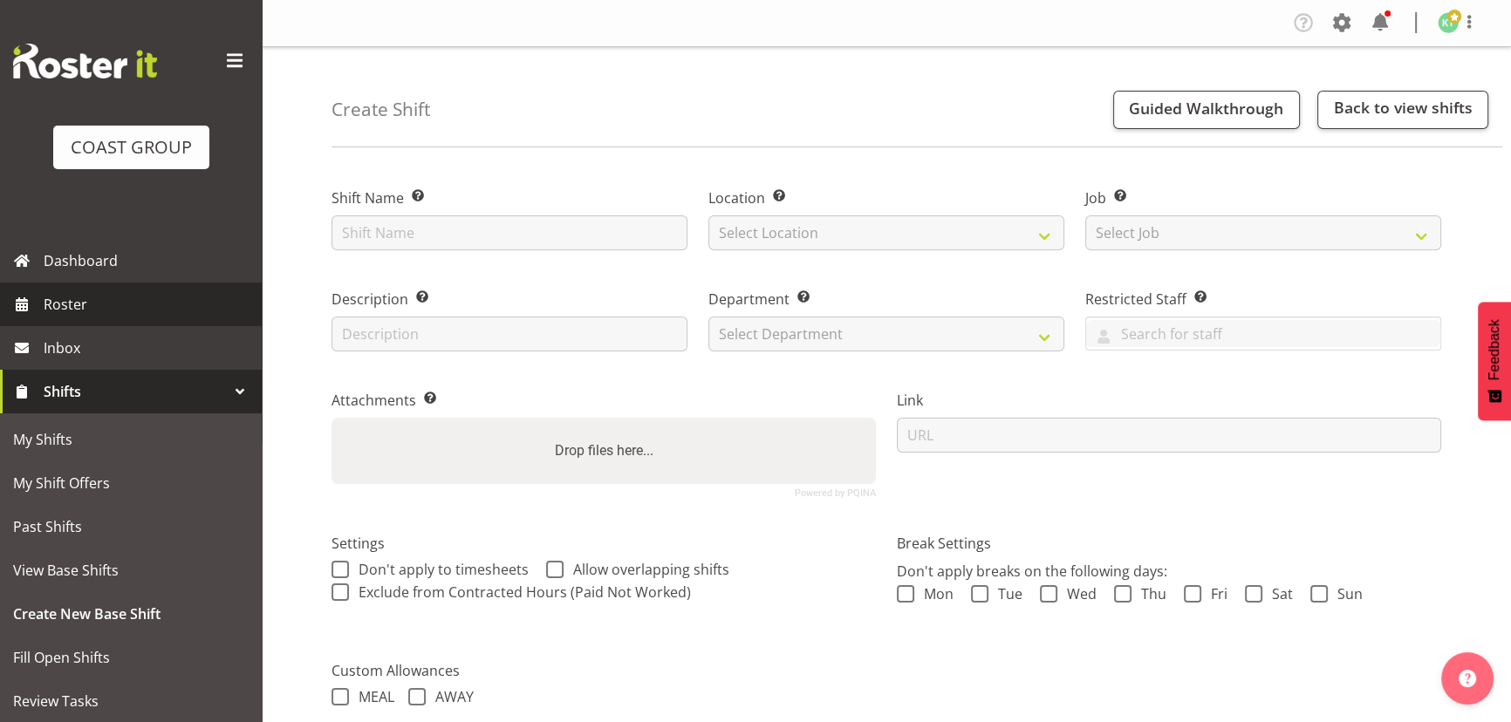
click at [143, 309] on span "Roster" at bounding box center [148, 304] width 209 height 26
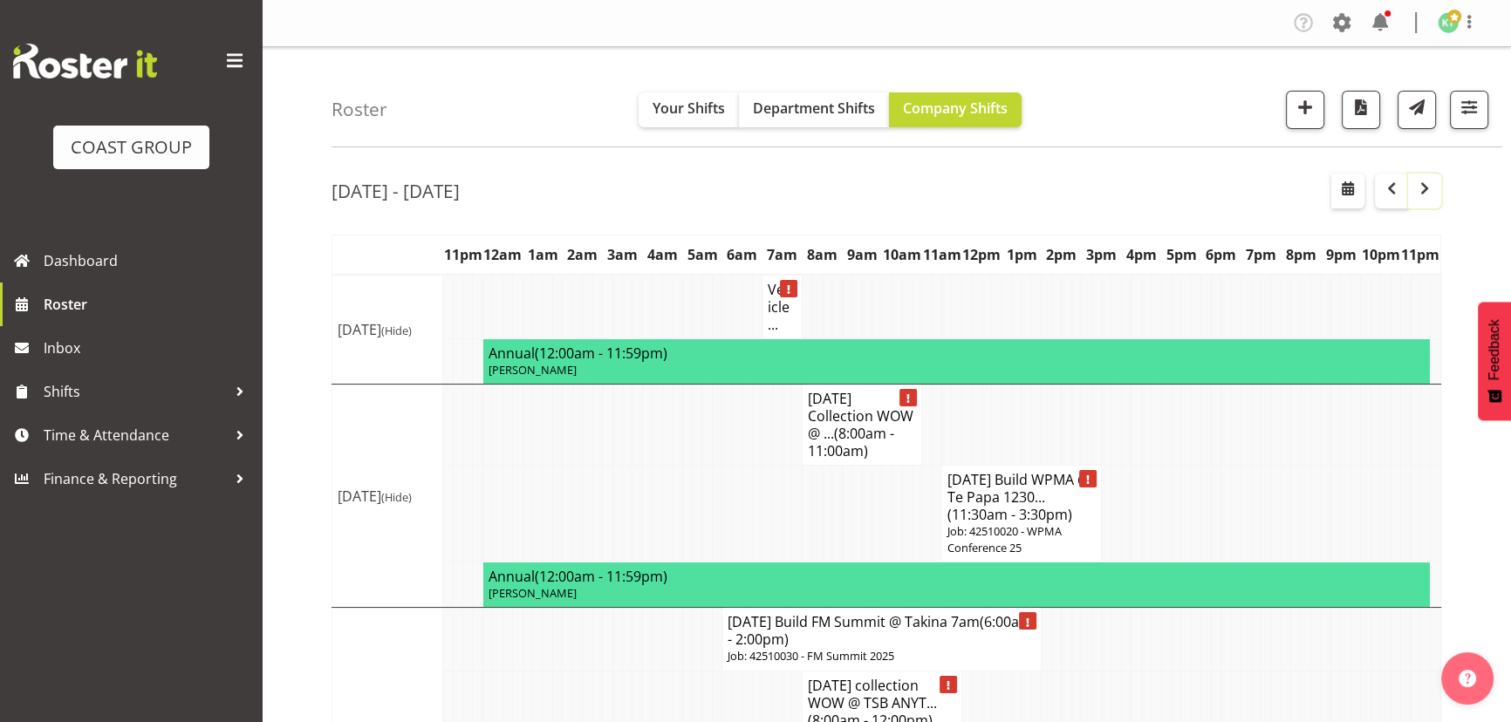
click at [1435, 195] on button "button" at bounding box center [1424, 191] width 33 height 35
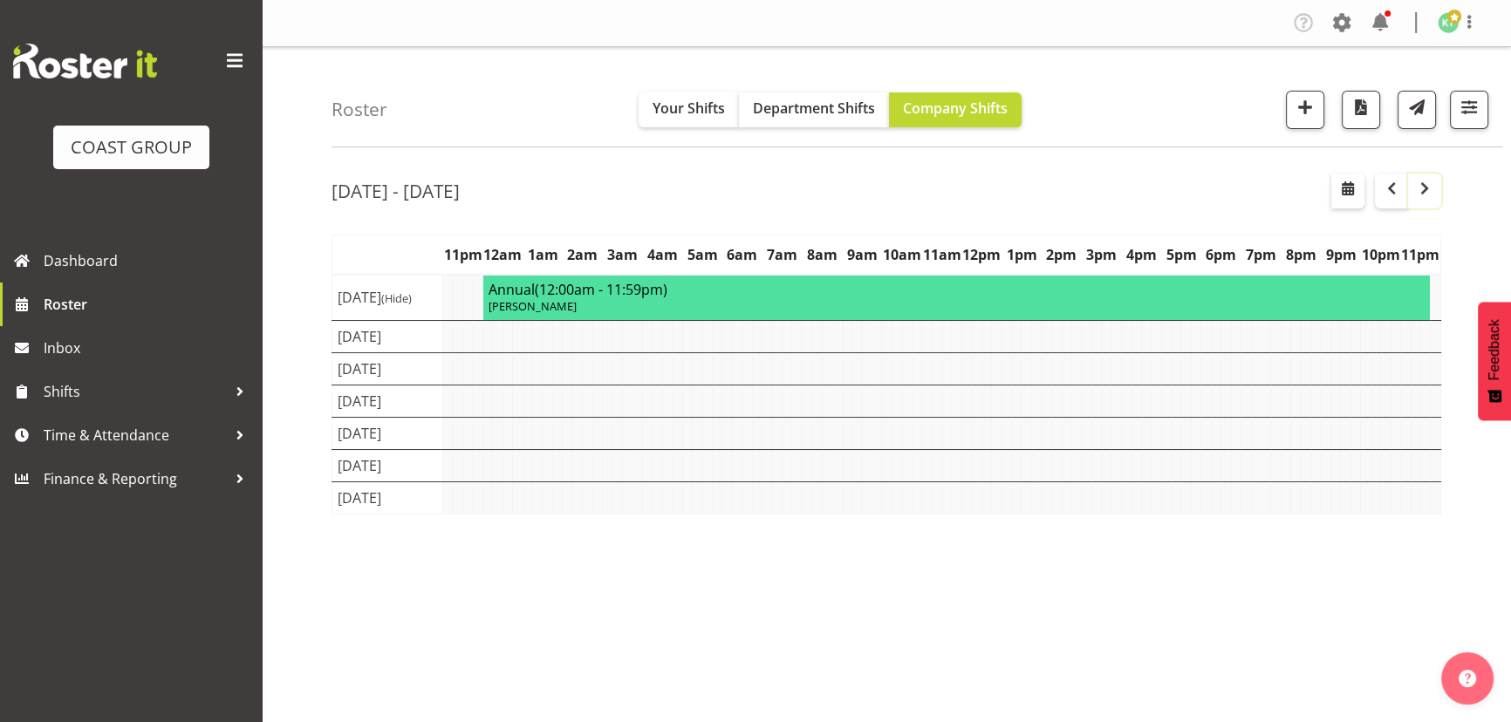
click at [1434, 195] on span "button" at bounding box center [1424, 188] width 21 height 21
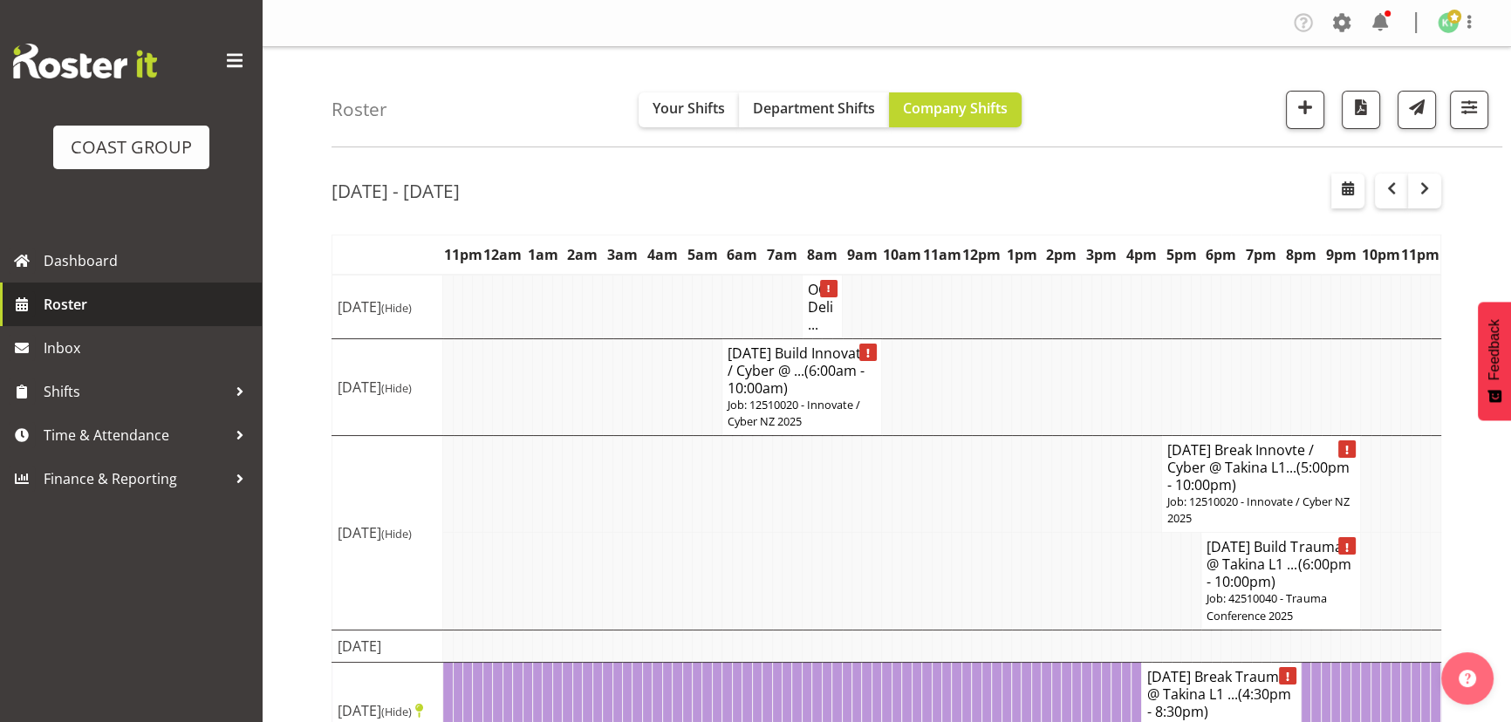
click at [199, 309] on span "Roster" at bounding box center [148, 304] width 209 height 26
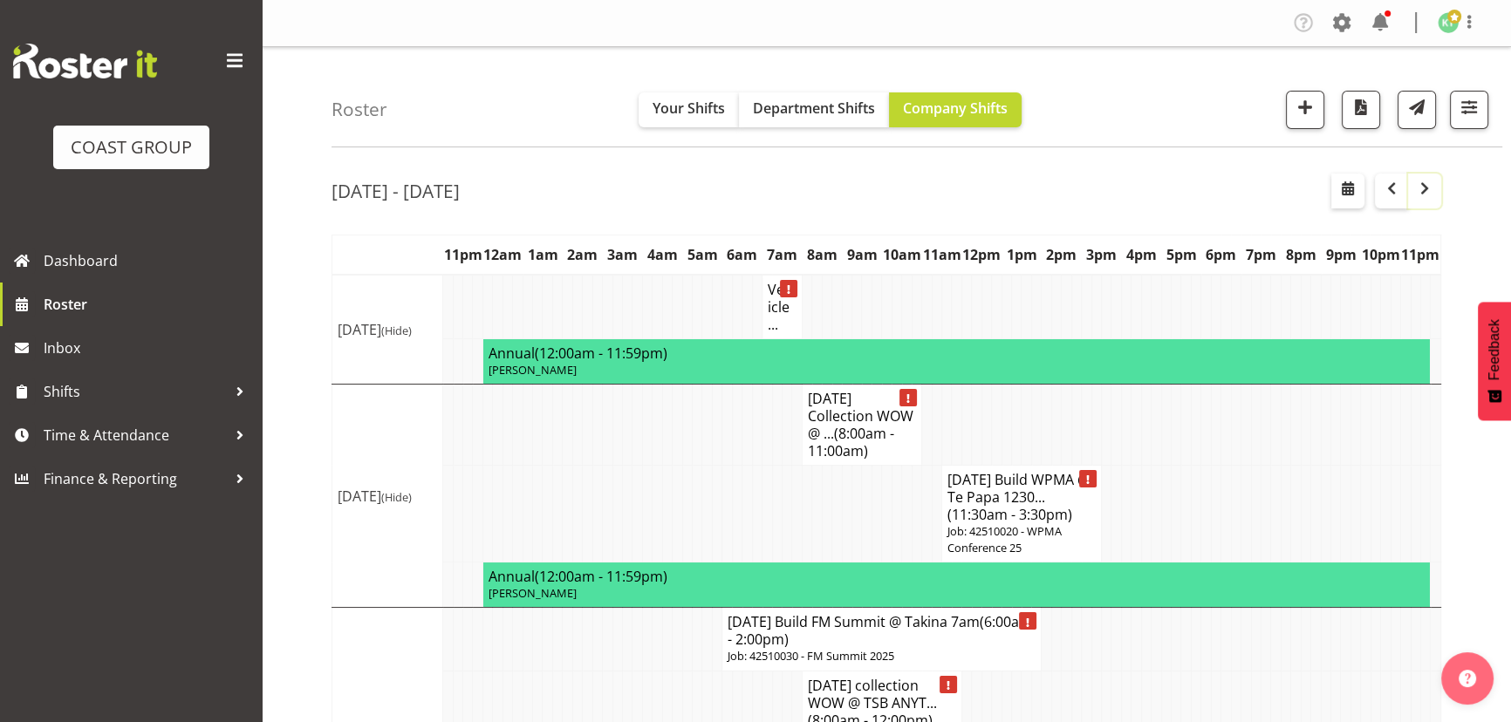
click at [1416, 189] on span "button" at bounding box center [1424, 188] width 21 height 21
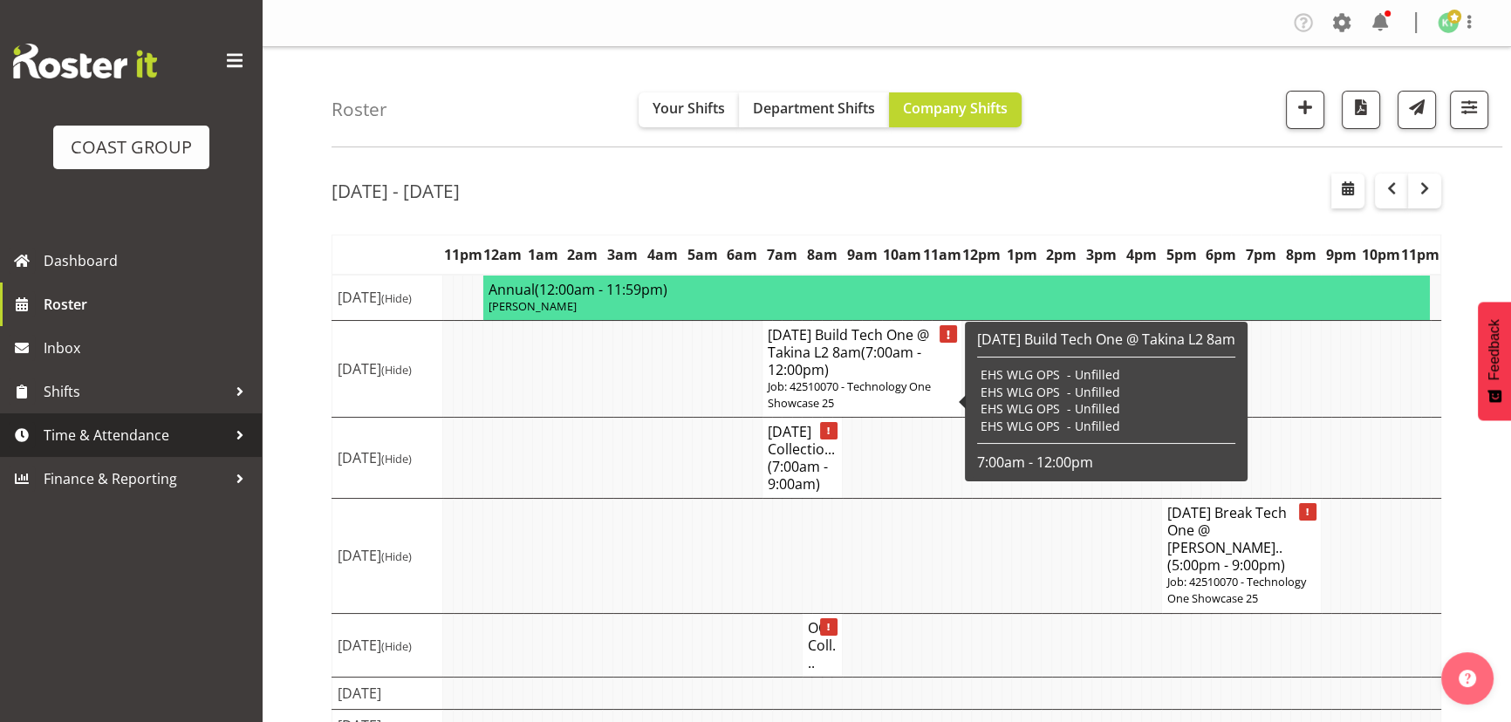
click at [111, 422] on span "Time & Attendance" at bounding box center [135, 435] width 183 height 26
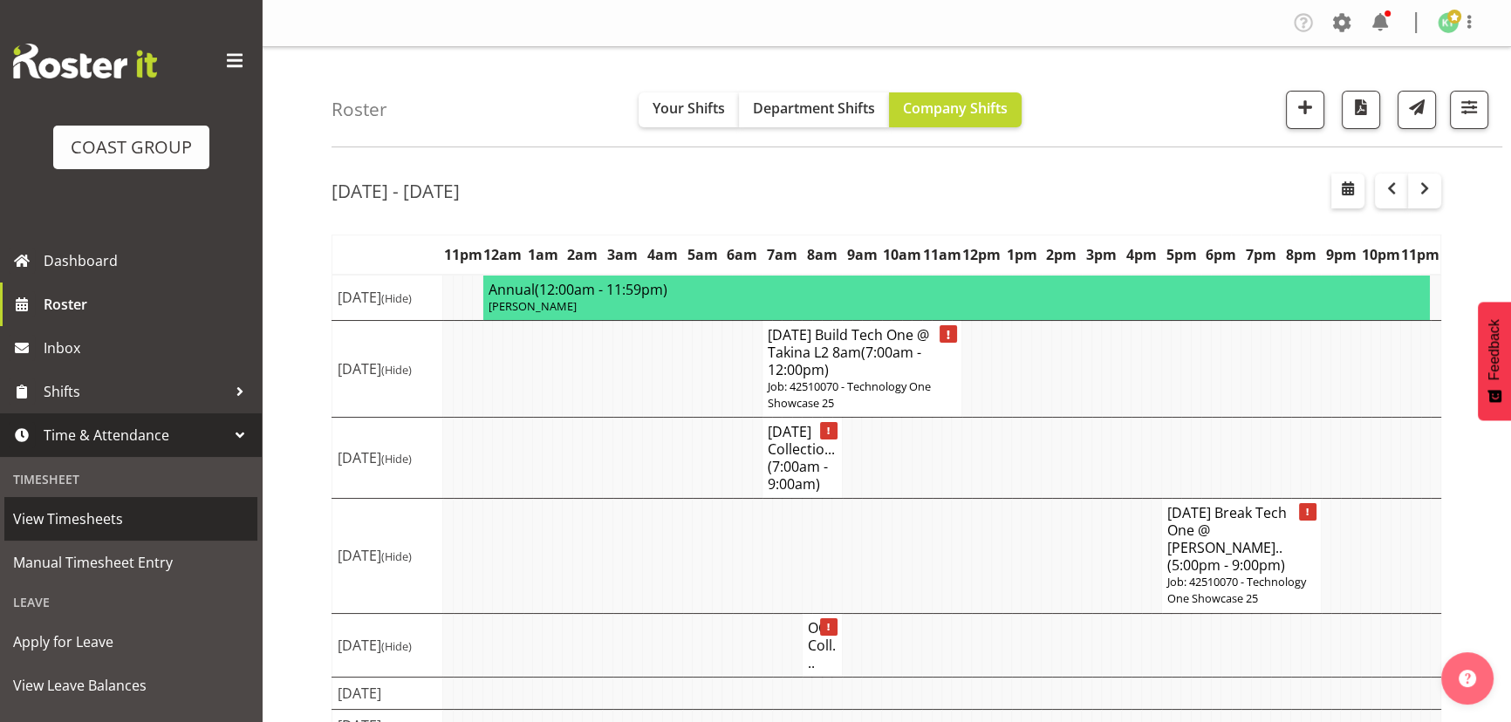
click at [134, 517] on span "View Timesheets" at bounding box center [131, 519] width 236 height 26
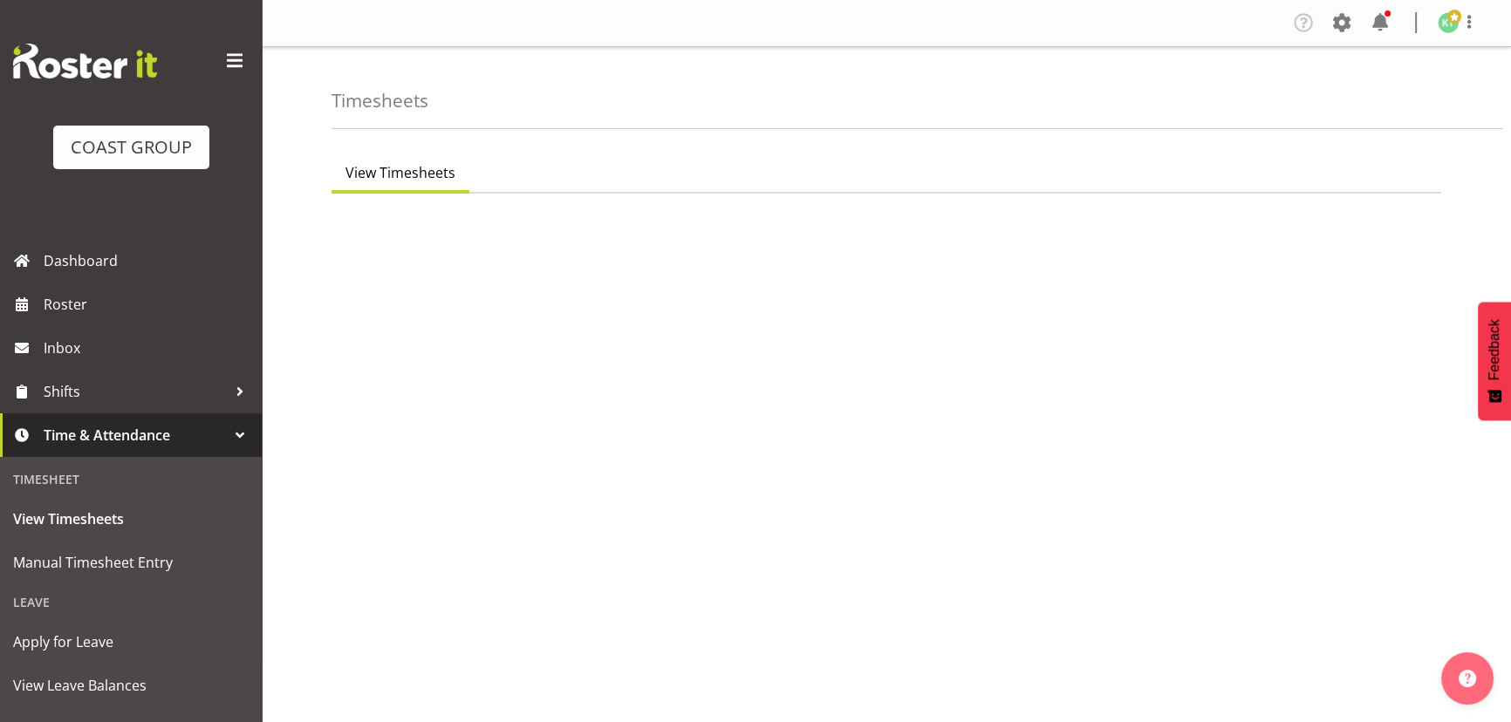
select select "7"
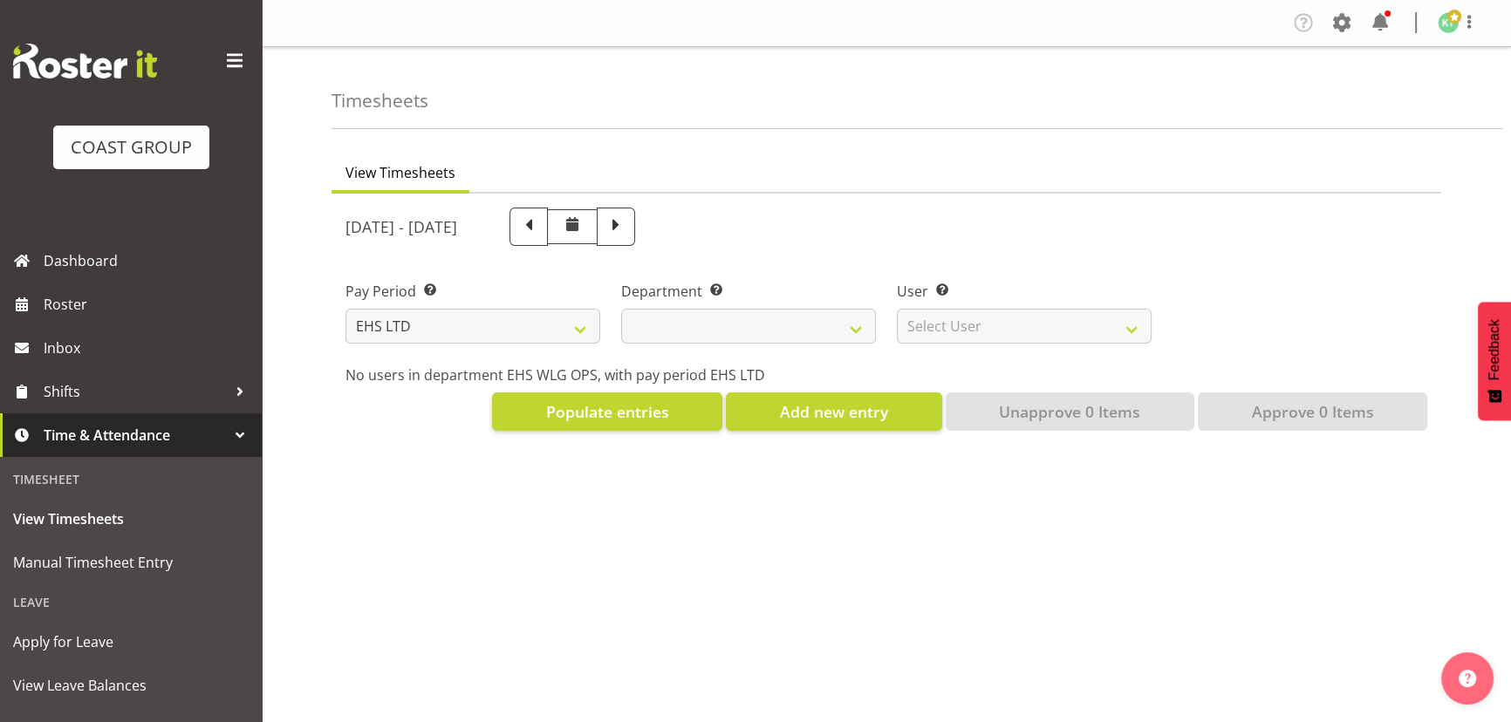
select select
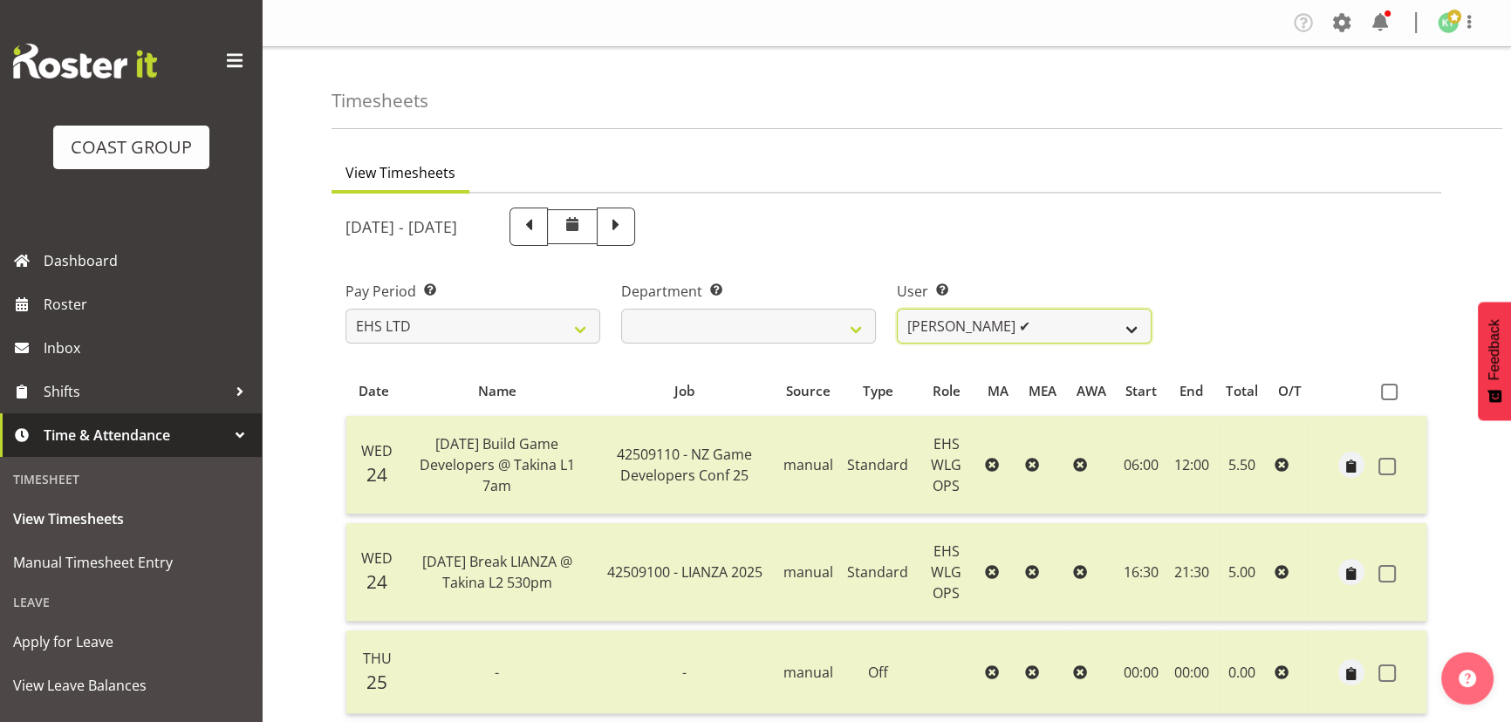
click at [962, 325] on select "[PERSON_NAME] ✔ [PERSON_NAME] ✔ [PERSON_NAME] ✔ [PERSON_NAME] ✔ [PERSON_NAME] ✔…" at bounding box center [1024, 326] width 255 height 35
select select "10378"
click at [897, 309] on select "[PERSON_NAME] ✔ [PERSON_NAME] ✔ [PERSON_NAME] ✔ [PERSON_NAME] ✔ [PERSON_NAME] ✔…" at bounding box center [1024, 326] width 255 height 35
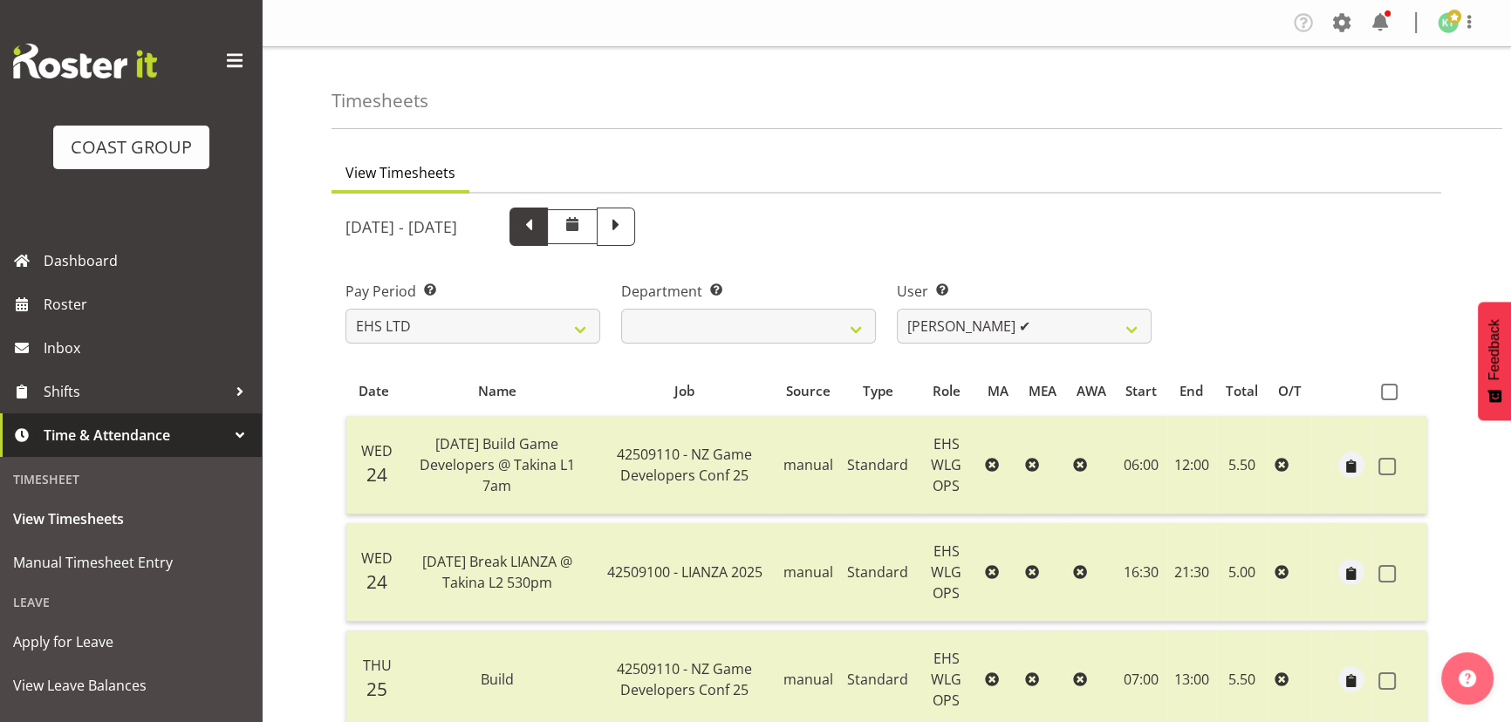
click at [540, 230] on span at bounding box center [528, 225] width 23 height 23
select select
click at [0, 0] on div at bounding box center [0, 0] width 0 height 0
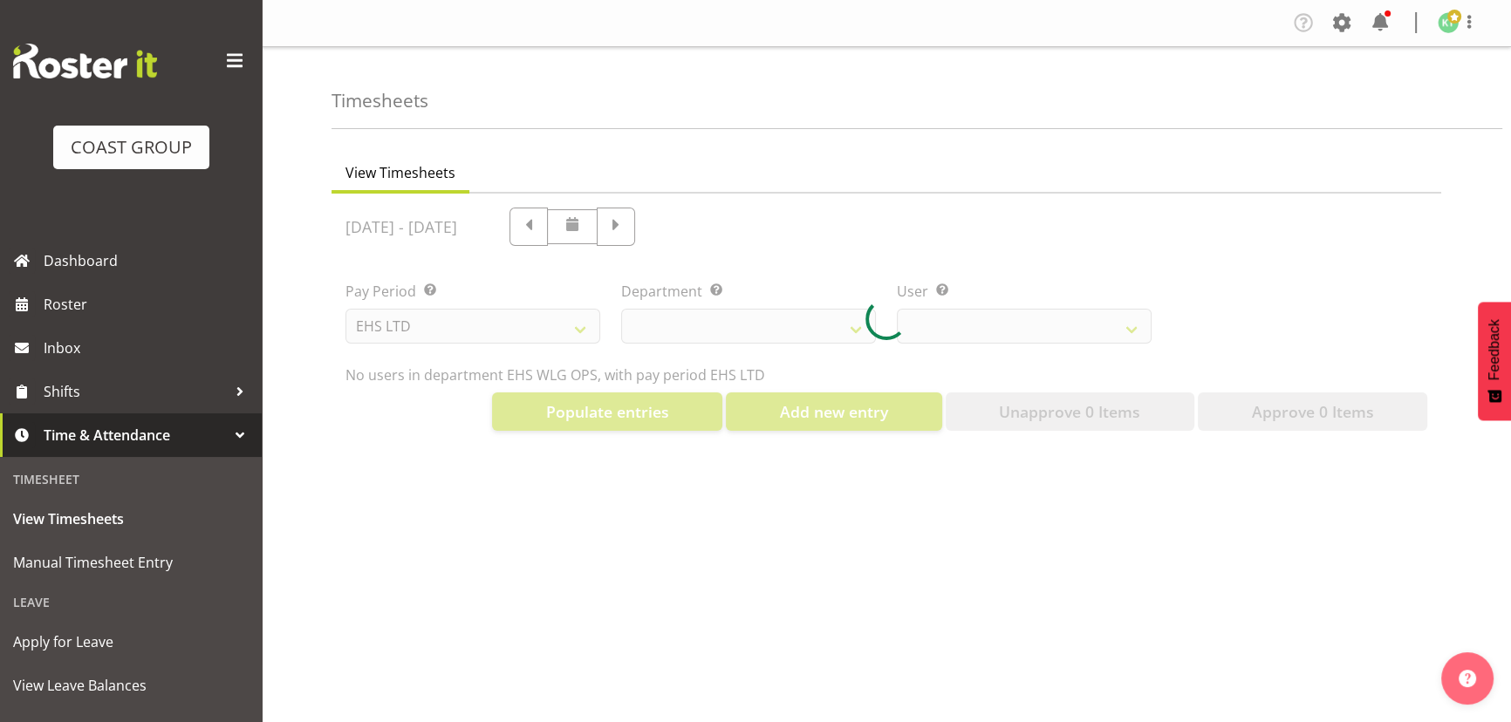
select select "10378"
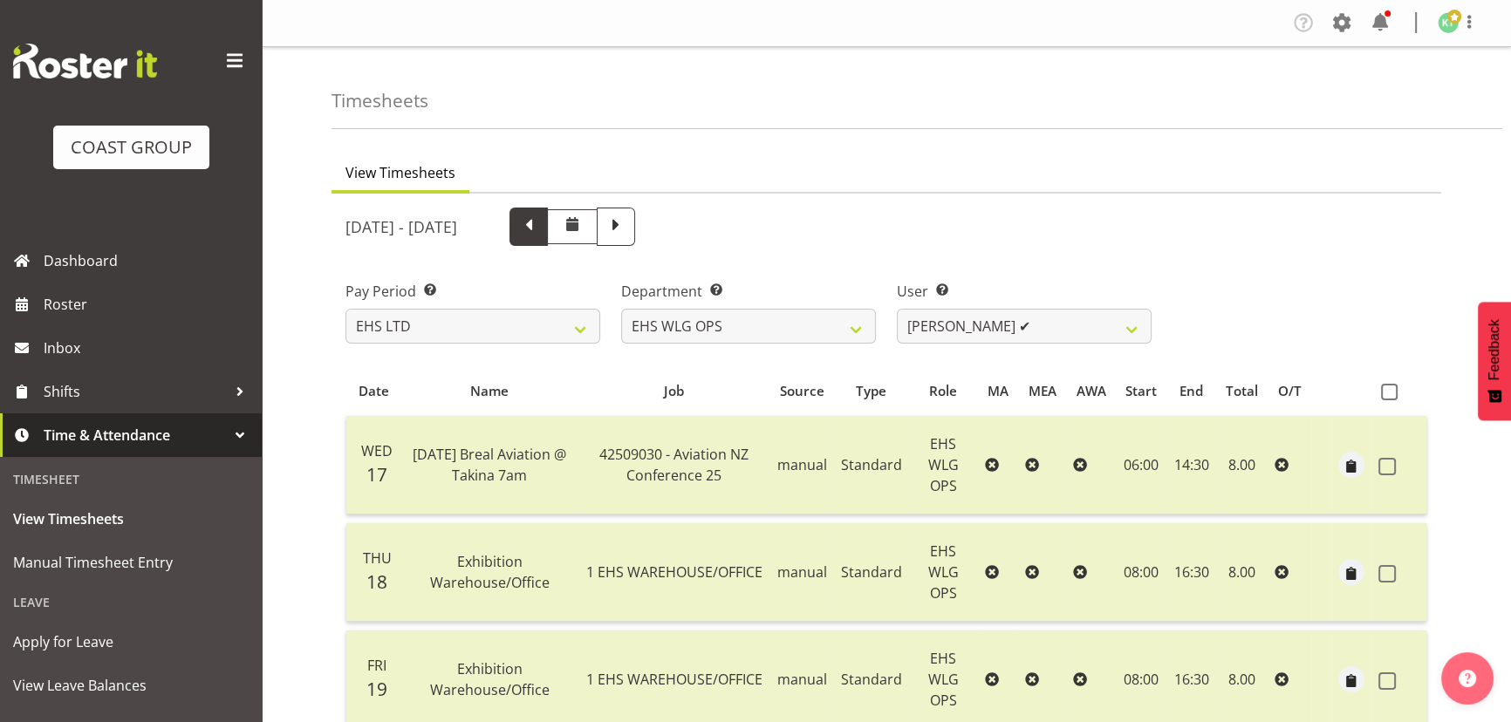
click at [540, 236] on span at bounding box center [528, 225] width 23 height 23
select select
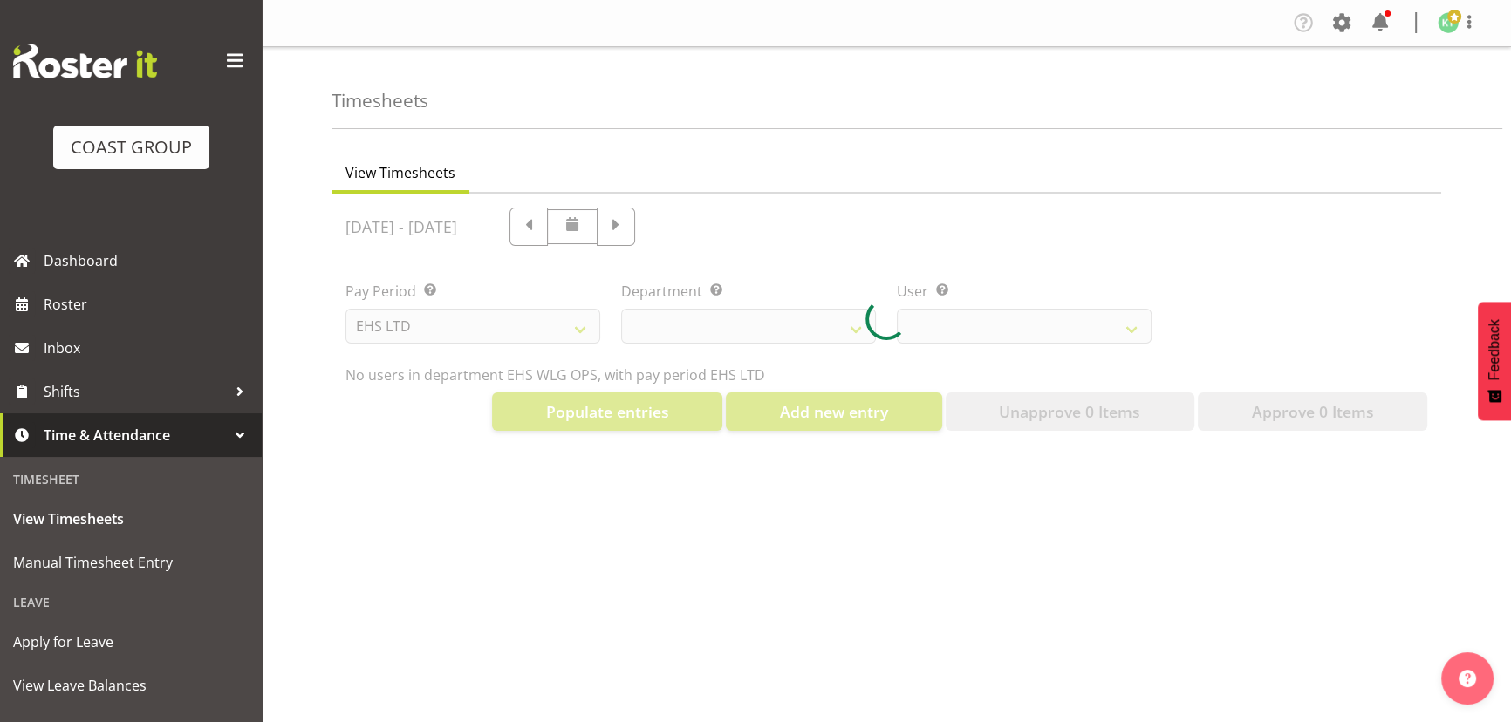
select select "10378"
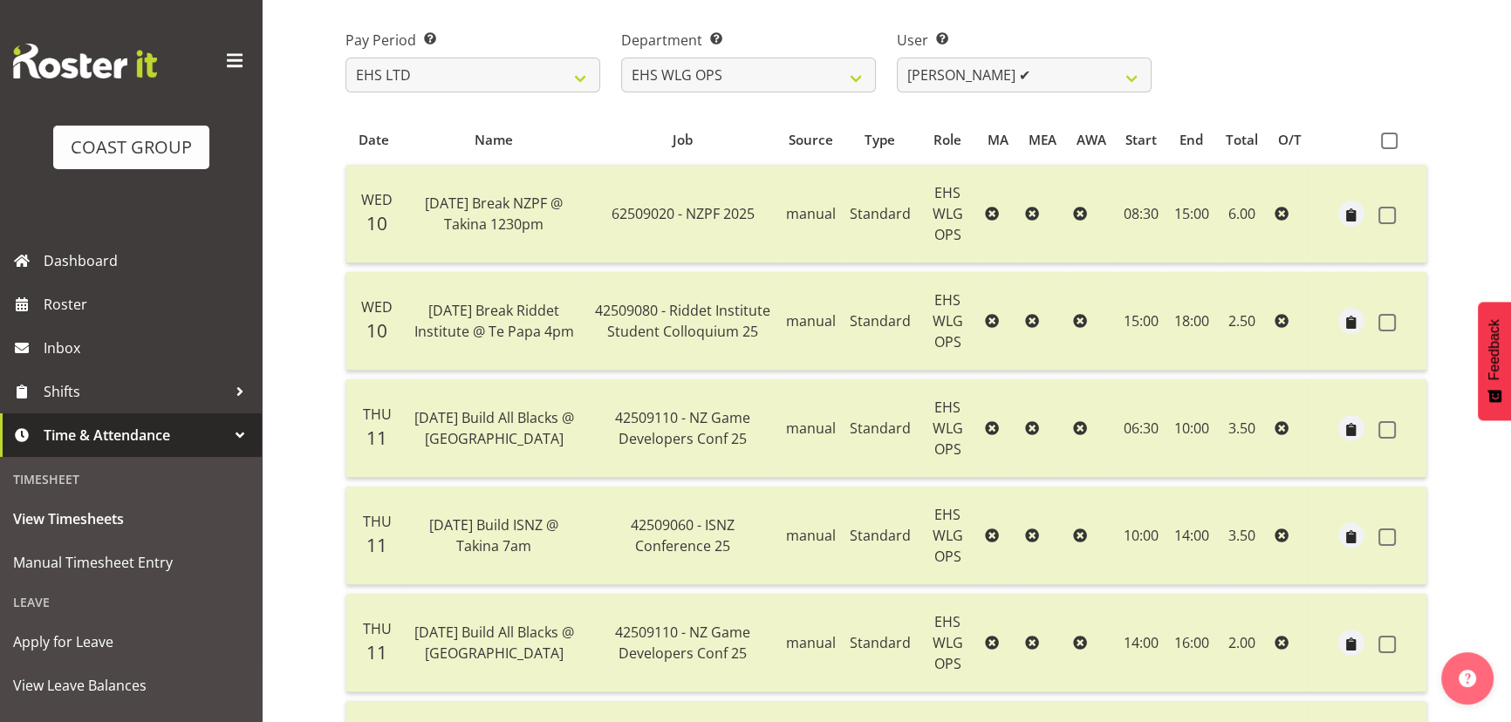
scroll to position [79, 0]
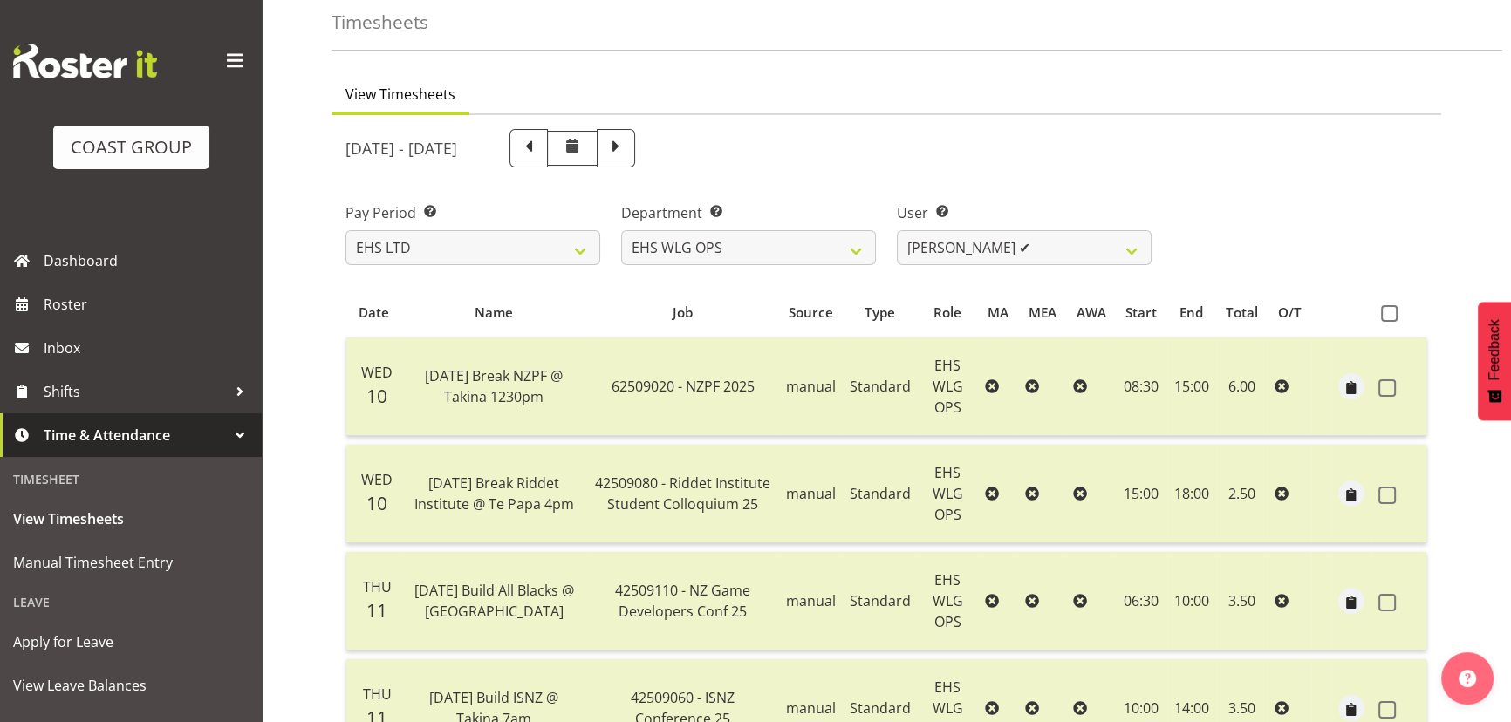
click at [598, 156] on span at bounding box center [572, 149] width 51 height 36
click at [583, 152] on span at bounding box center [572, 145] width 21 height 21
click at [583, 143] on span at bounding box center [572, 145] width 21 height 21
click at [548, 147] on span at bounding box center [529, 148] width 38 height 38
select select
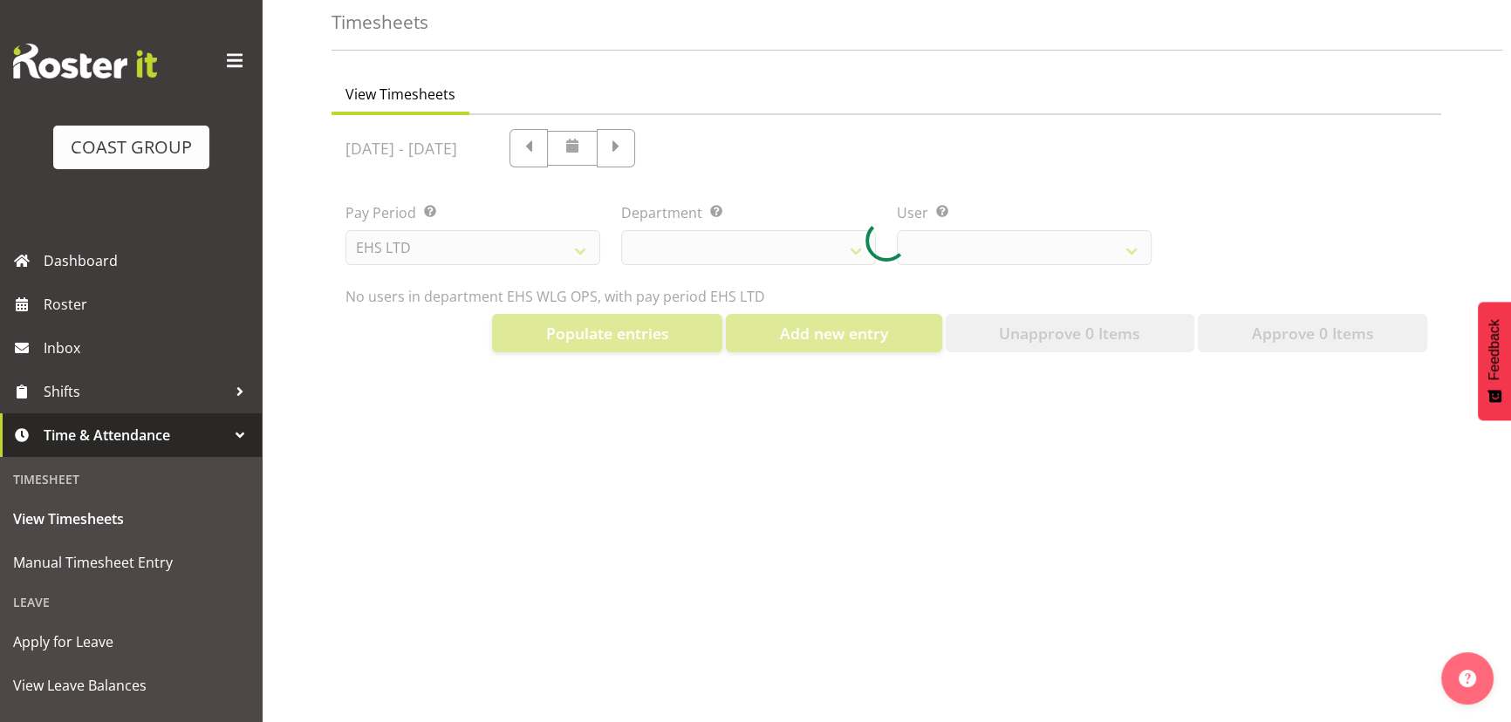
select select "10378"
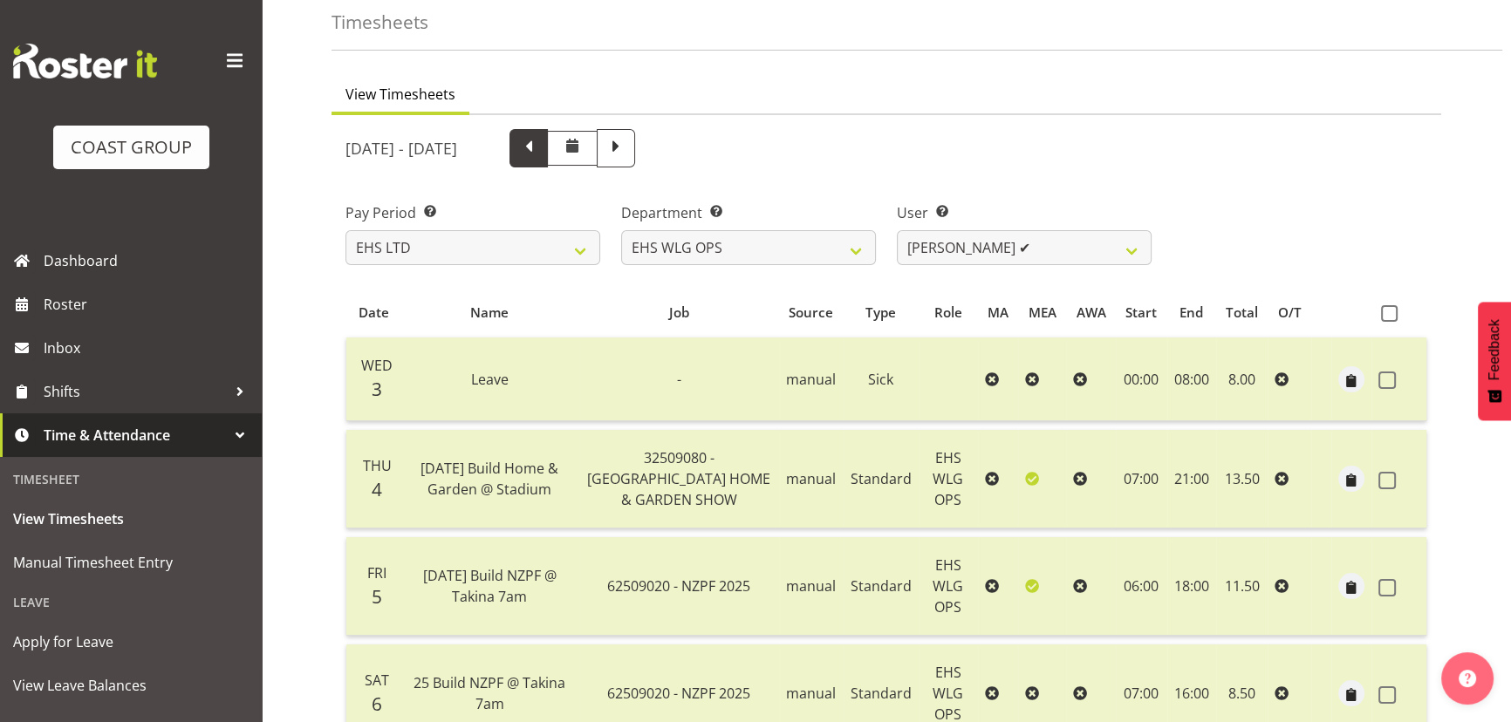
click at [540, 141] on span at bounding box center [528, 146] width 23 height 23
select select
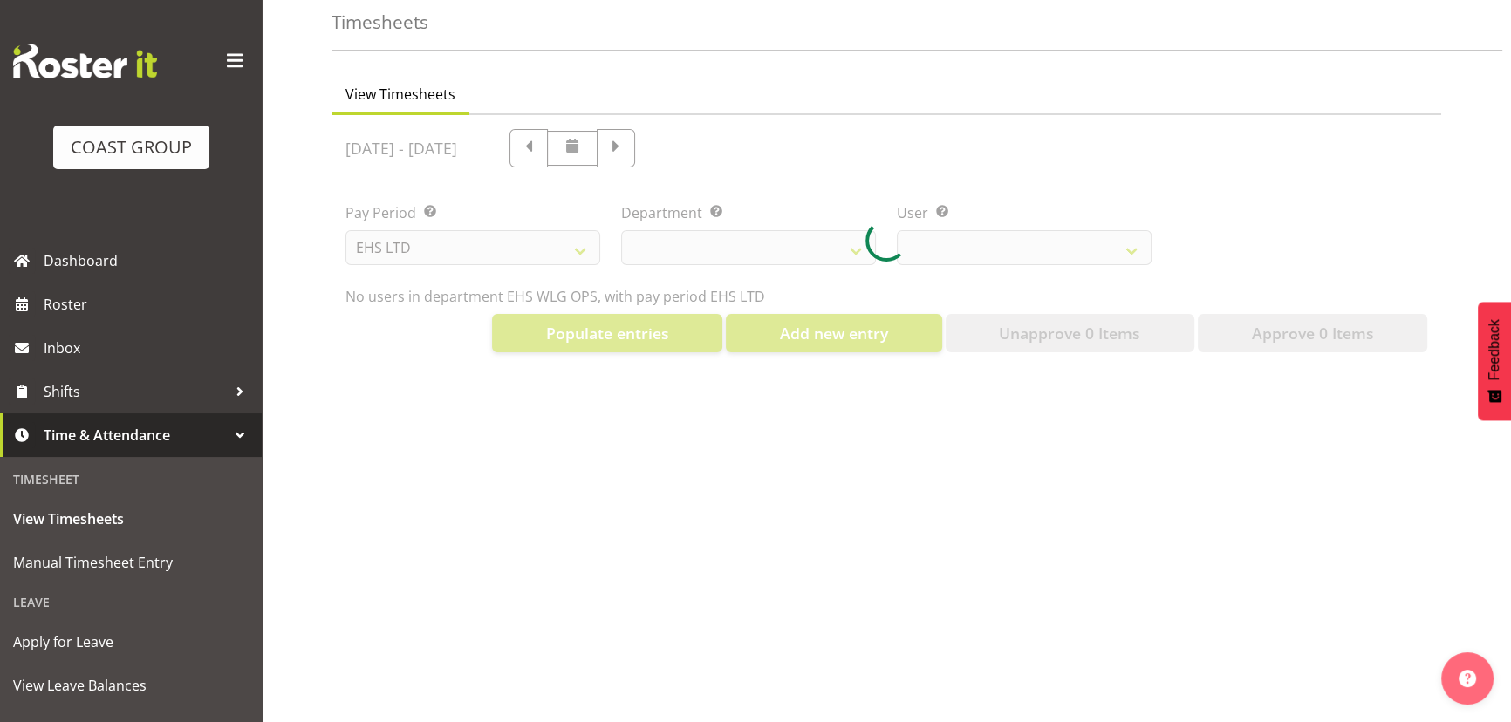
select select "10378"
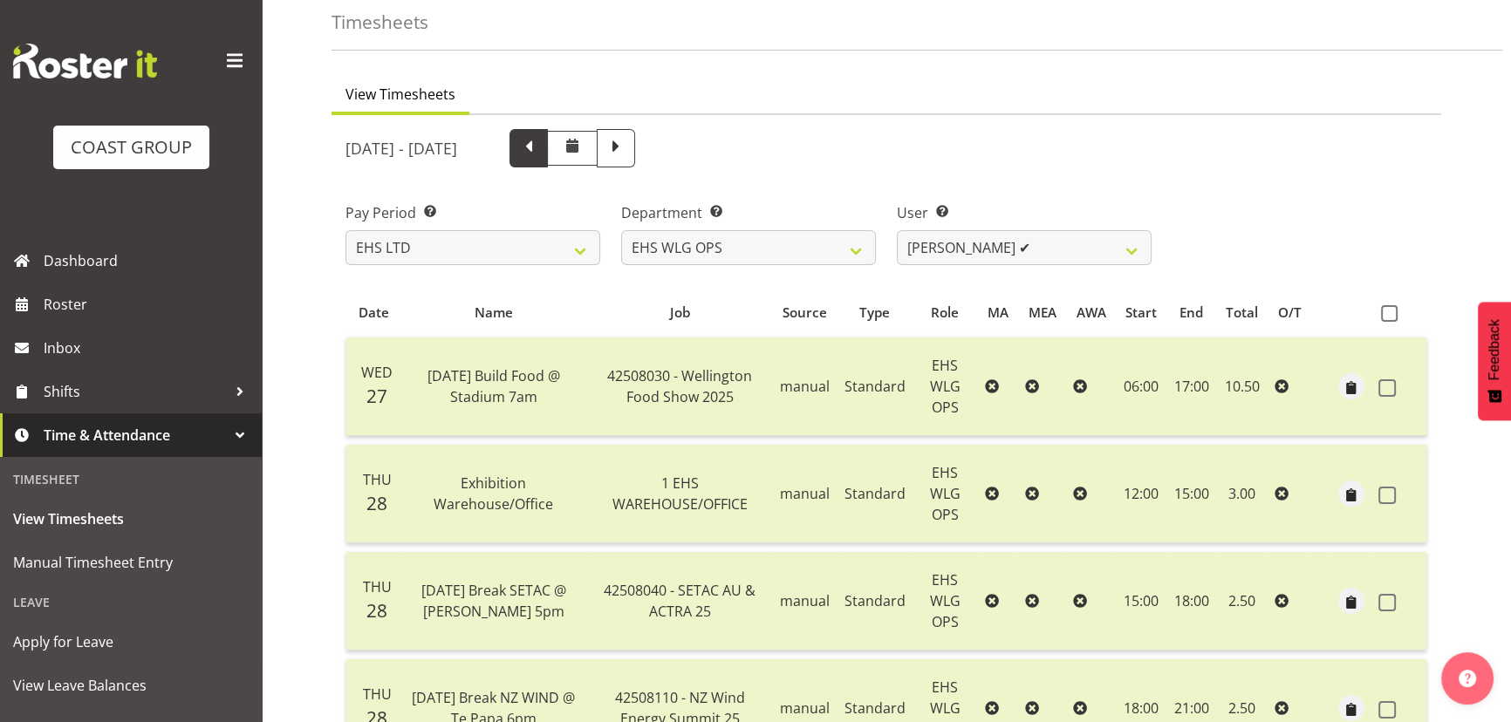
click at [540, 152] on span at bounding box center [528, 146] width 23 height 23
select select
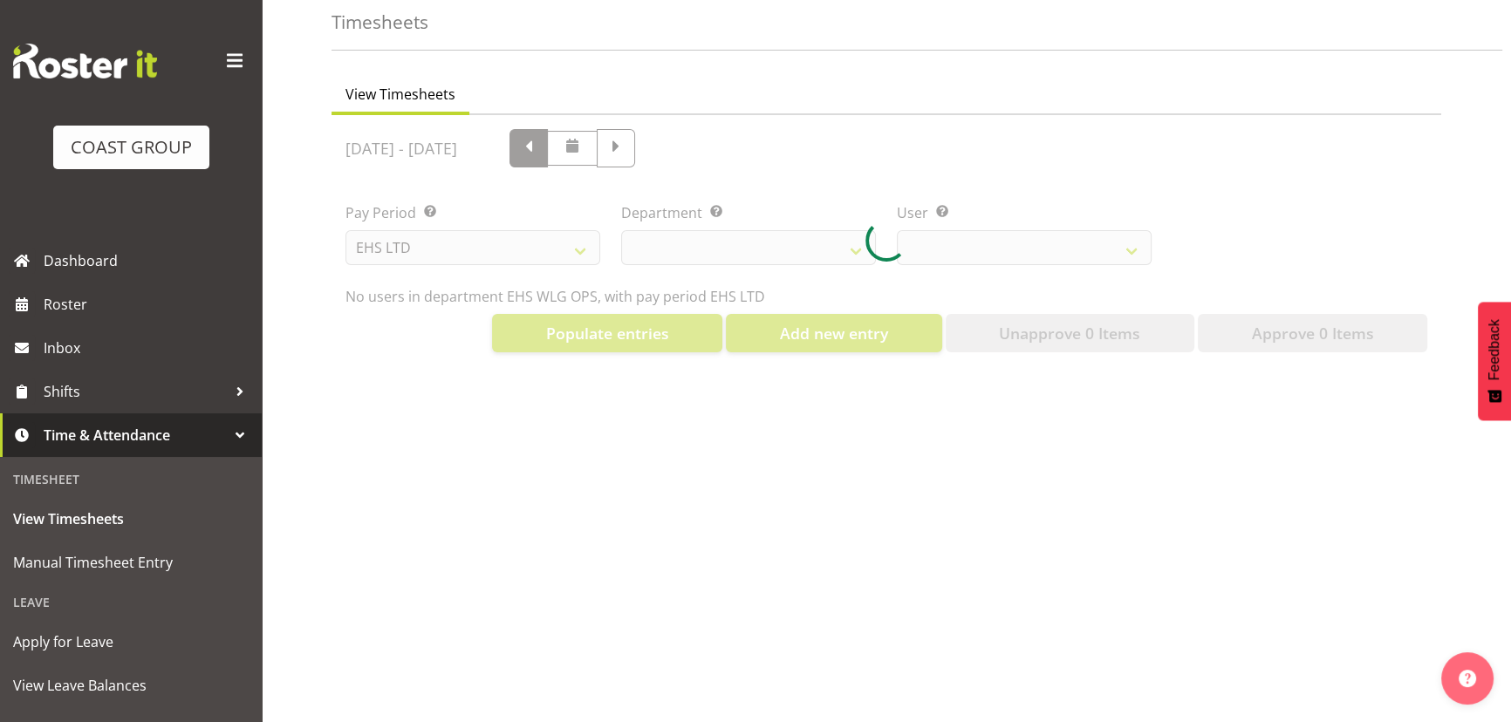
select select "10378"
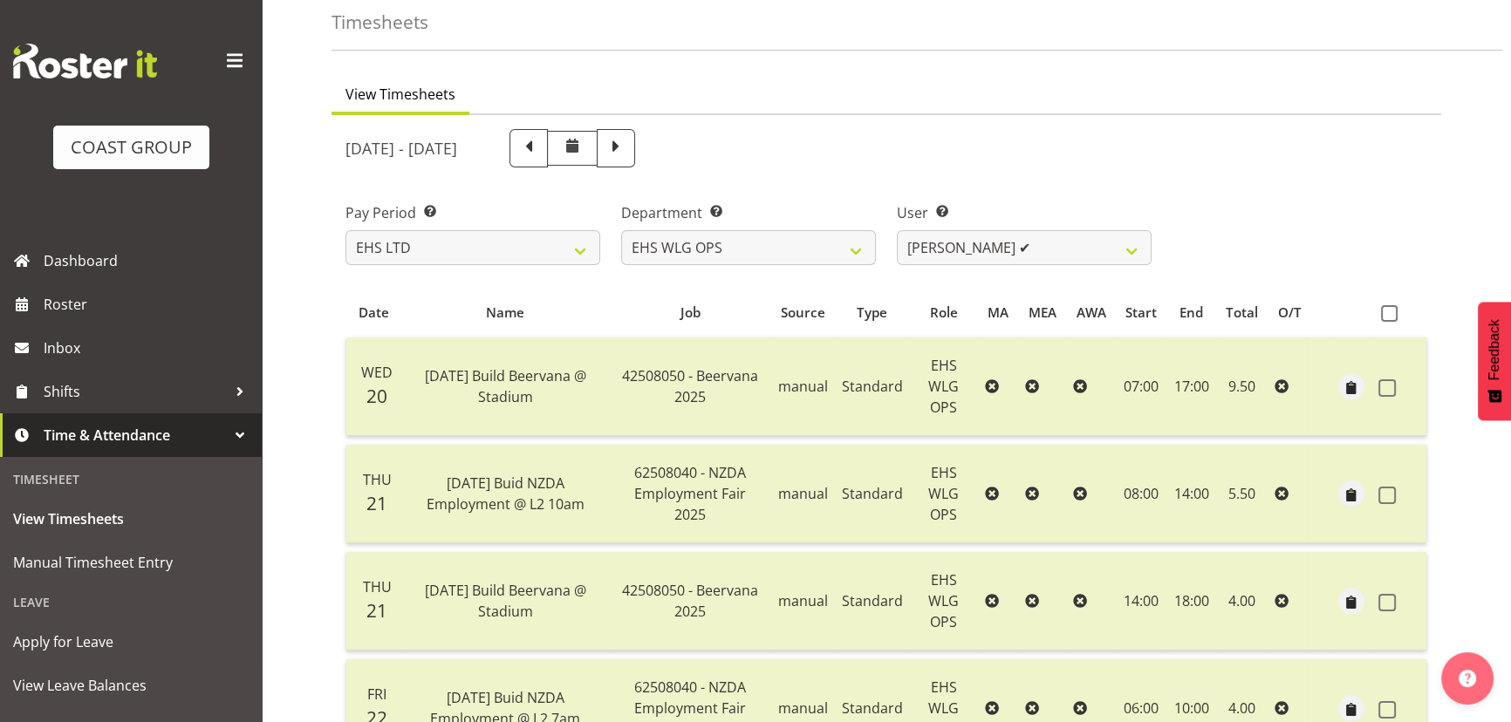
click at [540, 152] on span at bounding box center [528, 146] width 23 height 23
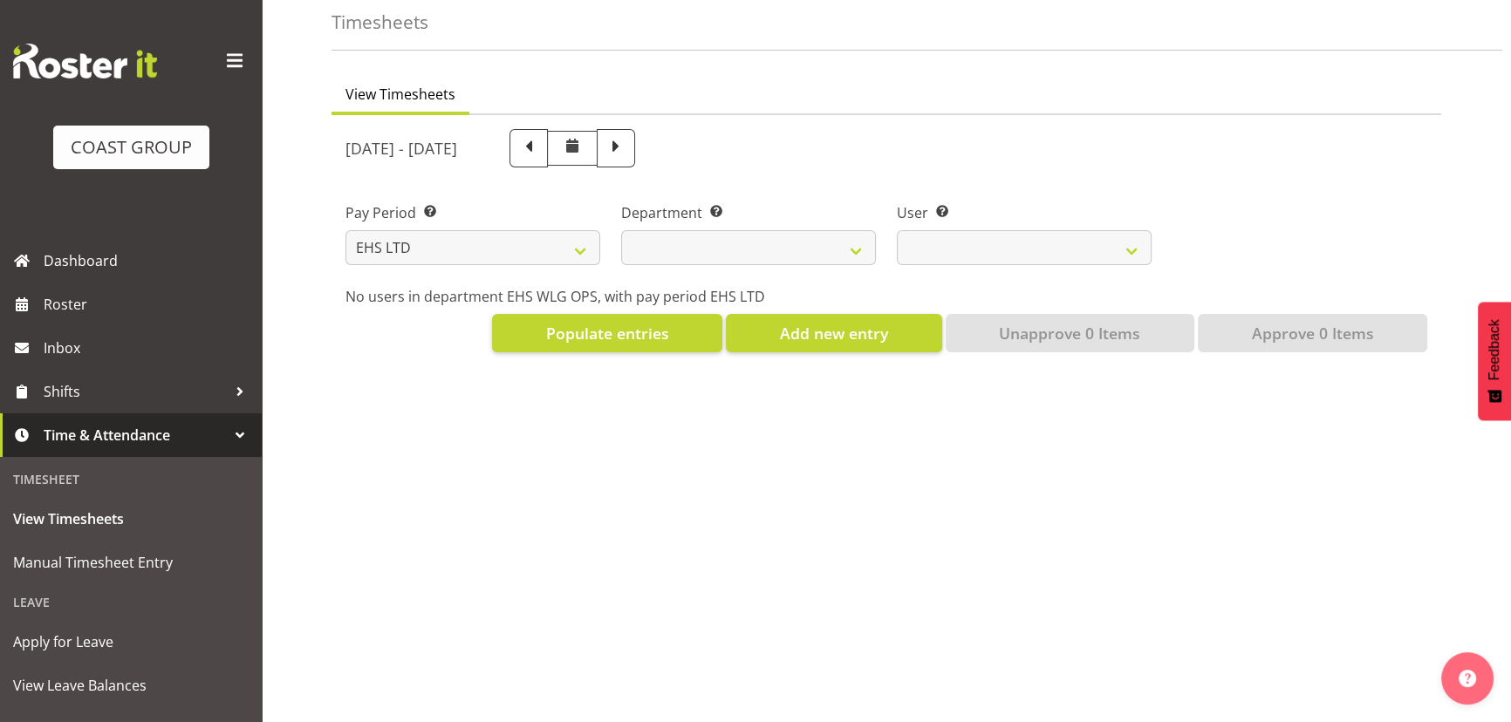
select select
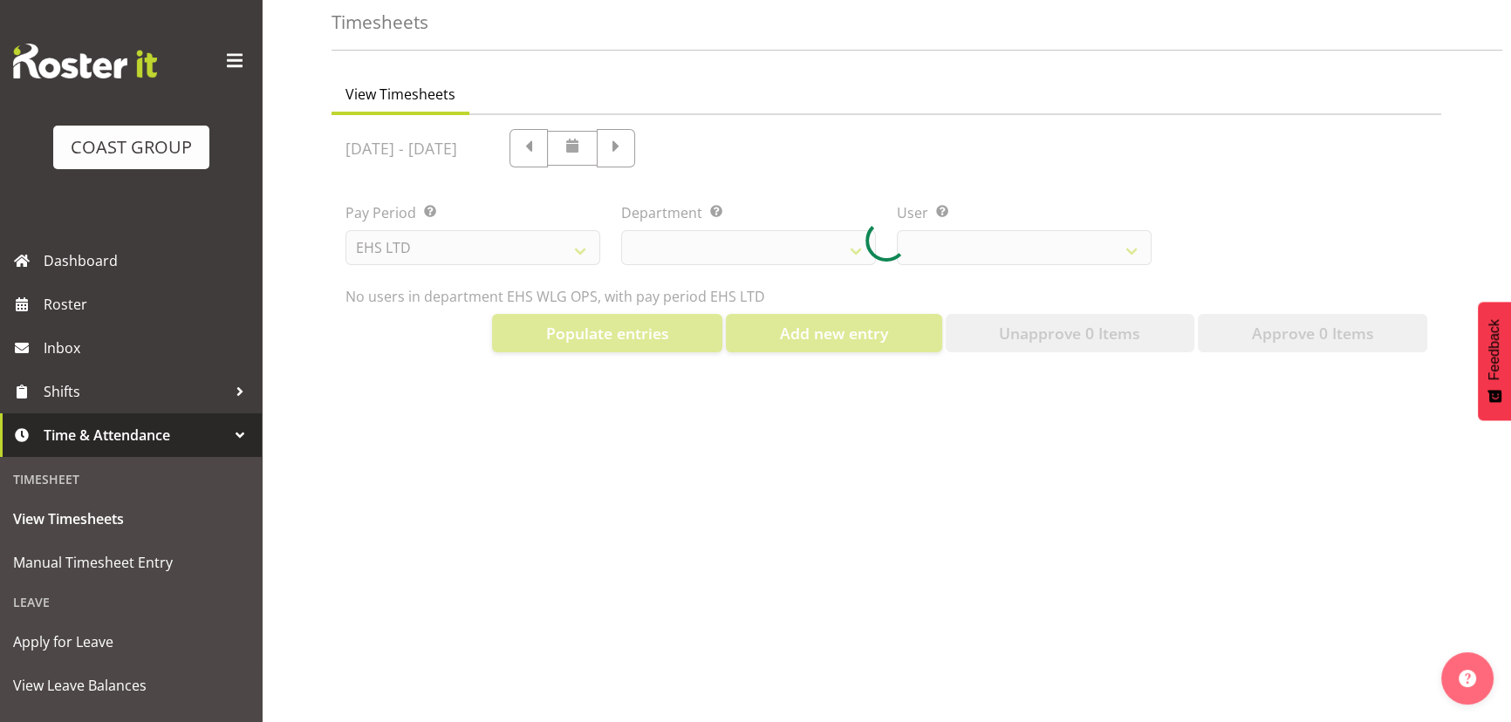
select select "10378"
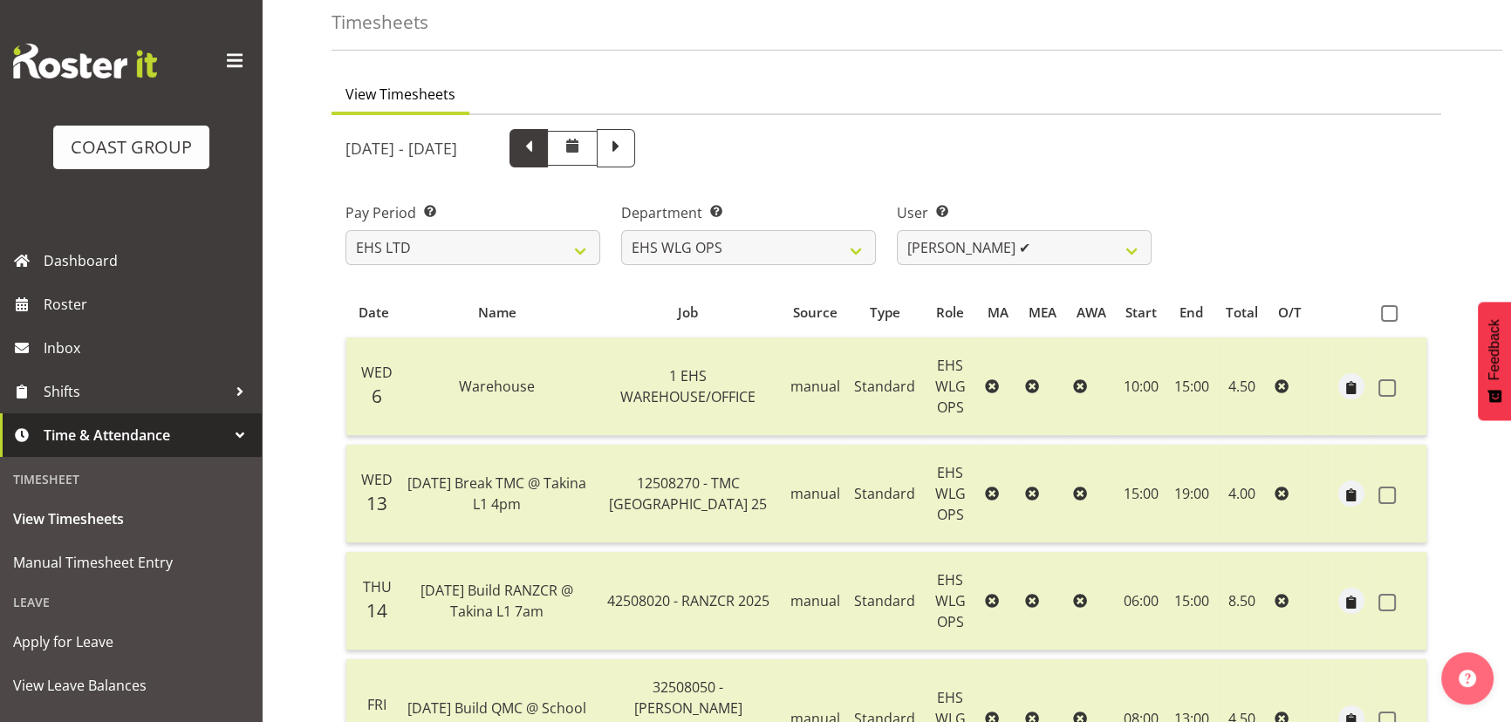
click at [540, 154] on span at bounding box center [528, 146] width 23 height 23
select select
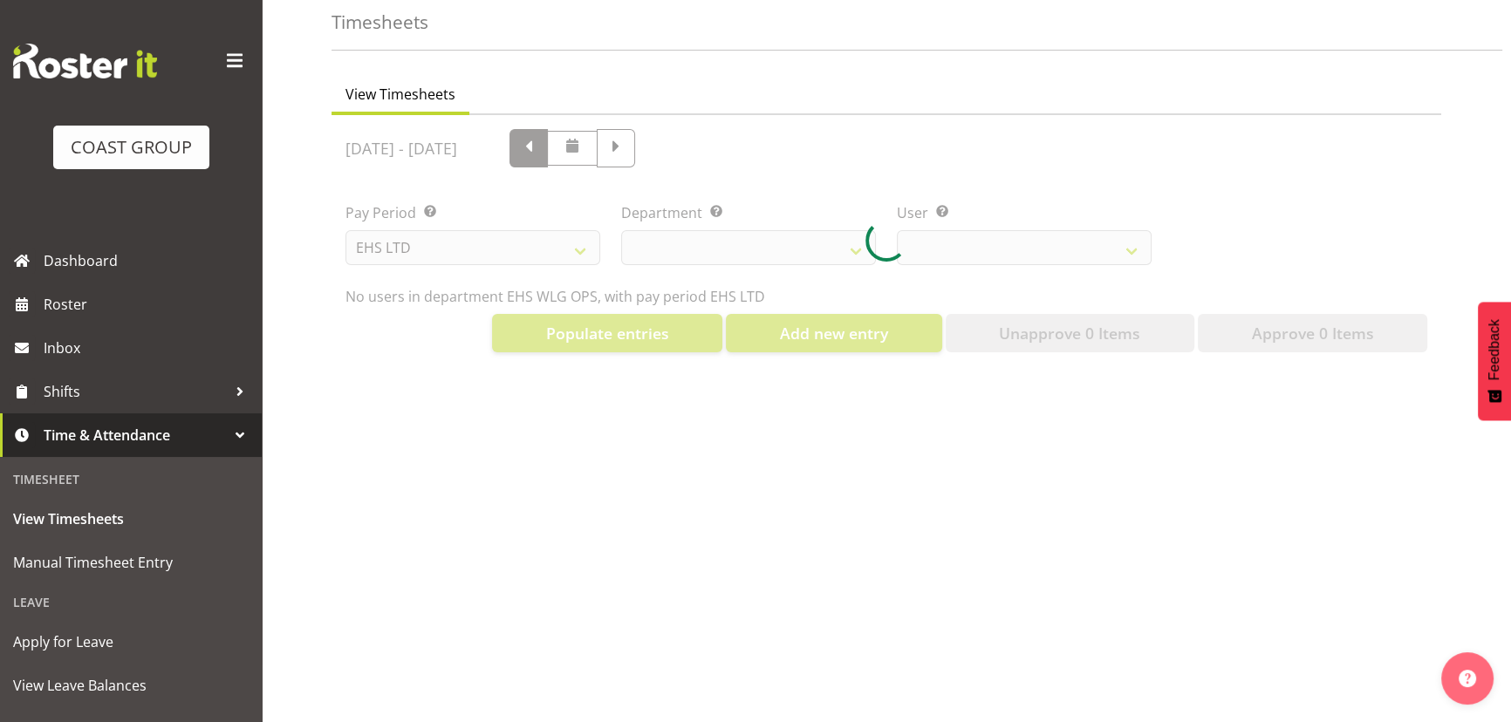
select select "10378"
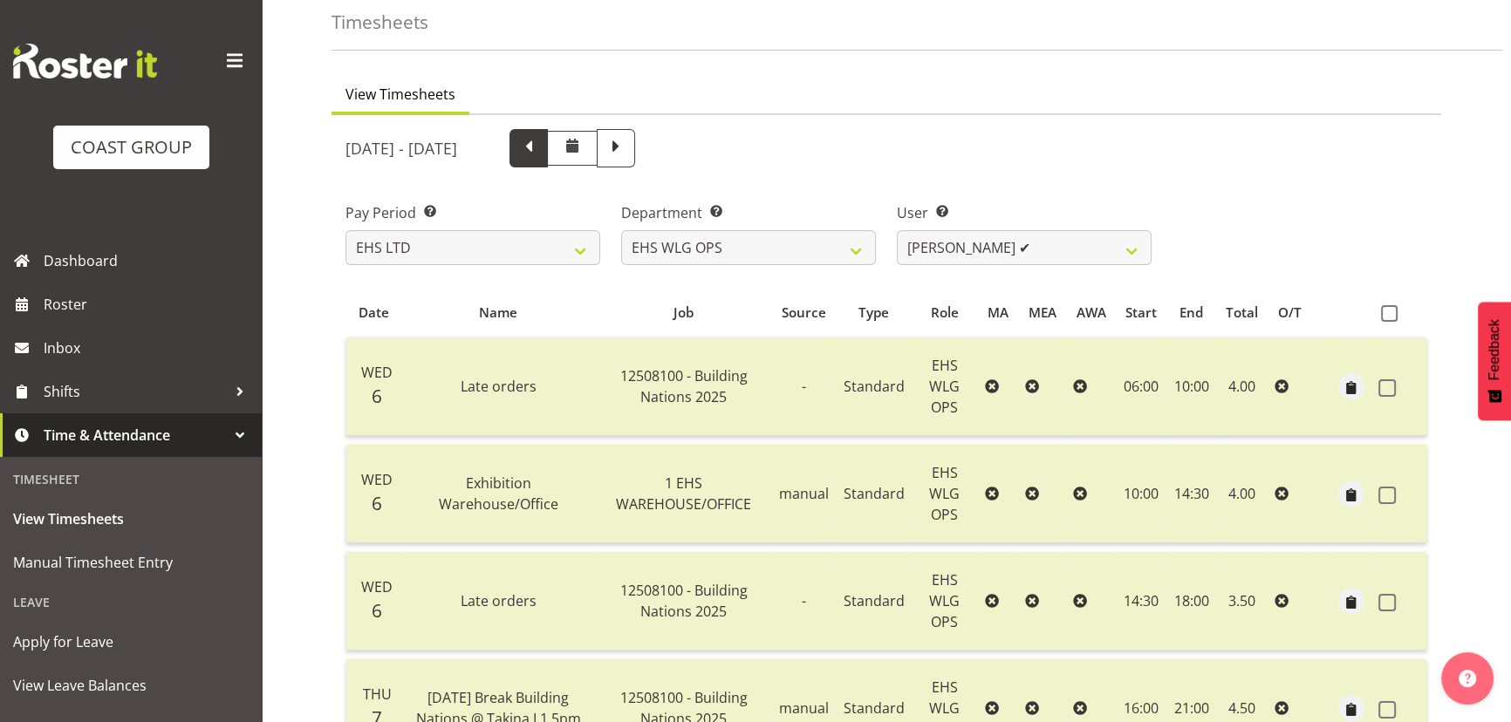
click at [540, 154] on span at bounding box center [528, 146] width 23 height 23
select select
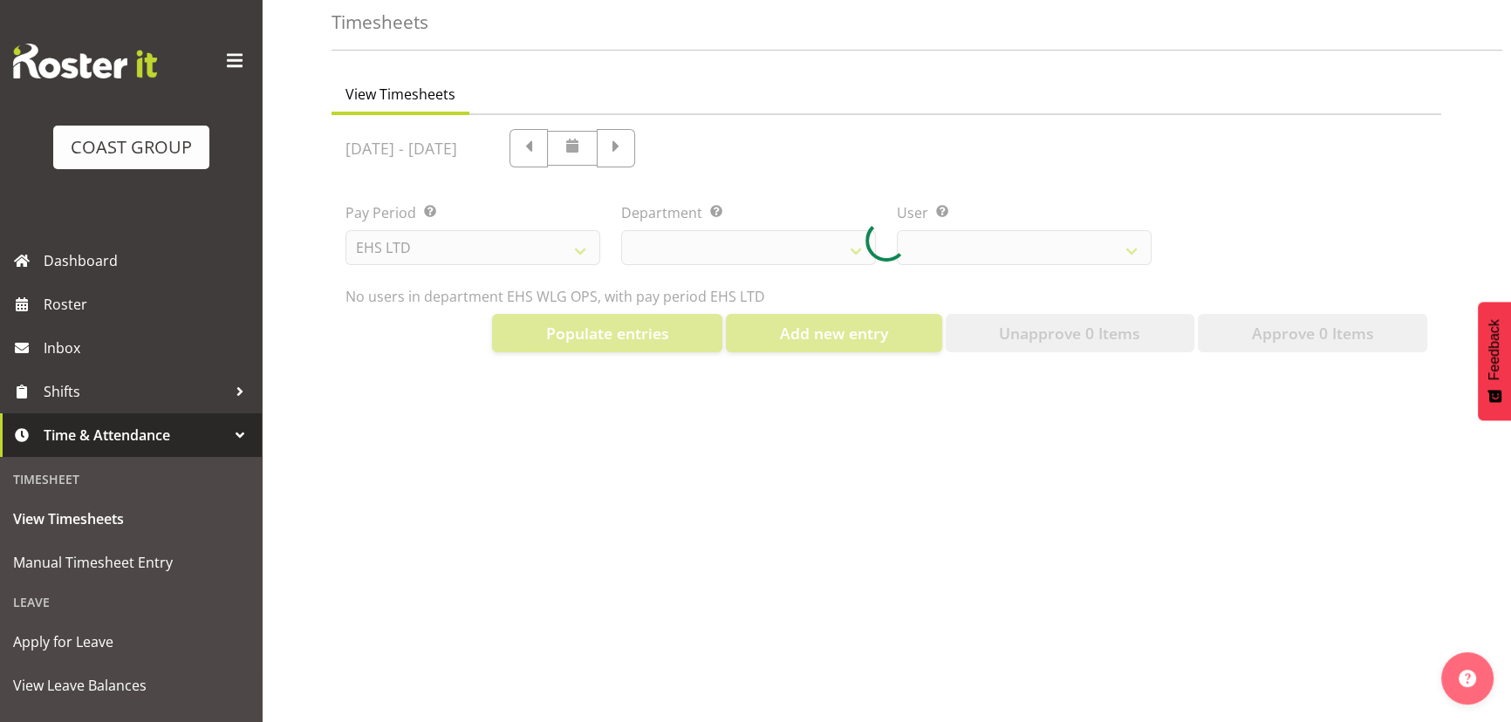
select select "10378"
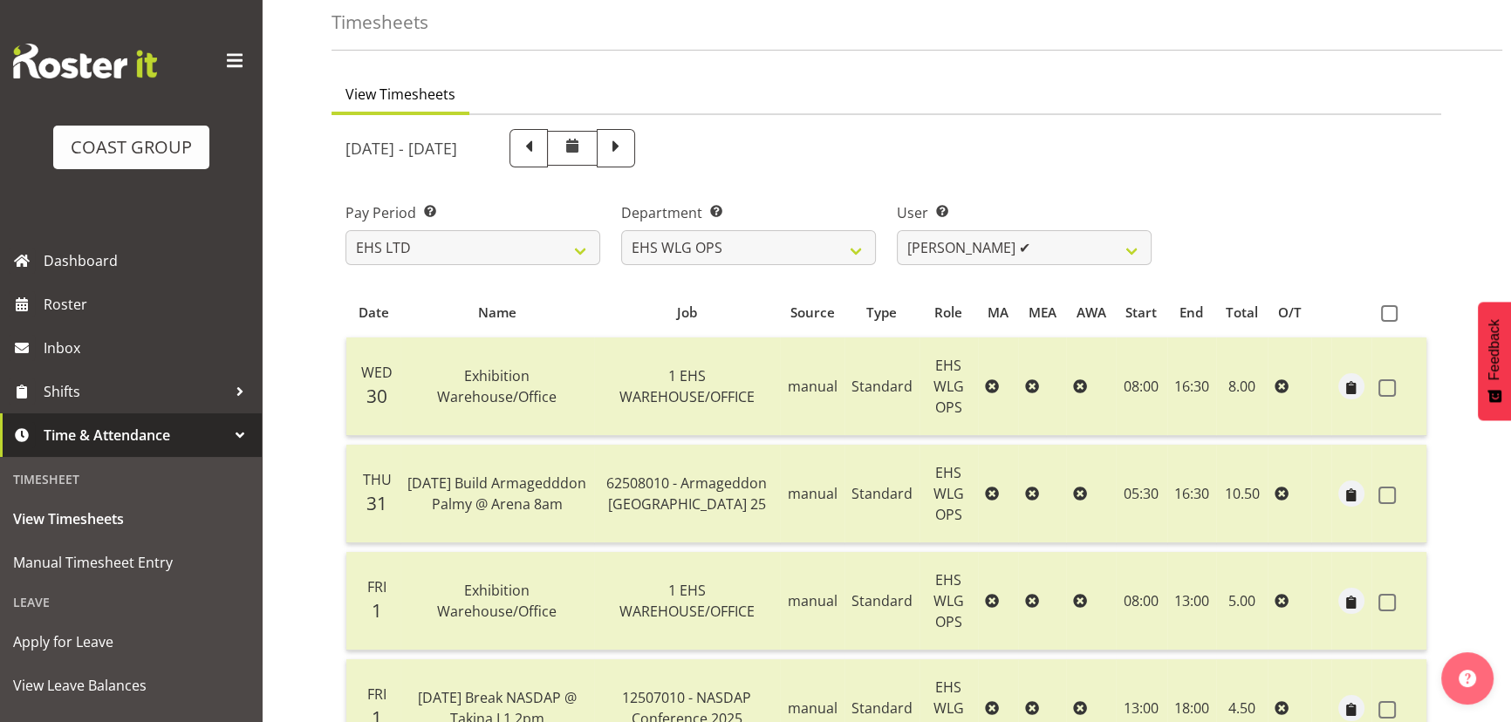
click at [540, 147] on span at bounding box center [528, 146] width 23 height 23
select select
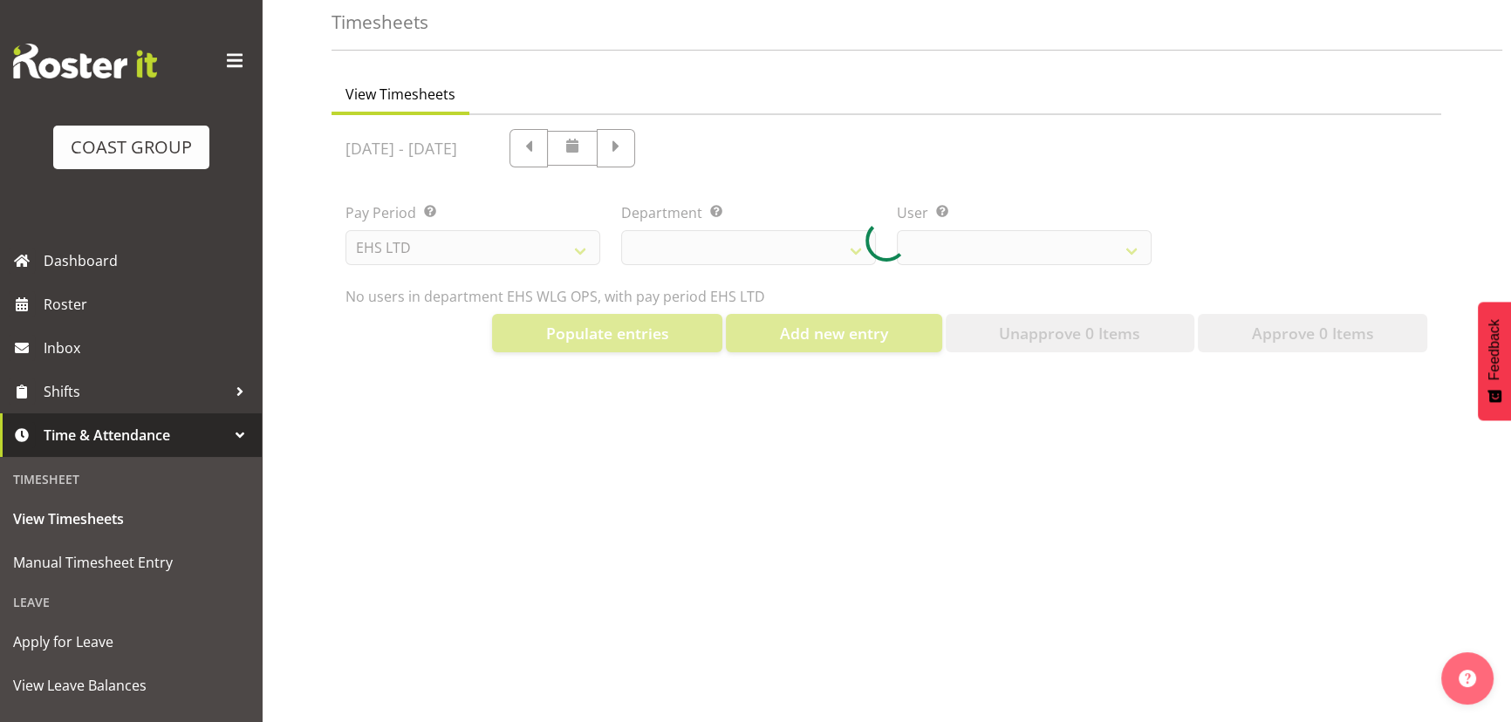
select select "10378"
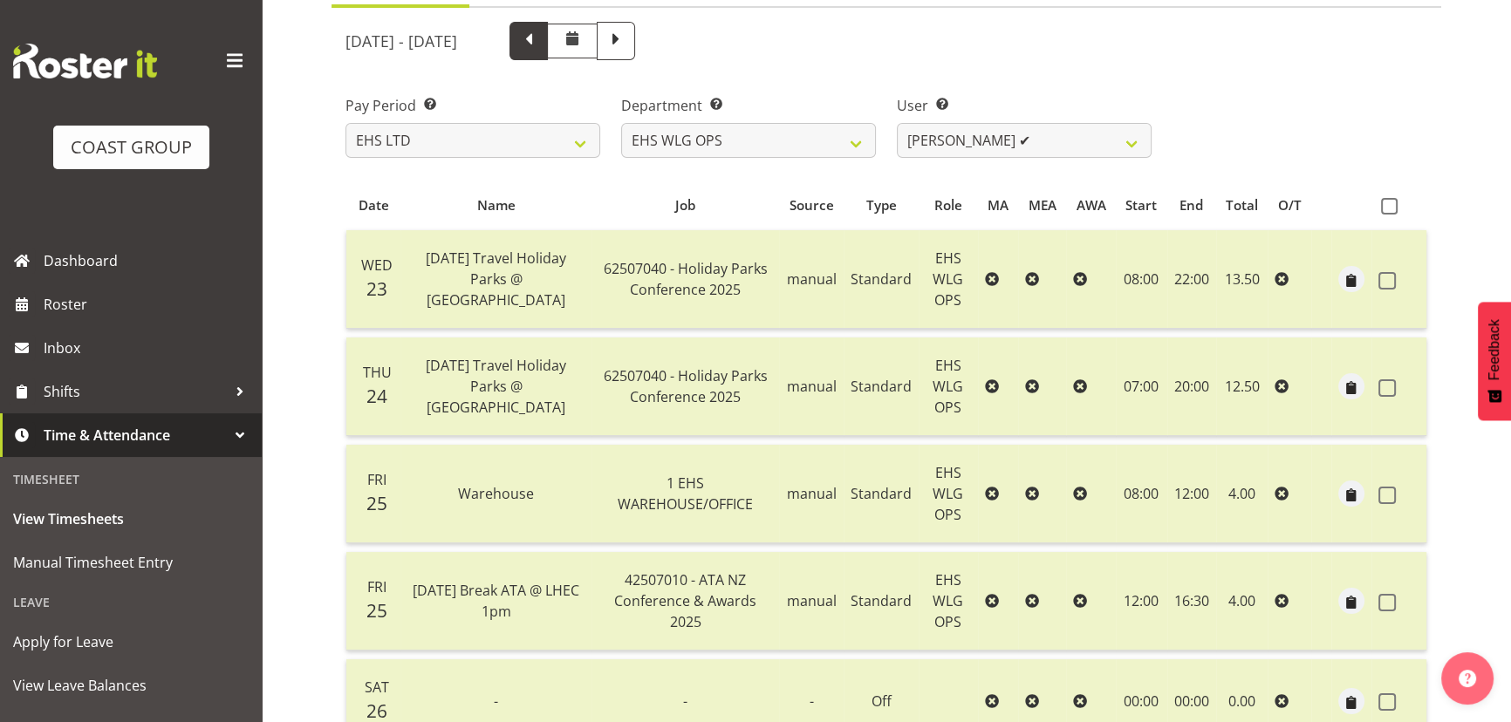
scroll to position [158, 0]
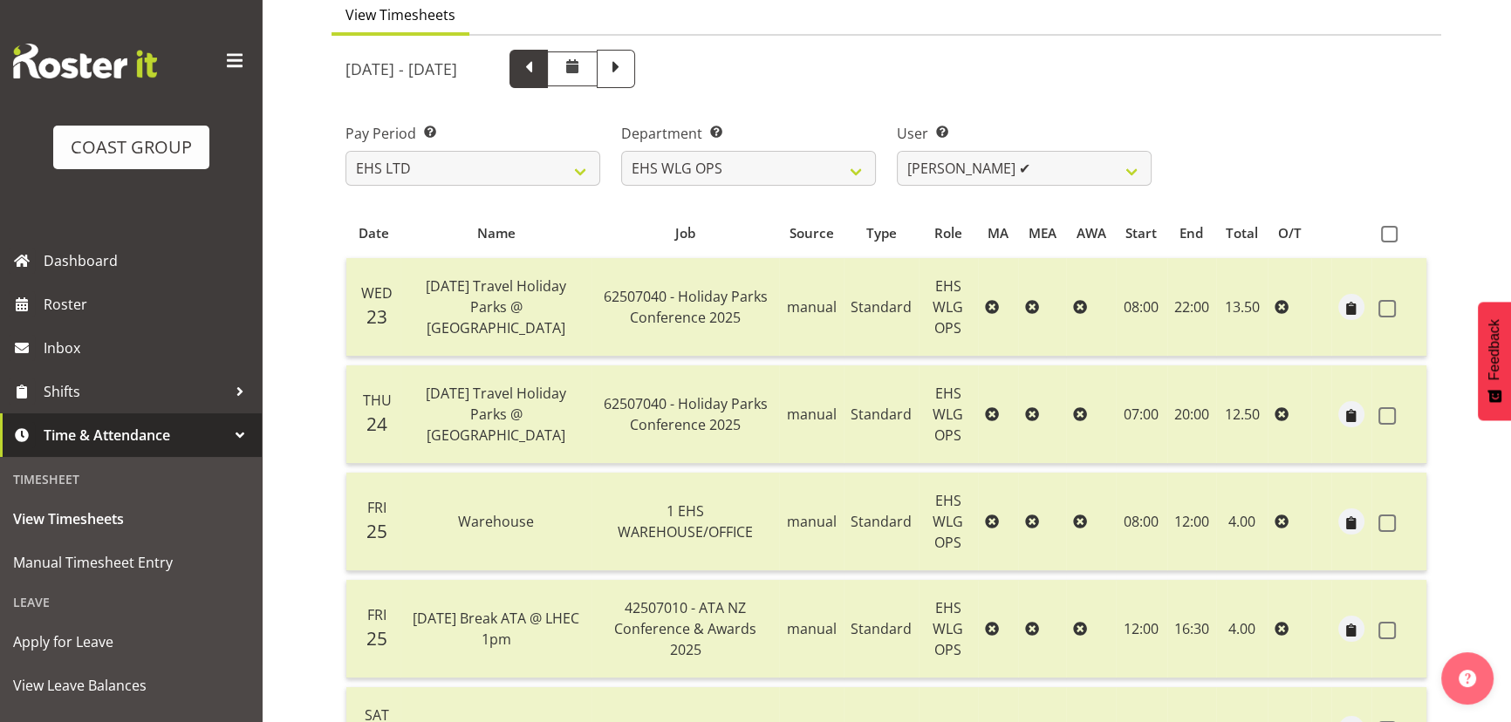
click at [548, 60] on span at bounding box center [529, 69] width 38 height 38
select select
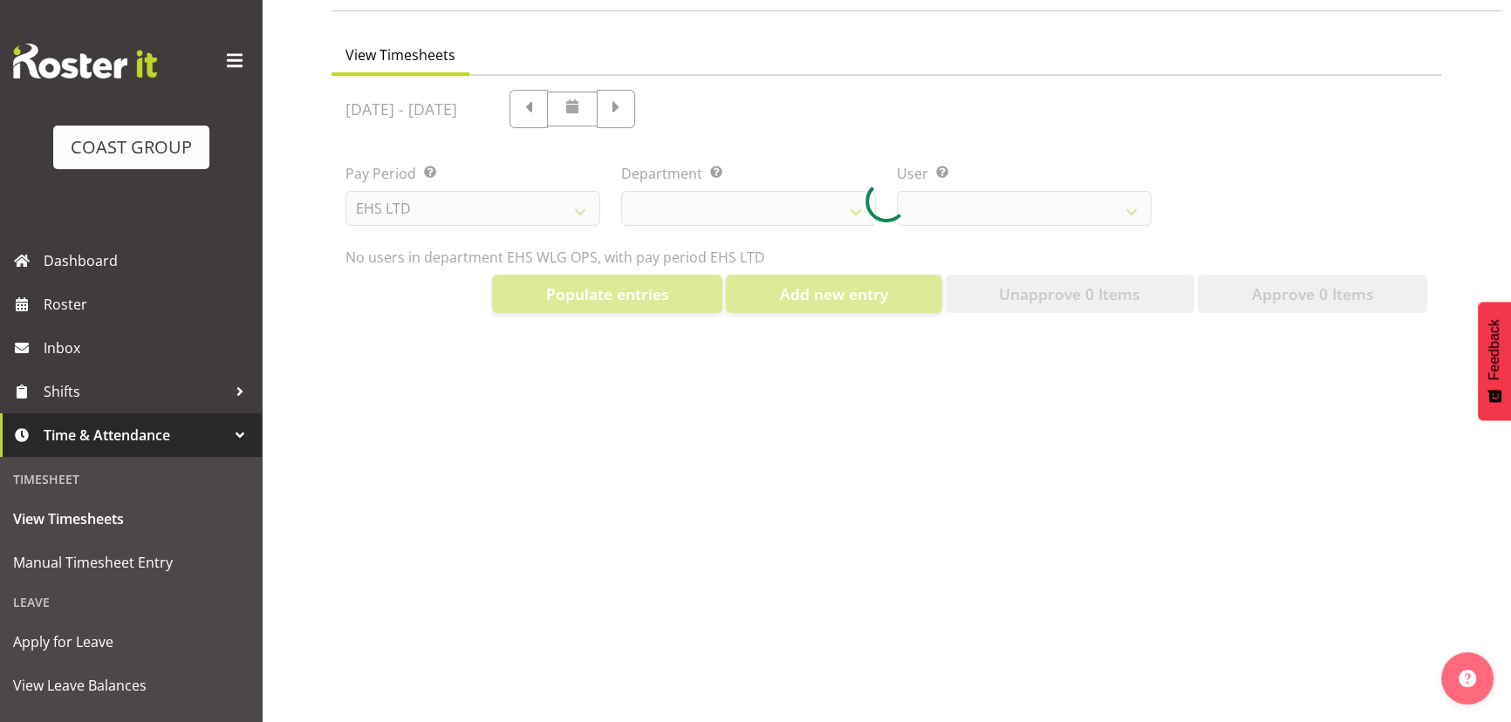
select select "10378"
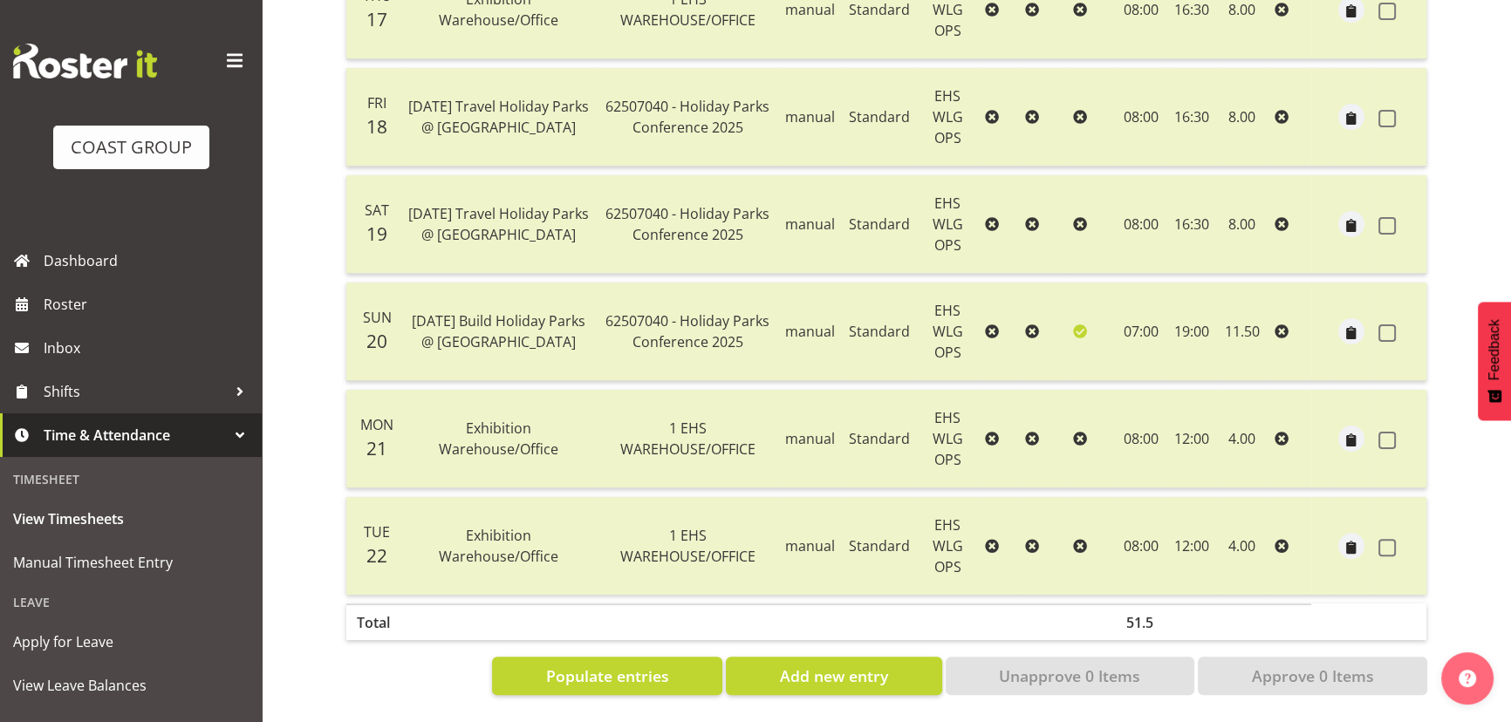
scroll to position [493, 0]
